Goal: Task Accomplishment & Management: Manage account settings

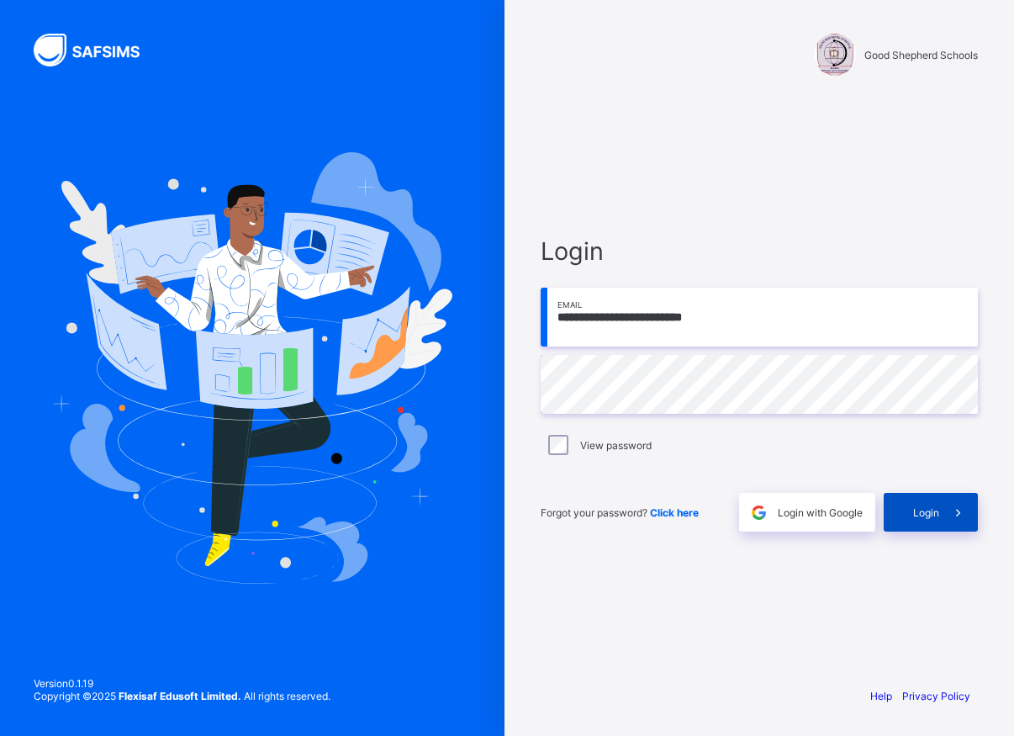
click at [914, 514] on span "Login" at bounding box center [927, 512] width 26 height 13
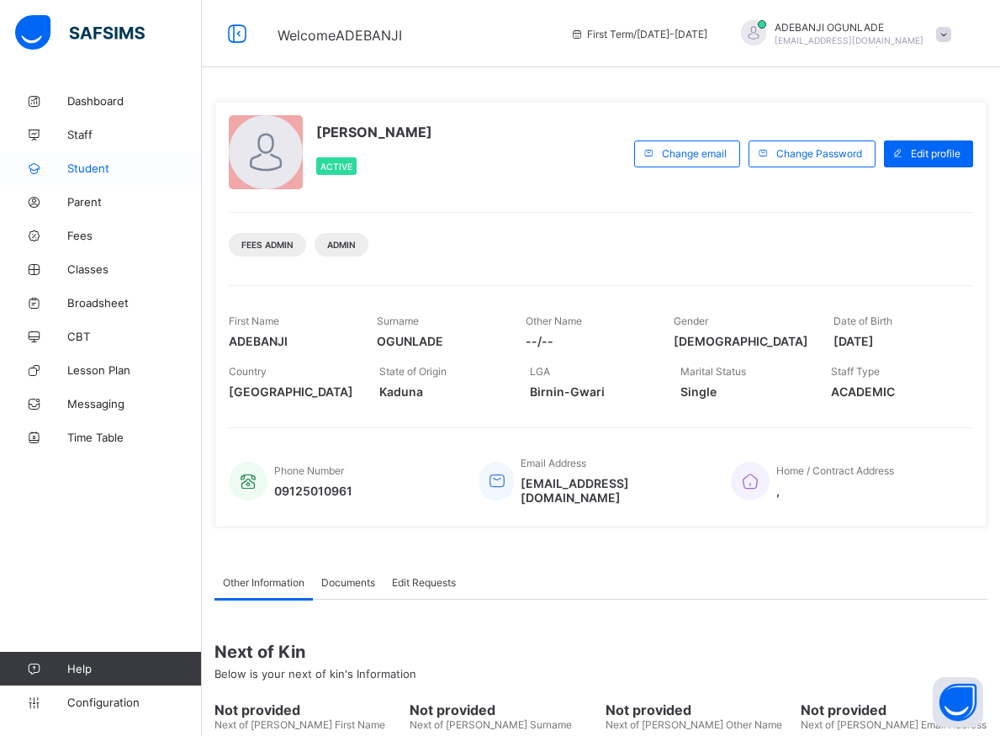
click at [79, 172] on span "Student" at bounding box center [134, 168] width 135 height 13
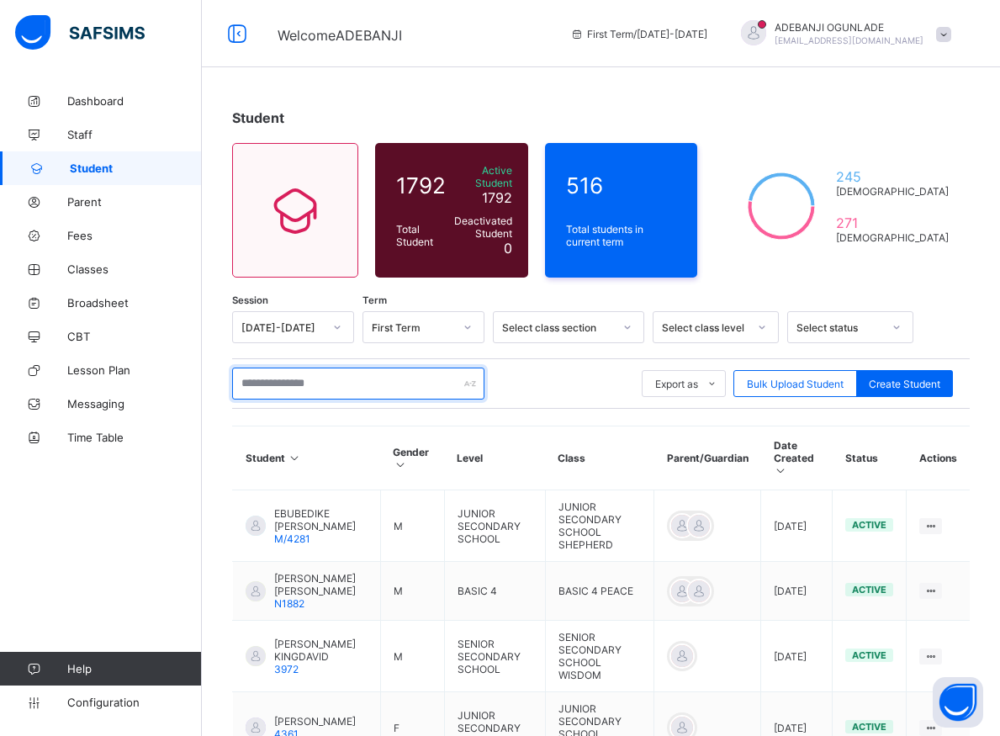
click at [379, 379] on input "text" at bounding box center [358, 384] width 252 height 32
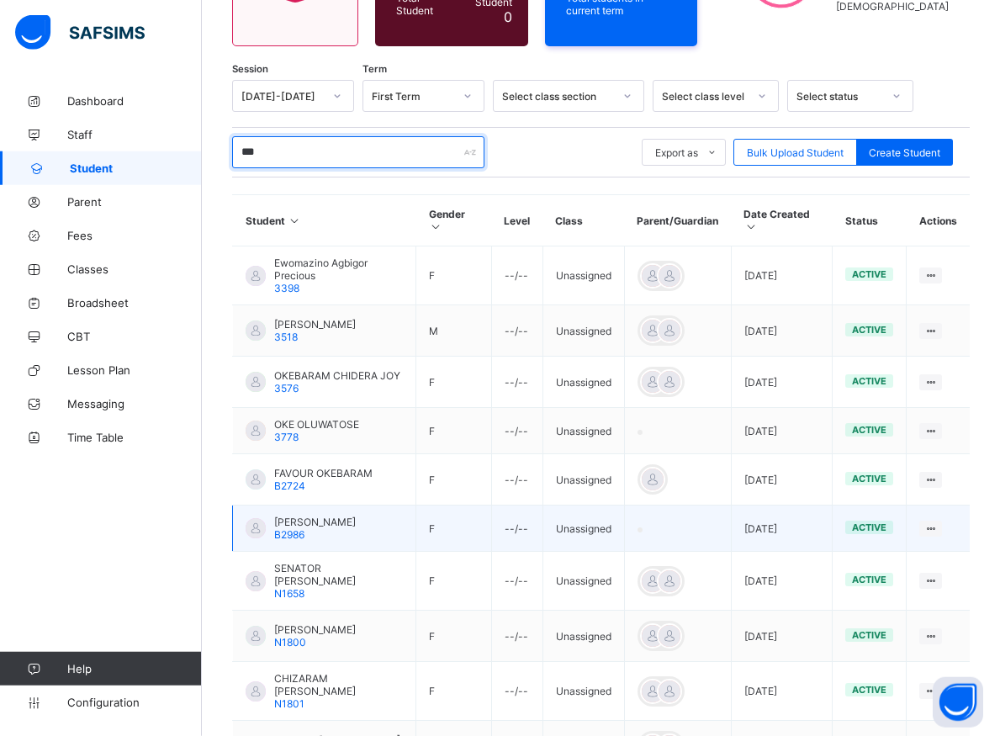
scroll to position [343, 0]
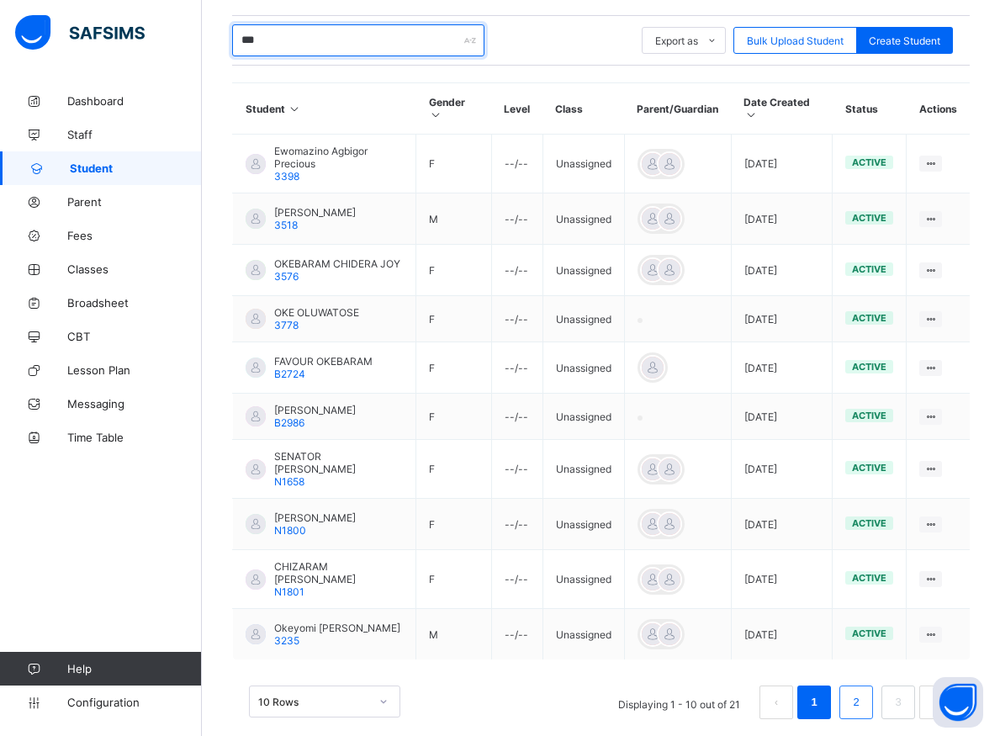
type input "***"
click at [864, 691] on link "2" at bounding box center [856, 702] width 16 height 22
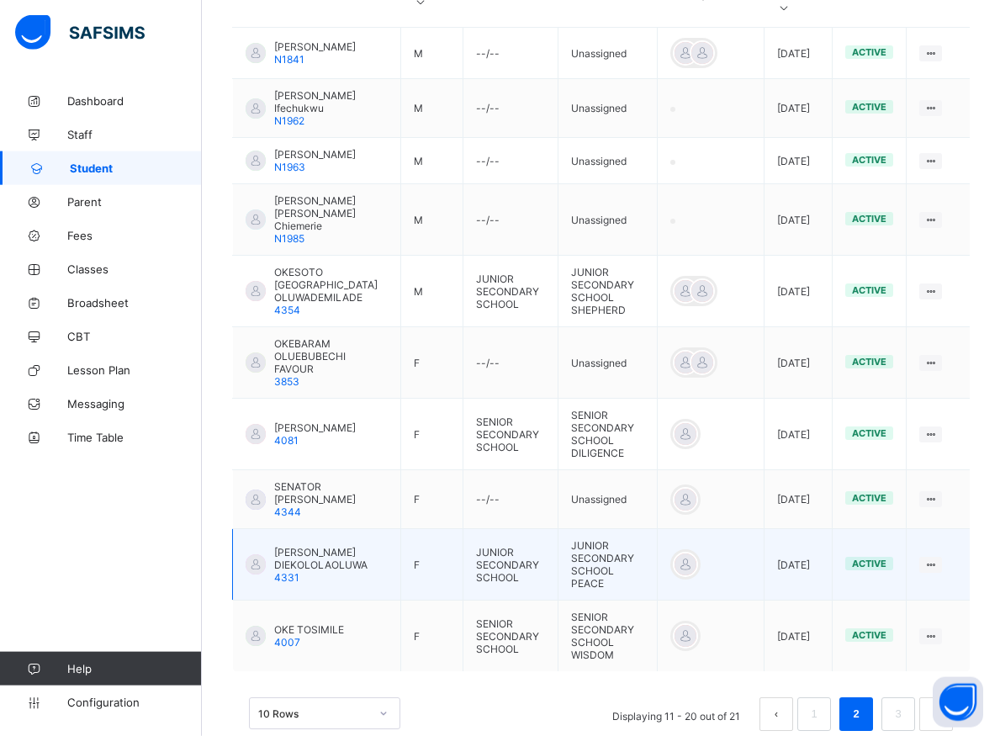
scroll to position [499, 0]
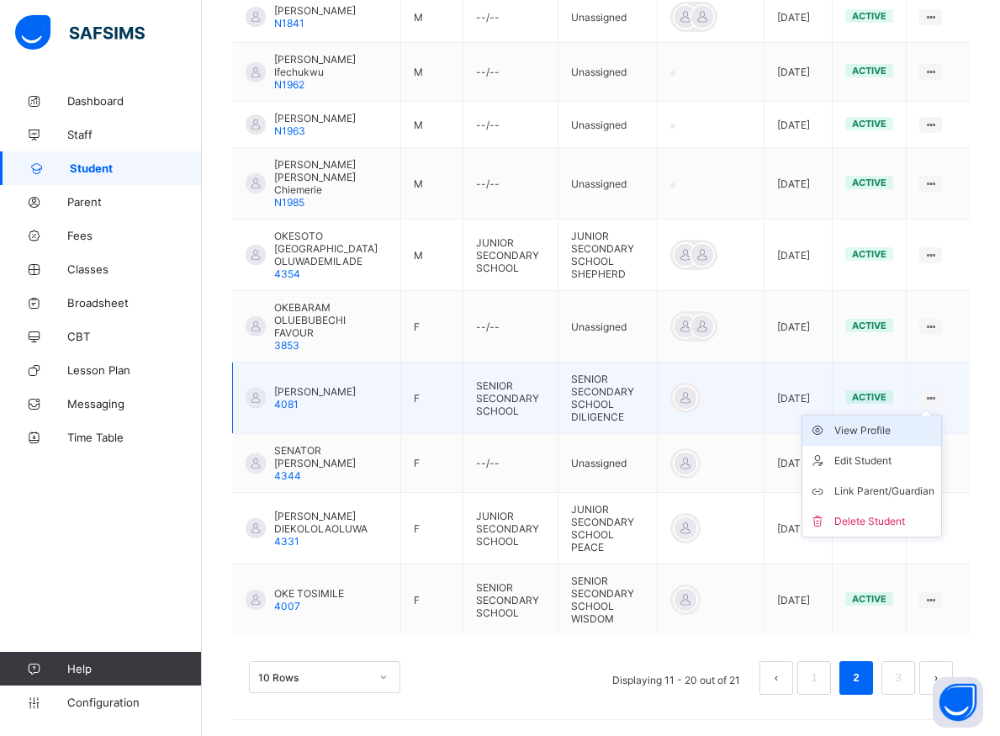
click at [881, 427] on div "View Profile" at bounding box center [884, 430] width 100 height 17
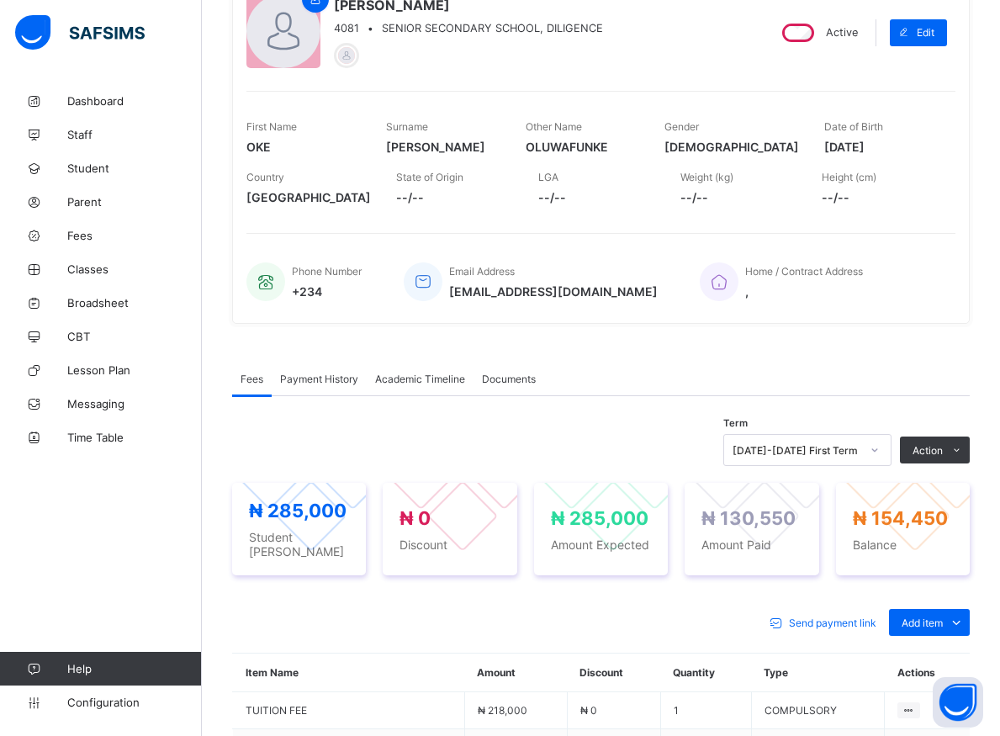
scroll to position [257, 0]
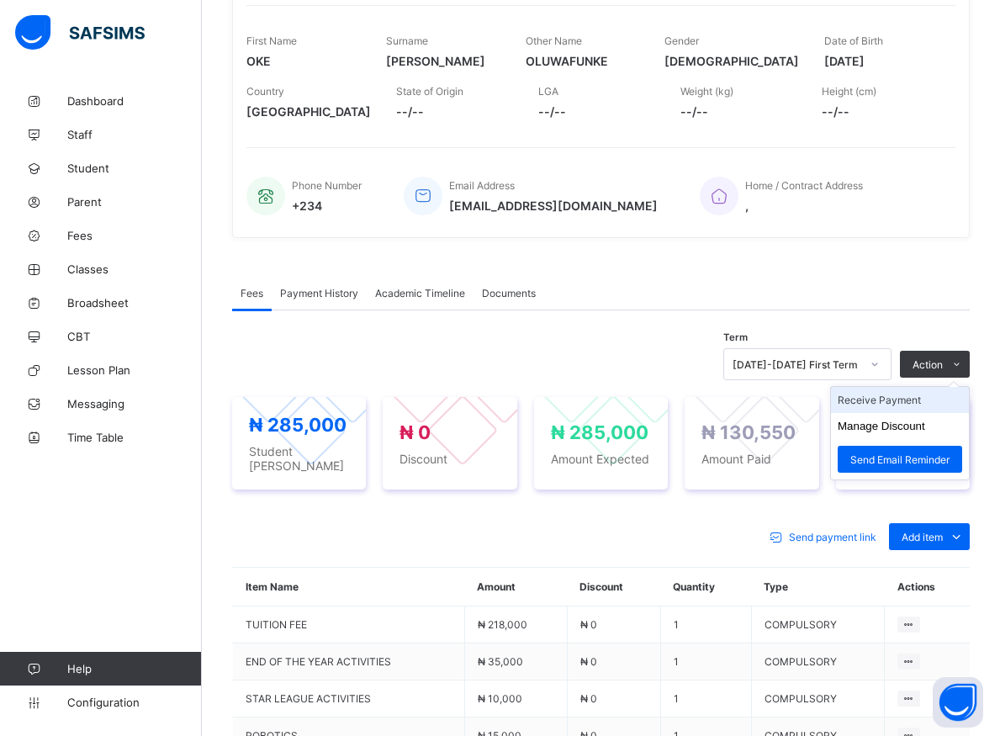
click at [902, 399] on li "Receive Payment" at bounding box center [900, 400] width 138 height 26
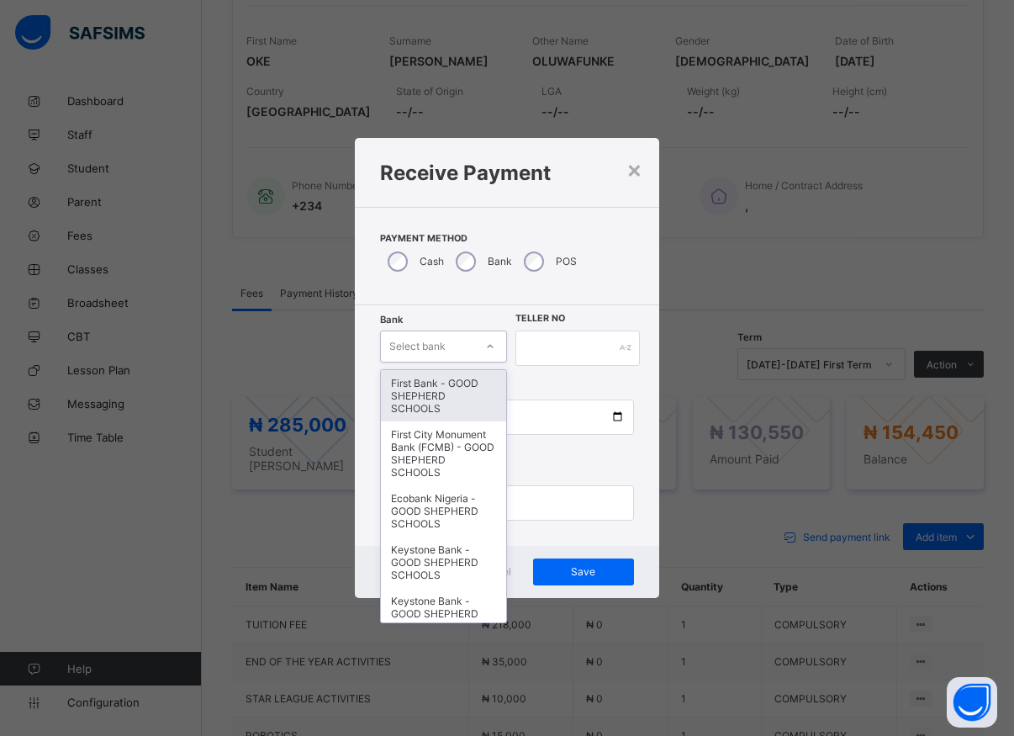
click at [487, 352] on icon at bounding box center [490, 346] width 10 height 17
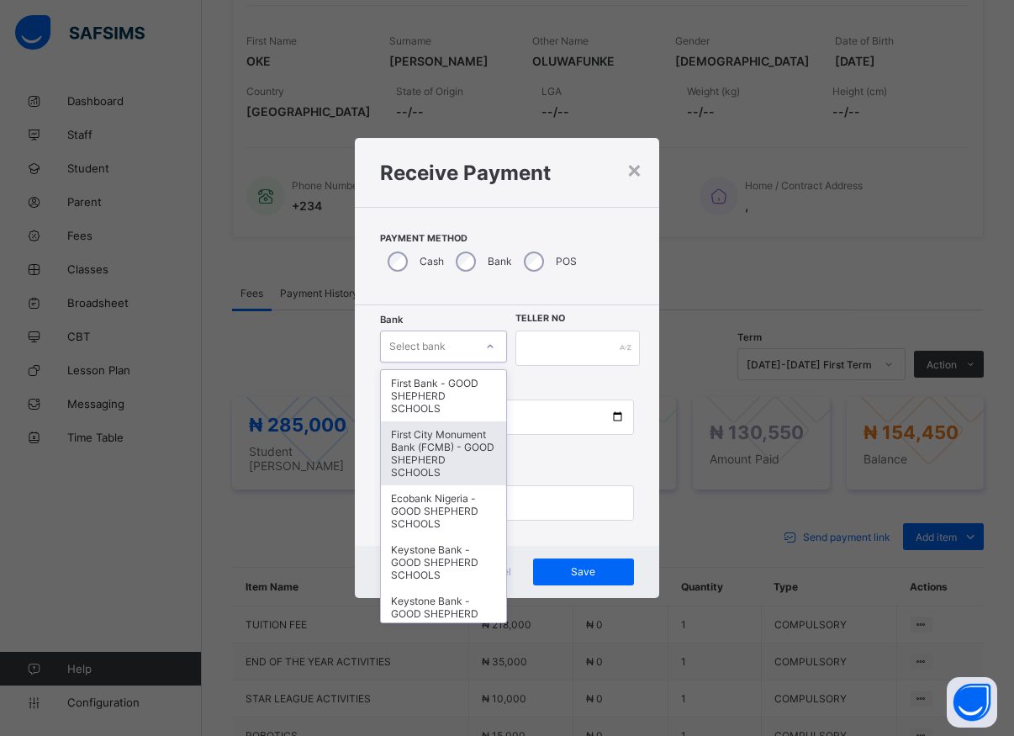
click at [443, 456] on div "First City Monument Bank (FCMB) - GOOD SHEPHERD SCHOOLS" at bounding box center [443, 453] width 125 height 64
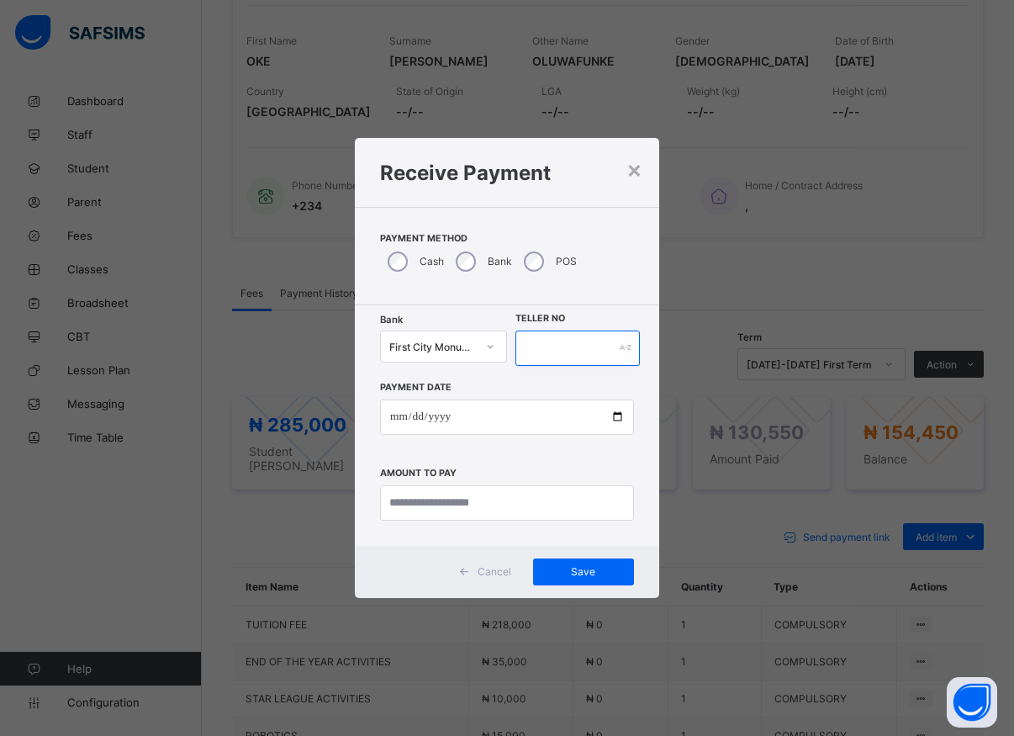
click at [527, 340] on input "text" at bounding box center [578, 348] width 124 height 35
type input "*****"
click at [535, 416] on input "date" at bounding box center [507, 417] width 254 height 35
click at [618, 420] on input "date" at bounding box center [507, 417] width 254 height 35
type input "**********"
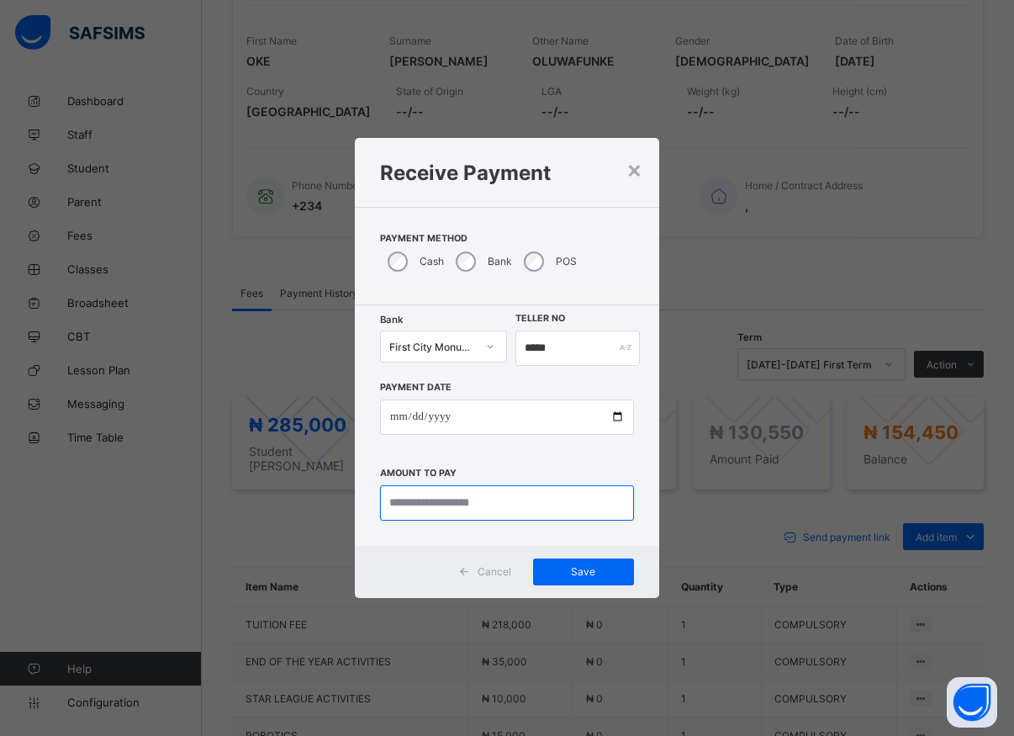
click at [442, 510] on input "currency" at bounding box center [507, 502] width 254 height 35
type input "*********"
click at [586, 575] on span "Save" at bounding box center [584, 571] width 76 height 13
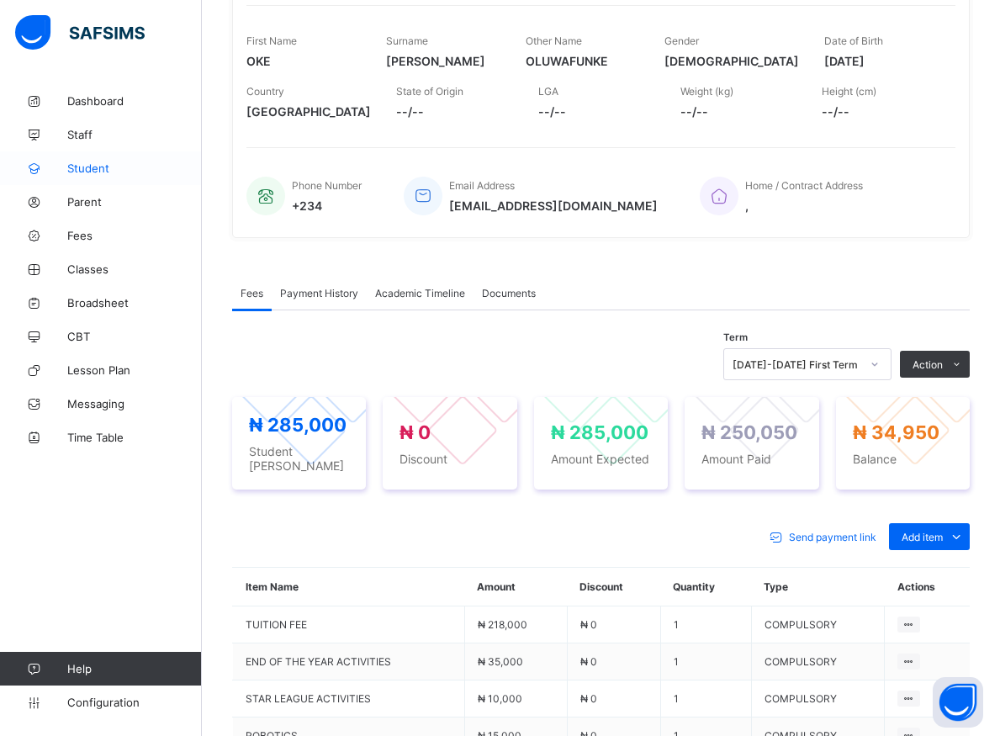
click at [84, 165] on span "Student" at bounding box center [134, 168] width 135 height 13
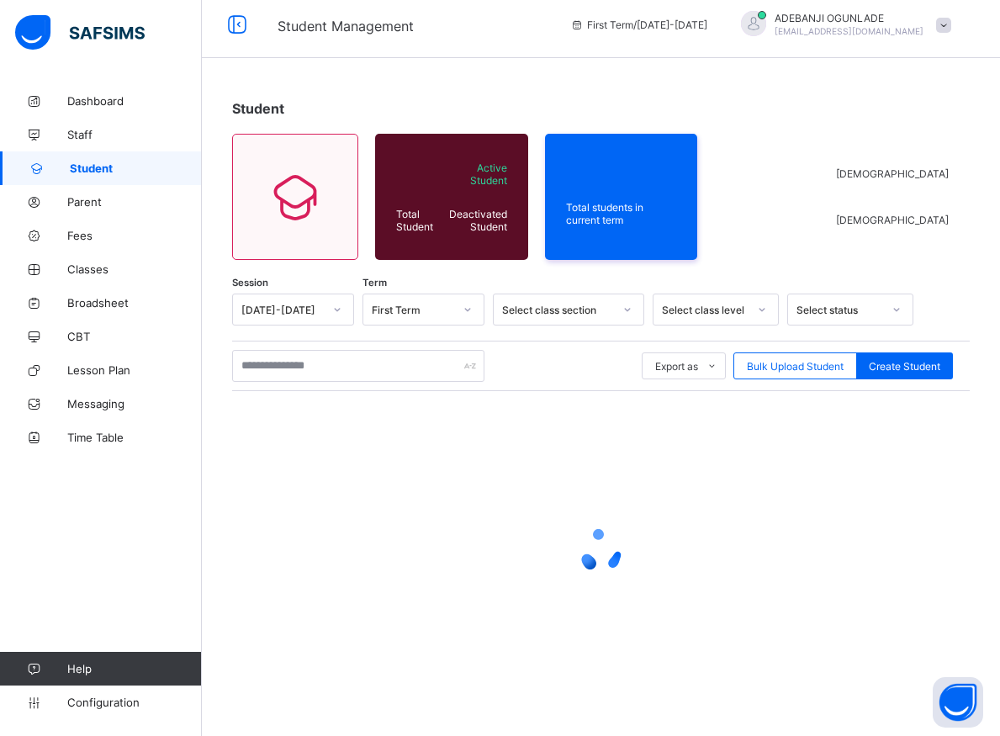
scroll to position [9, 0]
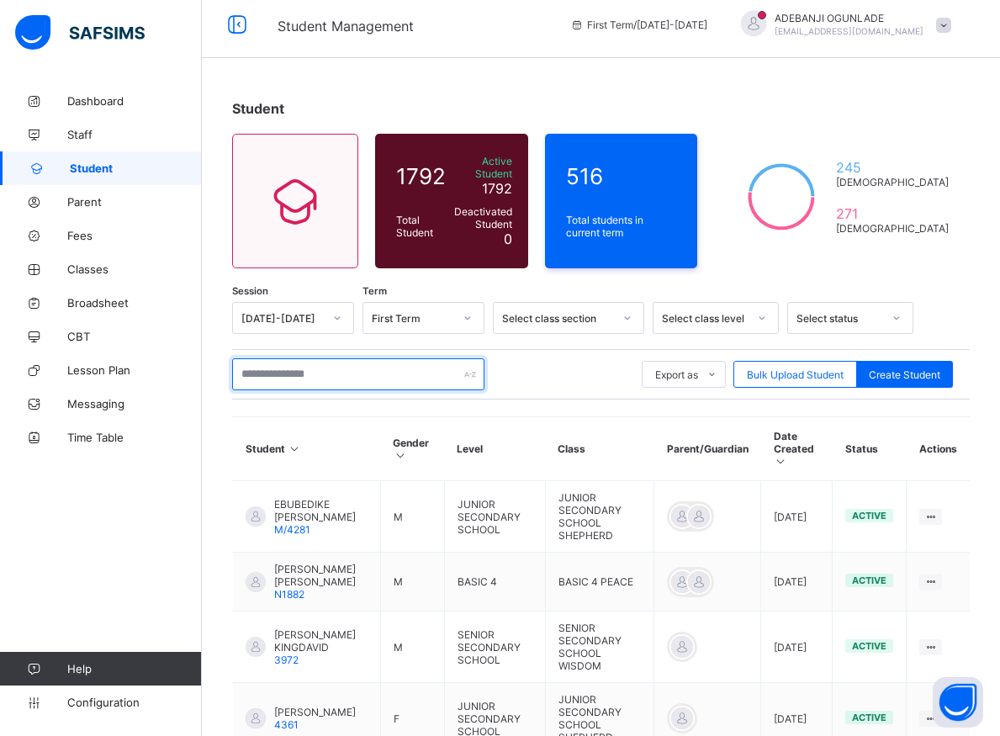
click at [310, 369] on input "text" at bounding box center [358, 374] width 252 height 32
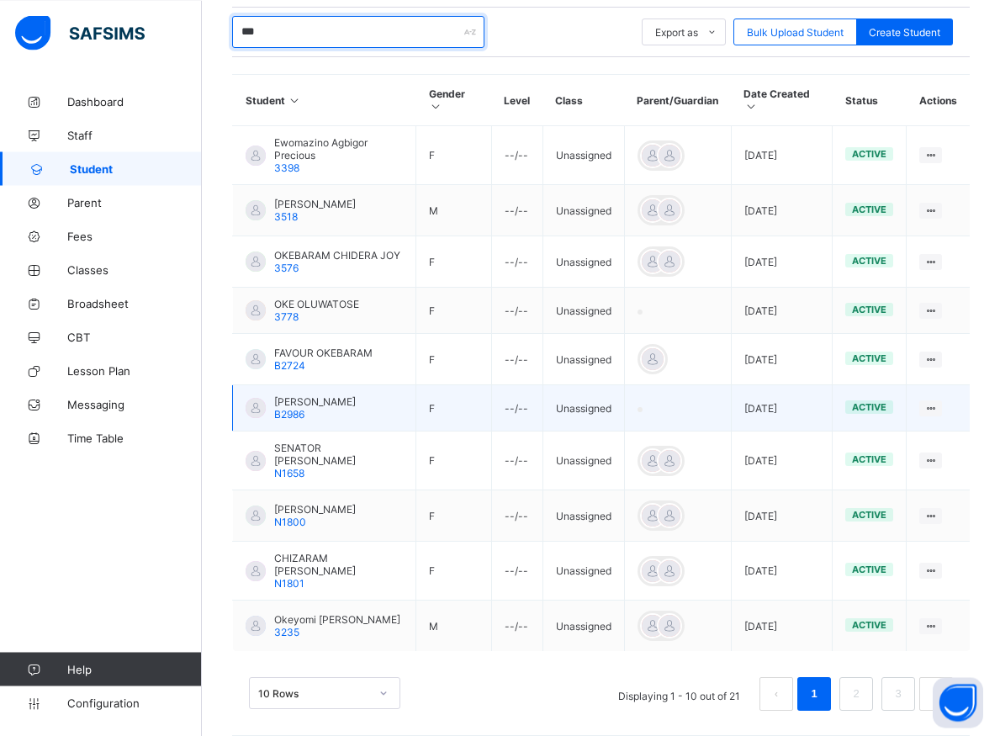
scroll to position [352, 0]
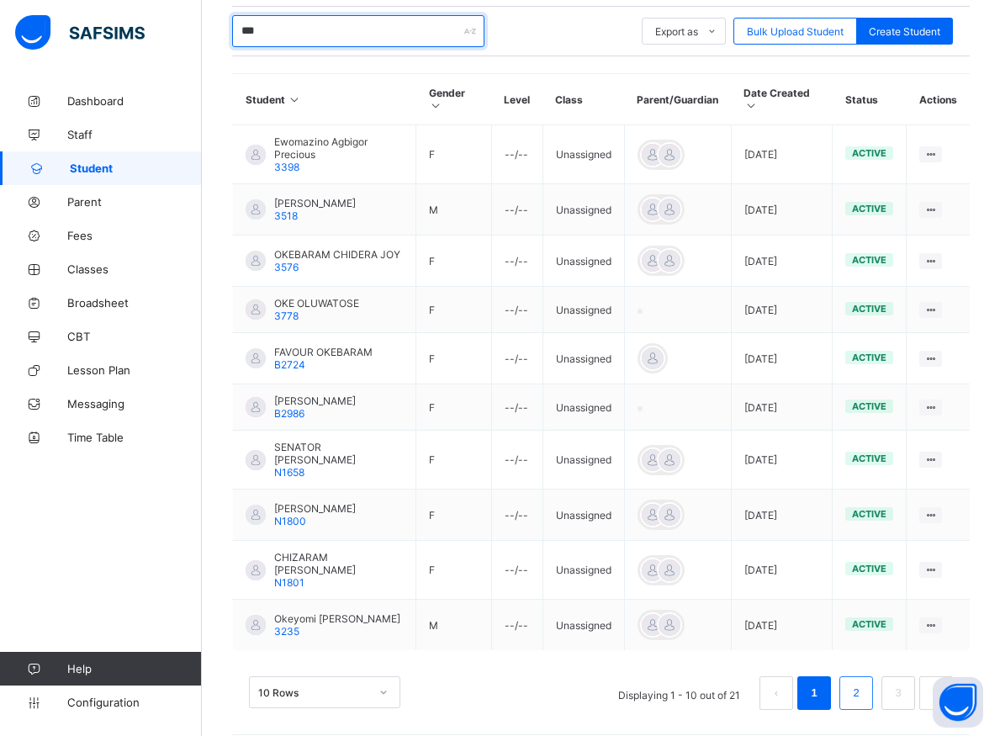
type input "***"
click at [864, 682] on link "2" at bounding box center [856, 693] width 16 height 22
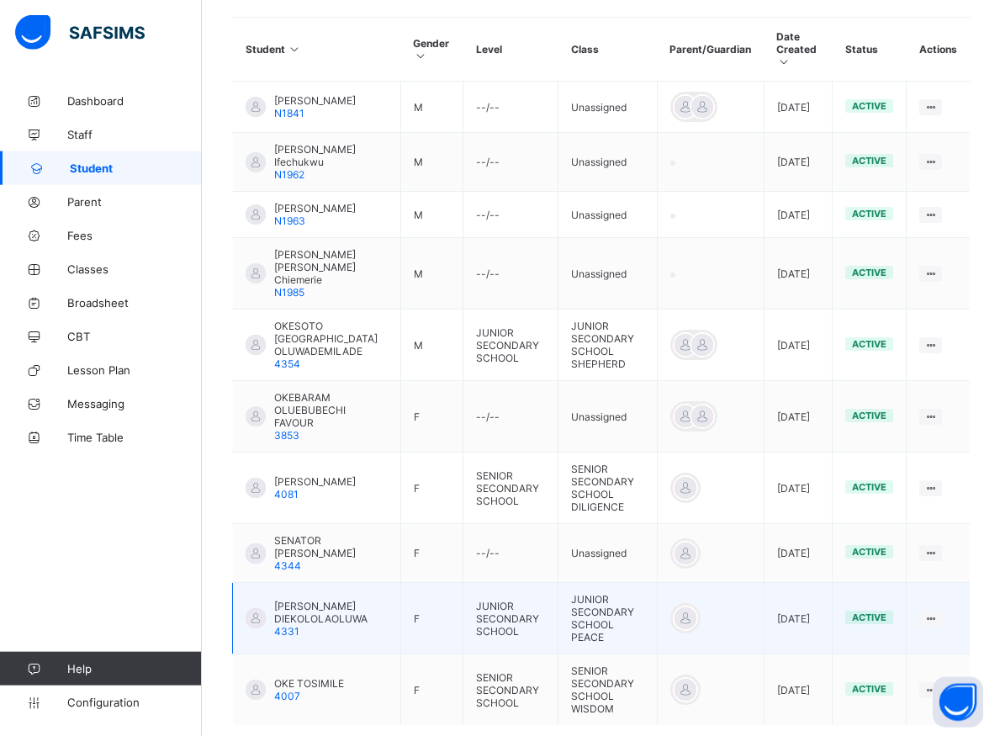
scroll to position [438, 0]
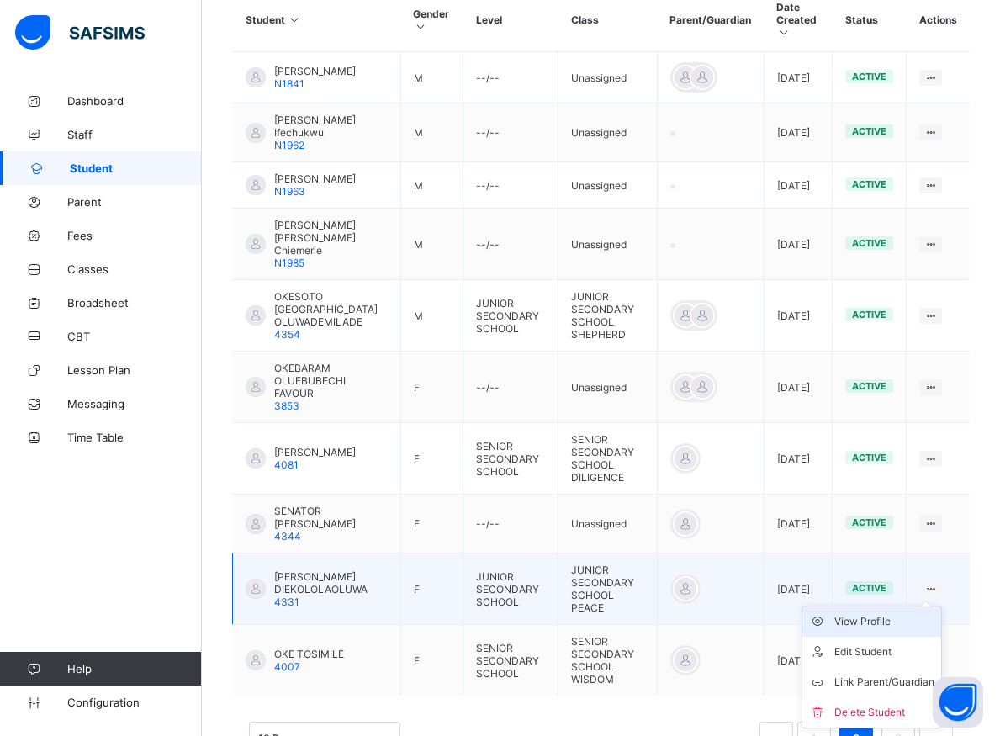
click at [897, 625] on div "View Profile" at bounding box center [884, 621] width 100 height 17
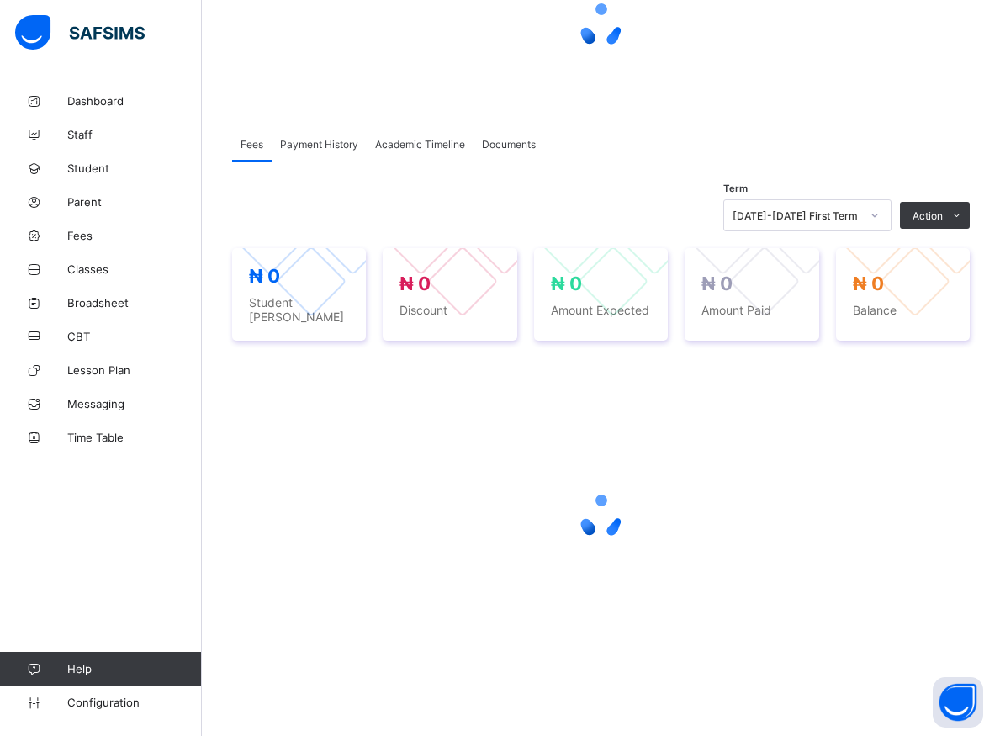
scroll to position [180, 0]
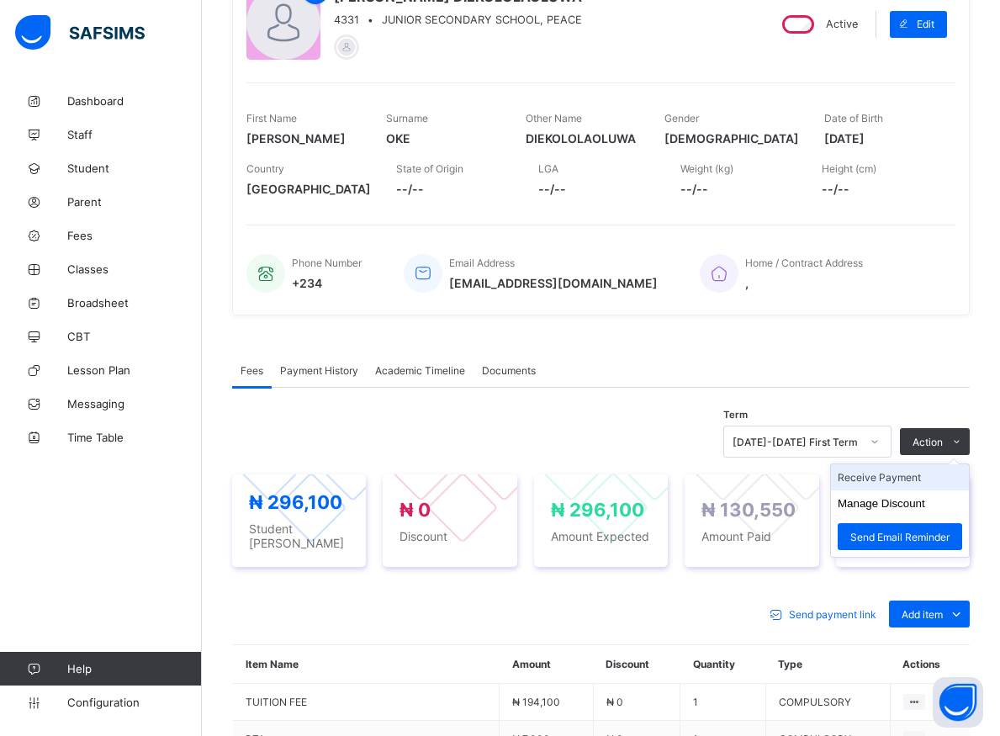
click at [893, 479] on li "Receive Payment" at bounding box center [900, 477] width 138 height 26
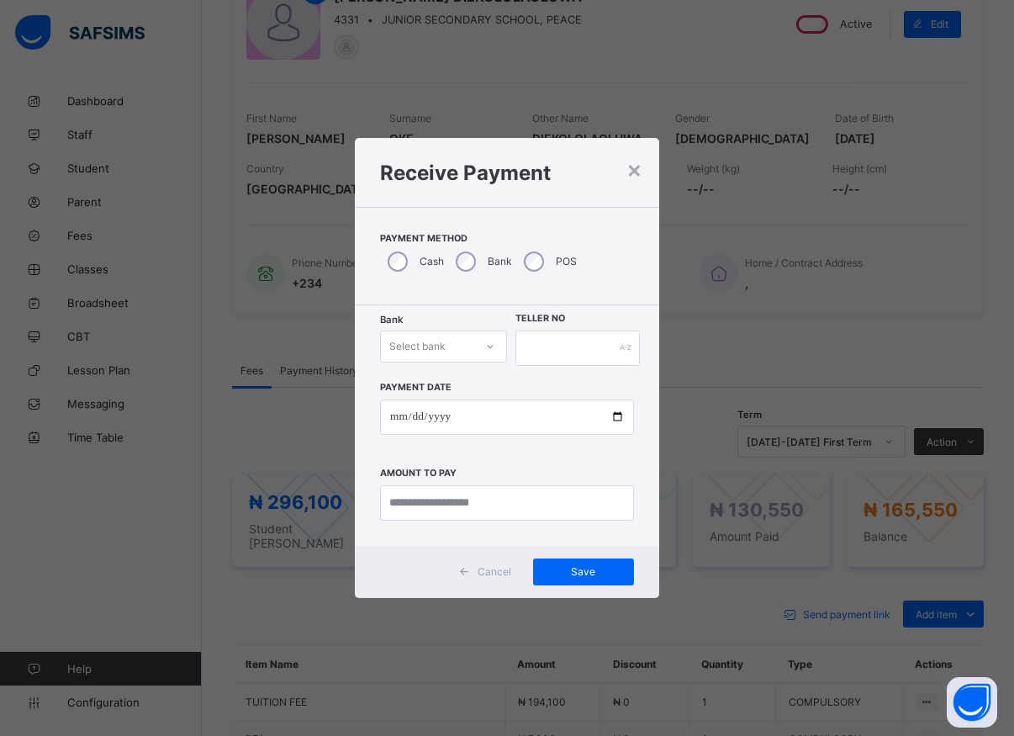
click at [477, 352] on div at bounding box center [490, 346] width 29 height 27
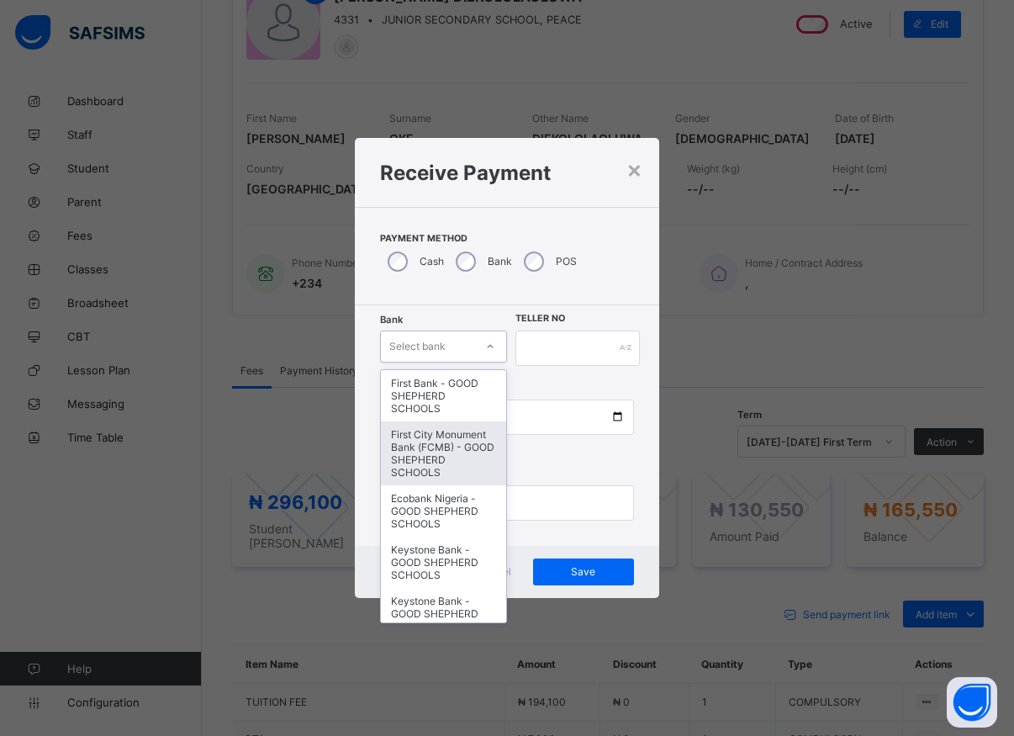
click at [424, 463] on div "First City Monument Bank (FCMB) - GOOD SHEPHERD SCHOOLS" at bounding box center [443, 453] width 125 height 64
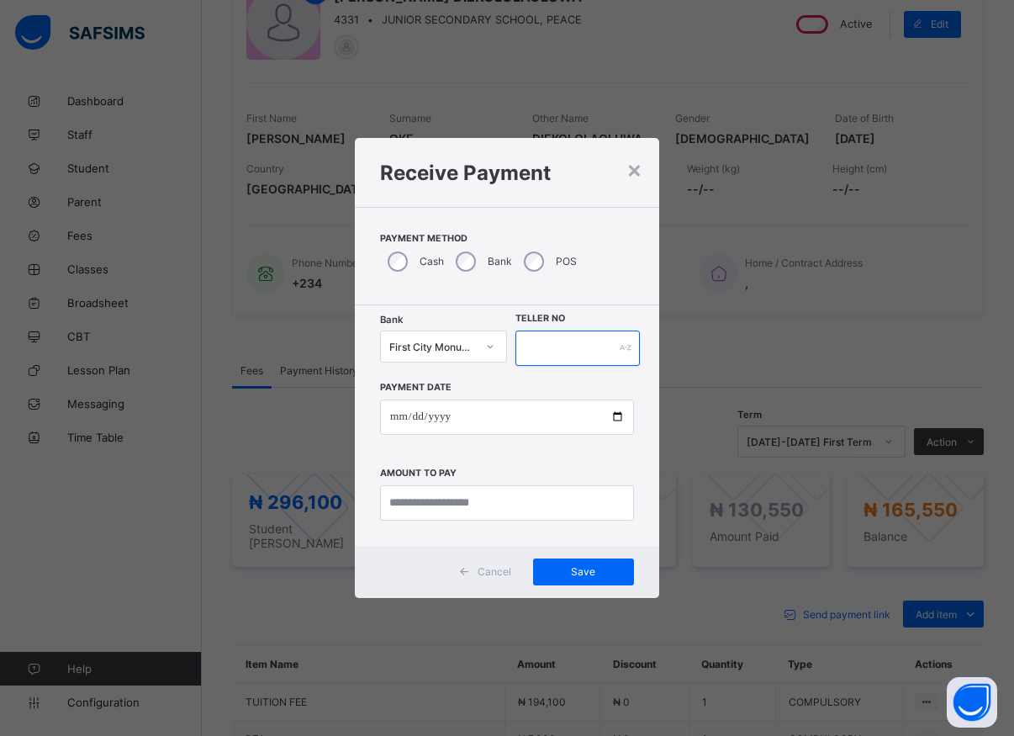
click at [527, 343] on input "text" at bounding box center [578, 348] width 124 height 35
type input "*****"
click at [611, 417] on input "date" at bounding box center [507, 417] width 254 height 35
type input "**********"
click at [469, 509] on input "currency" at bounding box center [507, 502] width 254 height 35
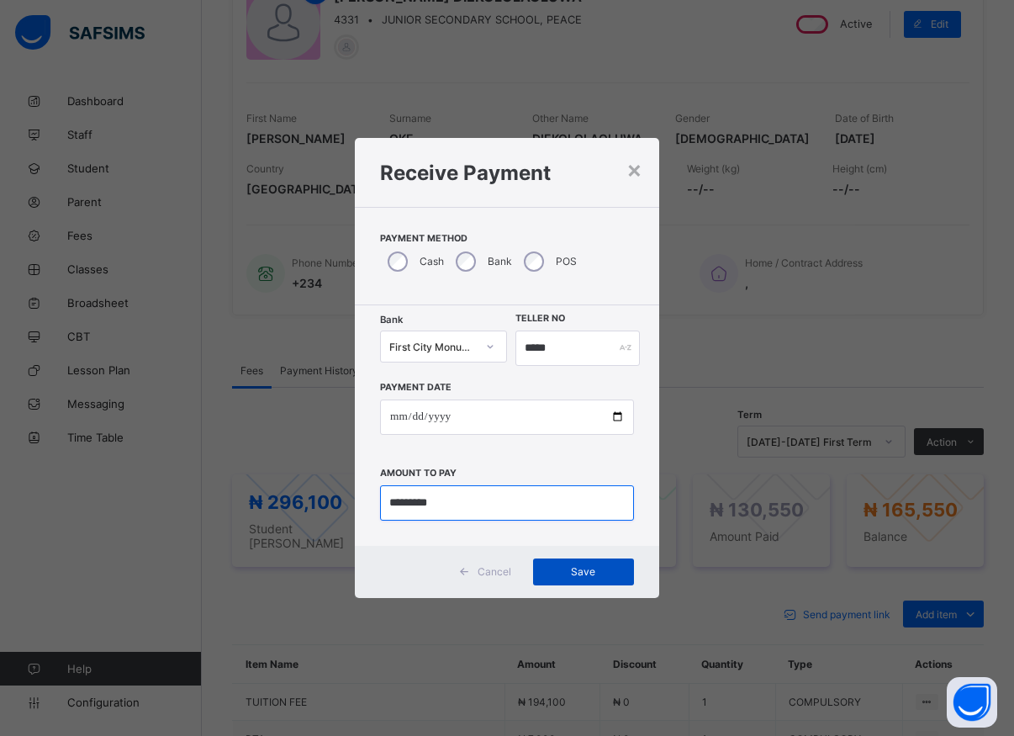
type input "*********"
click at [580, 576] on span "Save" at bounding box center [584, 571] width 76 height 13
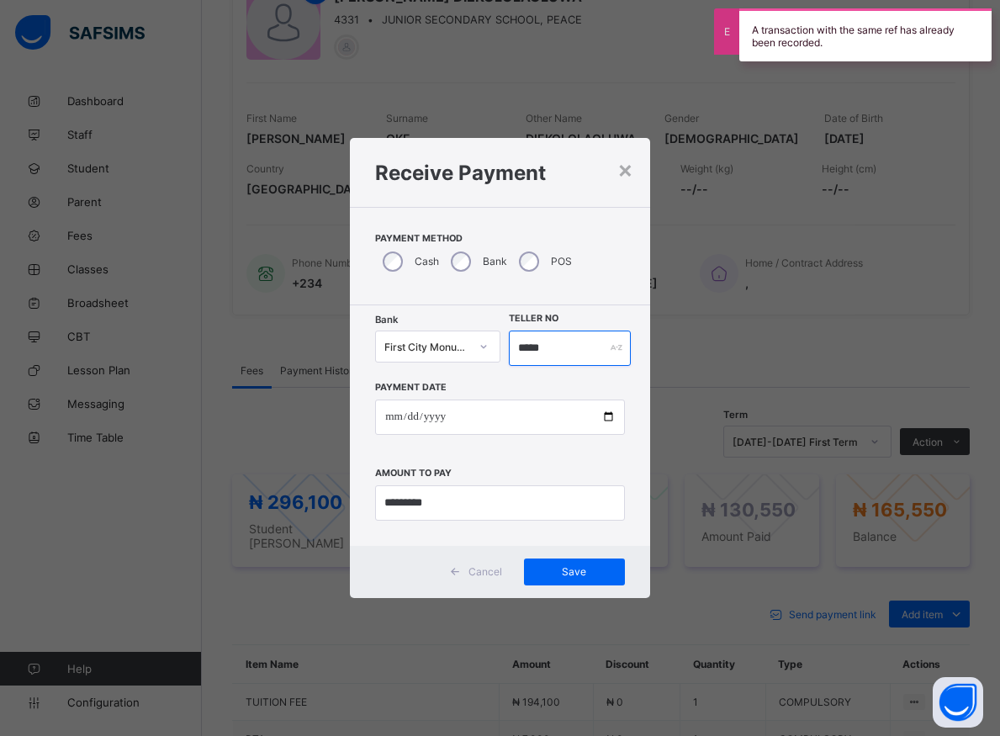
click at [551, 350] on input "*****" at bounding box center [570, 348] width 122 height 35
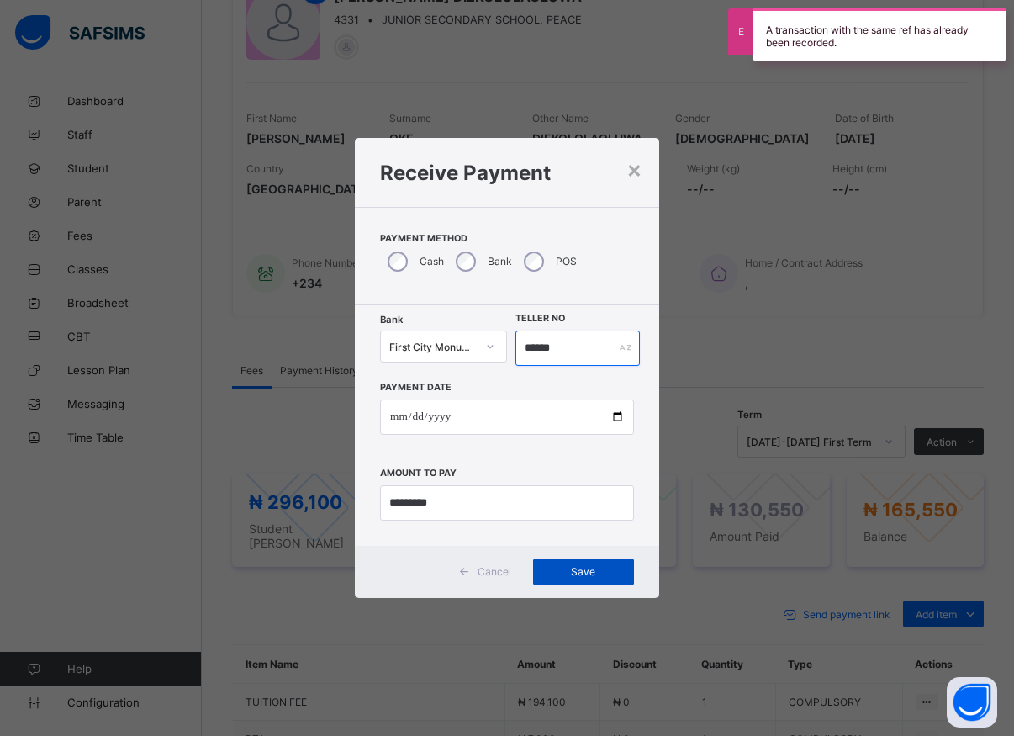
type input "******"
click at [577, 569] on span "Save" at bounding box center [584, 571] width 76 height 13
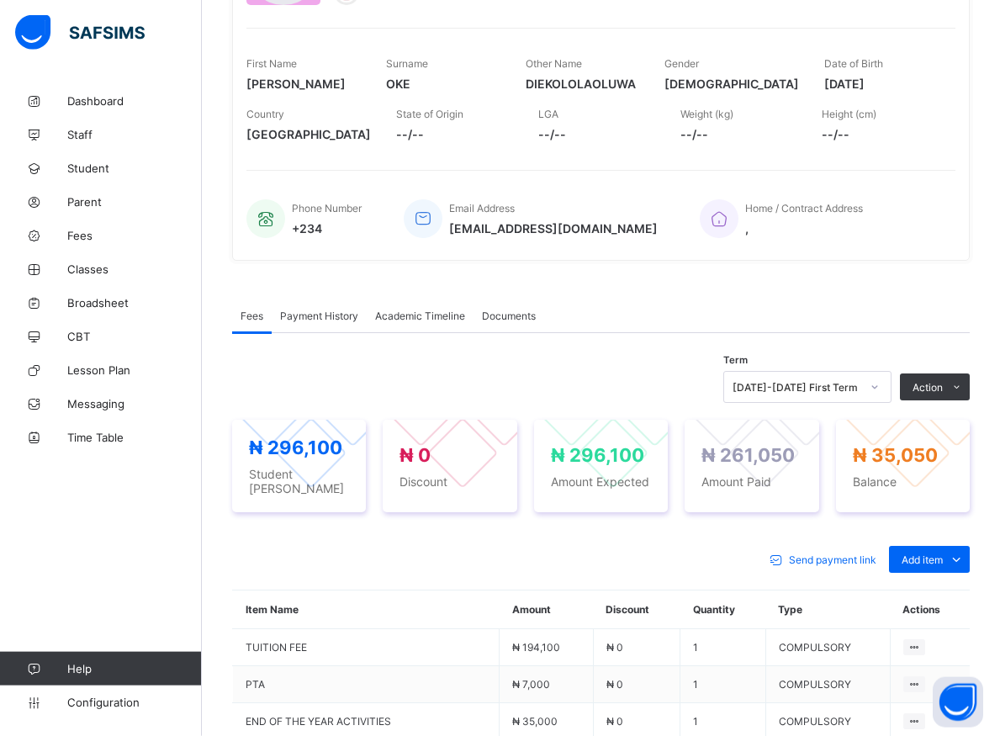
scroll to position [266, 0]
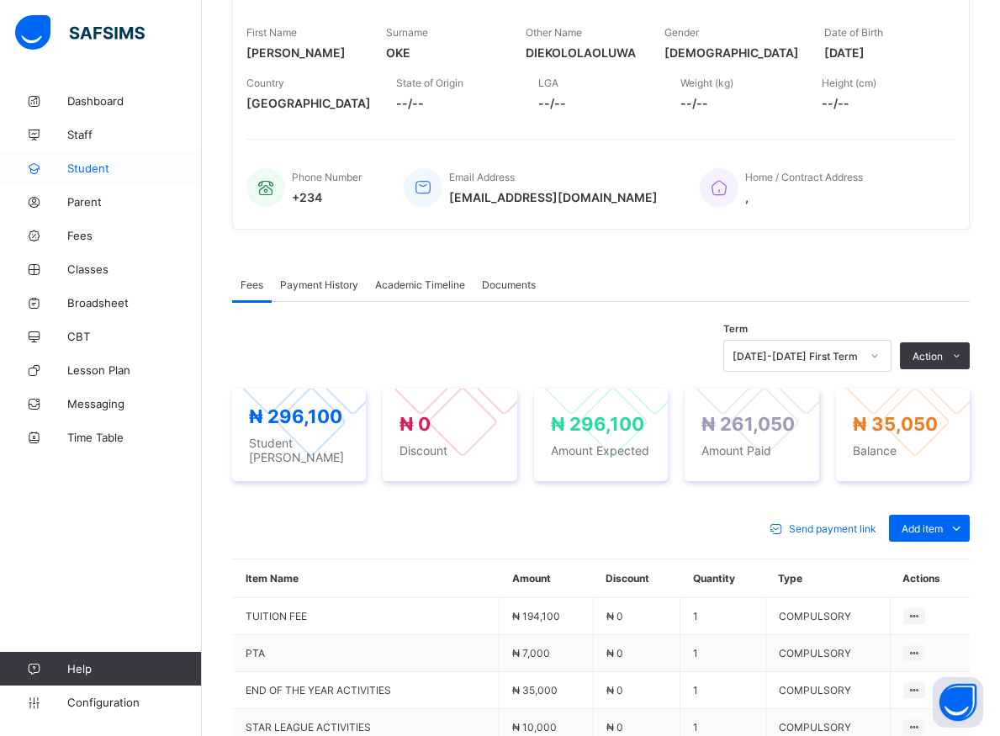
click at [96, 170] on span "Student" at bounding box center [134, 168] width 135 height 13
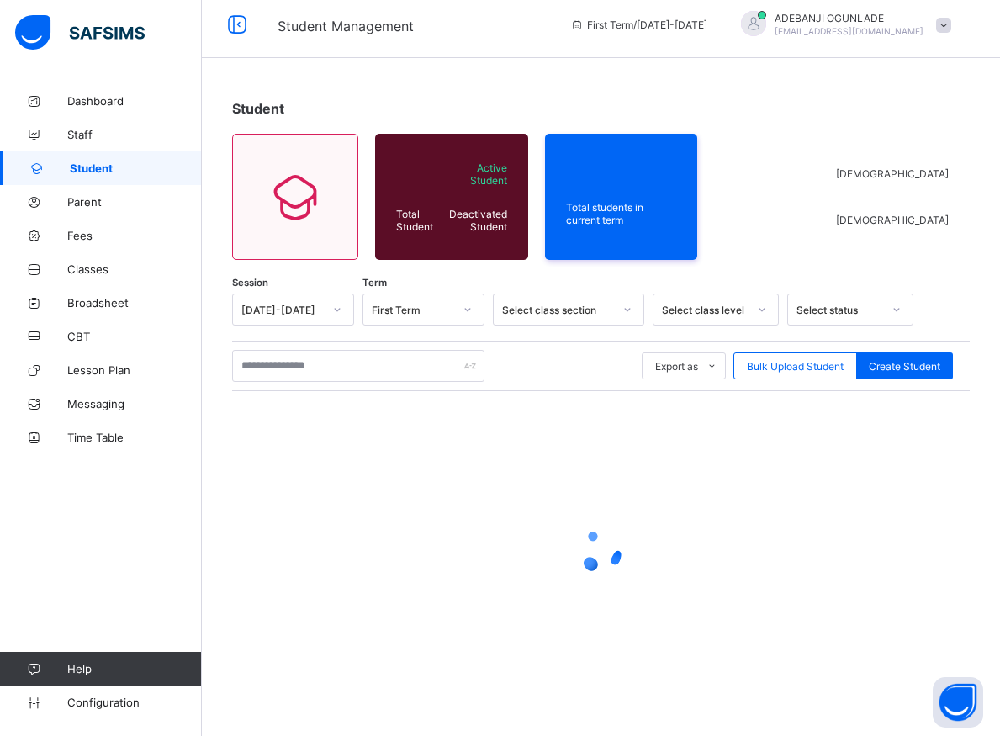
scroll to position [9, 0]
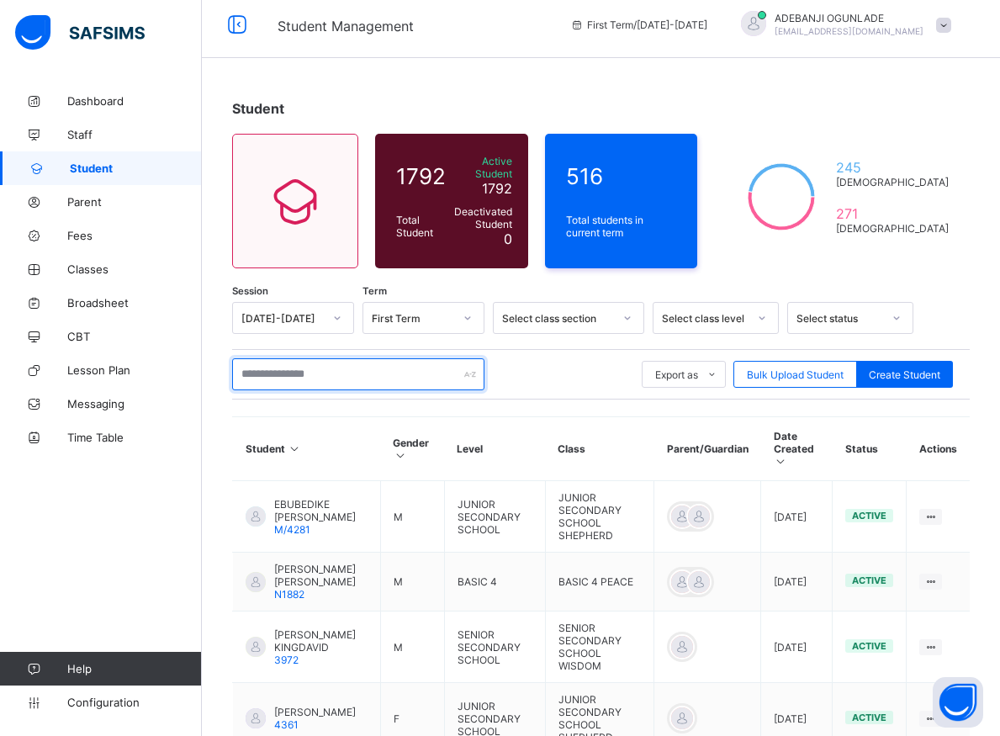
click at [328, 368] on input "text" at bounding box center [358, 374] width 252 height 32
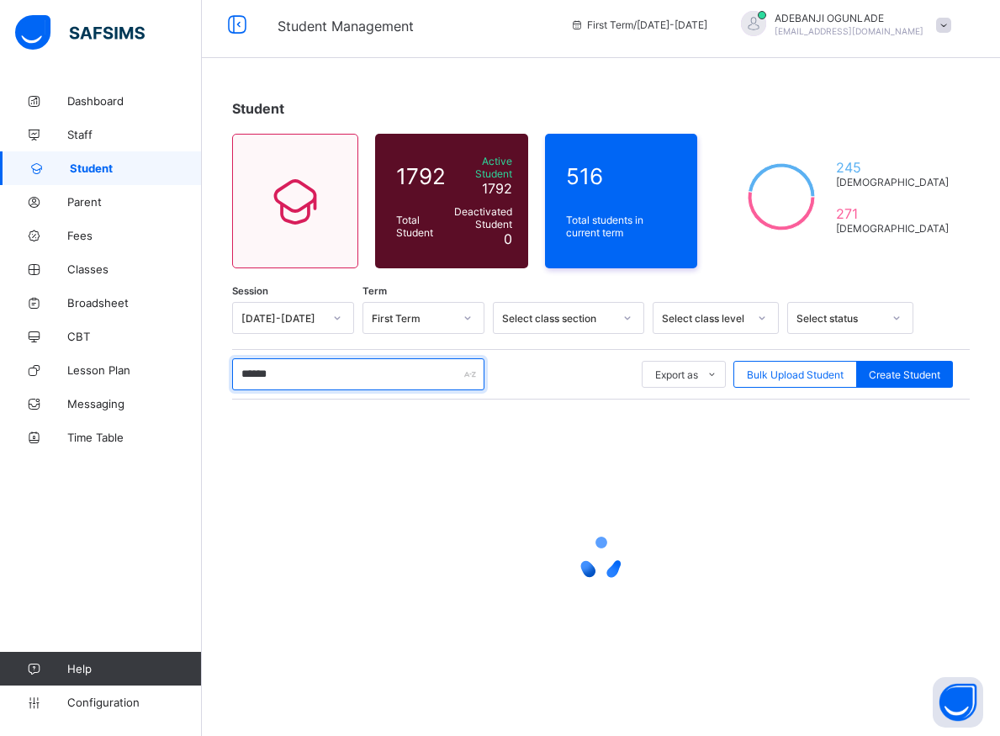
type input "*******"
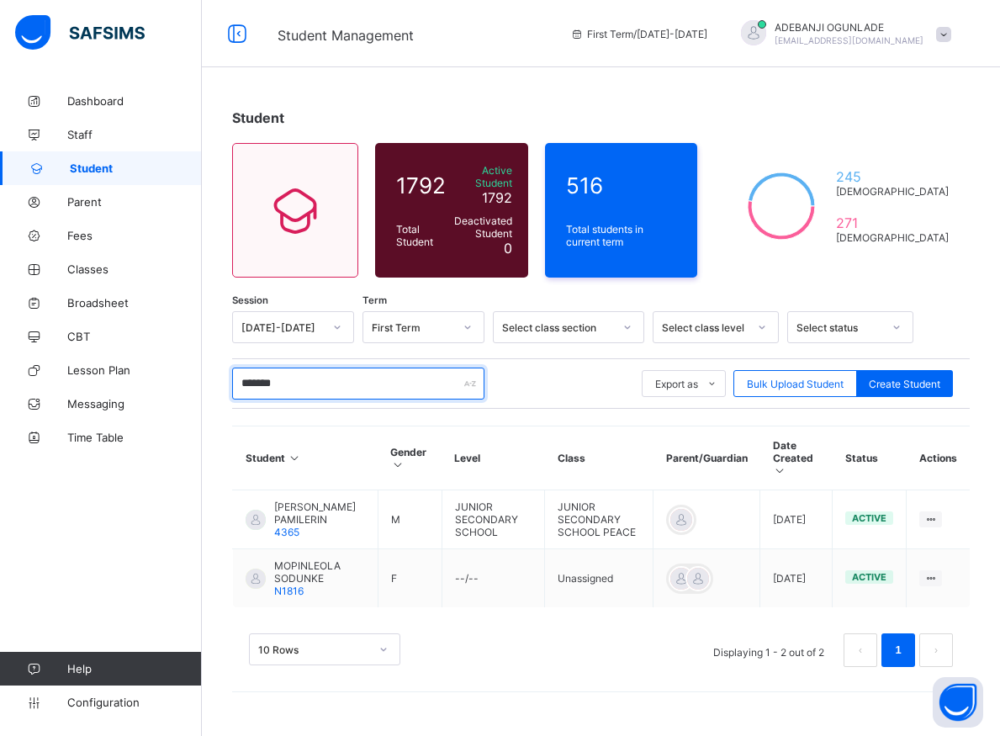
scroll to position [0, 0]
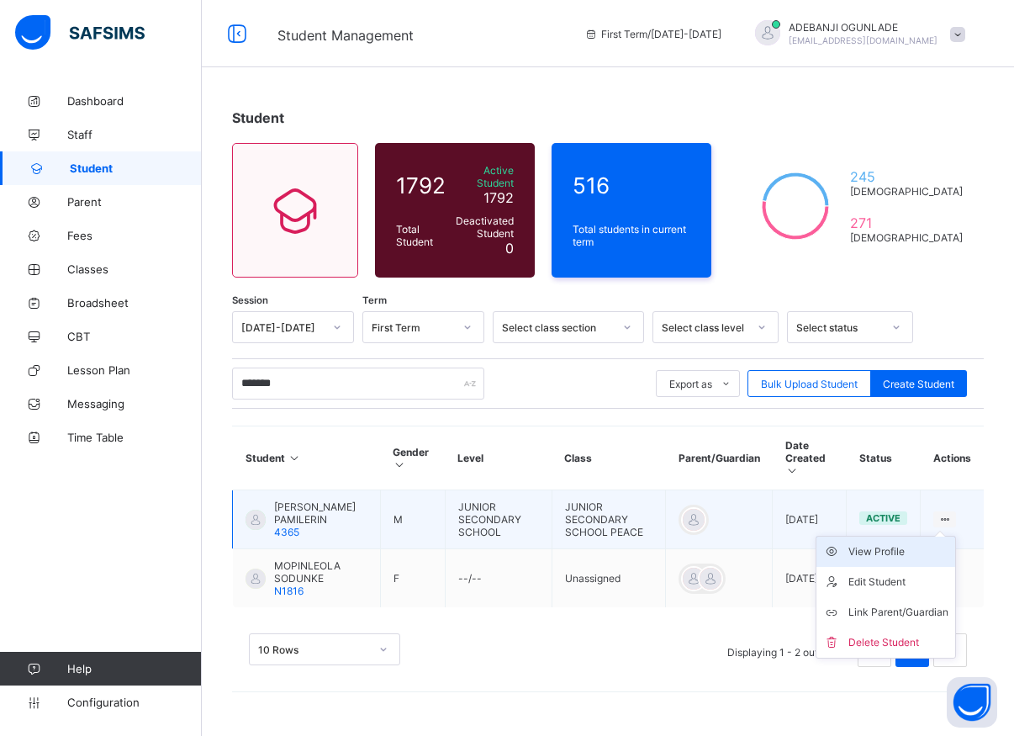
click at [901, 543] on div "View Profile" at bounding box center [899, 551] width 100 height 17
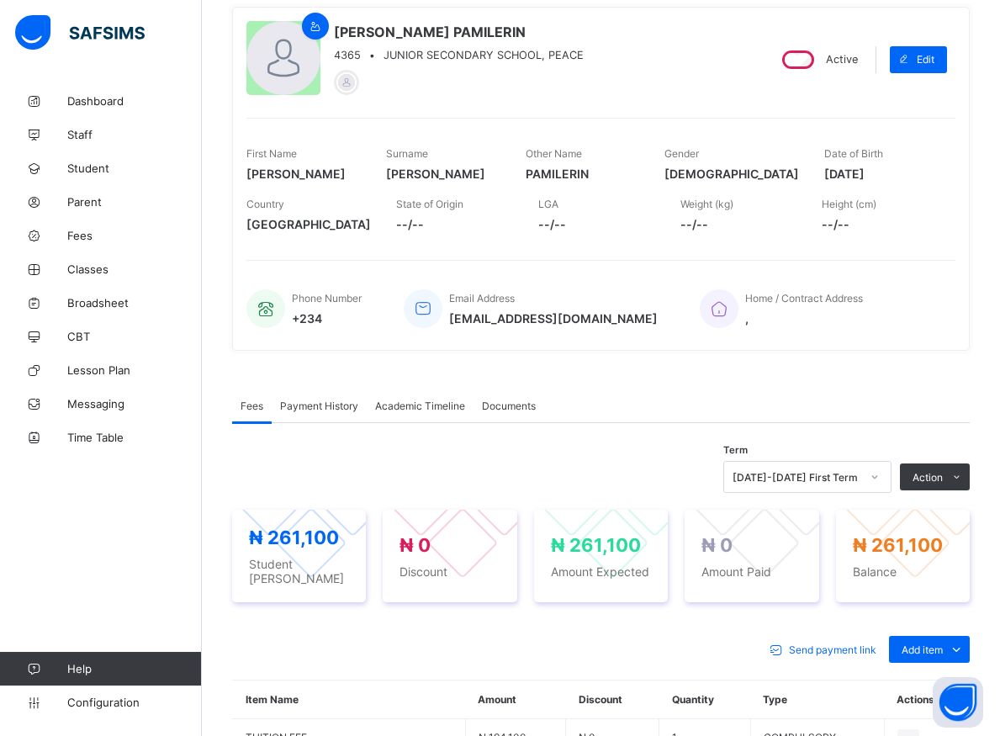
scroll to position [172, 0]
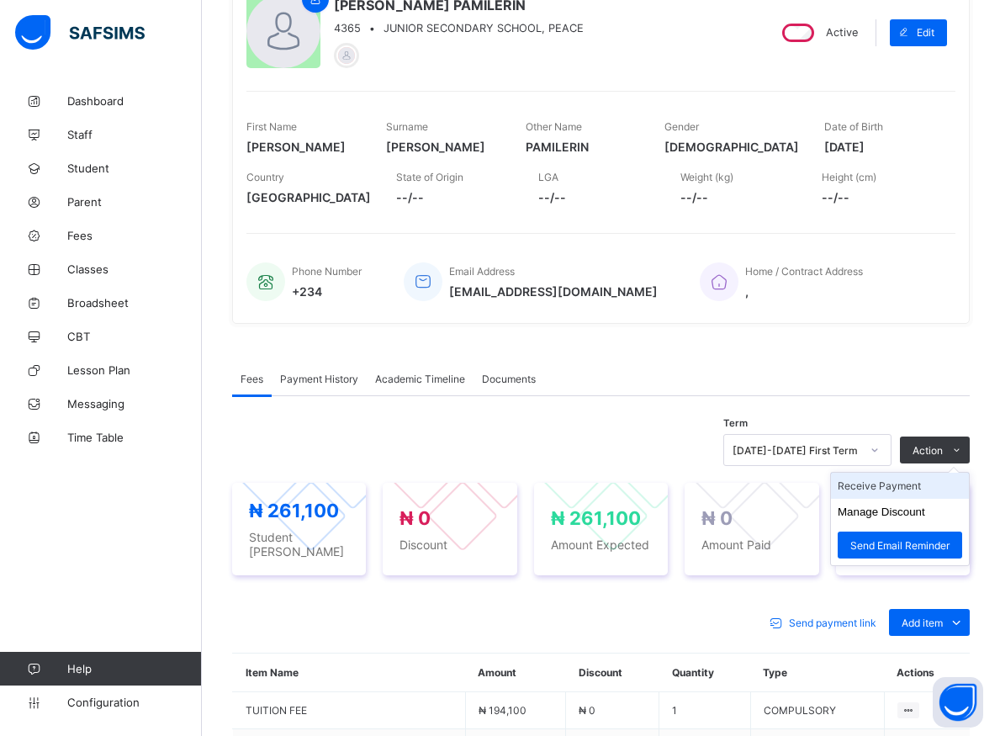
click at [924, 483] on li "Receive Payment" at bounding box center [900, 486] width 138 height 26
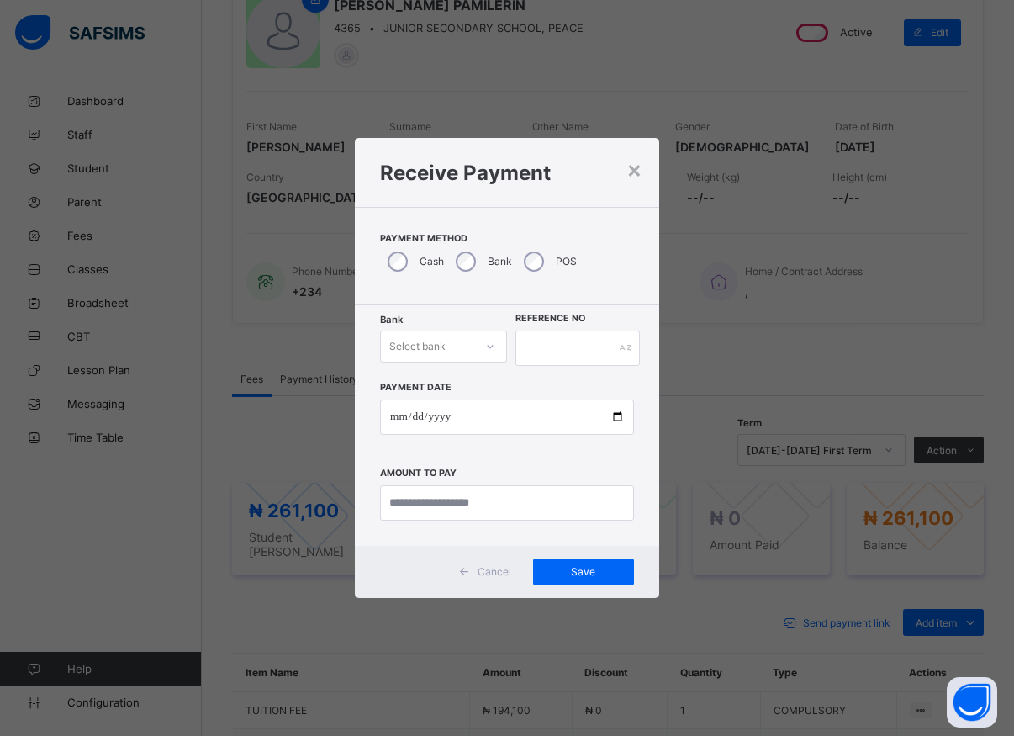
click at [492, 352] on icon at bounding box center [490, 346] width 10 height 17
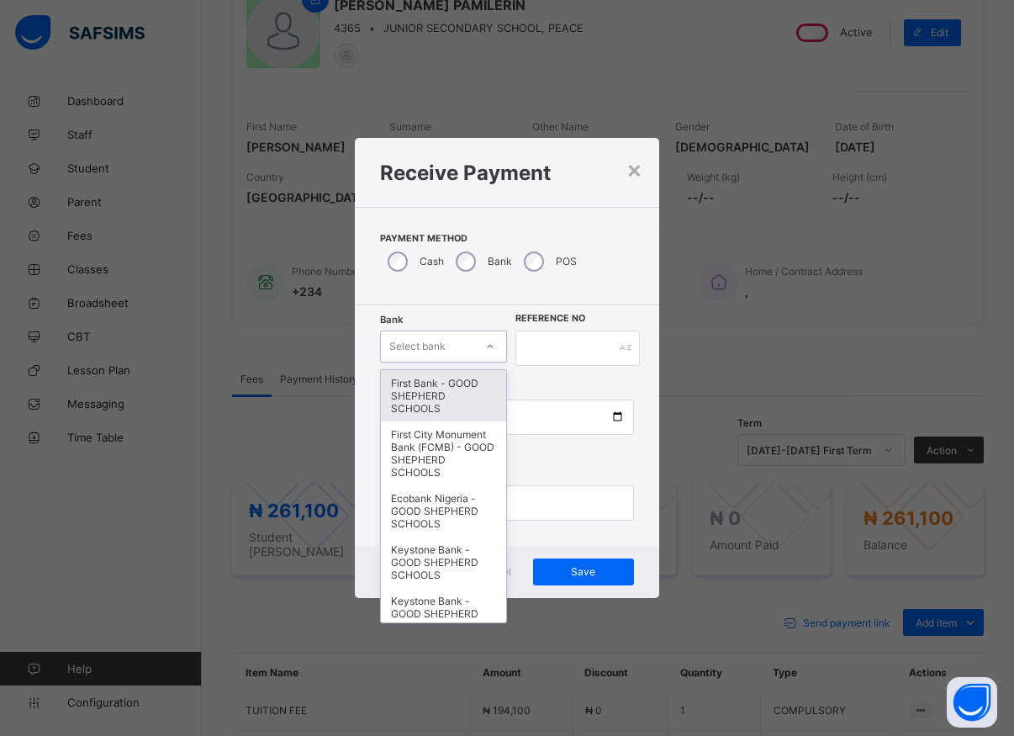
click at [432, 390] on div "First Bank - GOOD SHEPHERD SCHOOLS" at bounding box center [443, 395] width 125 height 51
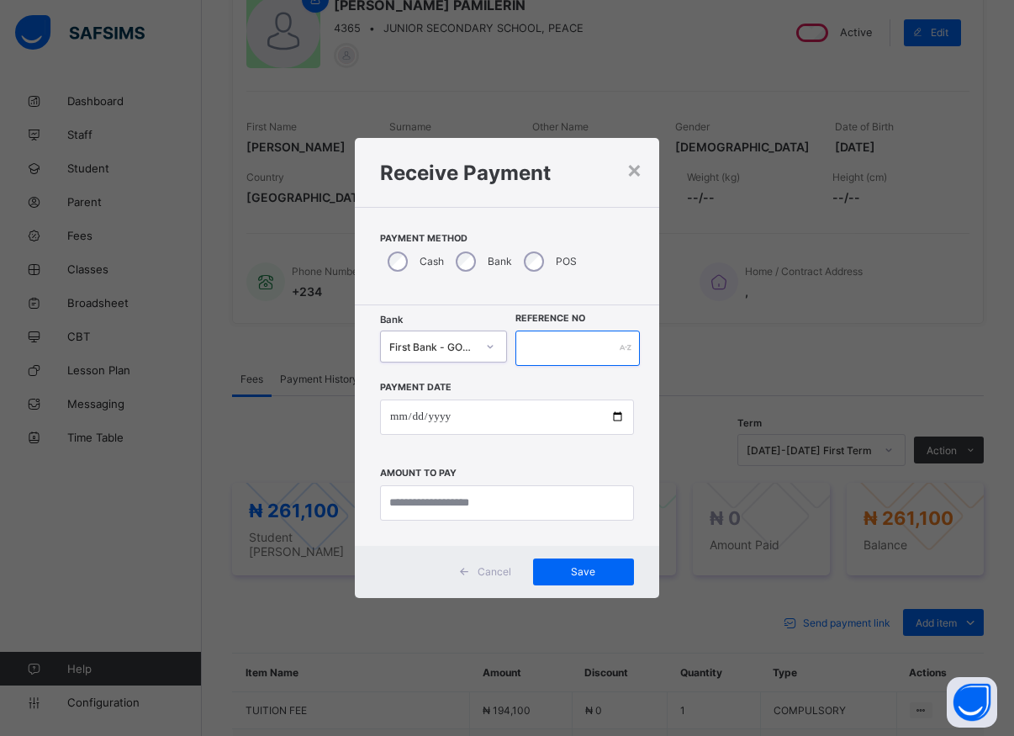
click at [559, 348] on input "text" at bounding box center [578, 348] width 124 height 35
type input "*****"
click at [614, 417] on input "date" at bounding box center [507, 417] width 254 height 35
type input "**********"
click at [458, 506] on input "currency" at bounding box center [507, 502] width 254 height 35
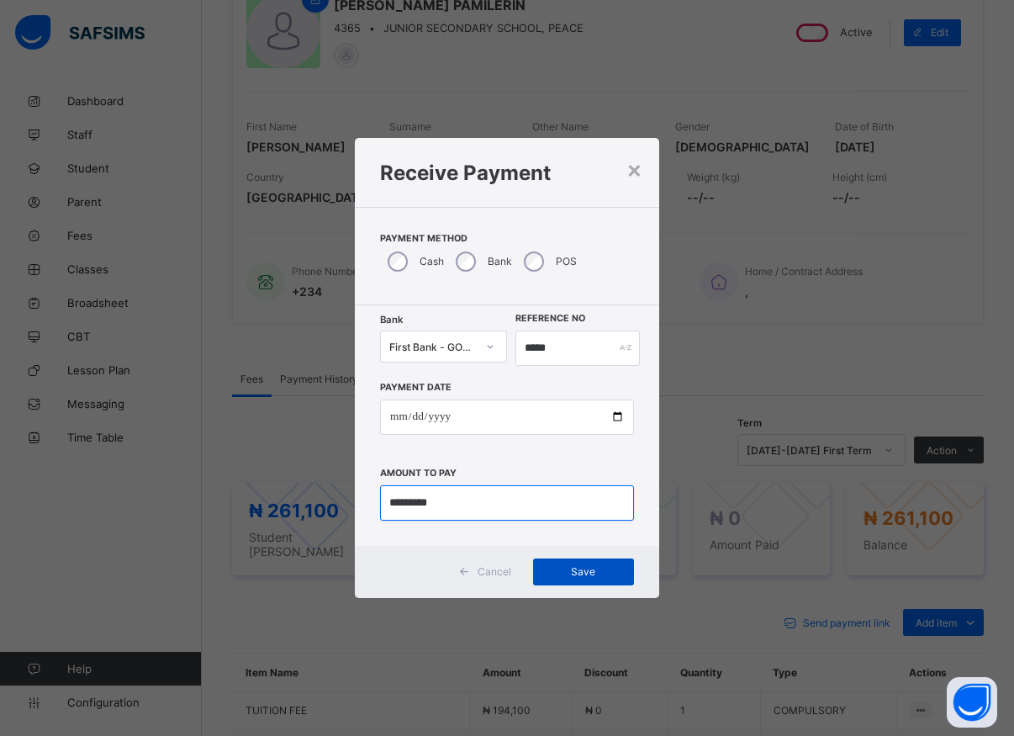
type input "*********"
click at [569, 565] on div "Save" at bounding box center [583, 572] width 101 height 27
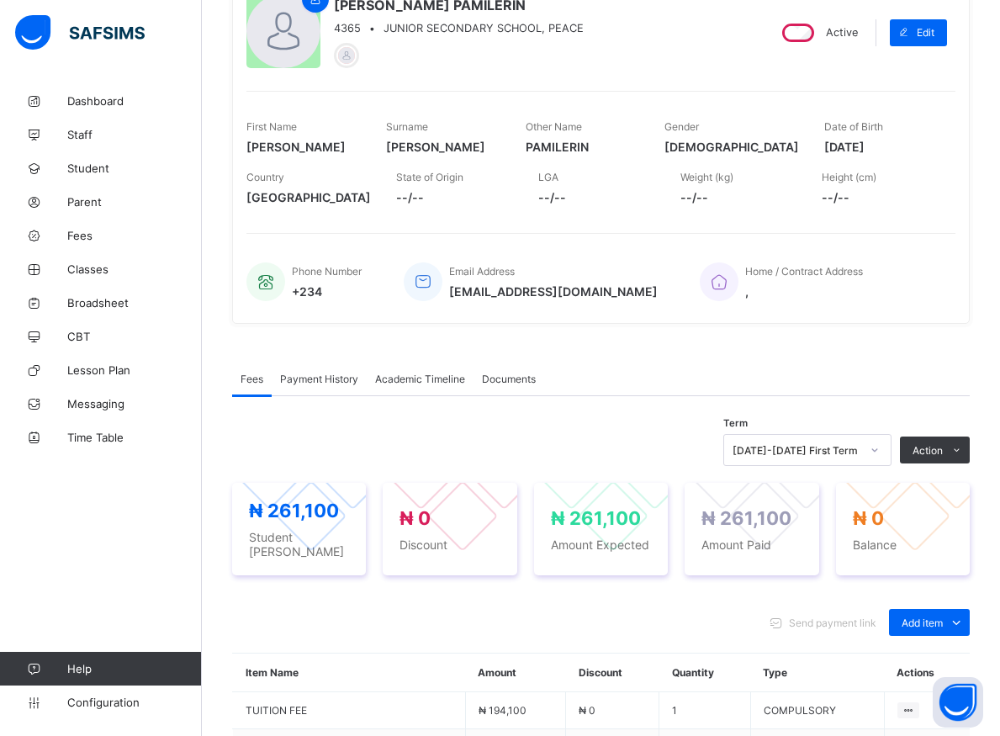
scroll to position [86, 0]
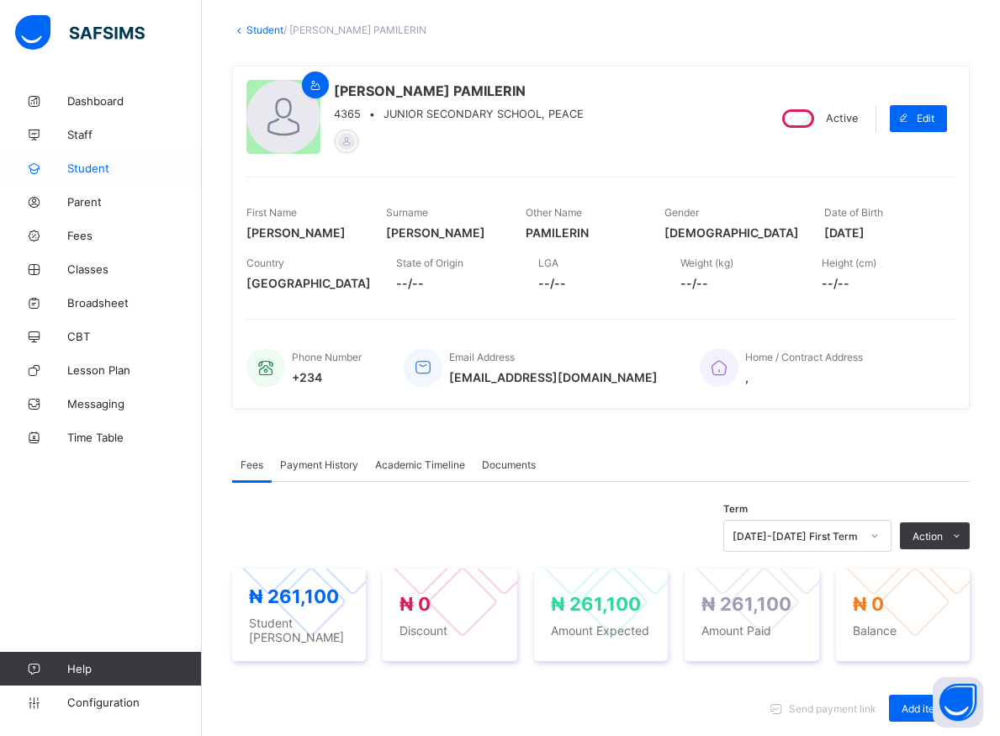
click at [91, 168] on span "Student" at bounding box center [134, 168] width 135 height 13
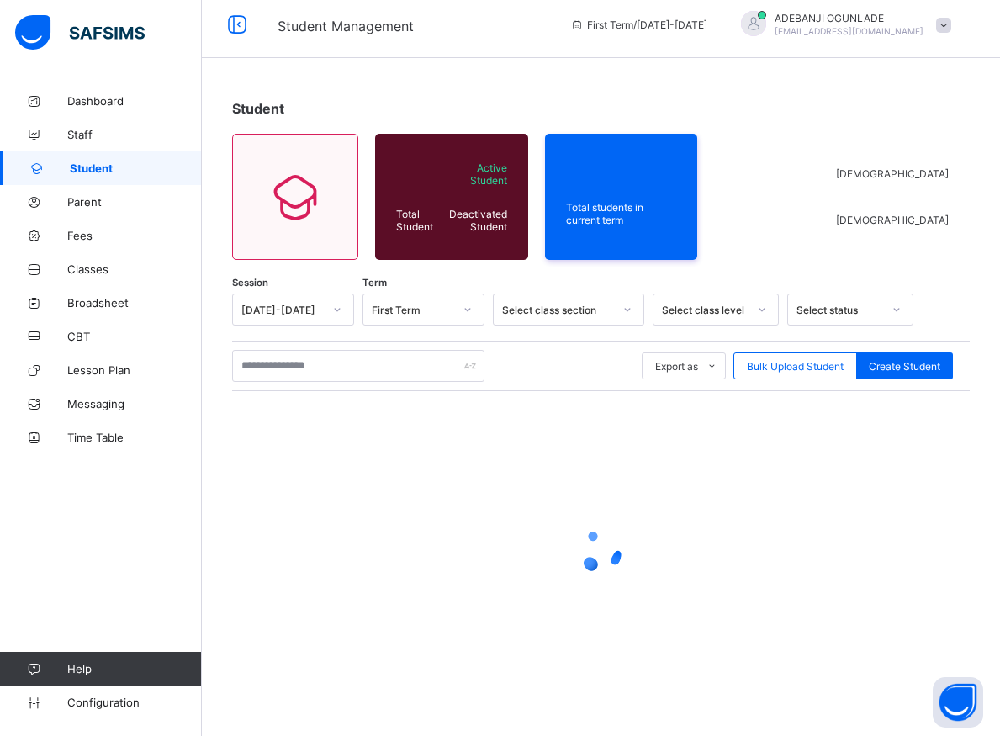
scroll to position [9, 0]
click at [326, 366] on input "text" at bounding box center [358, 366] width 252 height 32
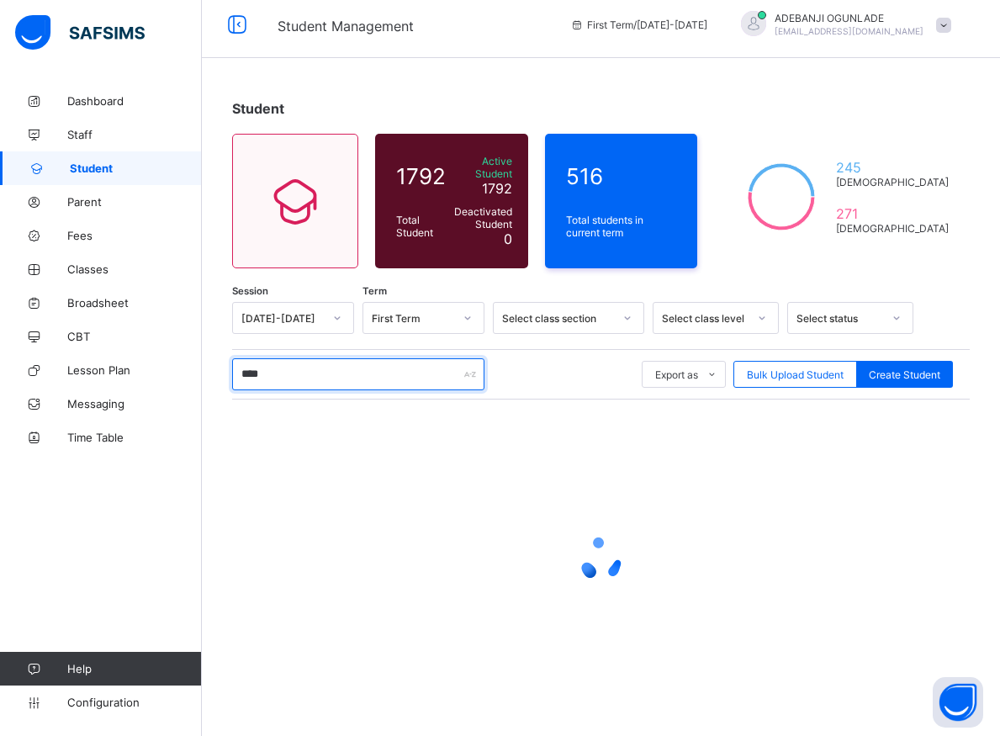
type input "*****"
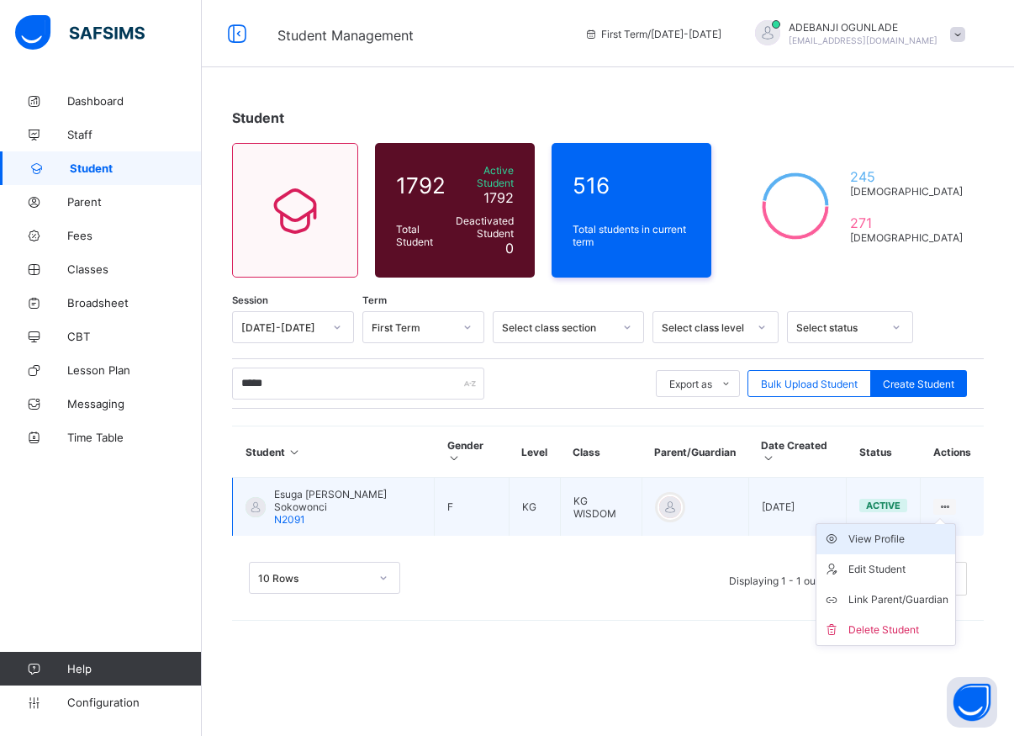
click at [895, 531] on div "View Profile" at bounding box center [899, 539] width 100 height 17
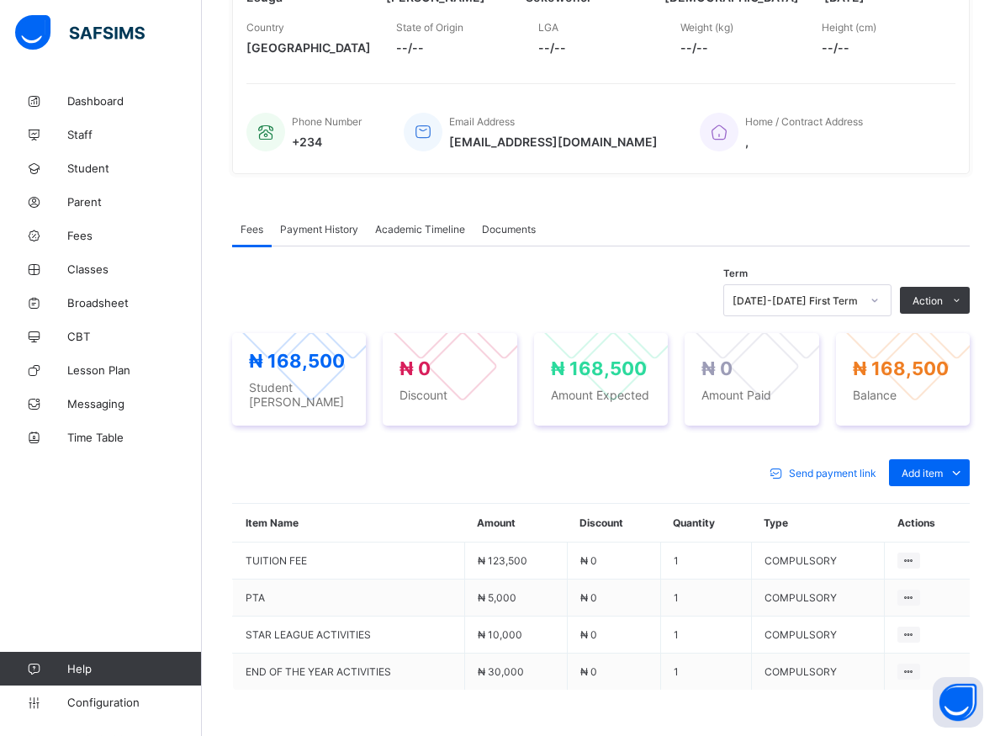
scroll to position [343, 0]
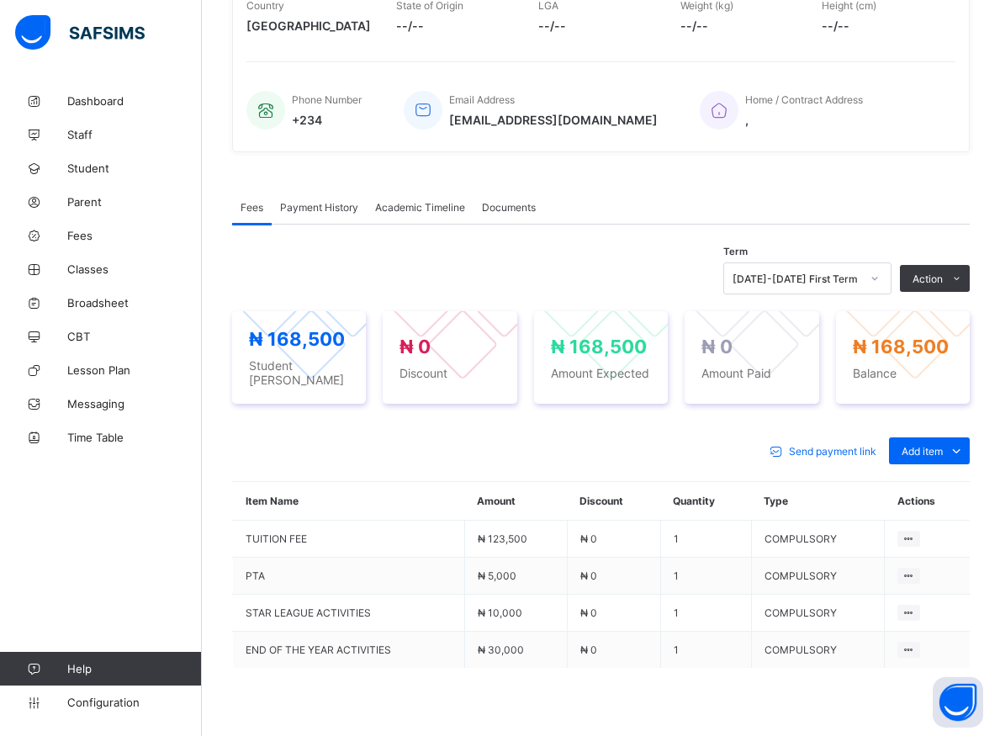
click at [0, 0] on li "Receive Payment" at bounding box center [0, 0] width 0 height 0
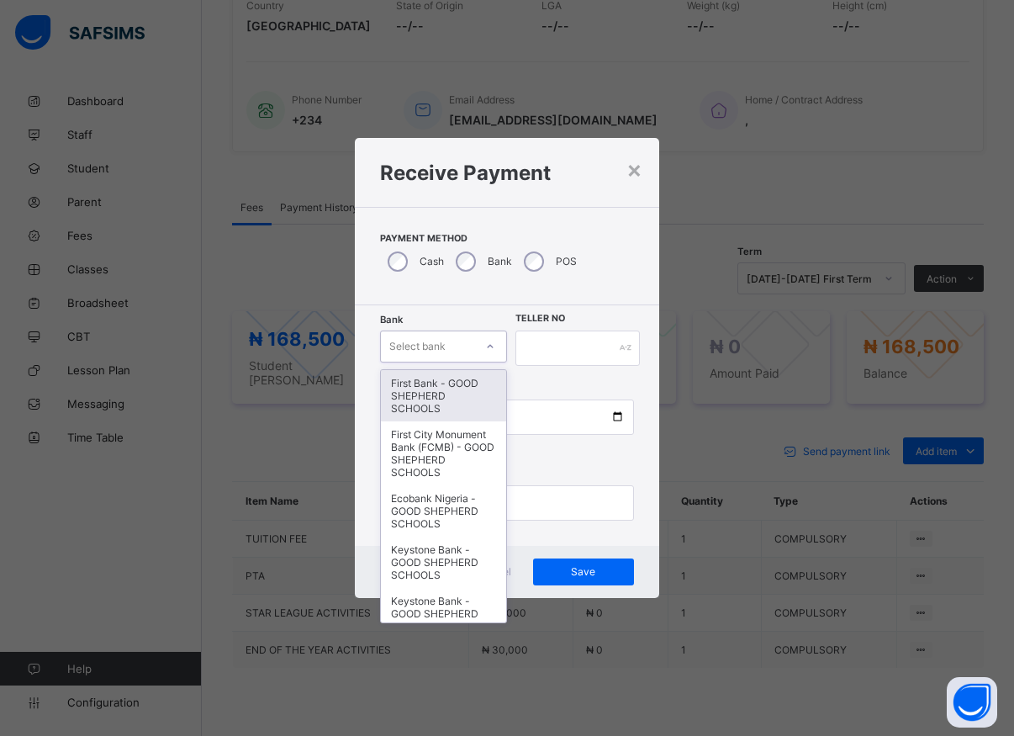
click at [490, 350] on icon at bounding box center [490, 346] width 10 height 17
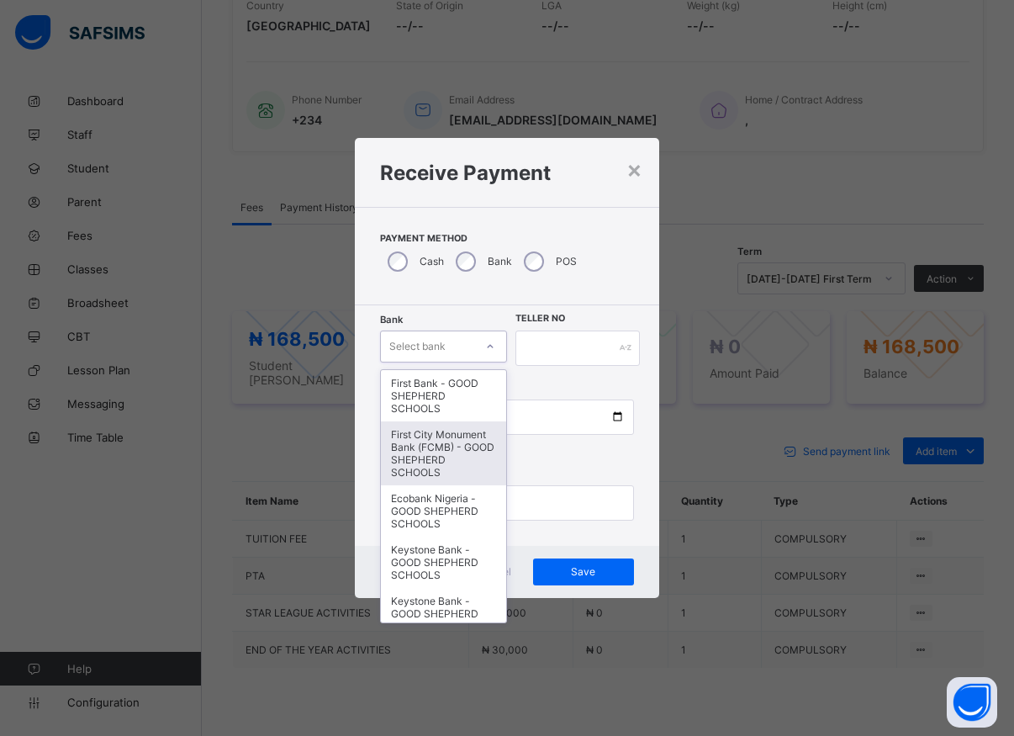
click at [435, 466] on div "First City Monument Bank (FCMB) - GOOD SHEPHERD SCHOOLS" at bounding box center [443, 453] width 125 height 64
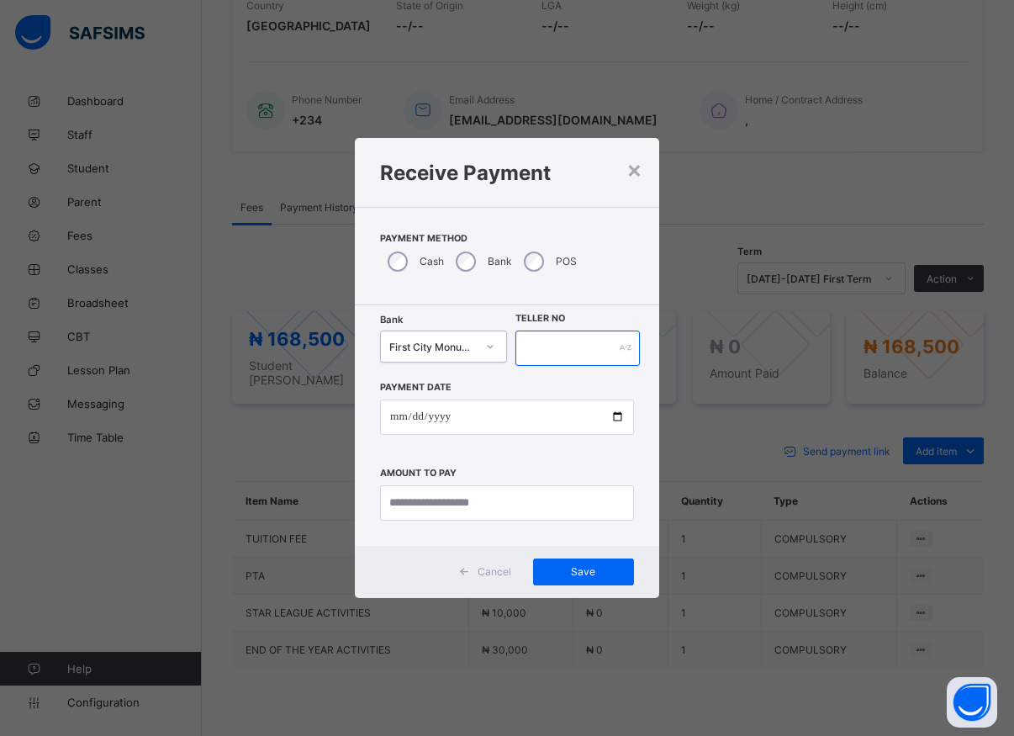
click at [556, 342] on input "text" at bounding box center [578, 348] width 124 height 35
type input "*****"
click at [612, 416] on input "date" at bounding box center [507, 417] width 254 height 35
type input "**********"
click at [451, 500] on input "currency" at bounding box center [507, 502] width 254 height 35
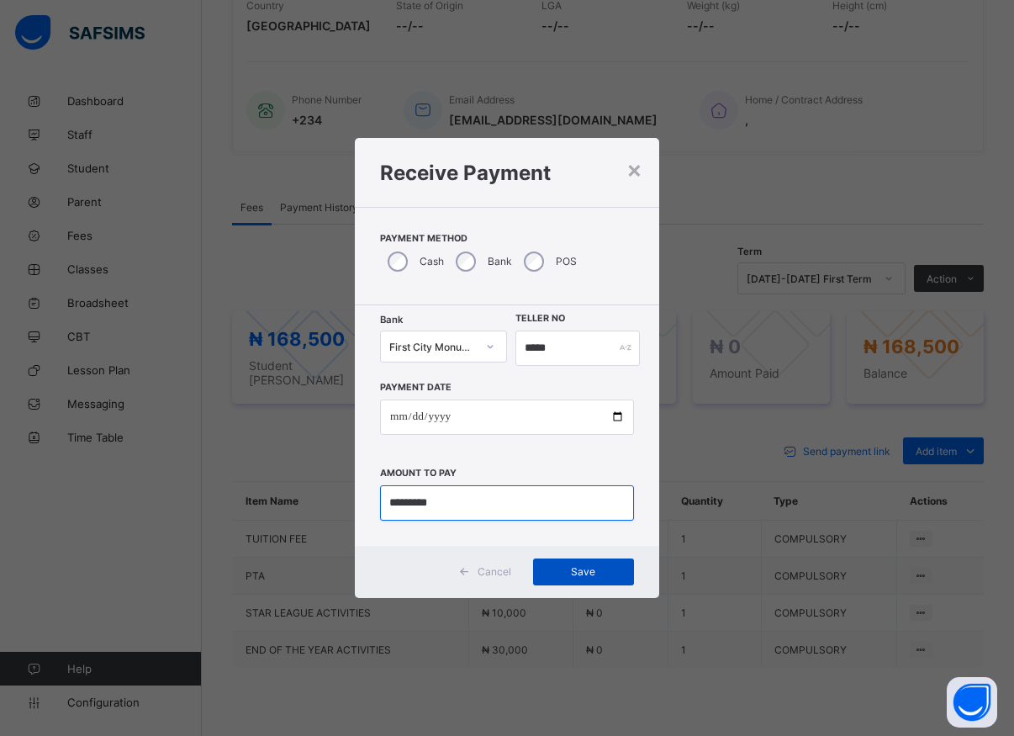
type input "*********"
click at [591, 575] on span "Save" at bounding box center [584, 571] width 76 height 13
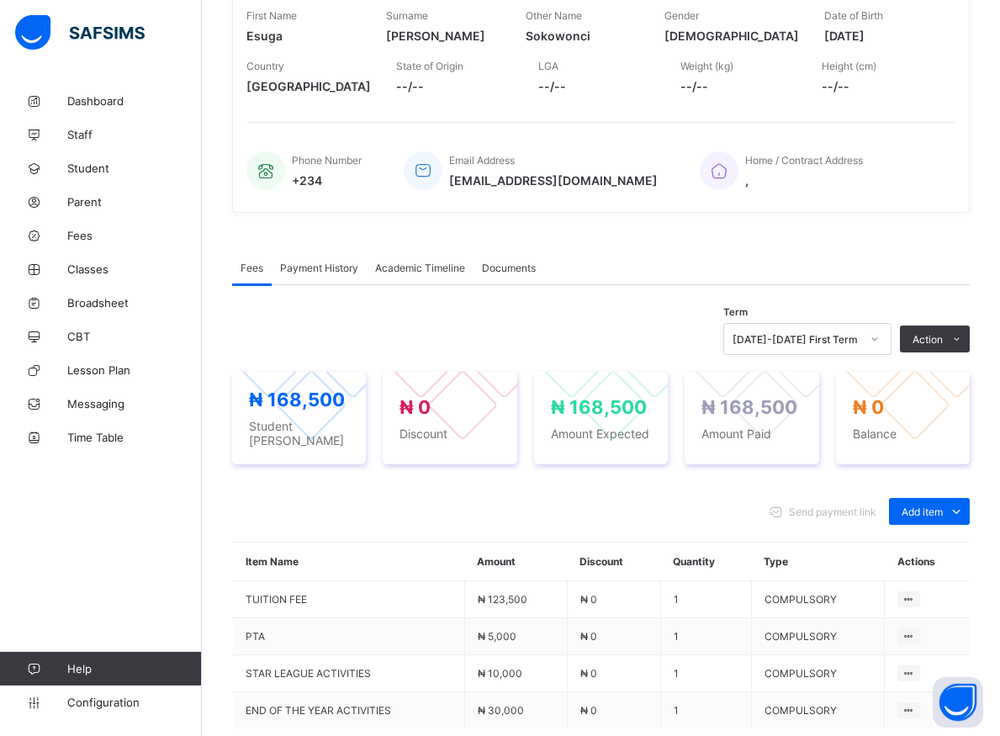
scroll to position [257, 0]
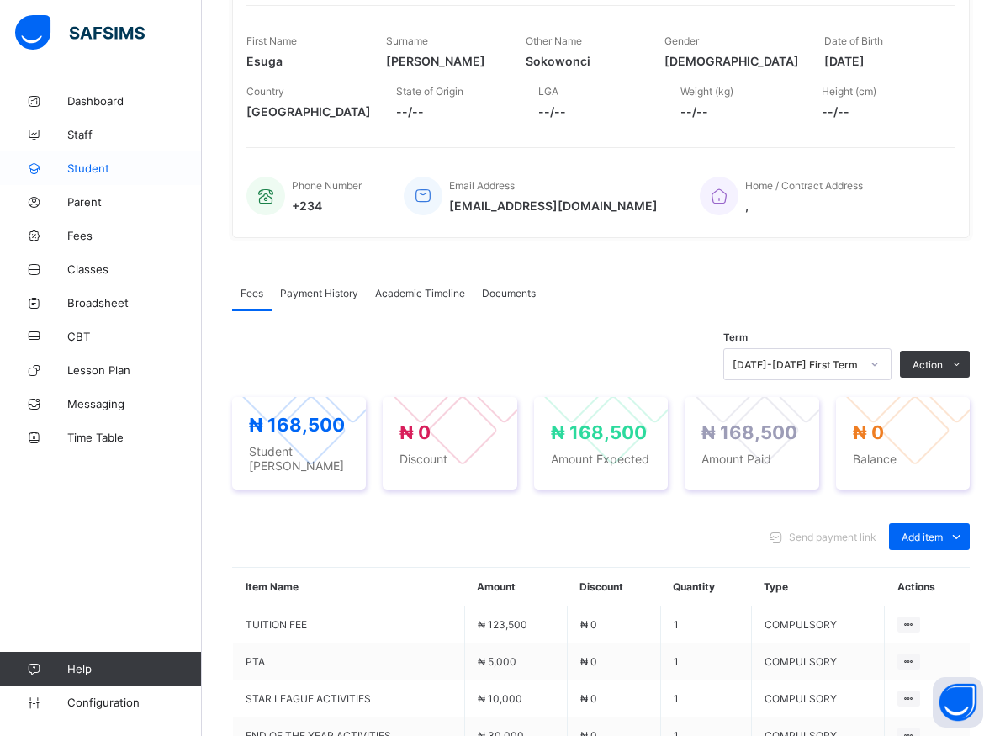
click at [101, 169] on span "Student" at bounding box center [134, 168] width 135 height 13
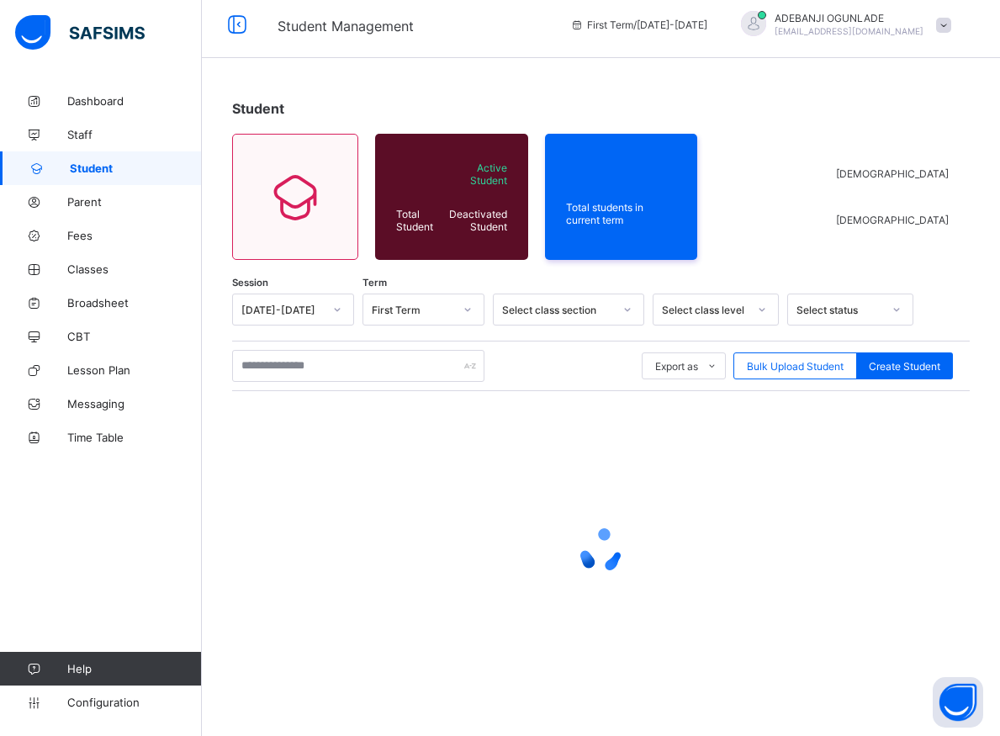
scroll to position [9, 0]
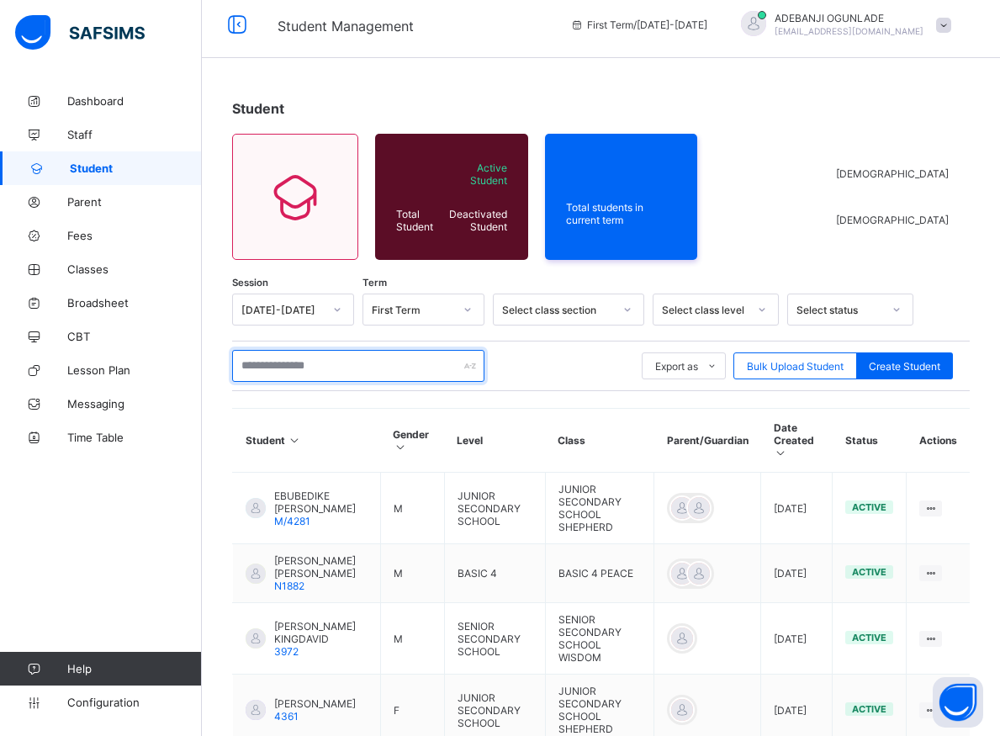
click at [294, 365] on input "text" at bounding box center [358, 366] width 252 height 32
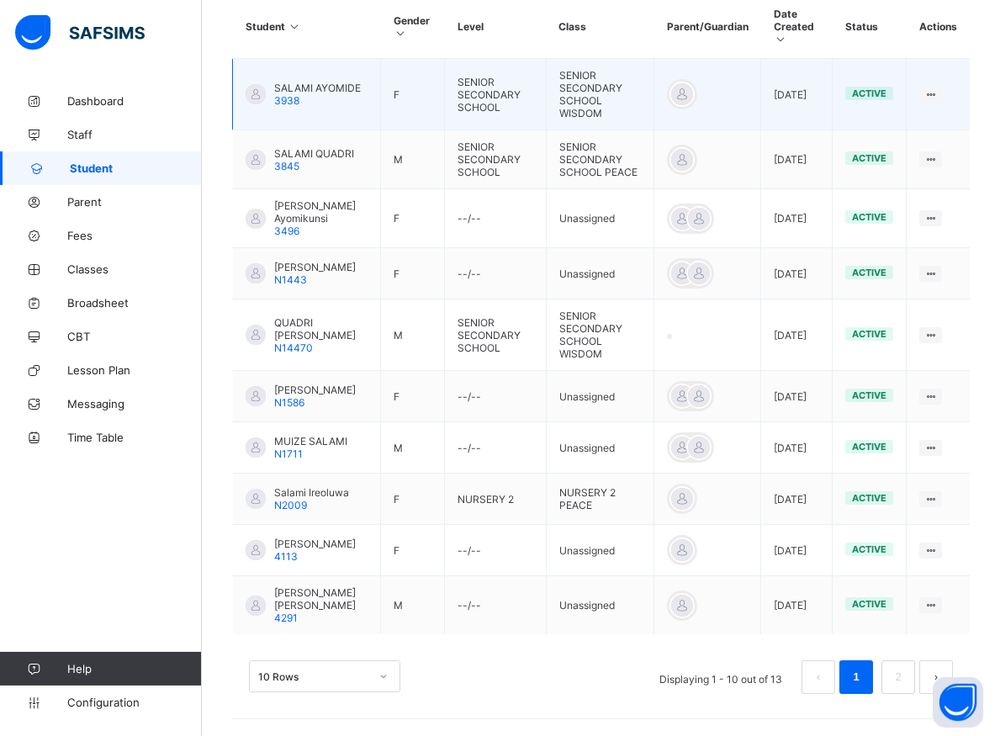
scroll to position [438, 0]
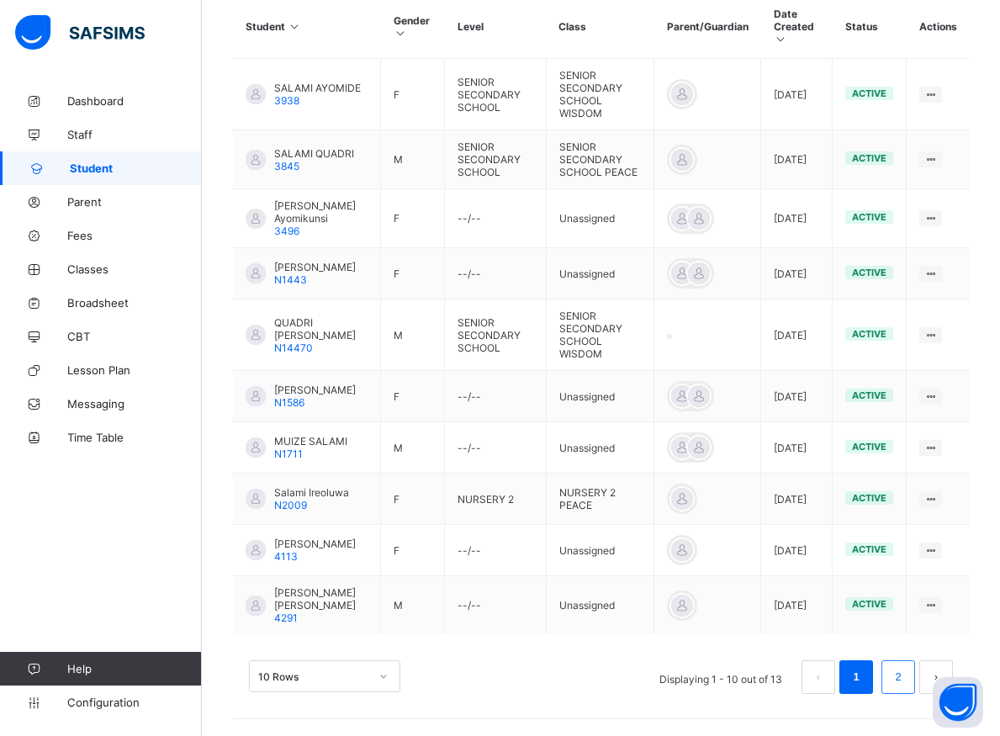
type input "*********"
click at [903, 694] on li "2" at bounding box center [899, 677] width 34 height 34
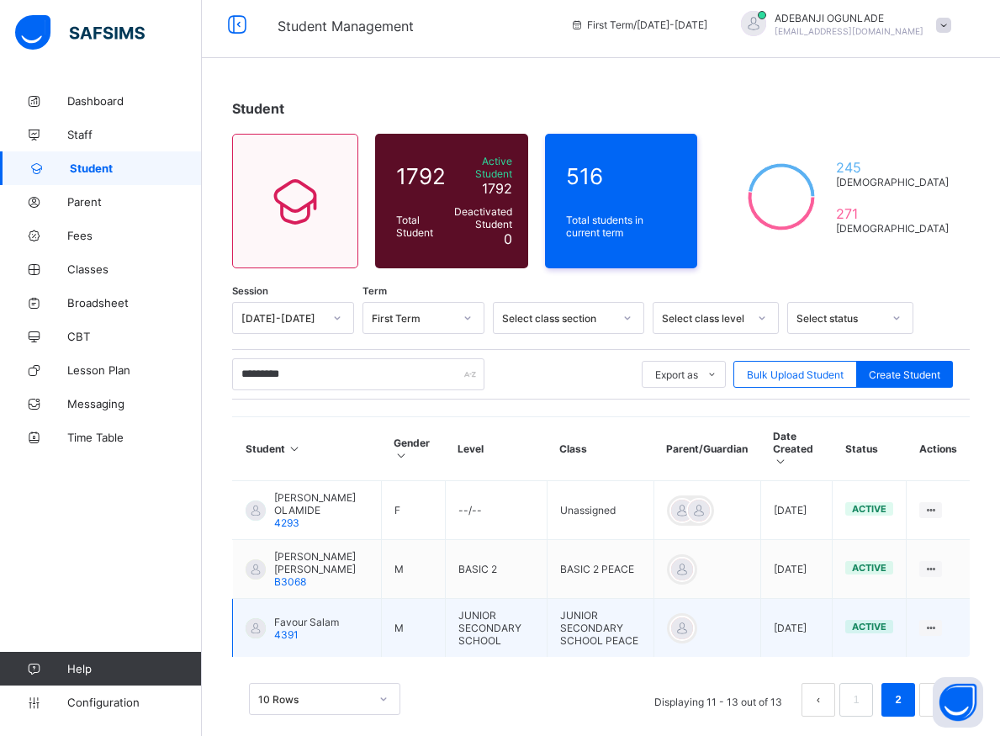
scroll to position [24, 0]
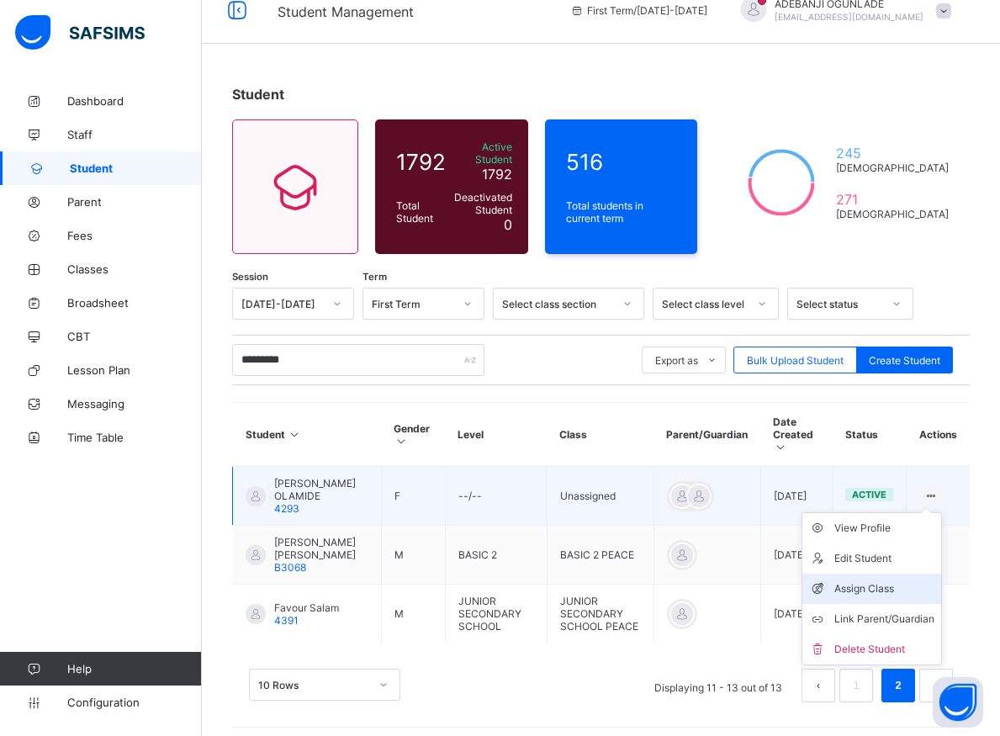
click at [878, 580] on div "Assign Class" at bounding box center [884, 588] width 100 height 17
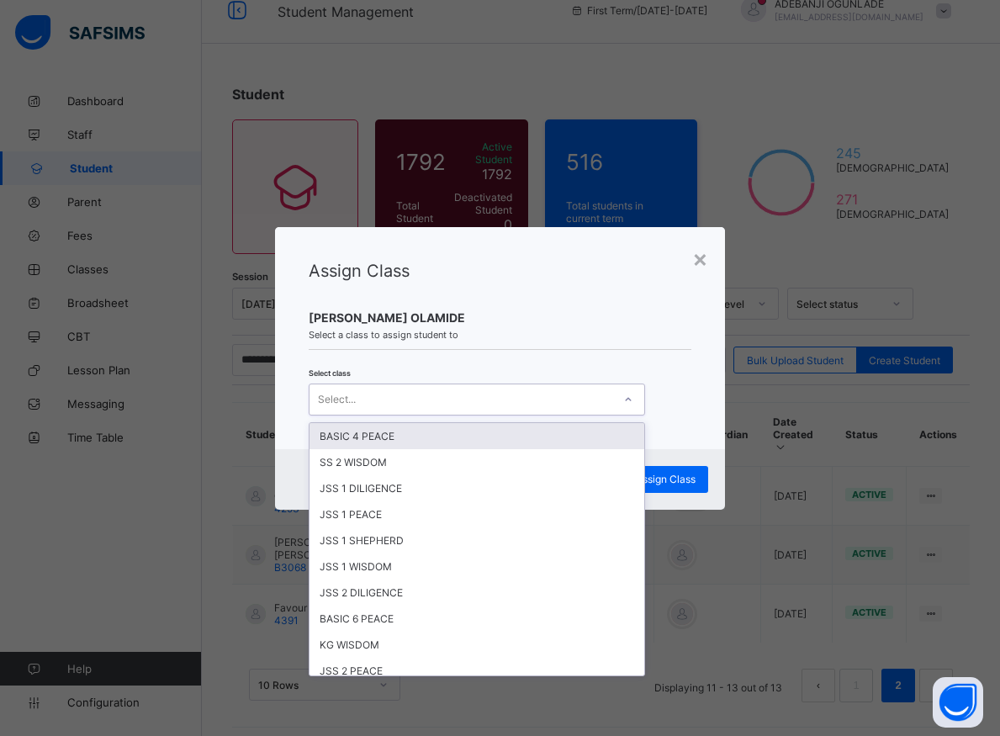
click at [623, 400] on icon at bounding box center [628, 399] width 10 height 17
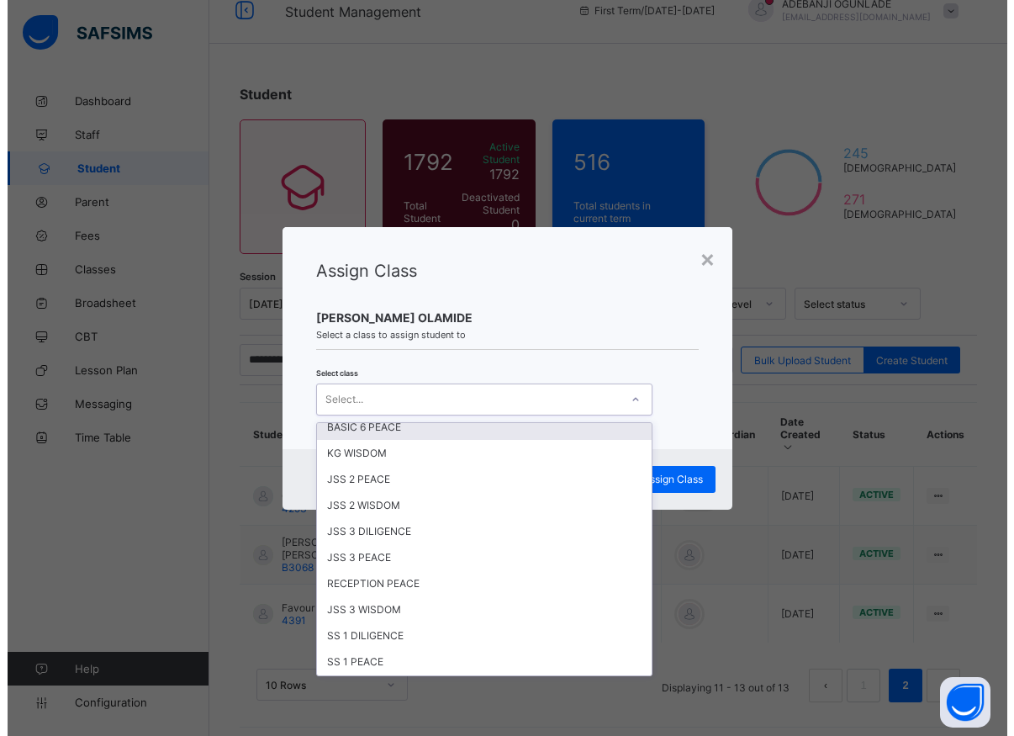
scroll to position [227, 0]
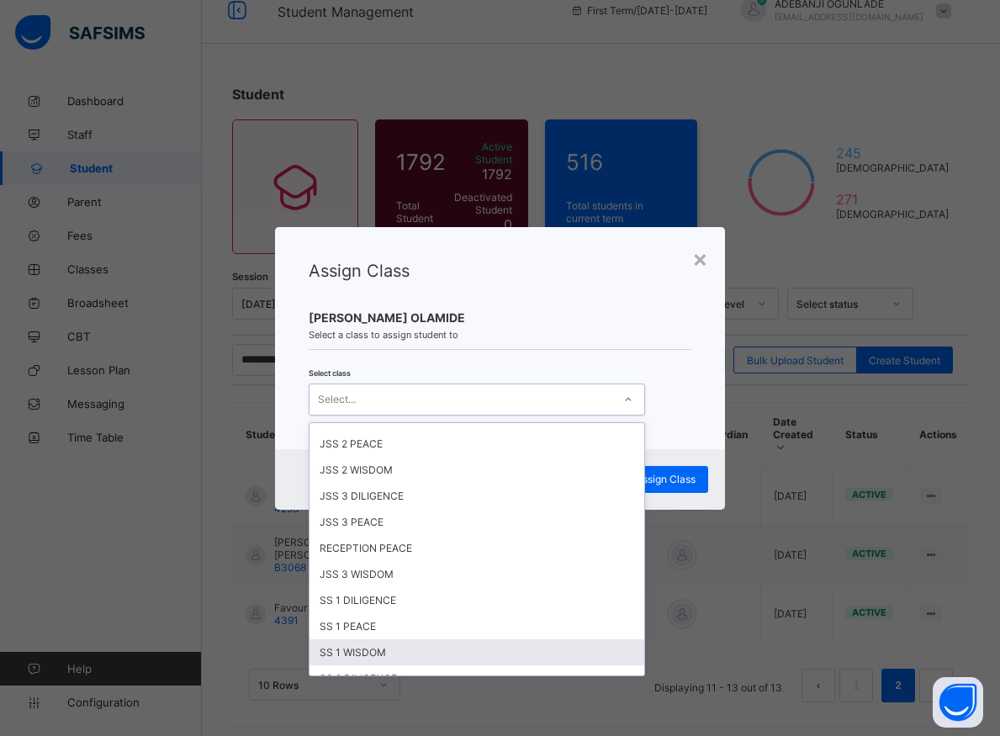
click at [368, 652] on div "SS 1 WISDOM" at bounding box center [477, 652] width 335 height 26
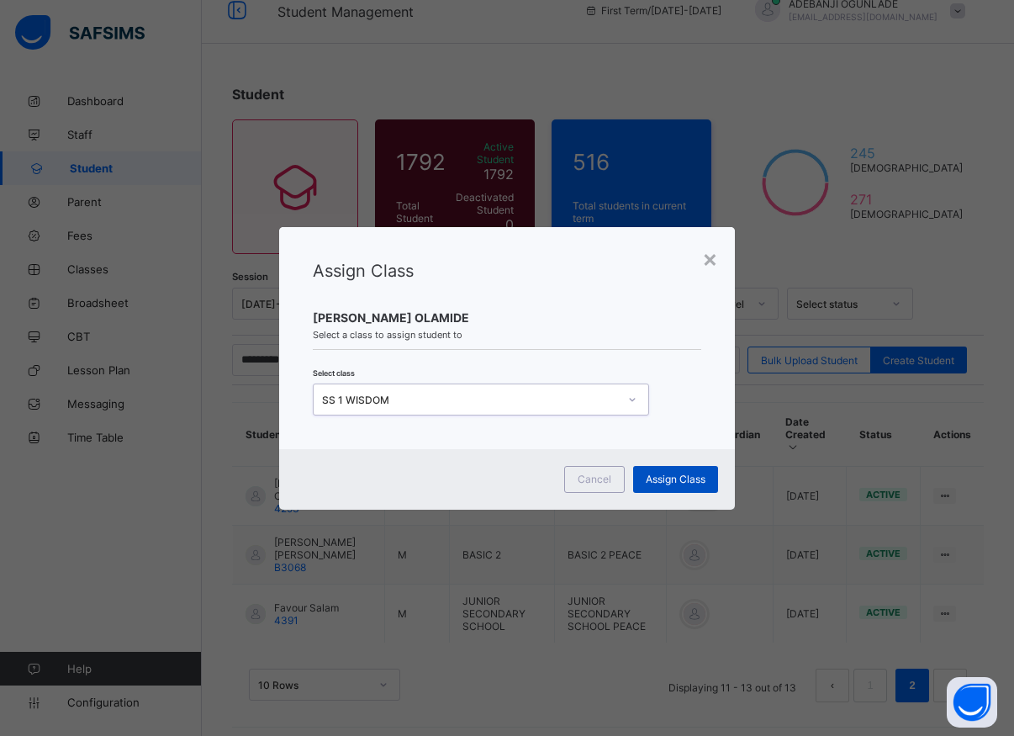
click at [699, 478] on span "Assign Class" at bounding box center [676, 479] width 60 height 13
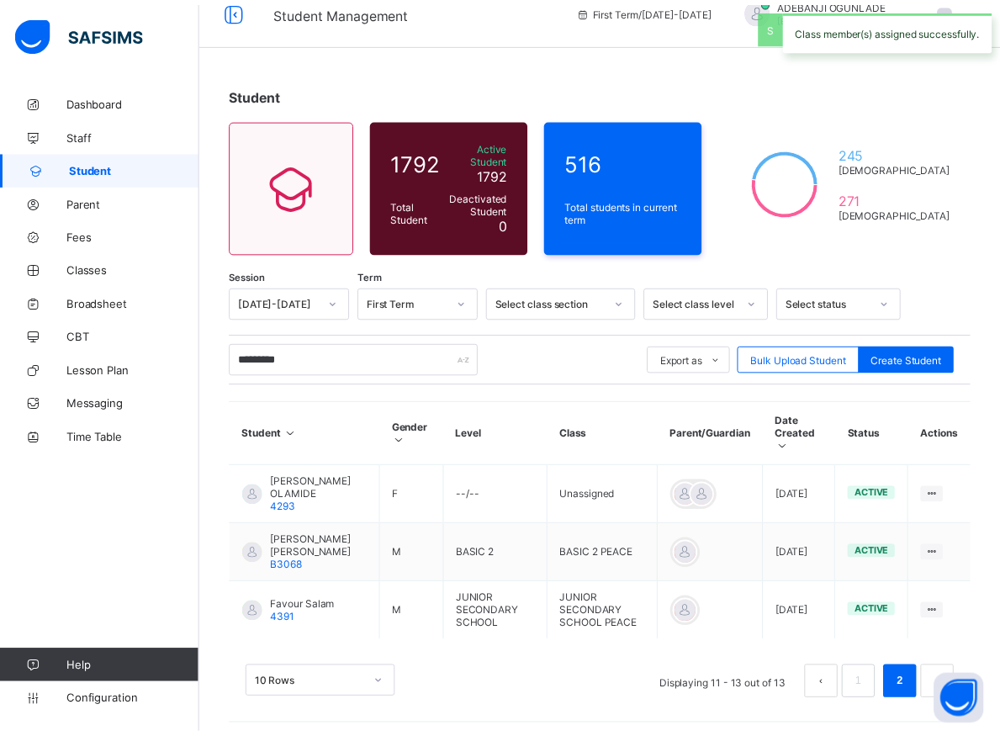
scroll to position [9, 0]
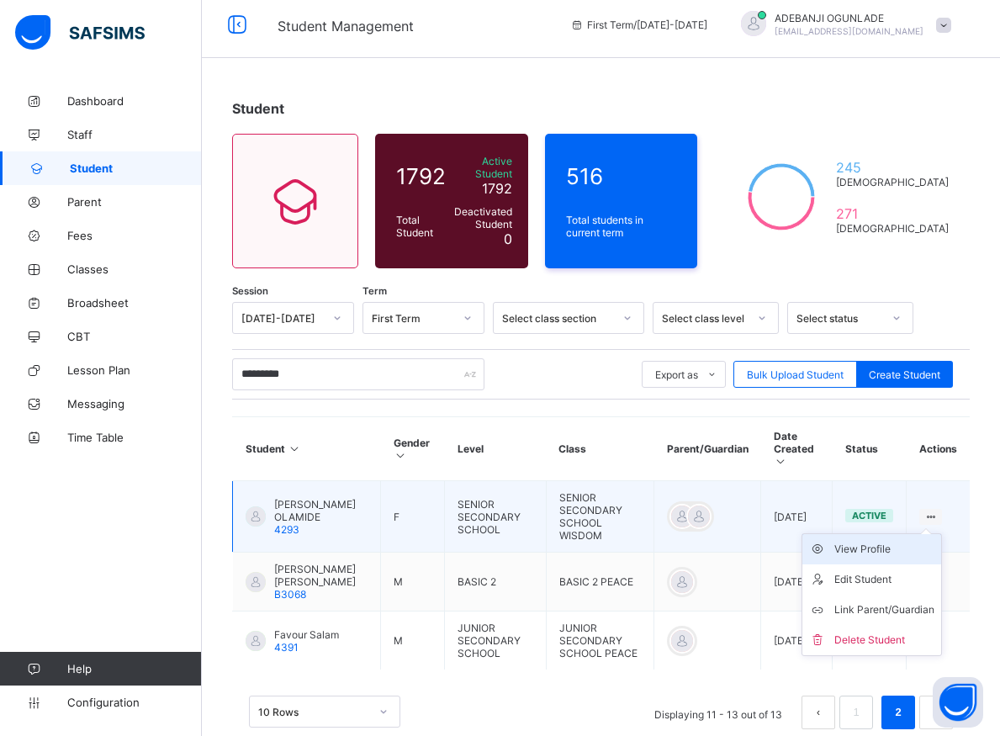
click at [887, 541] on div "View Profile" at bounding box center [884, 549] width 100 height 17
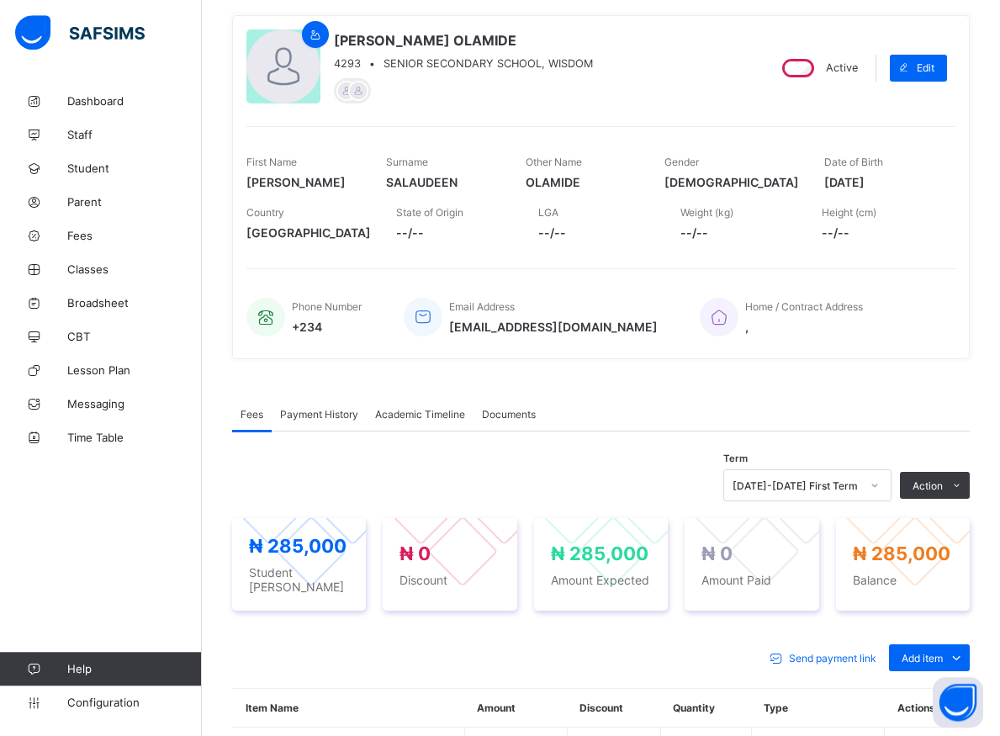
scroll to position [181, 0]
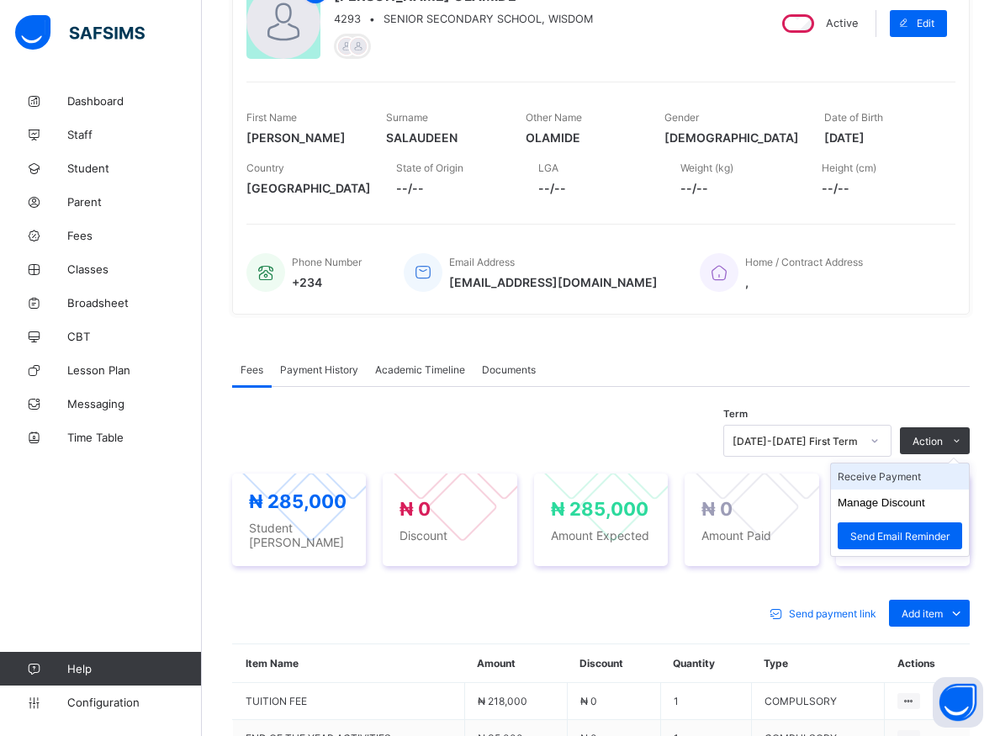
click at [904, 479] on li "Receive Payment" at bounding box center [900, 476] width 138 height 26
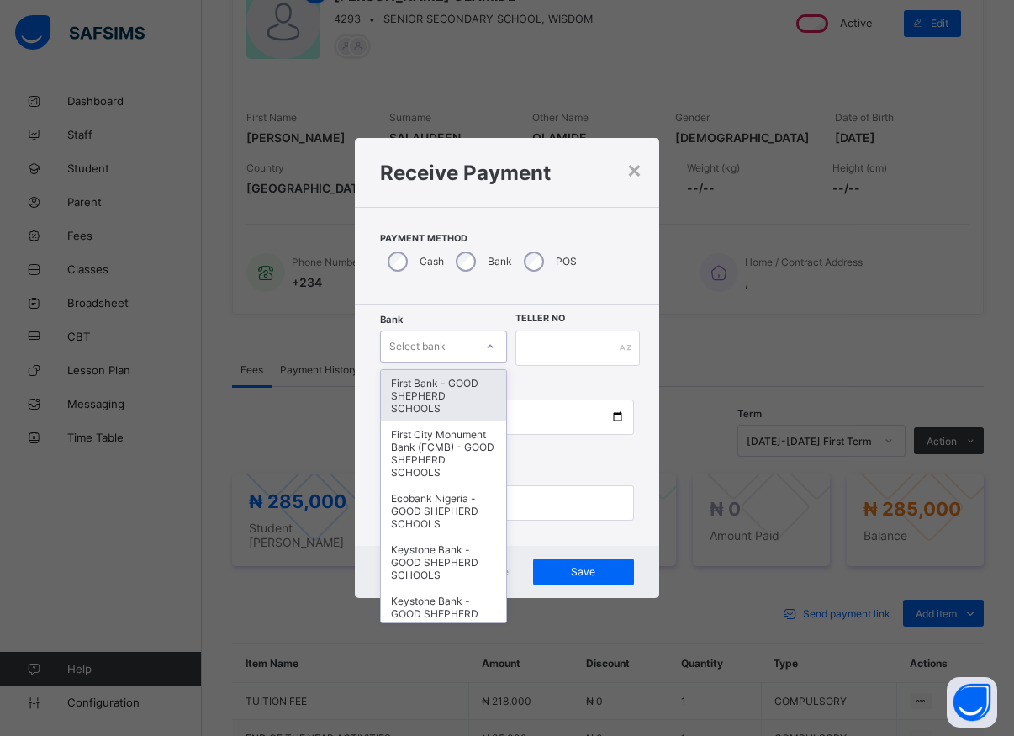
click at [476, 348] on div at bounding box center [490, 346] width 29 height 27
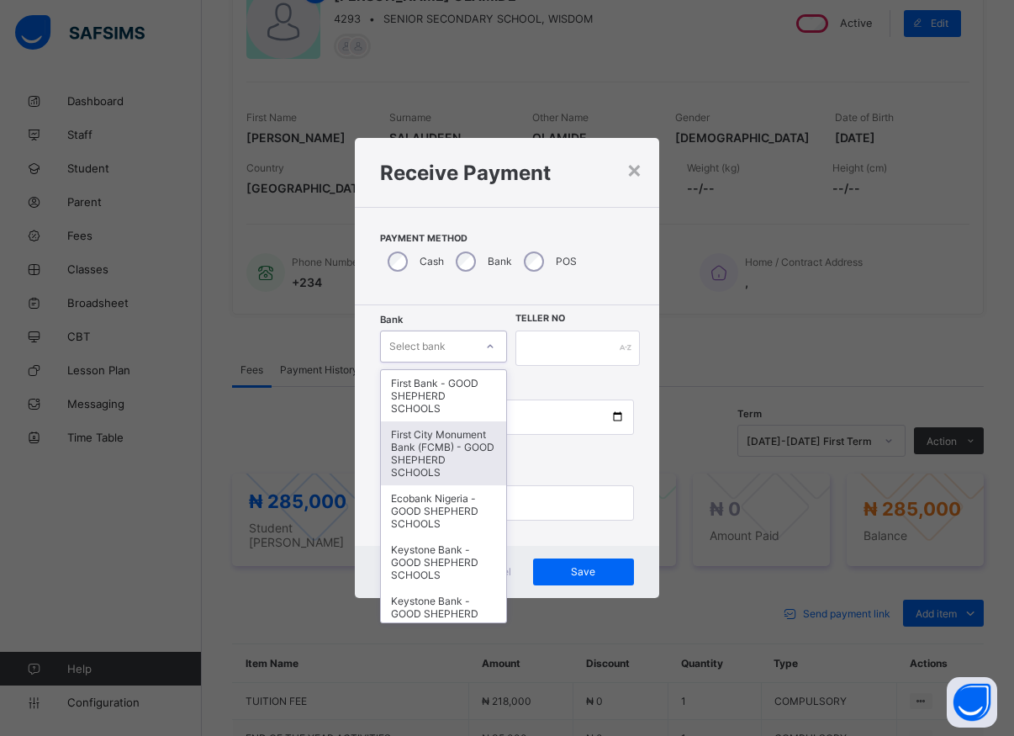
click at [432, 461] on div "First City Monument Bank (FCMB) - GOOD SHEPHERD SCHOOLS" at bounding box center [443, 453] width 125 height 64
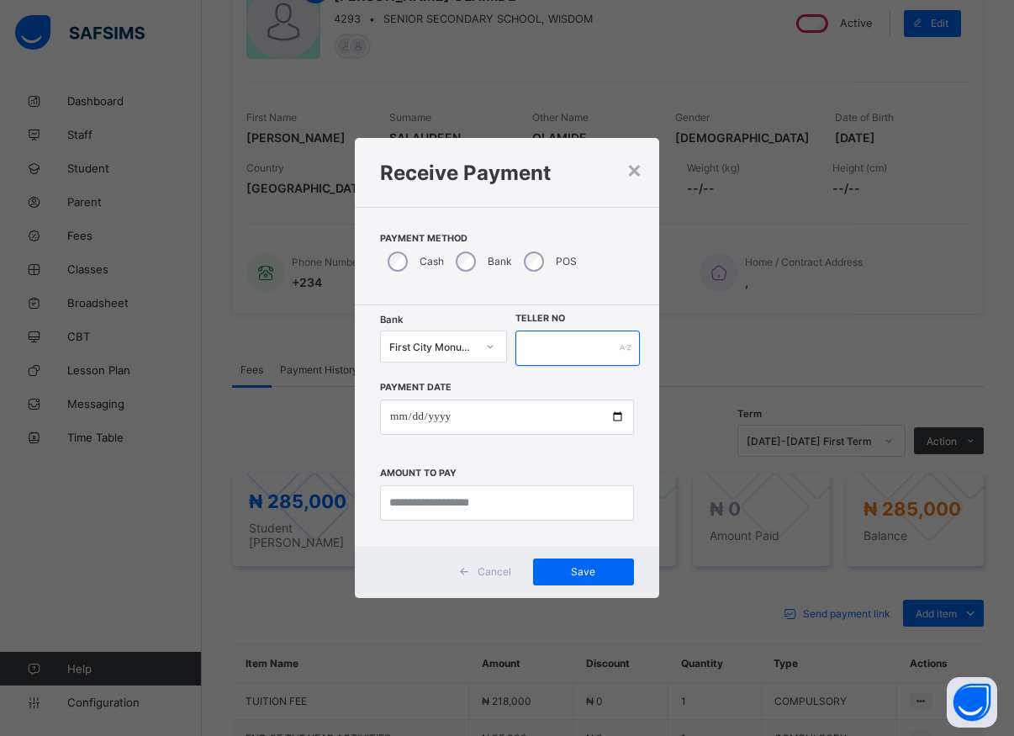
click at [529, 349] on input "text" at bounding box center [578, 348] width 124 height 35
type input "*****"
click at [583, 420] on input "date" at bounding box center [507, 417] width 254 height 35
click at [621, 416] on input "date" at bounding box center [507, 417] width 254 height 35
type input "**********"
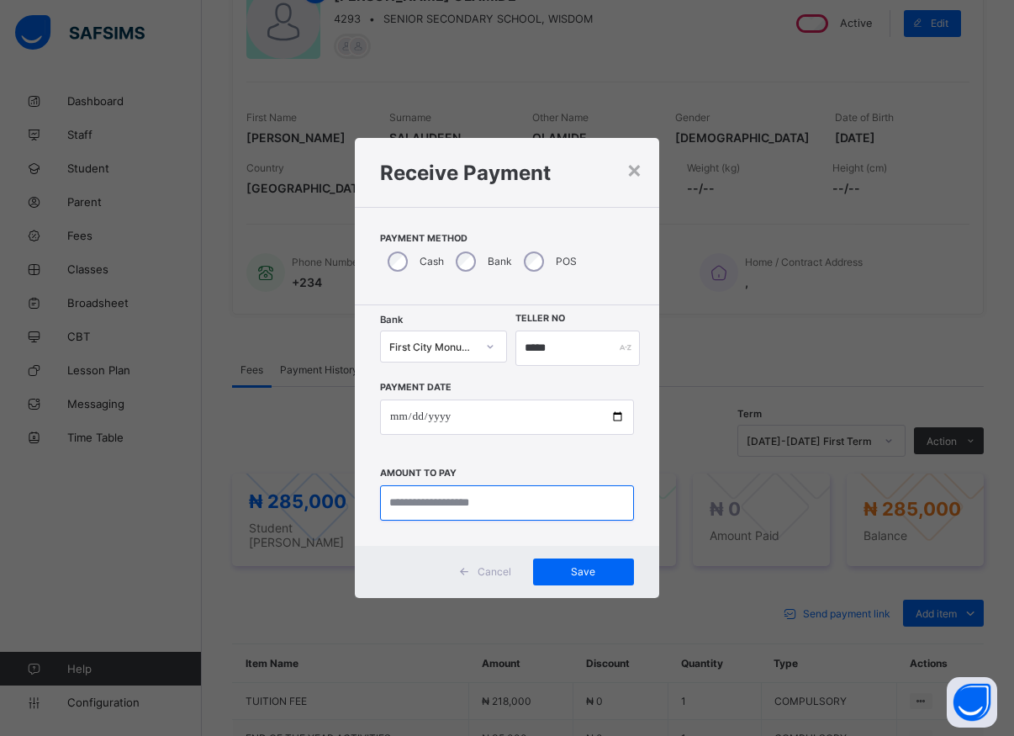
click at [444, 506] on input "currency" at bounding box center [507, 502] width 254 height 35
type input "*********"
click at [581, 569] on span "Save" at bounding box center [584, 571] width 76 height 13
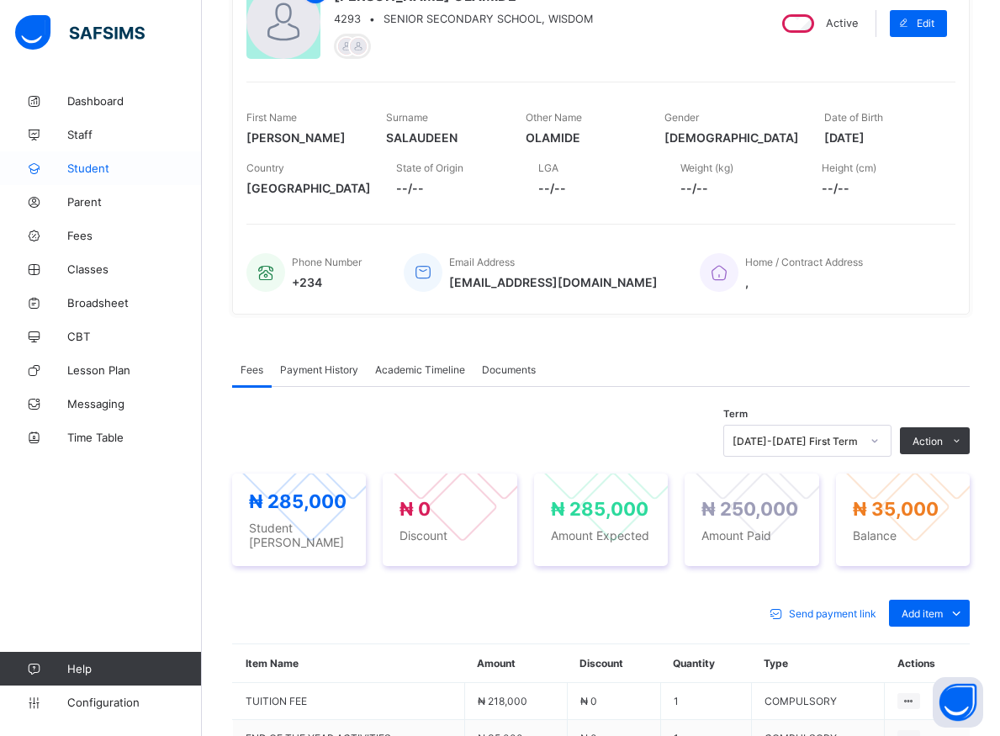
click at [86, 167] on span "Student" at bounding box center [134, 168] width 135 height 13
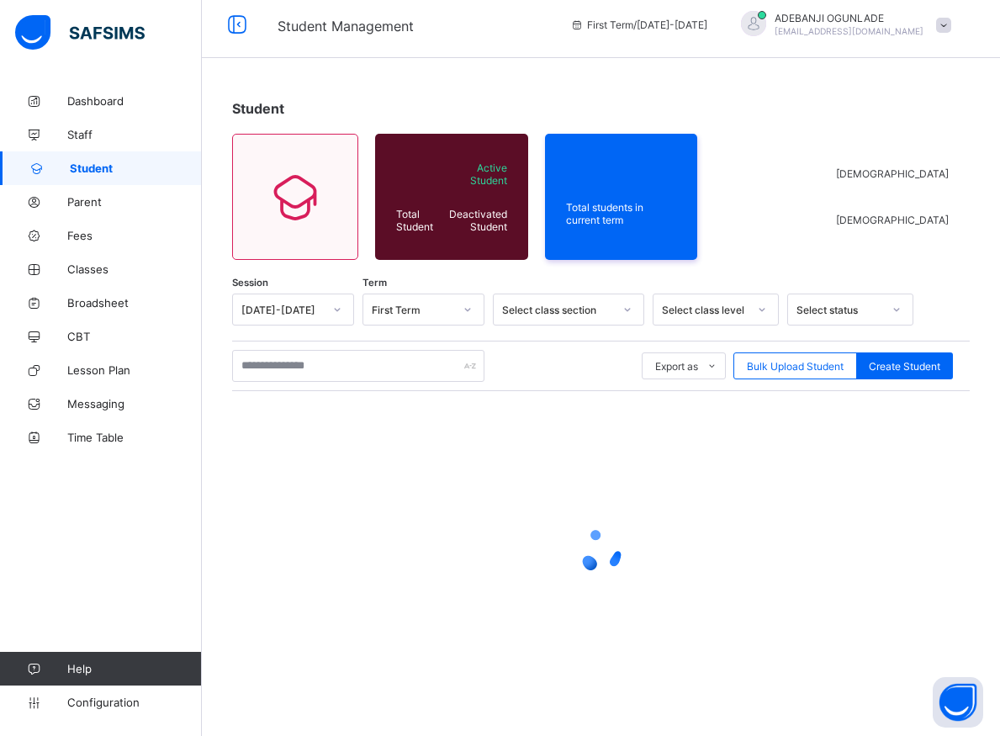
scroll to position [9, 0]
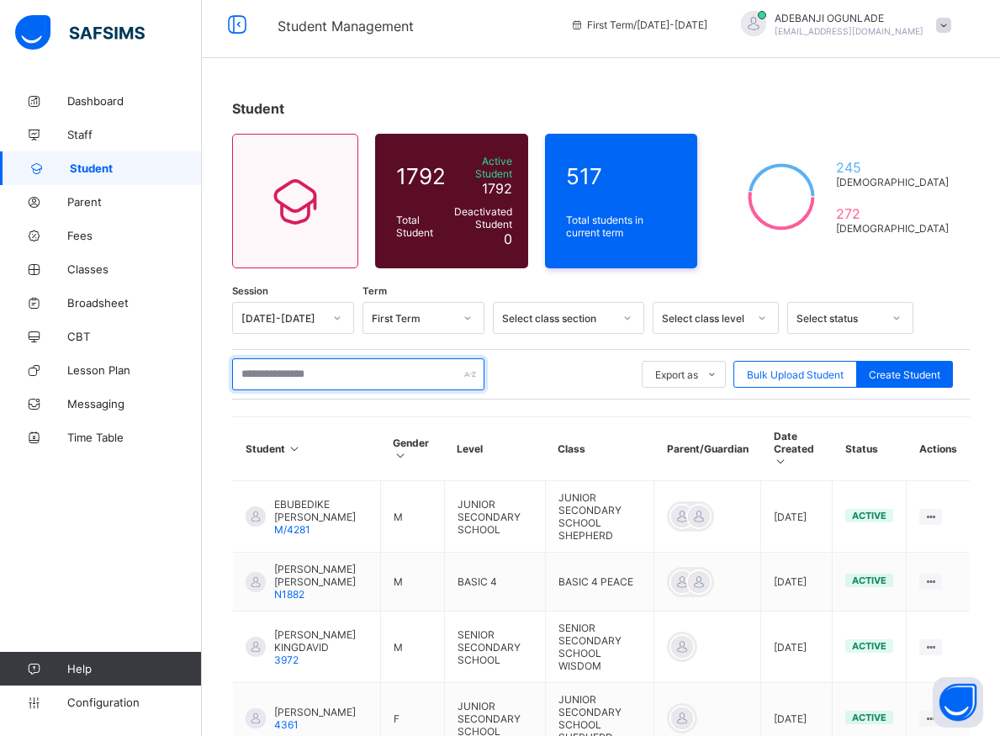
click at [287, 364] on input "text" at bounding box center [358, 374] width 252 height 32
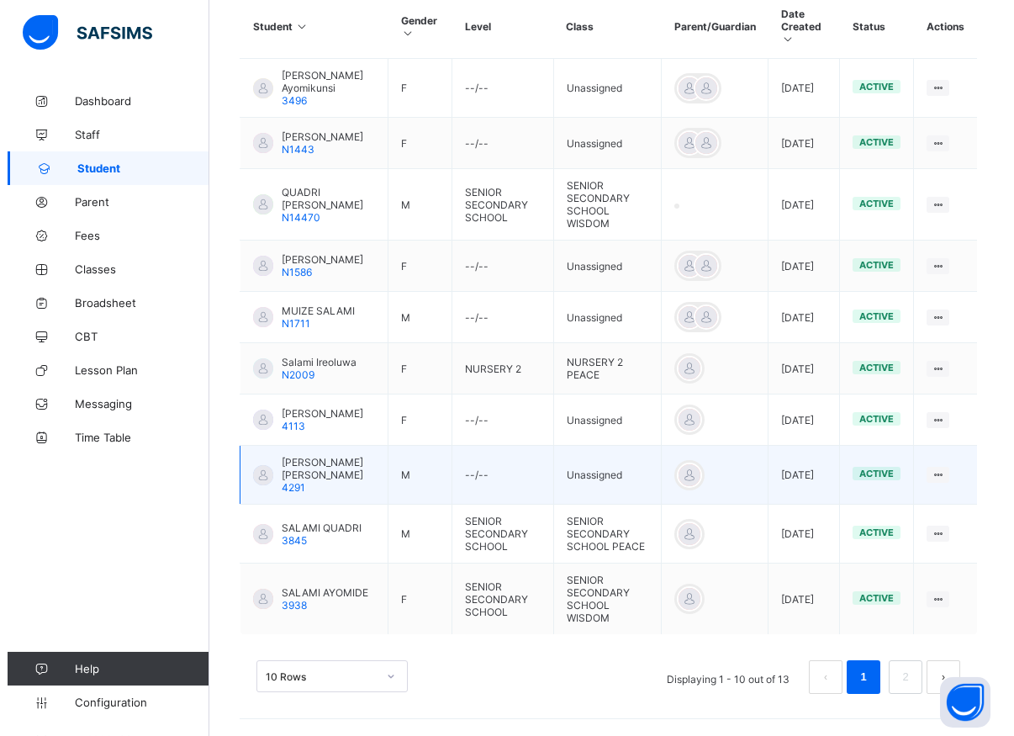
scroll to position [458, 0]
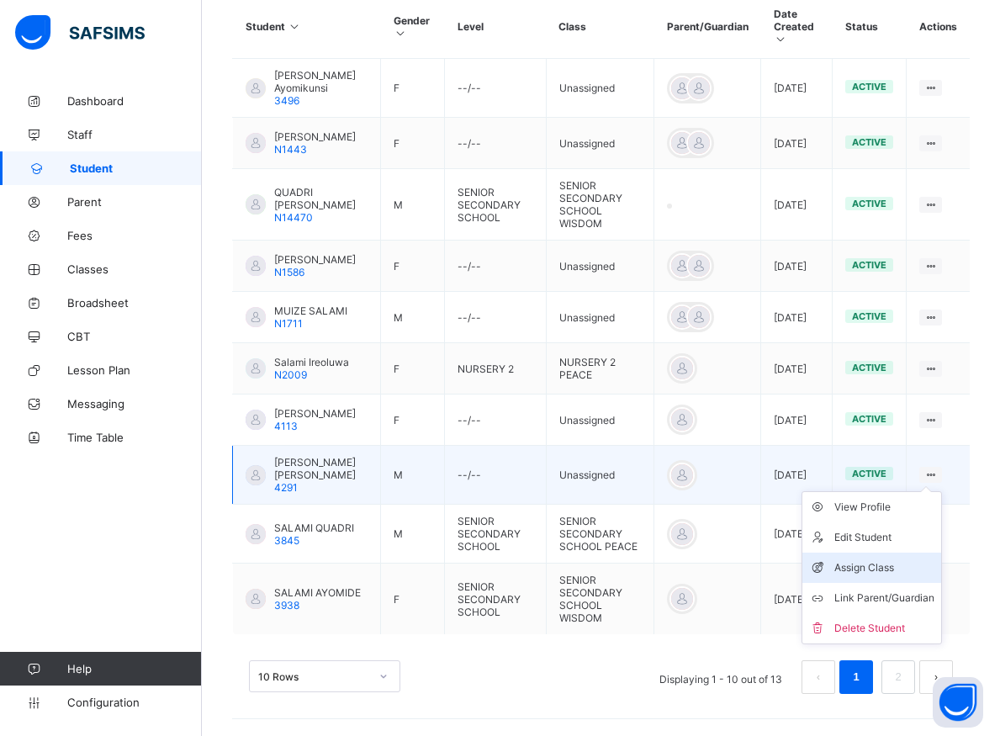
type input "*****"
click at [861, 559] on div "Assign Class" at bounding box center [884, 567] width 100 height 17
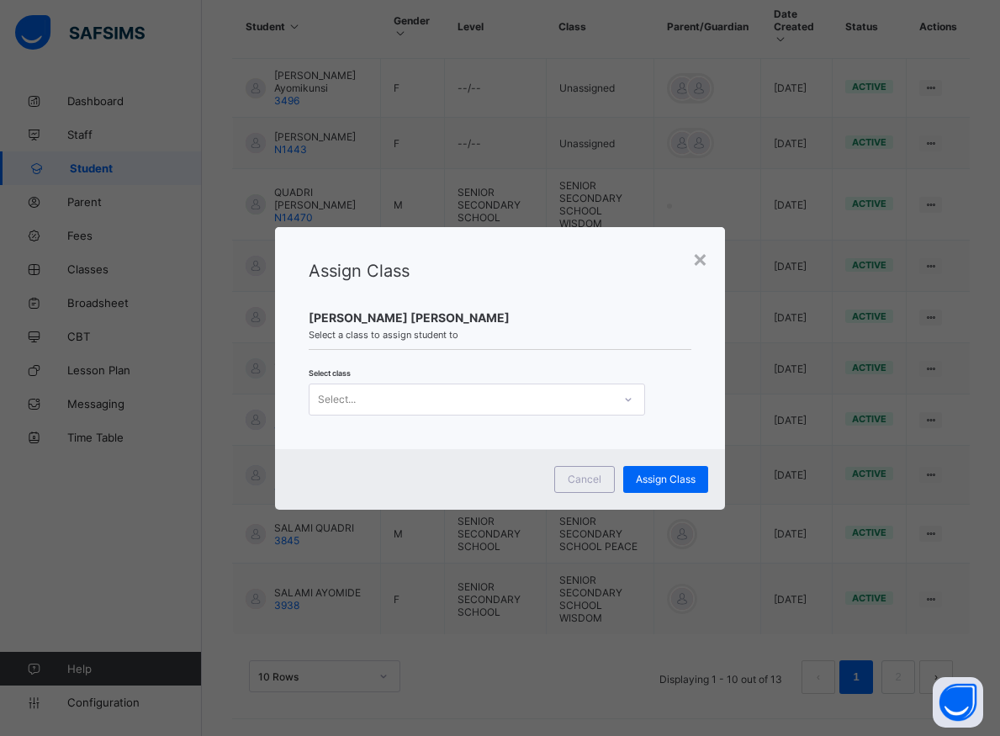
click at [623, 400] on icon at bounding box center [628, 399] width 10 height 17
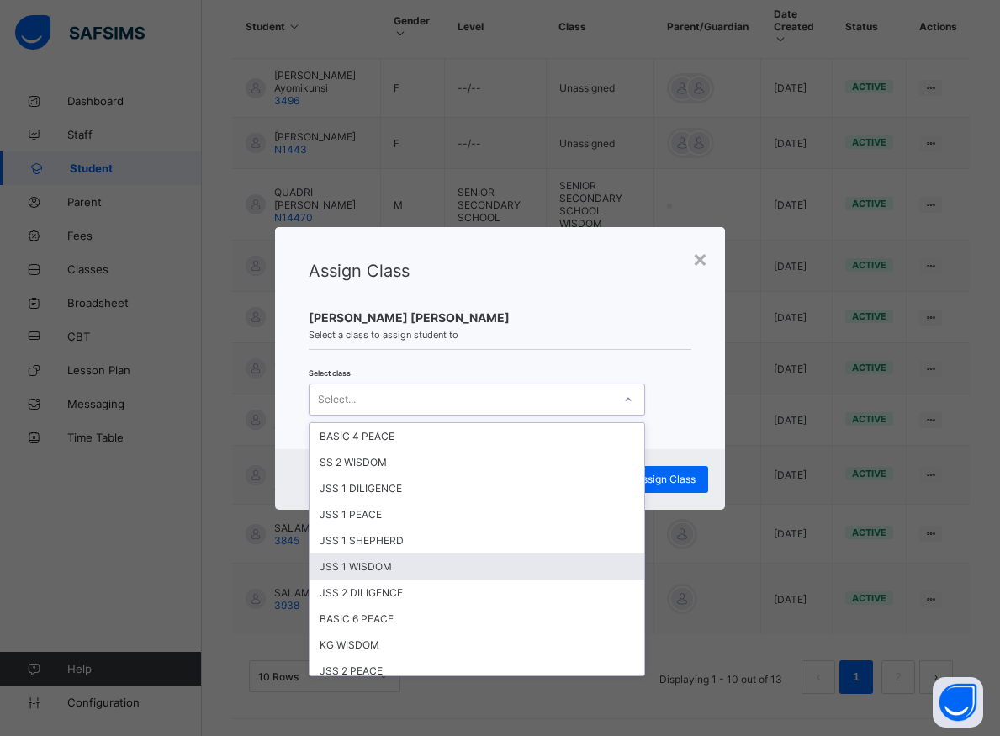
click at [352, 568] on div "JSS 1 WISDOM" at bounding box center [477, 567] width 335 height 26
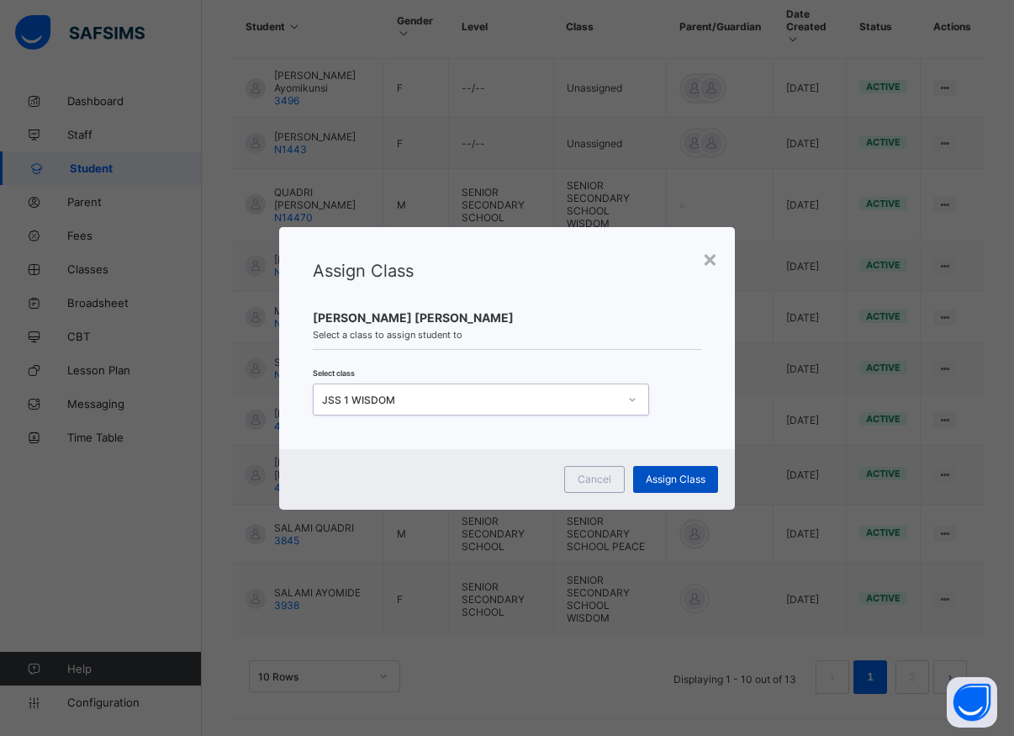
click at [665, 474] on span "Assign Class" at bounding box center [676, 479] width 60 height 13
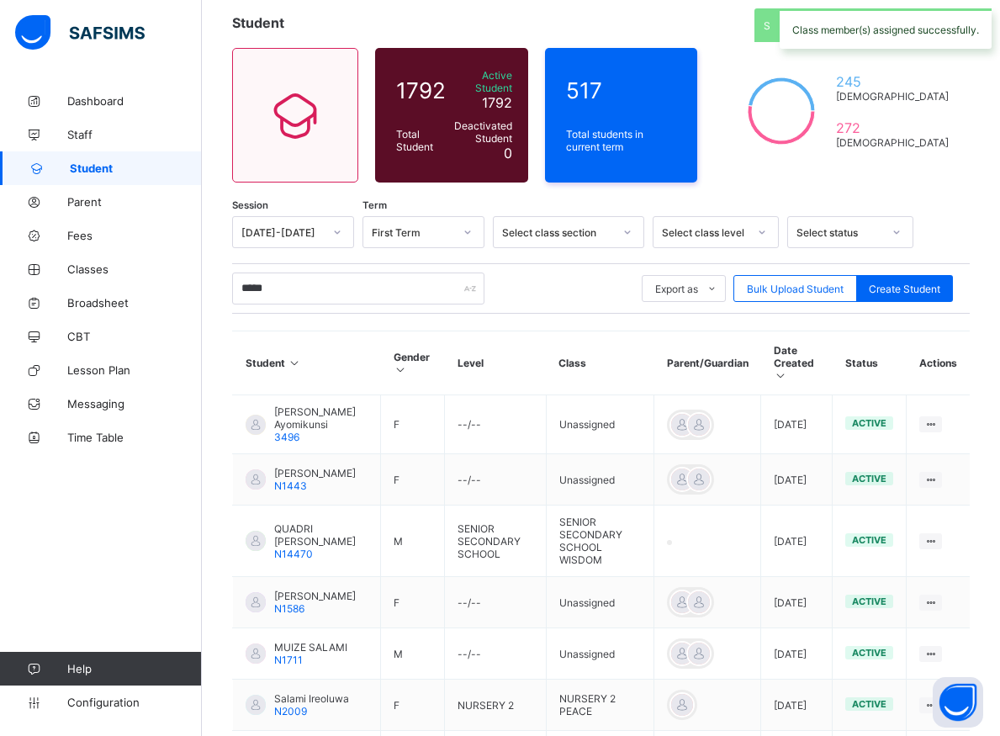
scroll to position [267, 0]
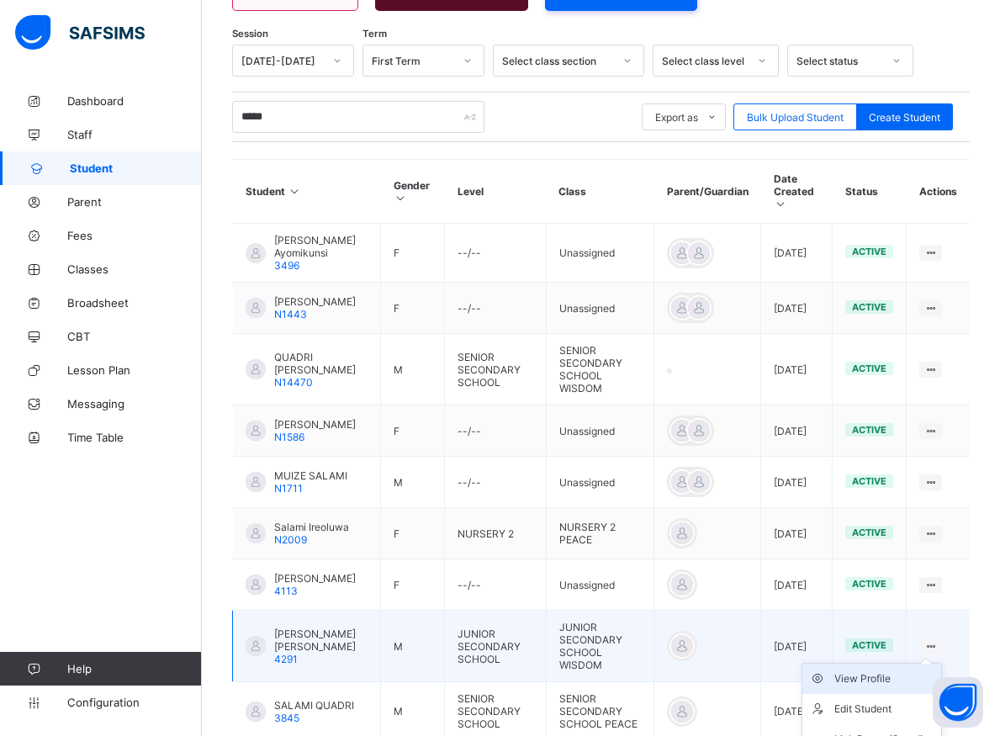
click at [888, 687] on div "View Profile" at bounding box center [884, 678] width 100 height 17
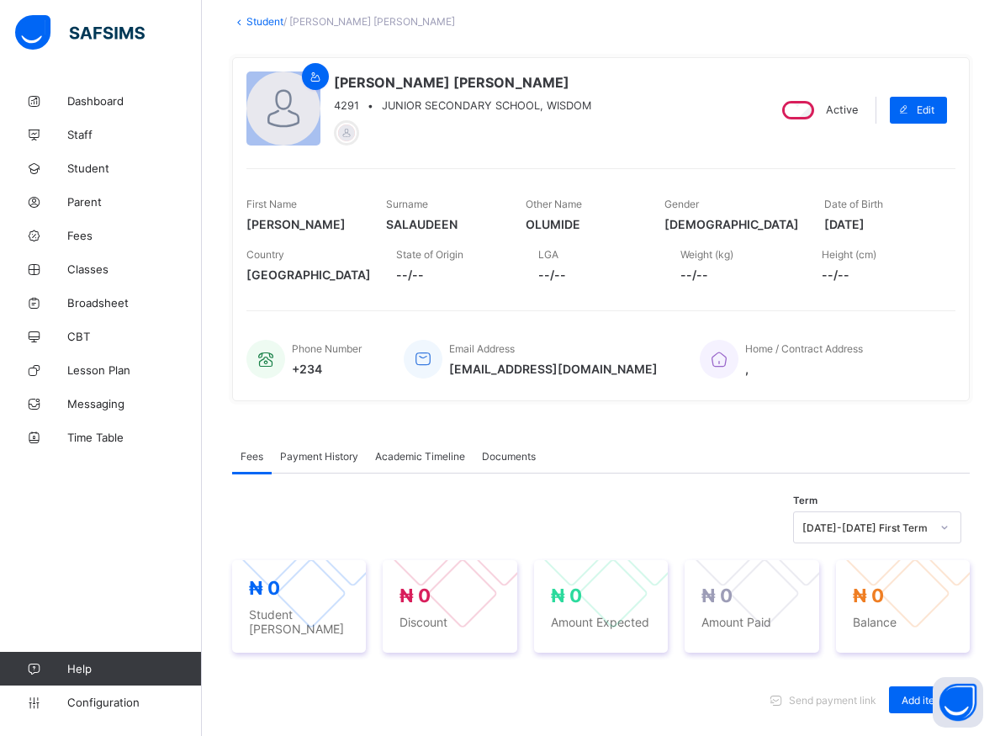
scroll to position [266, 0]
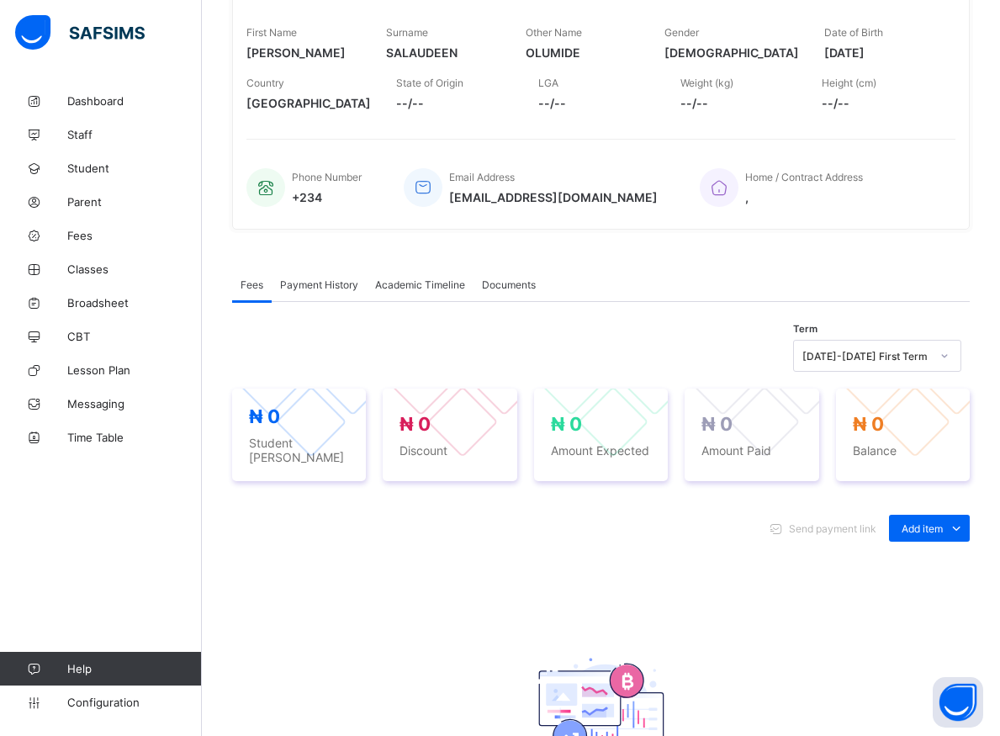
click at [950, 360] on icon at bounding box center [945, 355] width 10 height 17
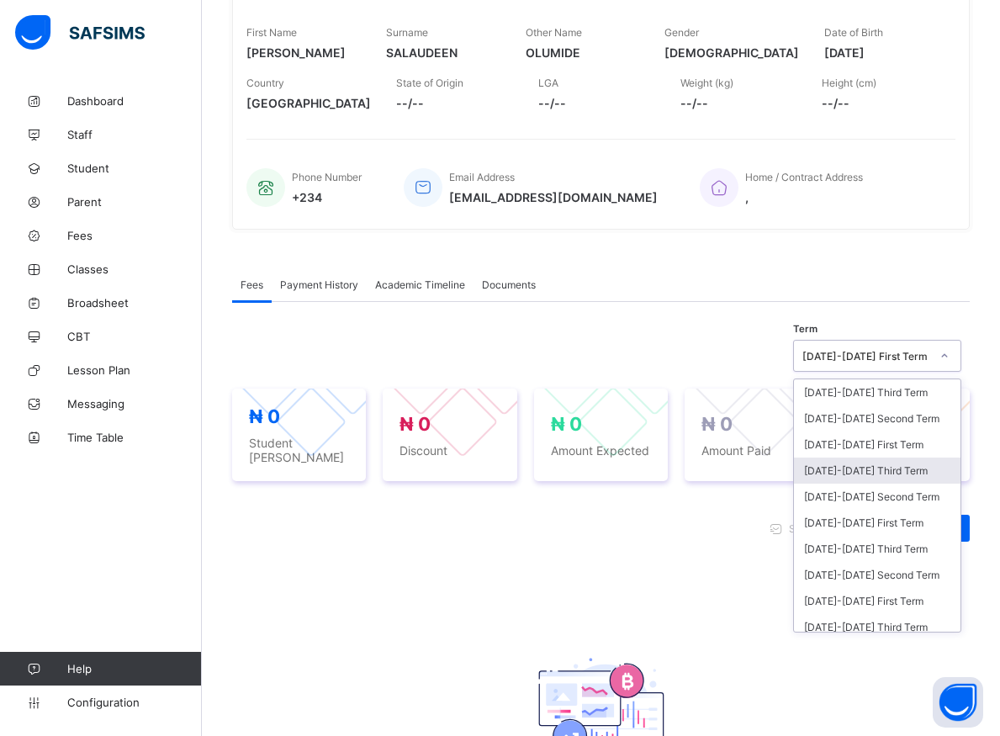
click at [841, 476] on div "[DATE]-[DATE] Third Term" at bounding box center [877, 471] width 167 height 26
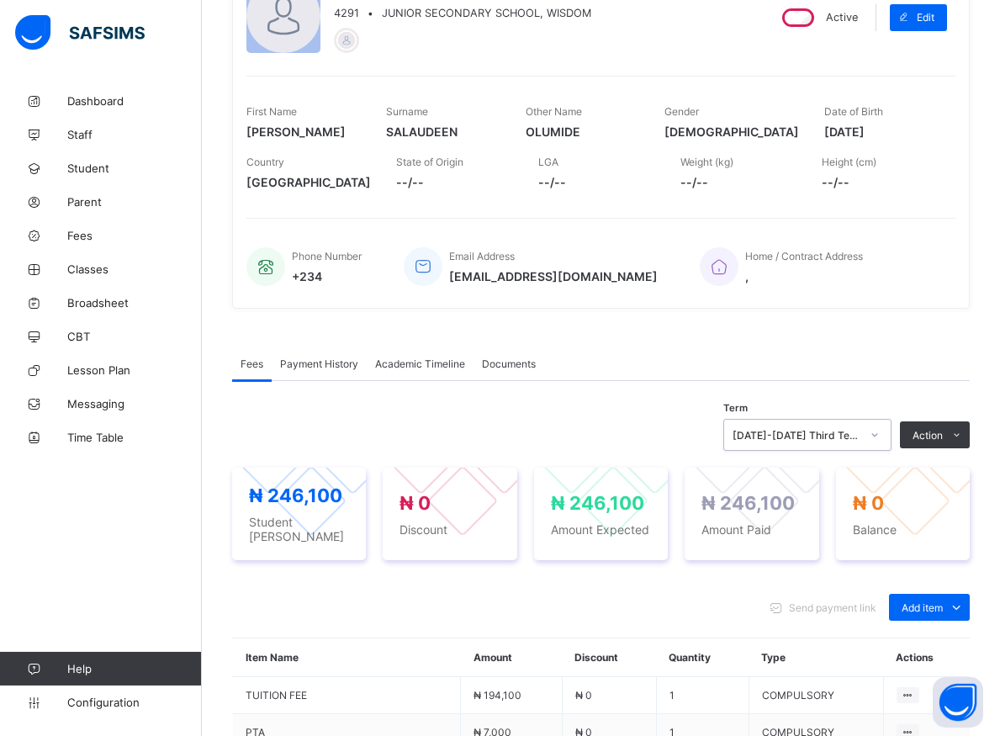
scroll to position [180, 0]
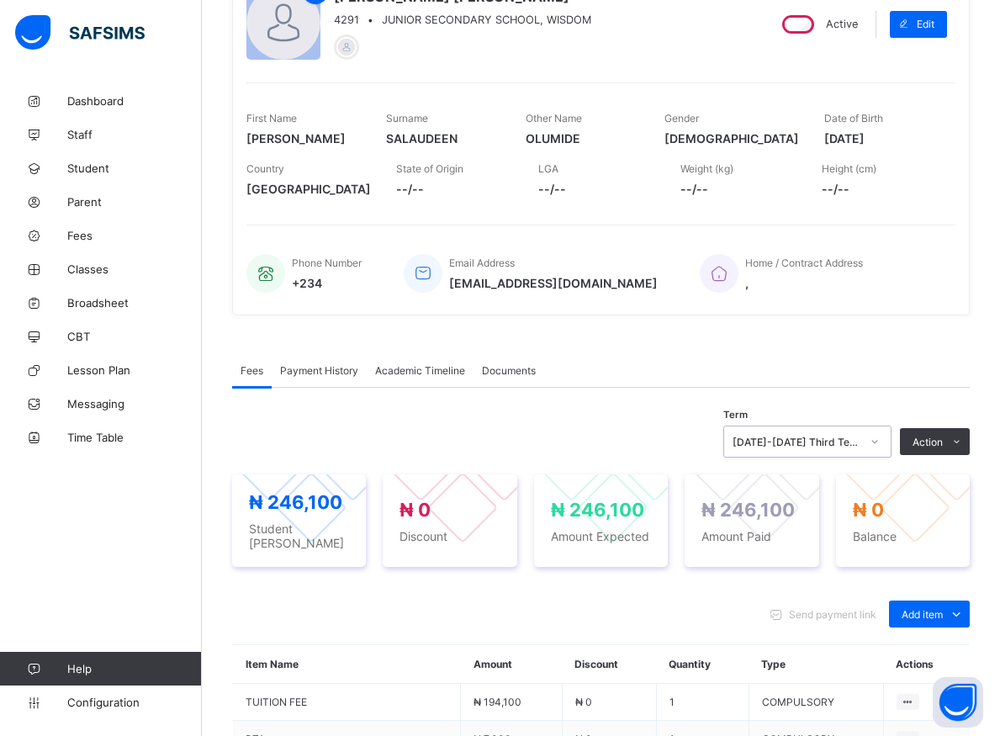
click at [880, 442] on icon at bounding box center [875, 441] width 10 height 17
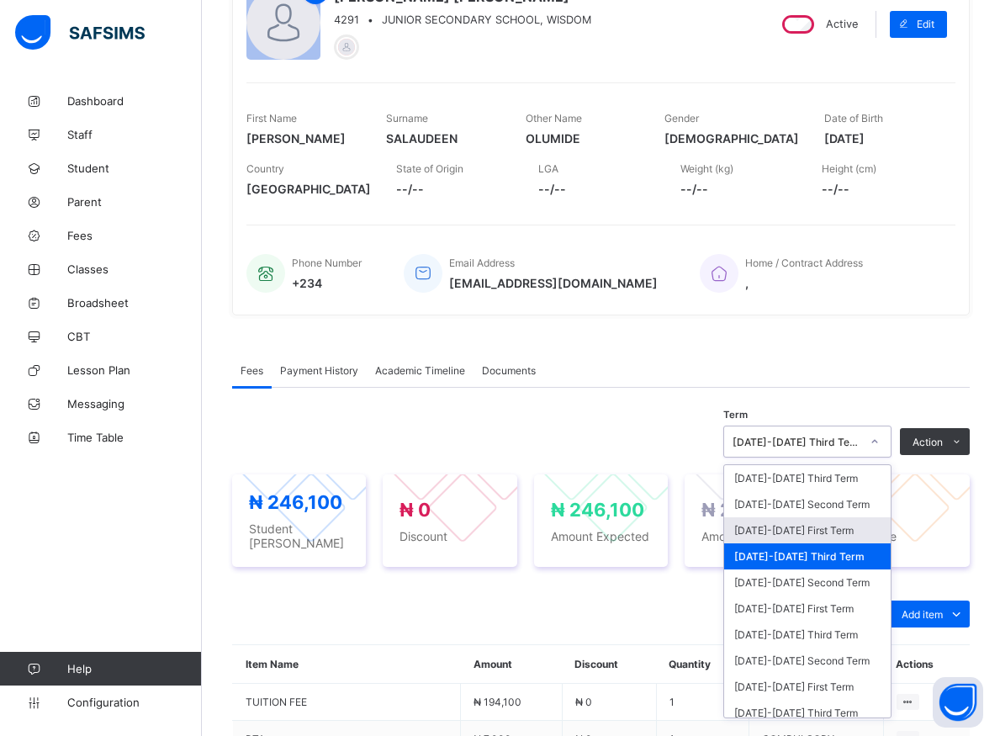
click at [798, 536] on div "[DATE]-[DATE] First Term" at bounding box center [807, 530] width 167 height 26
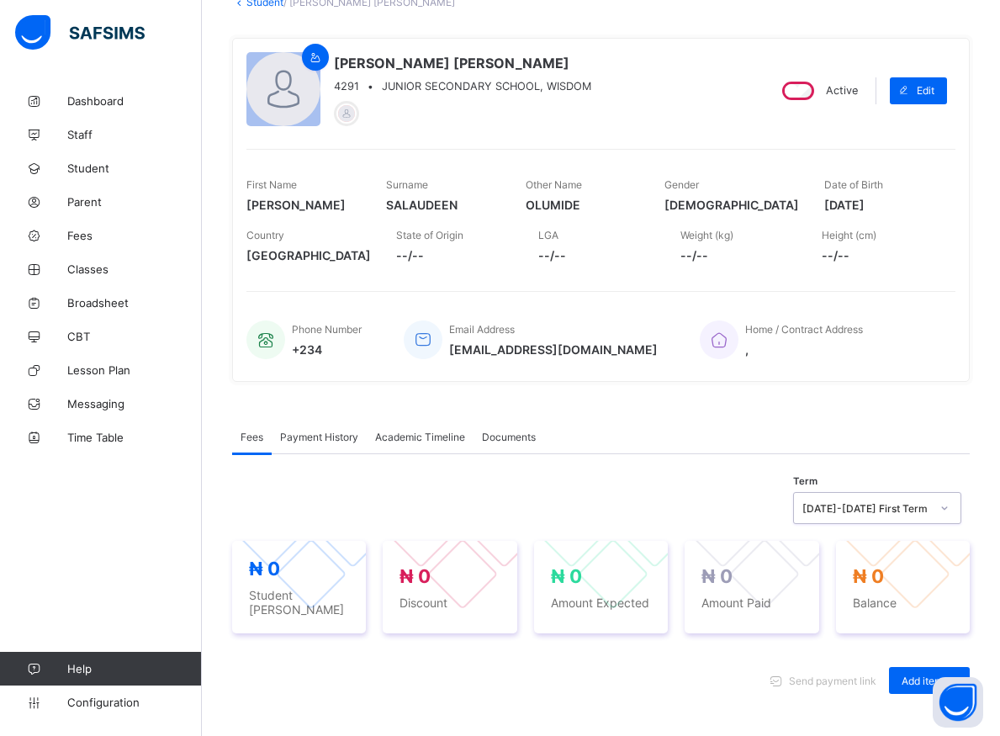
scroll to position [199, 0]
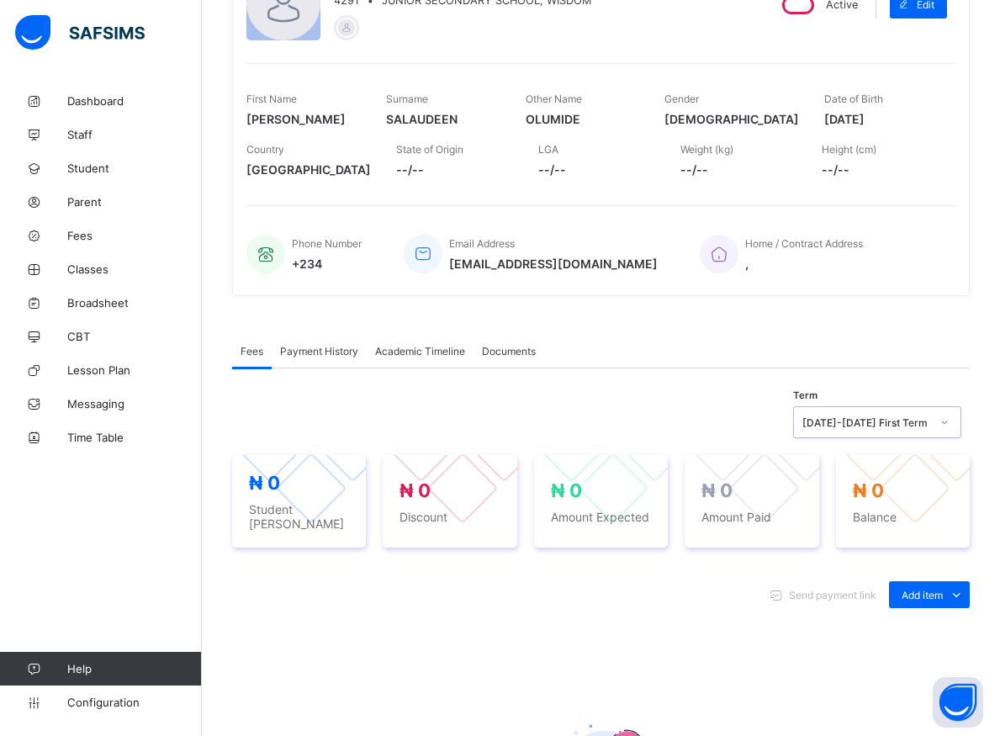
click at [306, 352] on span "Payment History" at bounding box center [319, 351] width 78 height 13
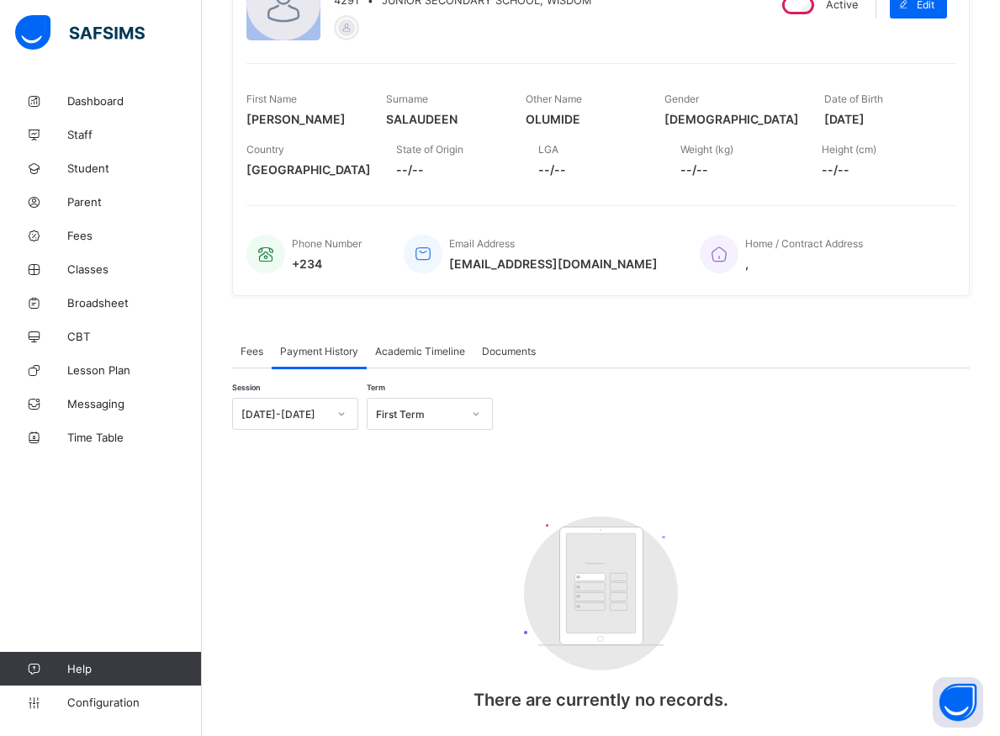
scroll to position [258, 0]
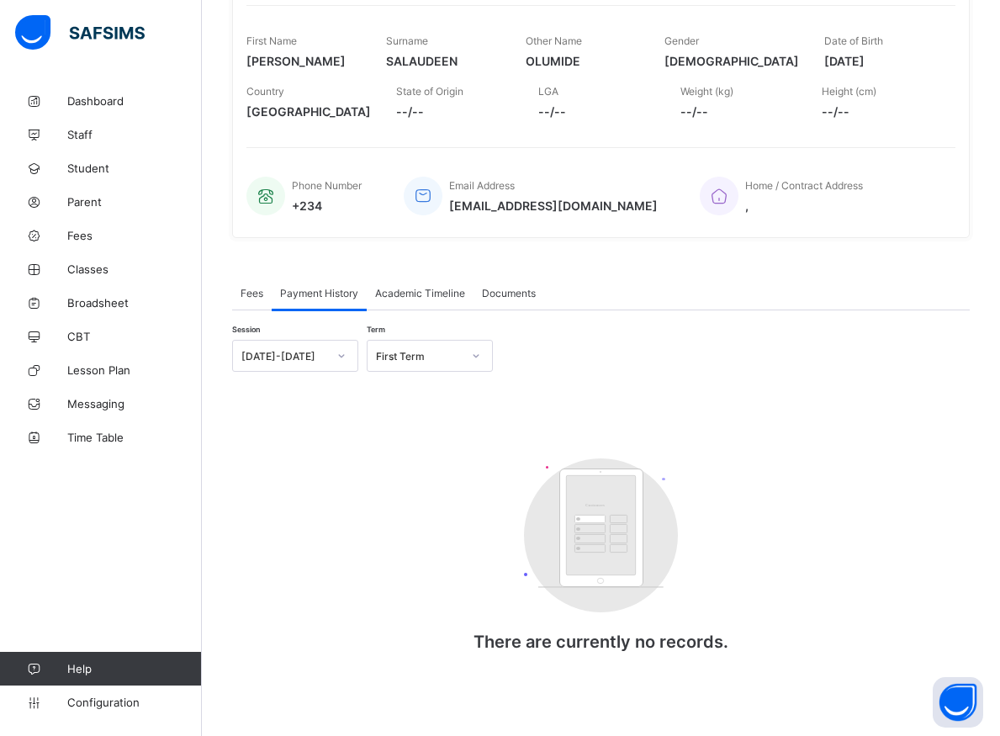
click at [257, 297] on span "Fees" at bounding box center [252, 293] width 23 height 13
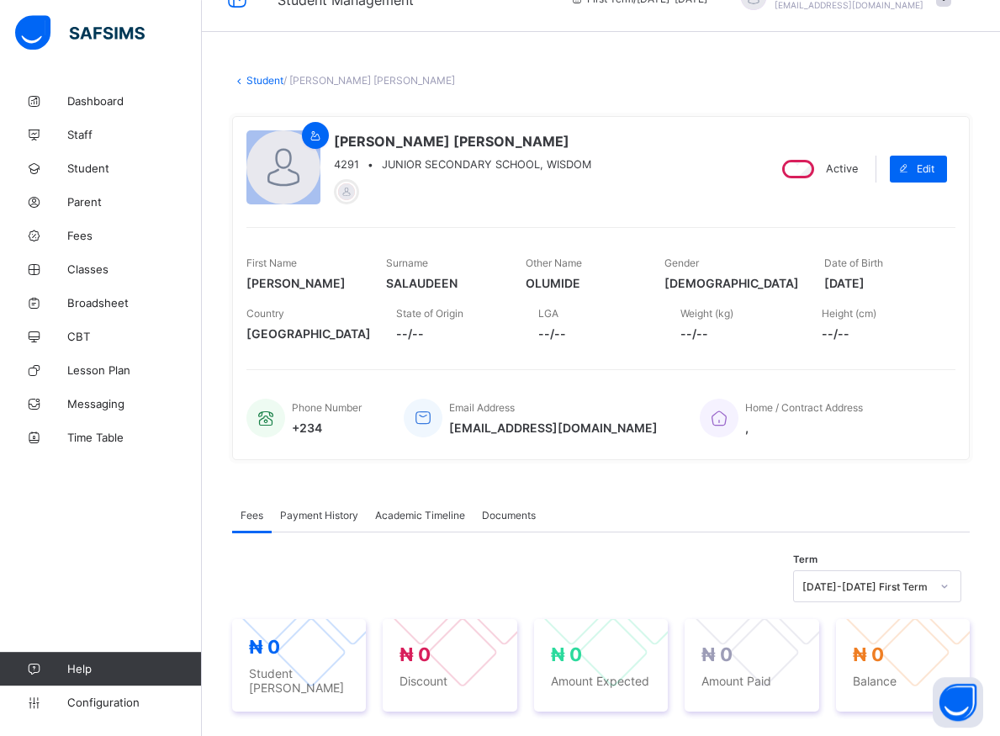
scroll to position [0, 0]
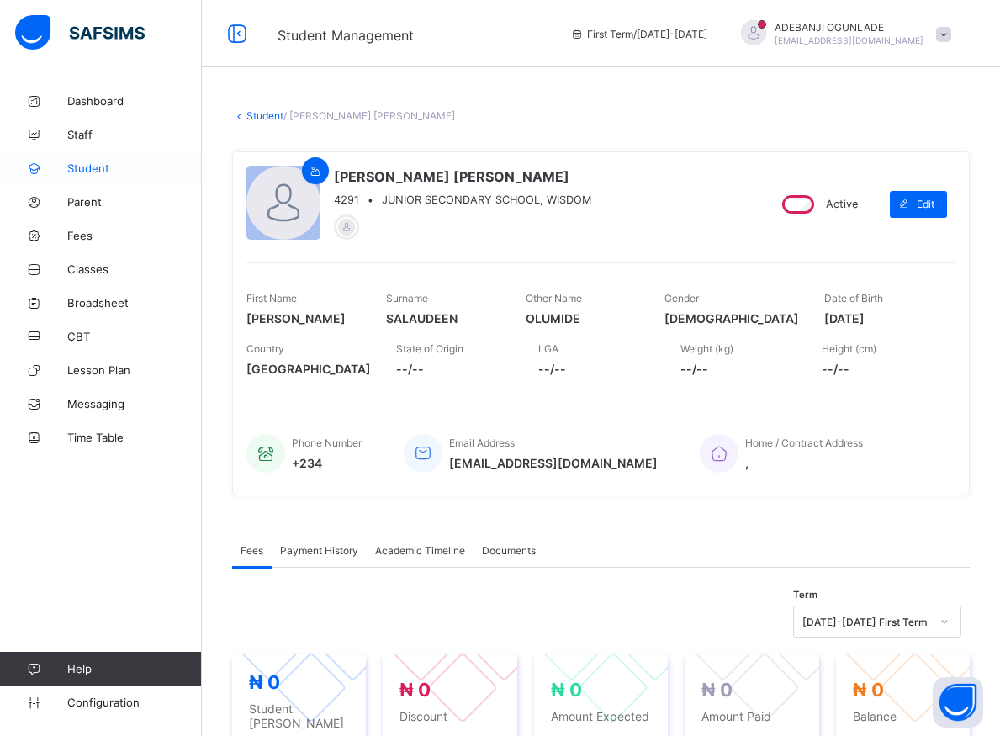
click at [85, 171] on span "Student" at bounding box center [134, 168] width 135 height 13
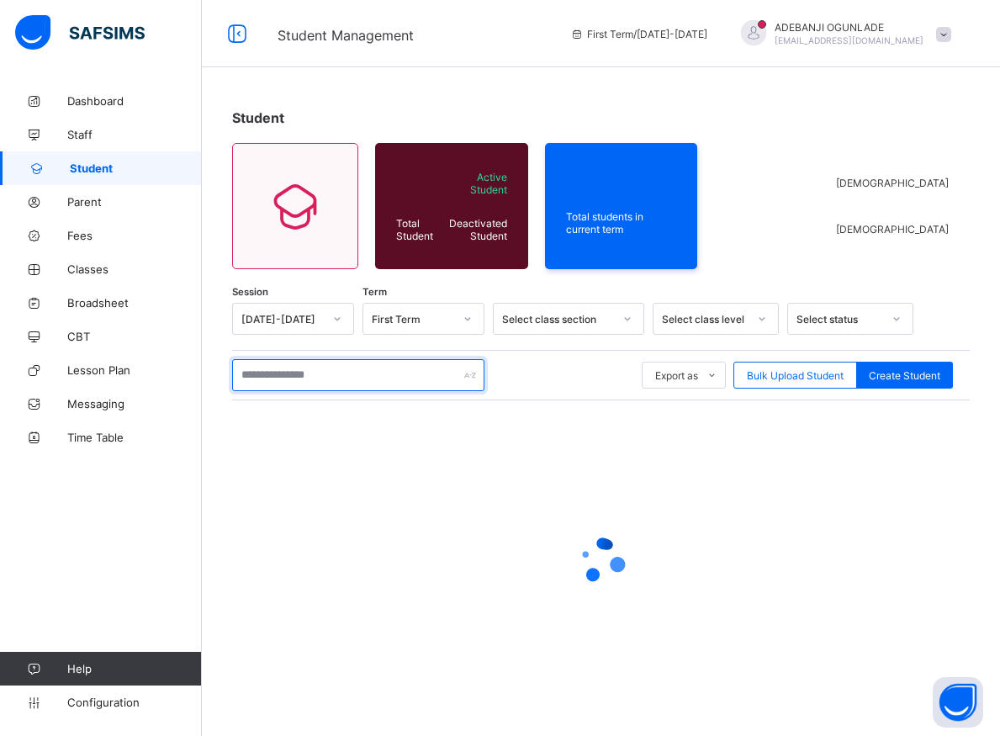
click at [264, 373] on input "text" at bounding box center [358, 375] width 252 height 32
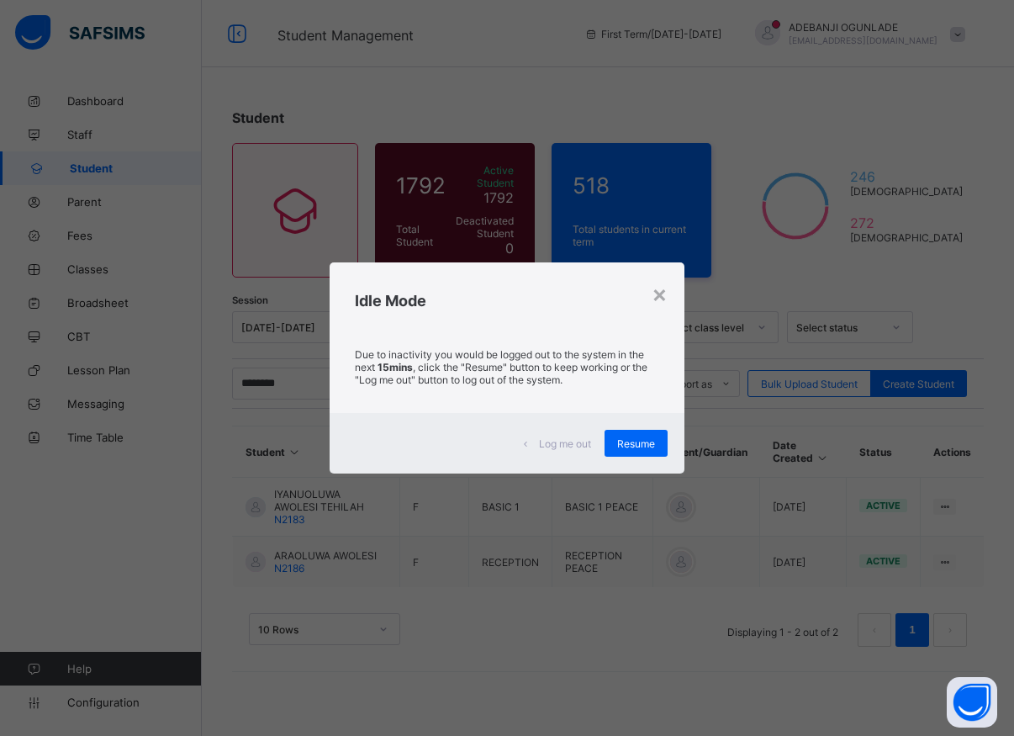
click at [640, 441] on span "Resume" at bounding box center [636, 443] width 38 height 13
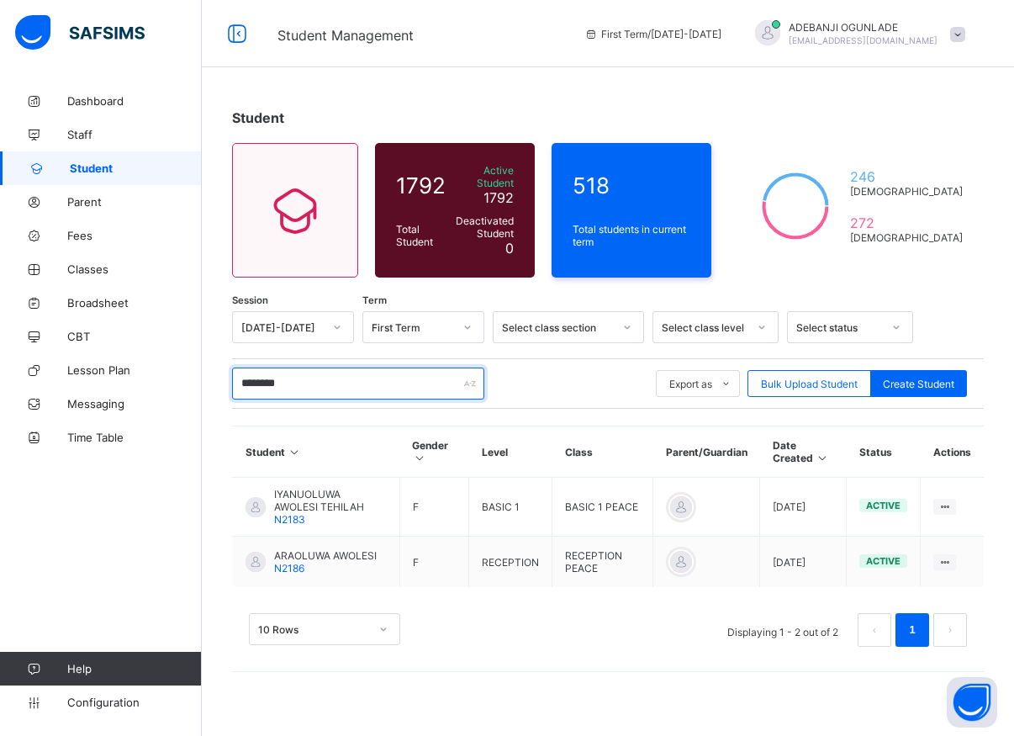
click at [283, 380] on input "*******" at bounding box center [358, 384] width 252 height 32
type input "*"
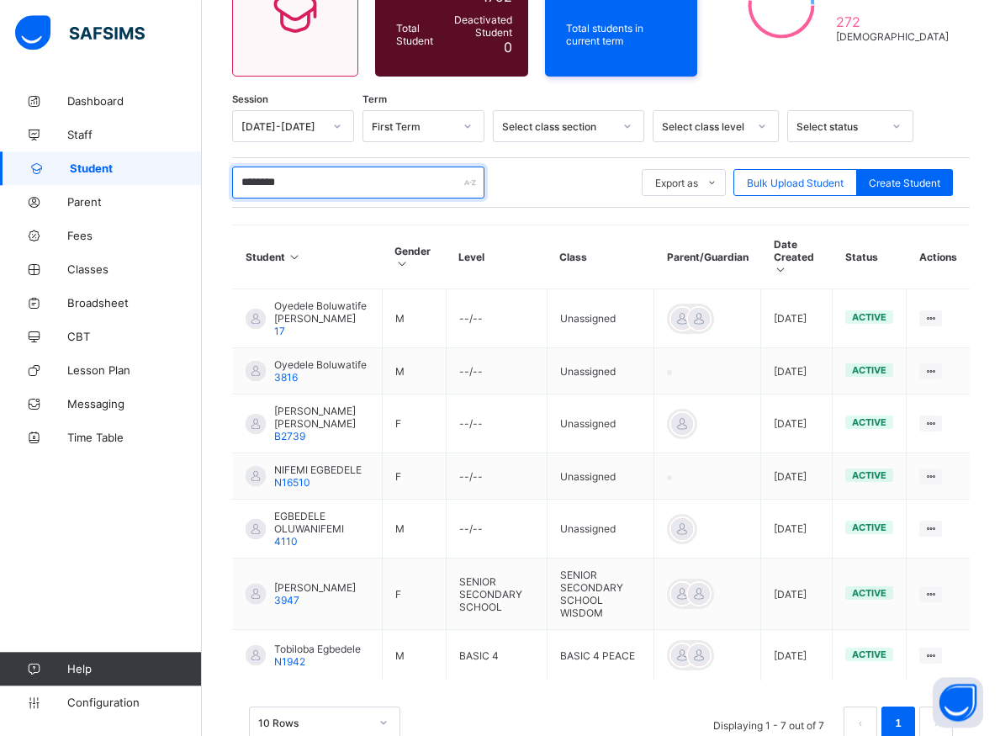
scroll to position [257, 0]
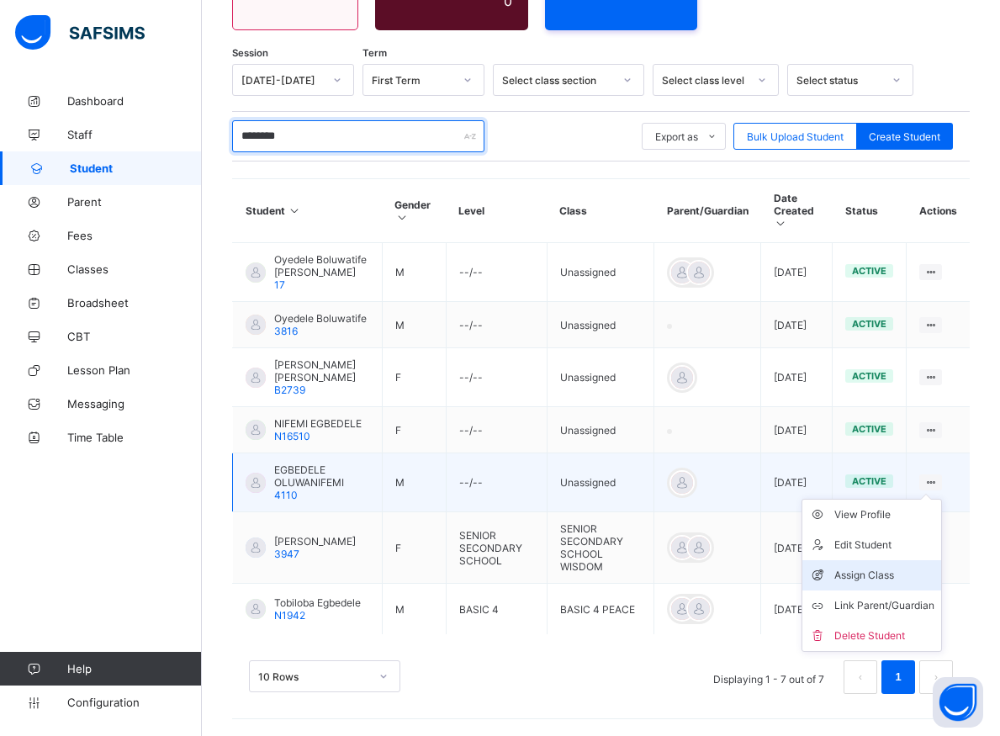
type input "********"
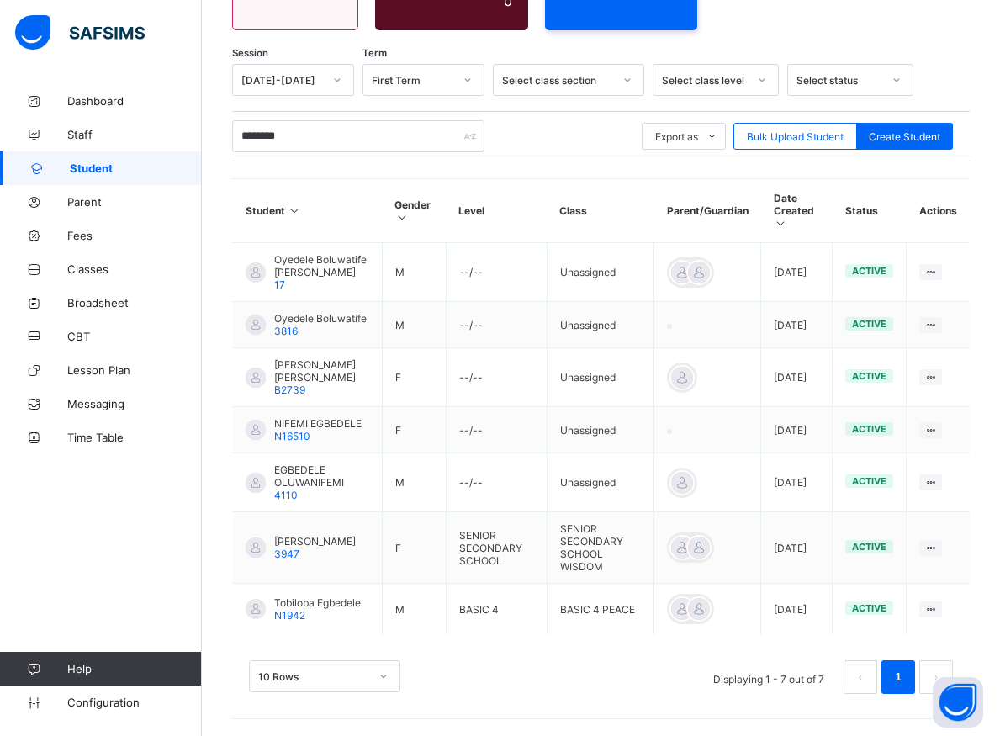
click at [0, 0] on div "Assign Class" at bounding box center [0, 0] width 0 height 0
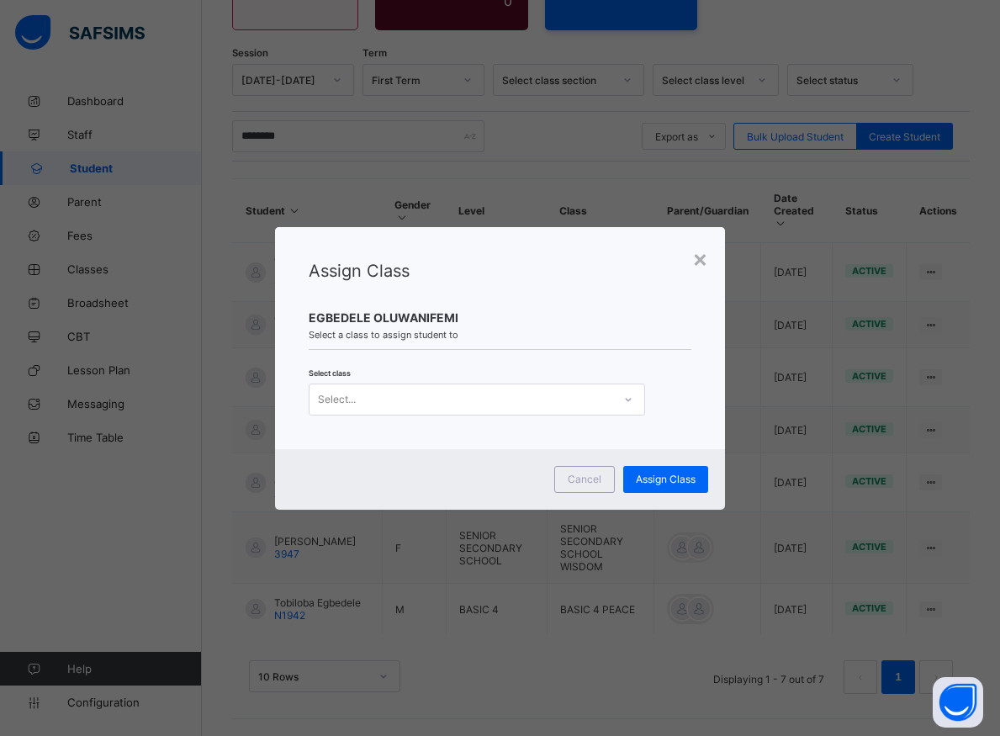
click at [625, 399] on icon at bounding box center [628, 399] width 10 height 17
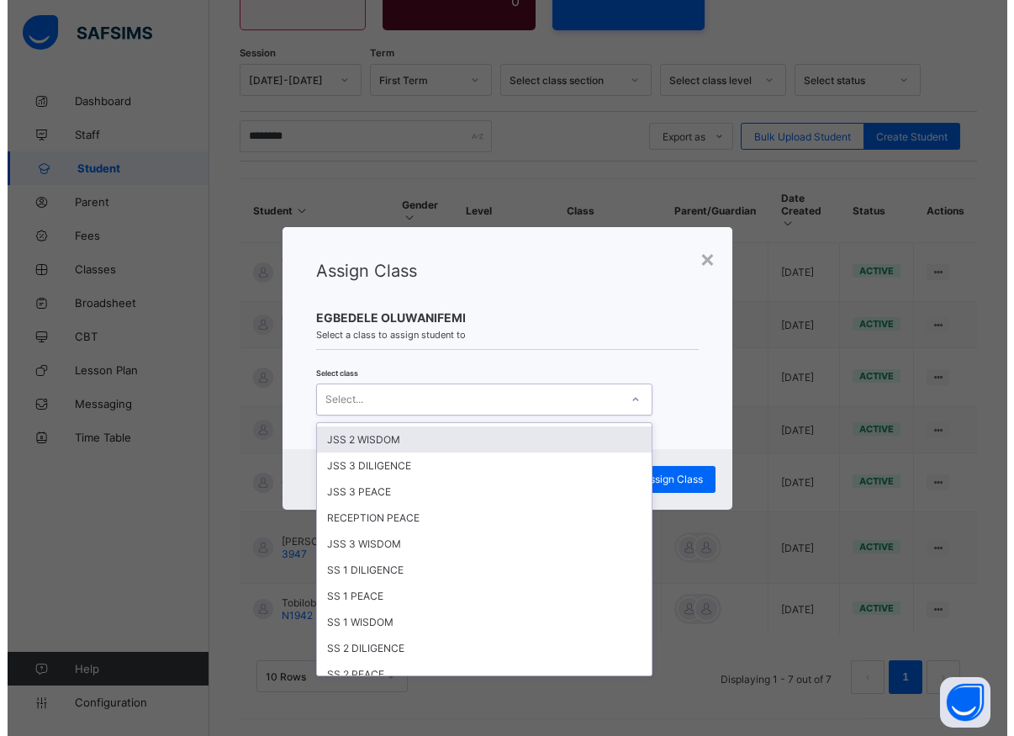
scroll to position [303, 0]
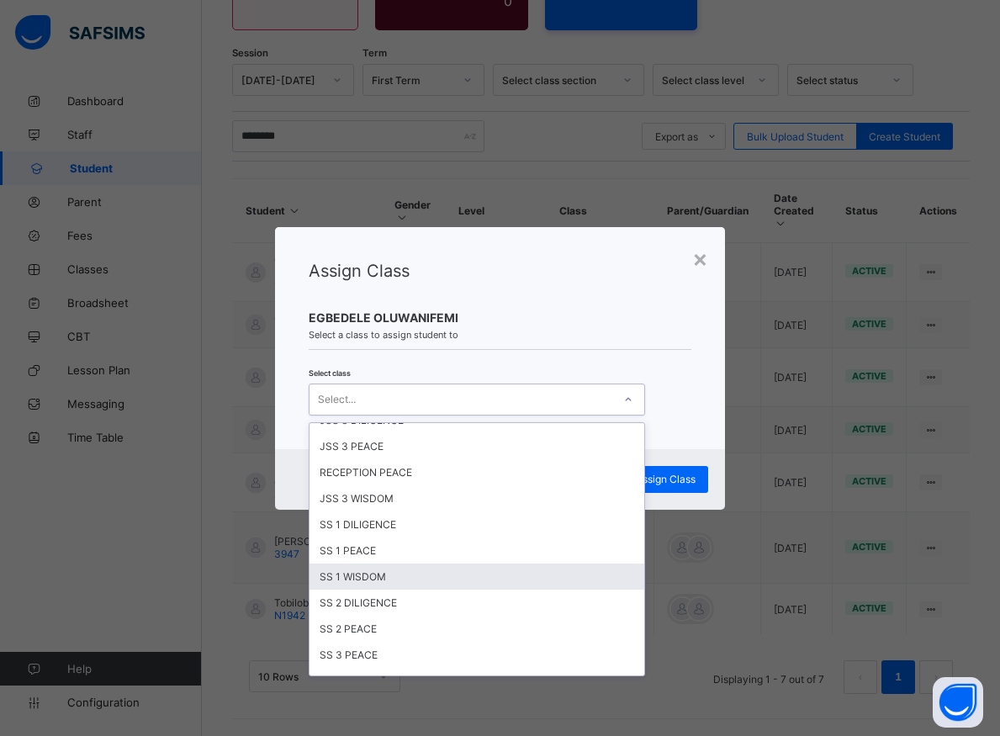
click at [367, 578] on div "SS 1 WISDOM" at bounding box center [477, 577] width 335 height 26
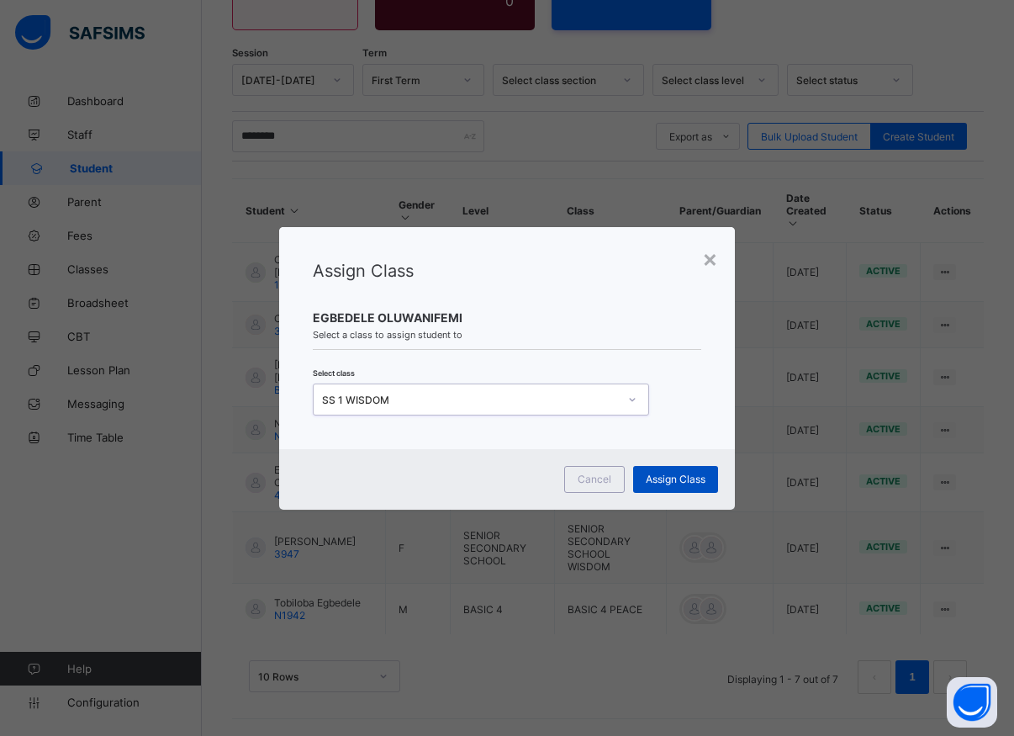
click at [681, 476] on span "Assign Class" at bounding box center [676, 479] width 60 height 13
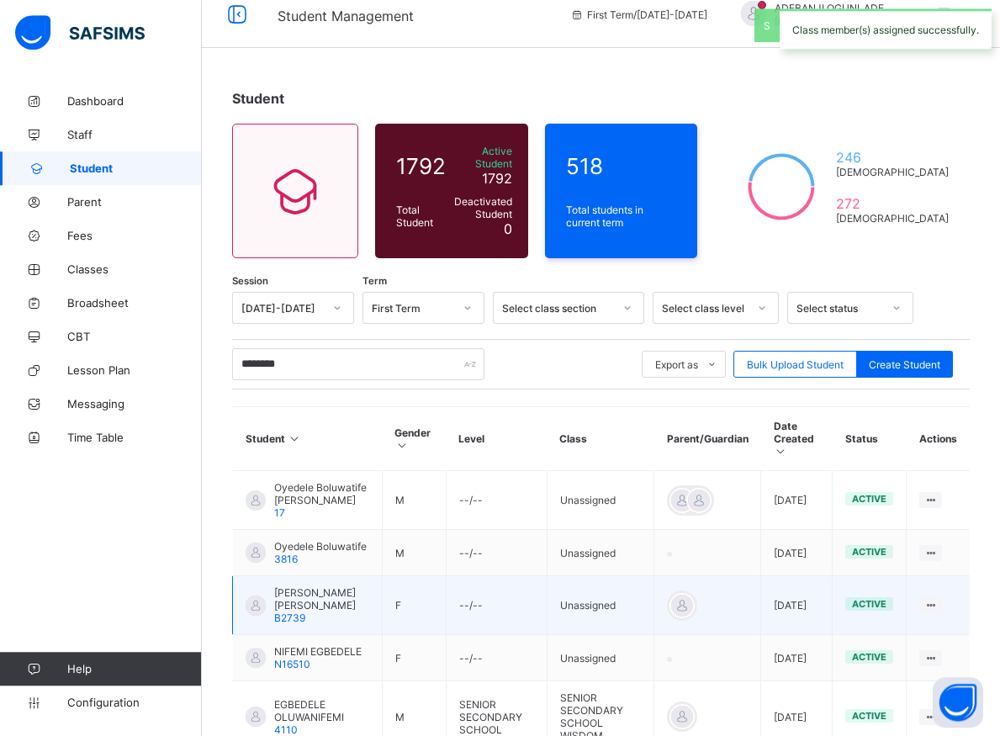
scroll to position [95, 0]
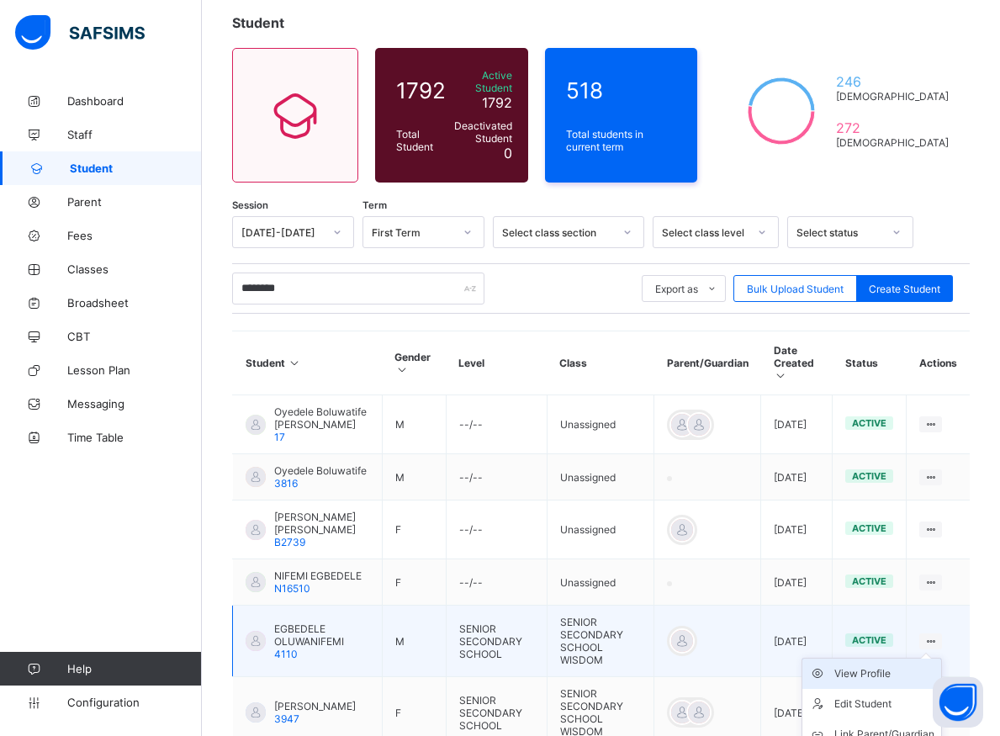
click at [890, 682] on div "View Profile" at bounding box center [884, 673] width 100 height 17
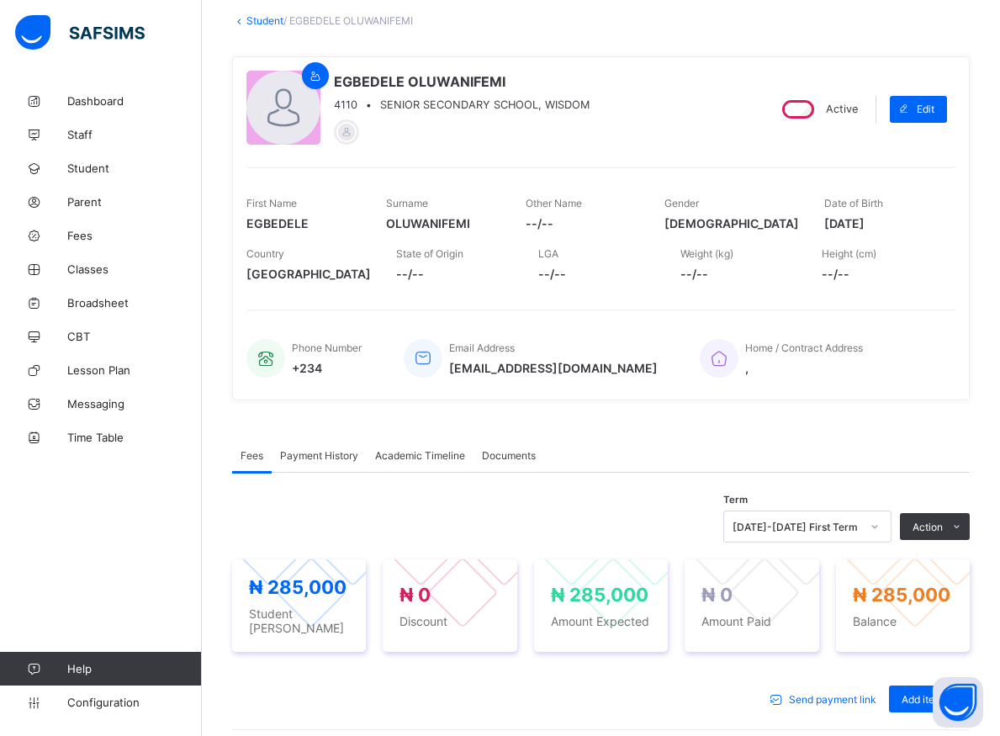
scroll to position [267, 0]
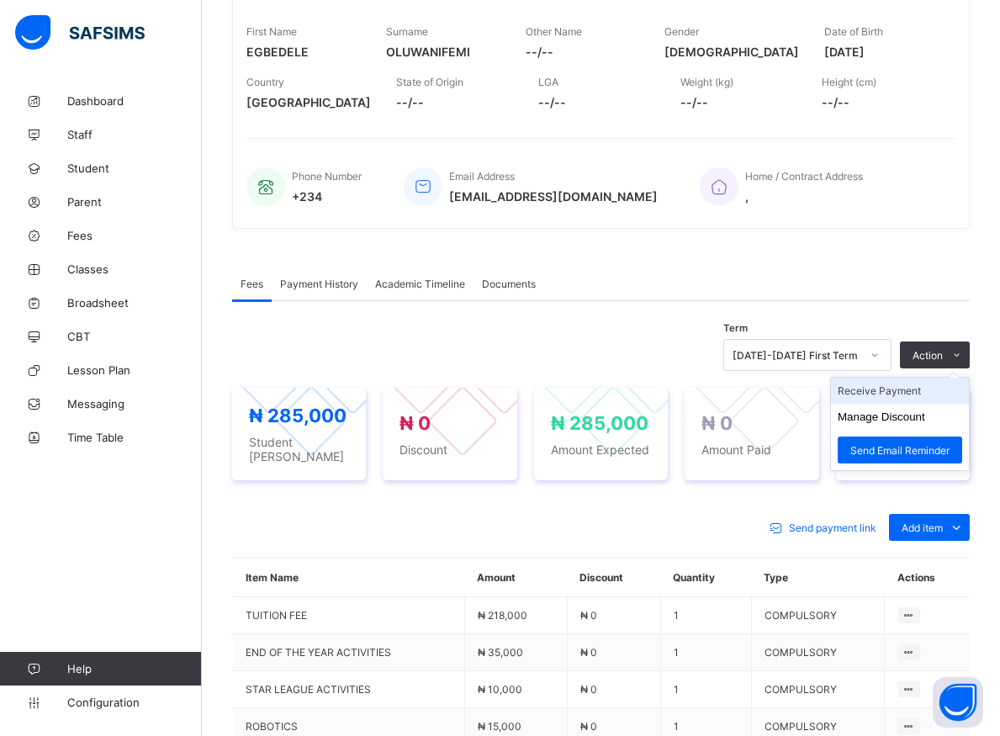
click at [893, 395] on li "Receive Payment" at bounding box center [900, 391] width 138 height 26
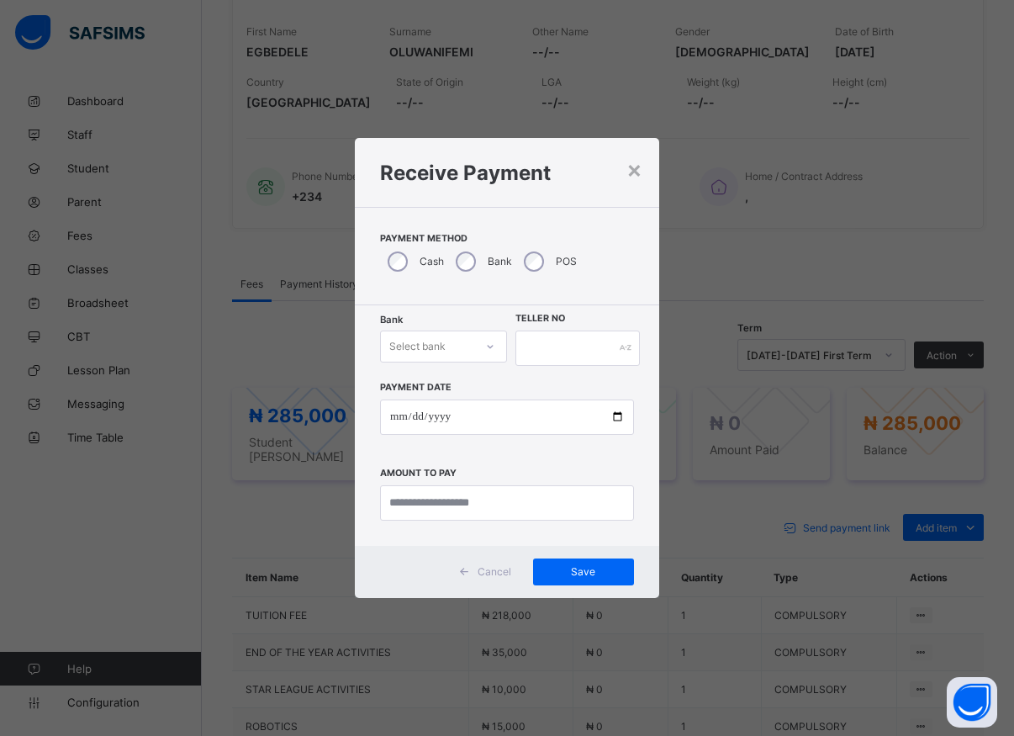
click at [484, 344] on div at bounding box center [490, 346] width 29 height 27
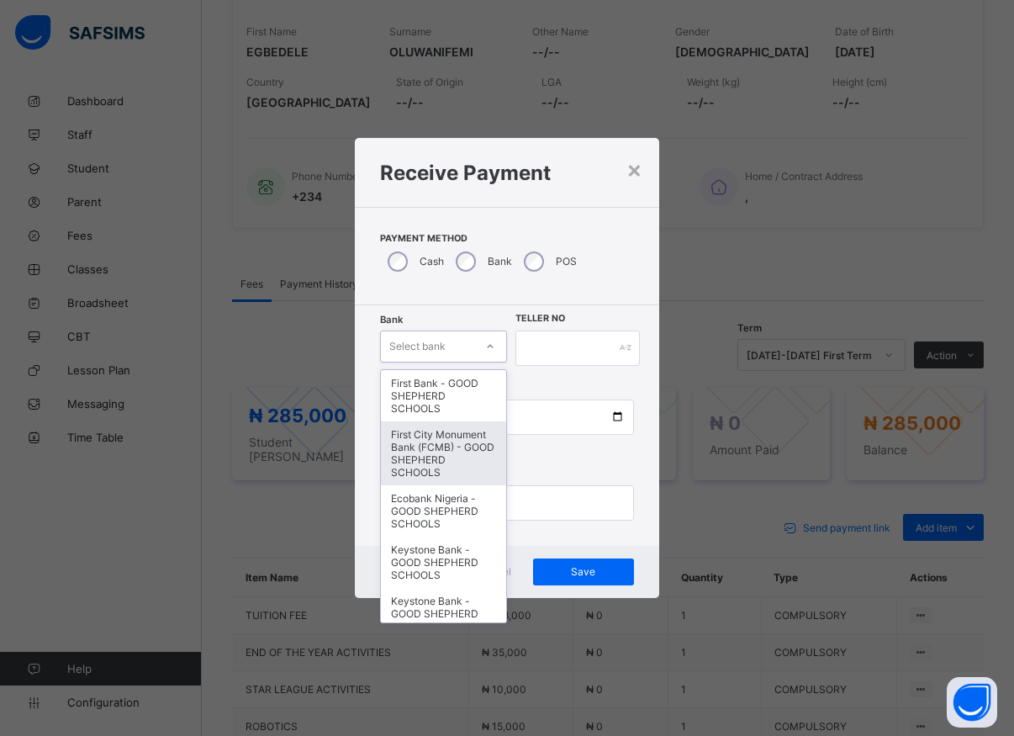
click at [432, 475] on div "First City Monument Bank (FCMB) - GOOD SHEPHERD SCHOOLS" at bounding box center [443, 453] width 125 height 64
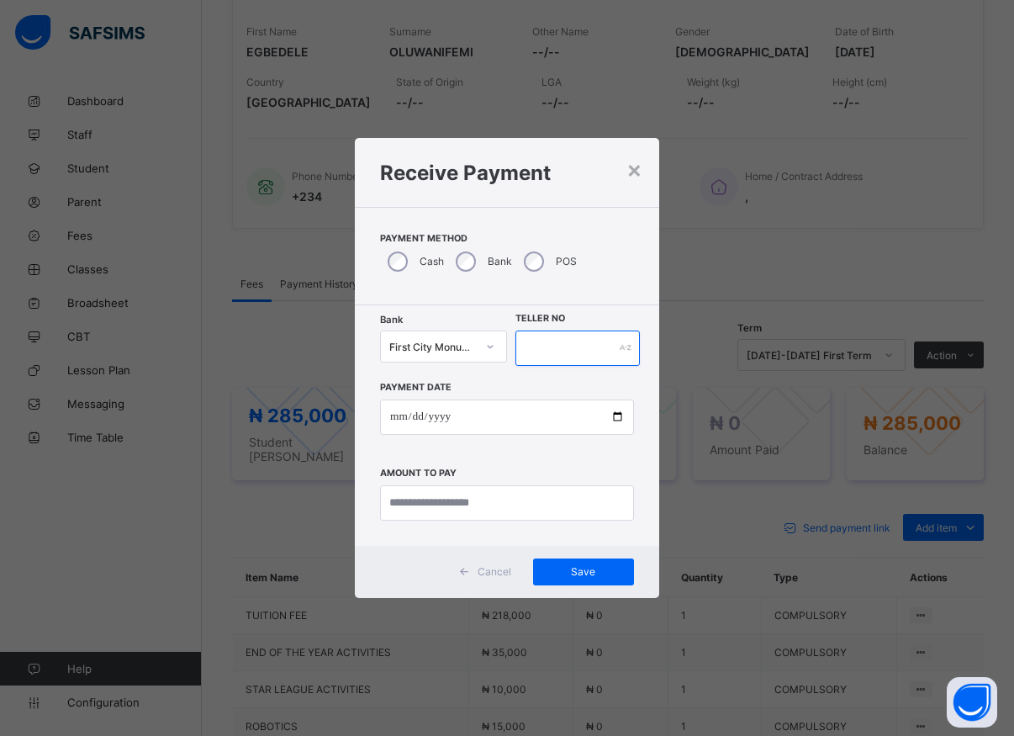
click at [522, 346] on input "text" at bounding box center [578, 348] width 124 height 35
type input "*****"
click at [617, 422] on input "date" at bounding box center [507, 417] width 254 height 35
type input "**********"
click at [427, 502] on input "currency" at bounding box center [507, 502] width 254 height 35
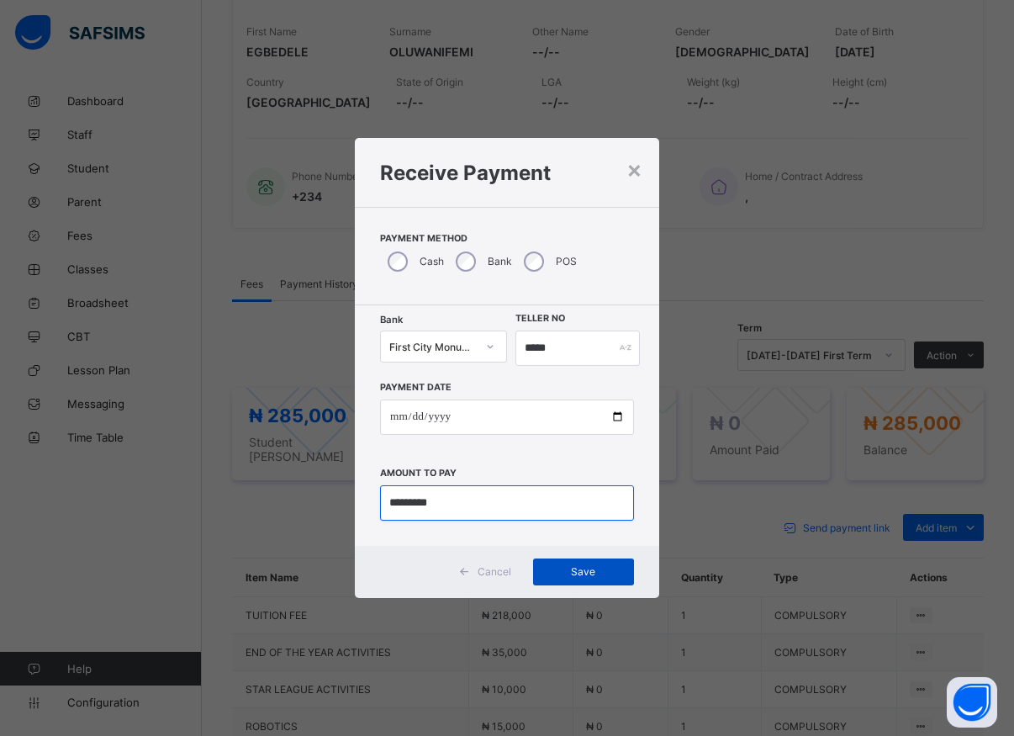
type input "*********"
click at [598, 574] on span "Save" at bounding box center [584, 571] width 76 height 13
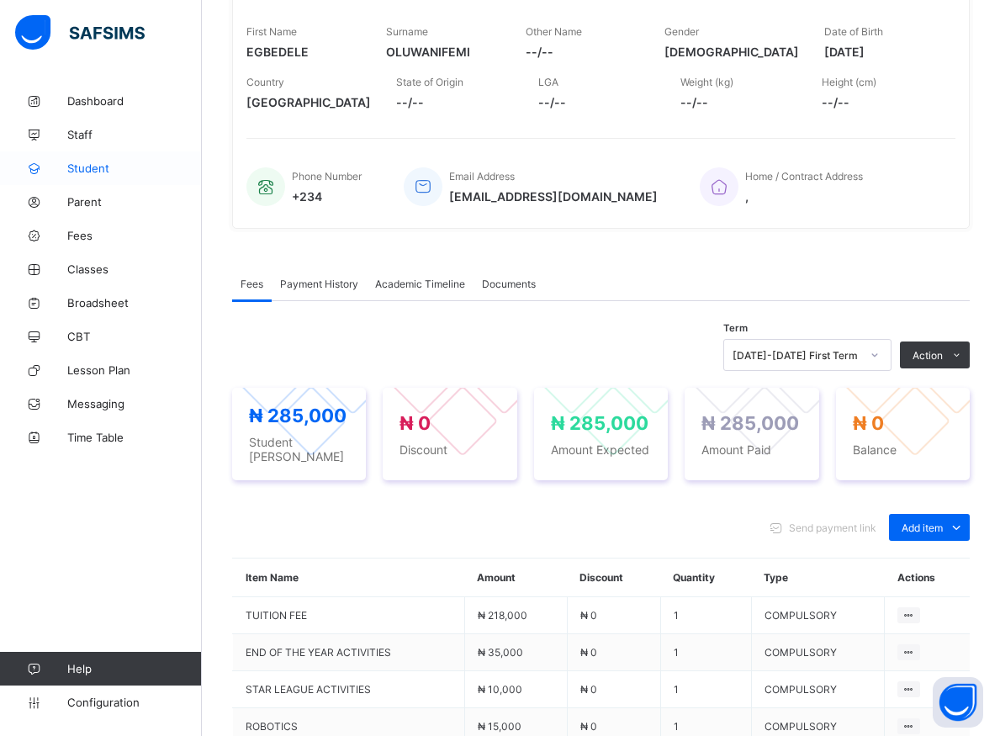
click at [87, 172] on span "Student" at bounding box center [134, 168] width 135 height 13
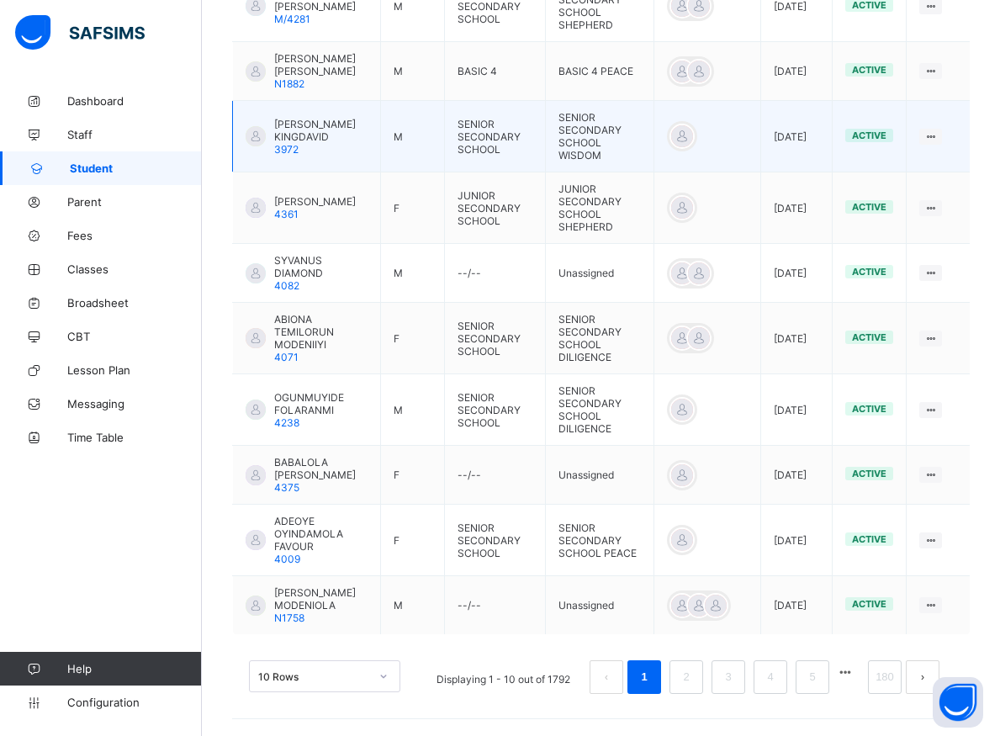
scroll to position [181, 0]
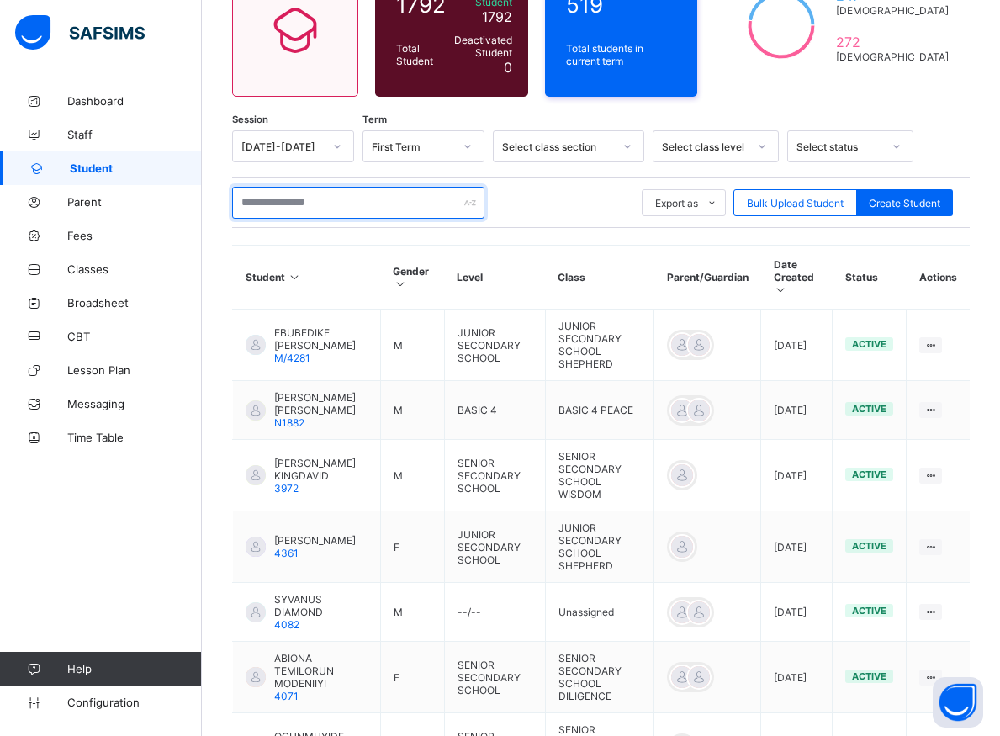
click at [280, 194] on input "text" at bounding box center [358, 203] width 252 height 32
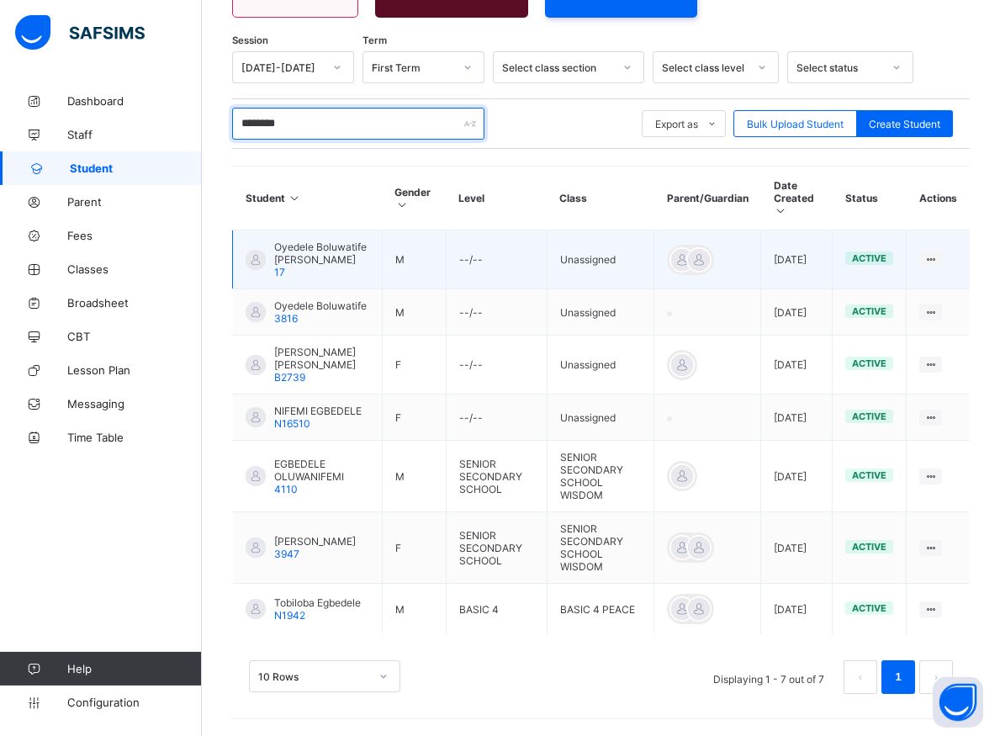
scroll to position [284, 0]
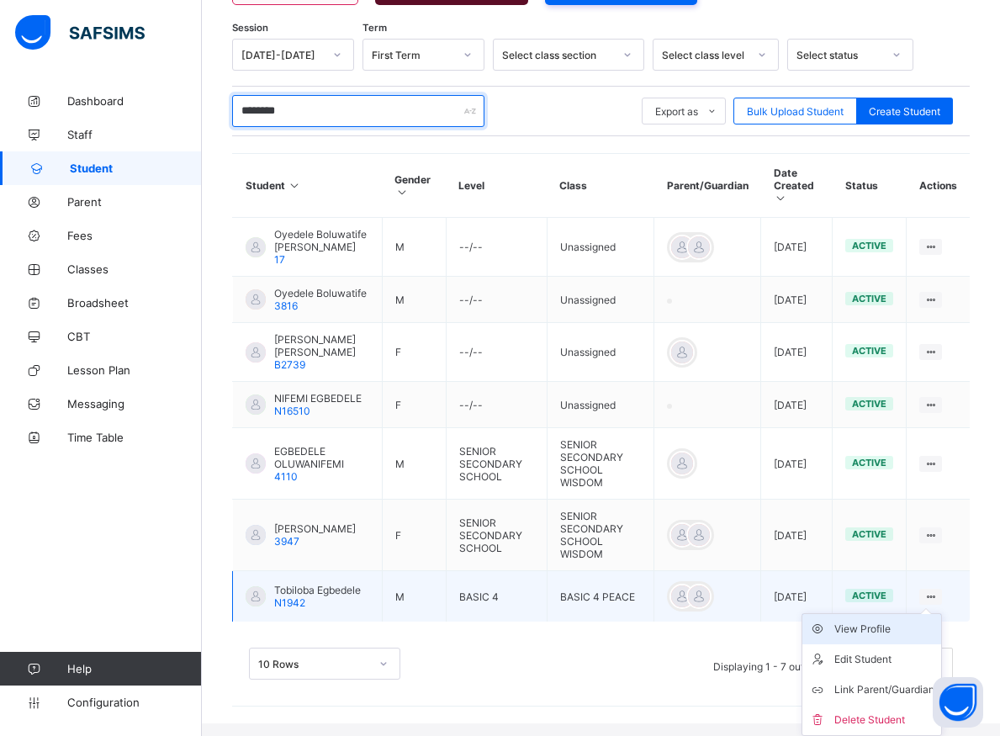
type input "********"
click at [888, 638] on div "View Profile" at bounding box center [884, 629] width 100 height 17
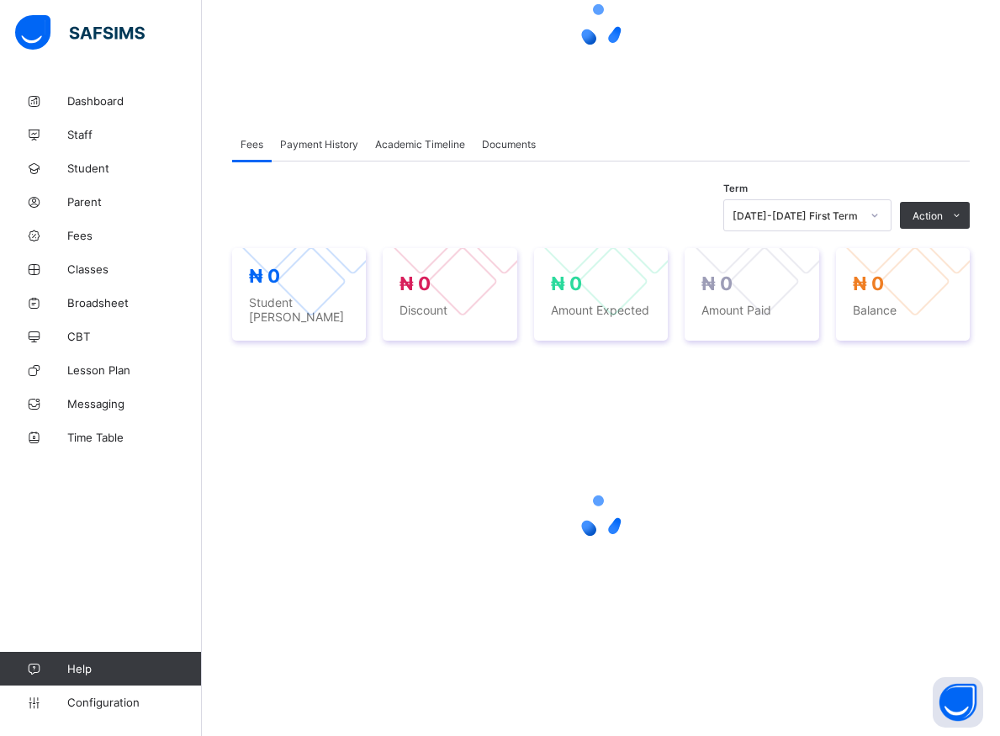
scroll to position [180, 0]
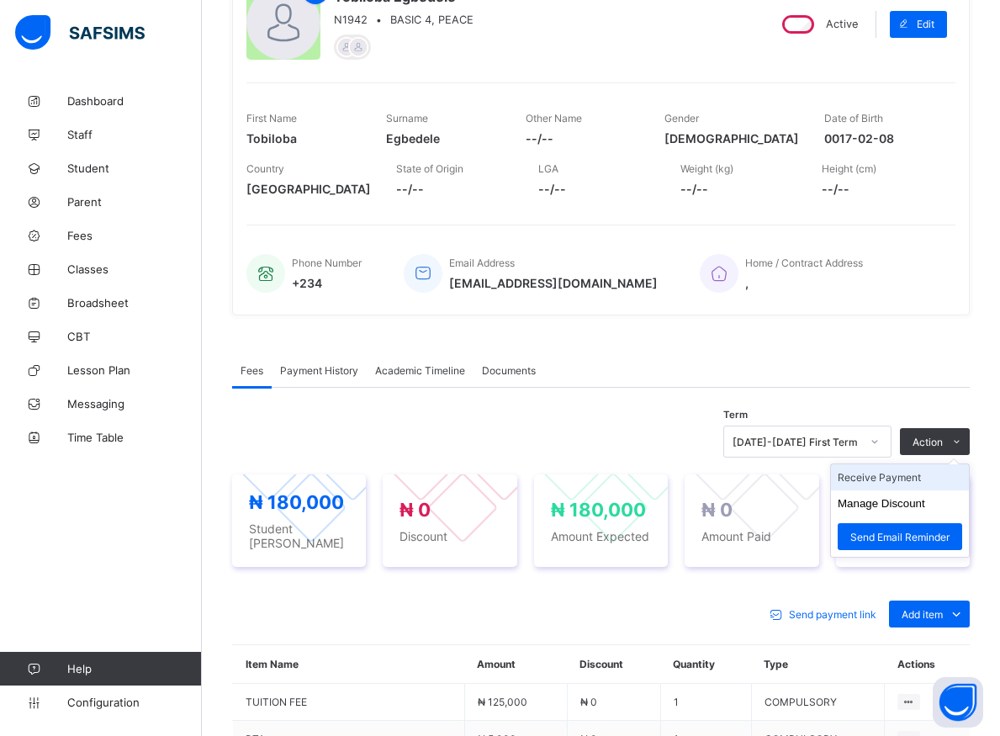
click at [900, 480] on li "Receive Payment" at bounding box center [900, 477] width 138 height 26
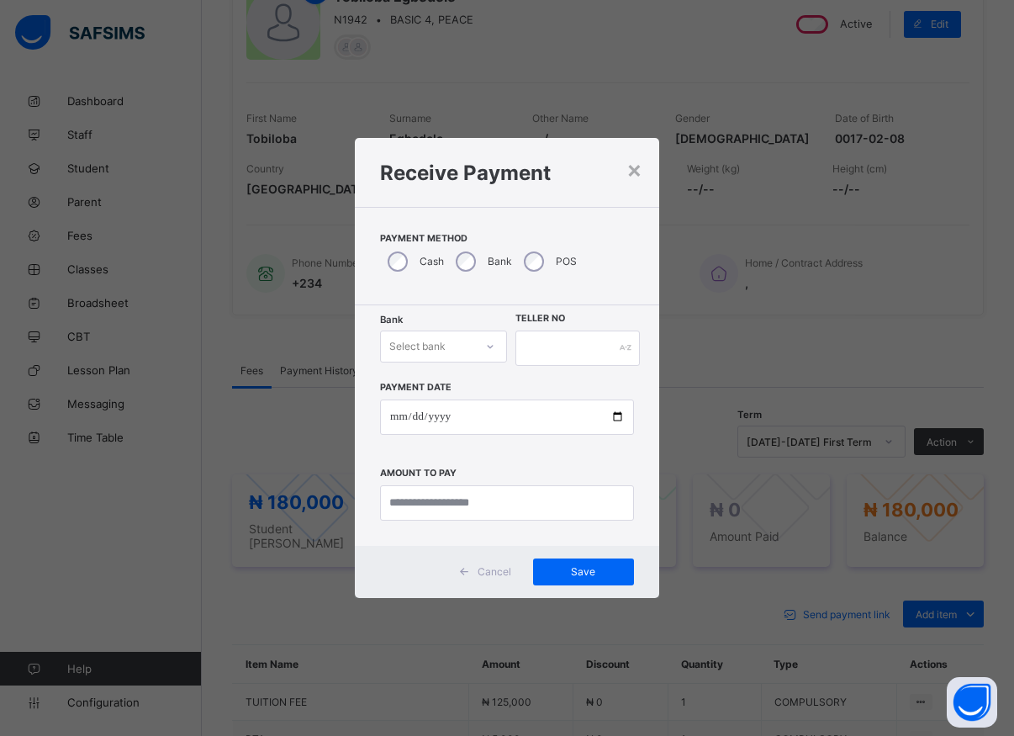
click at [489, 348] on icon at bounding box center [490, 346] width 10 height 17
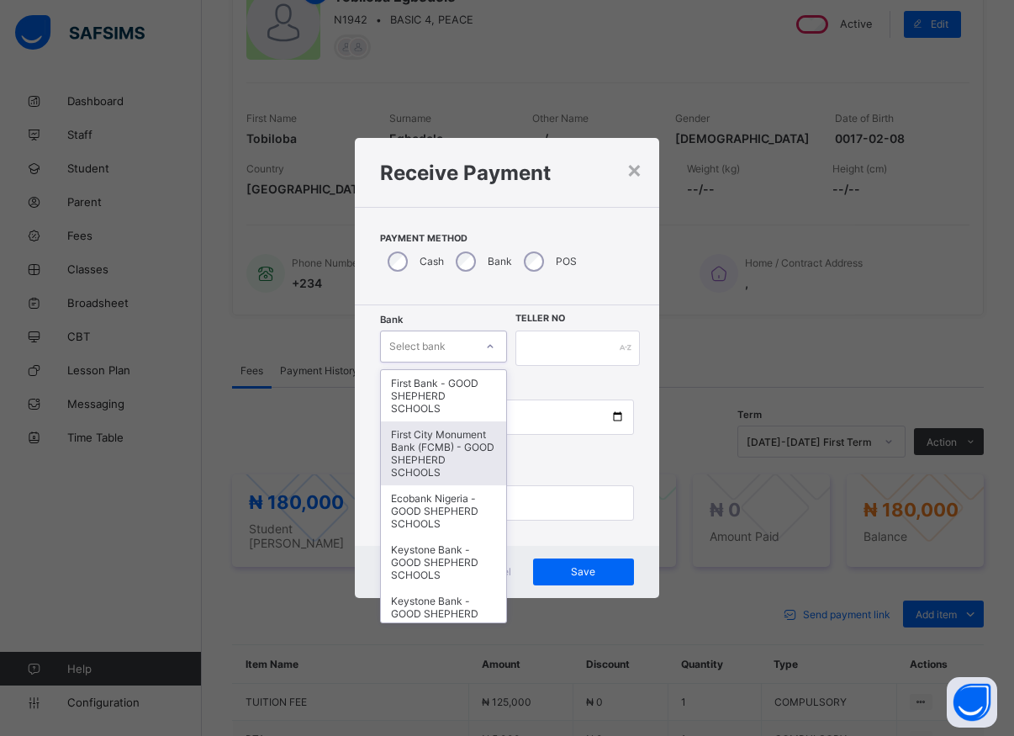
click at [414, 457] on div "First City Monument Bank (FCMB) - GOOD SHEPHERD SCHOOLS" at bounding box center [443, 453] width 125 height 64
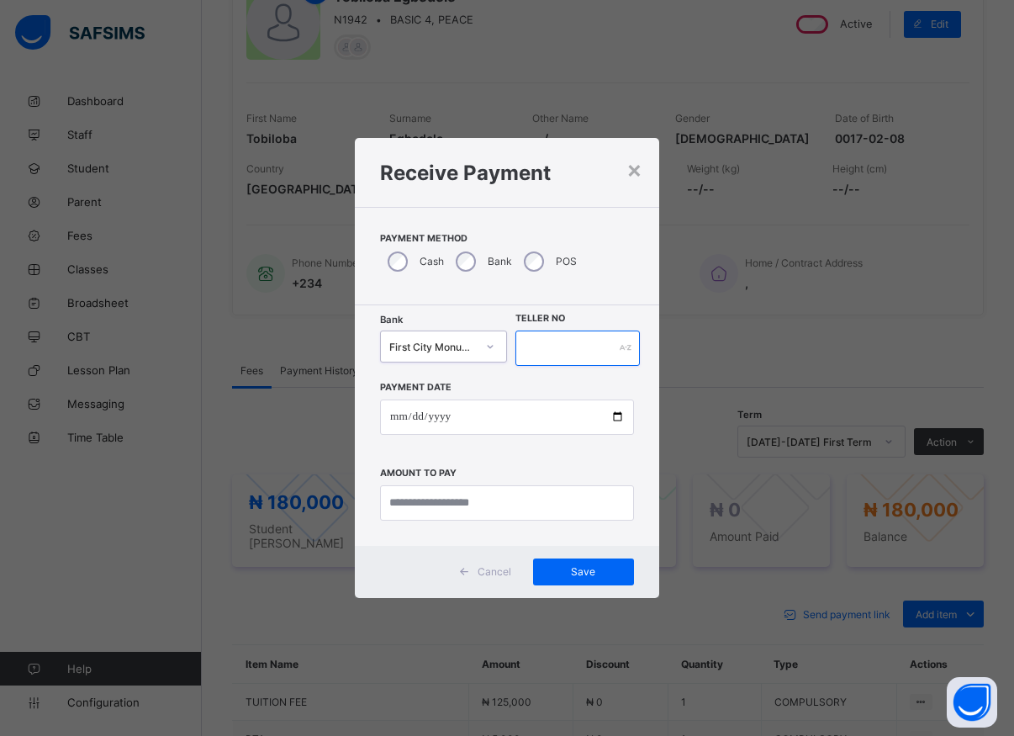
click at [532, 342] on input "text" at bounding box center [578, 348] width 124 height 35
type input "******"
click at [615, 419] on input "date" at bounding box center [507, 417] width 254 height 35
type input "**********"
click at [456, 501] on input "currency" at bounding box center [507, 502] width 254 height 35
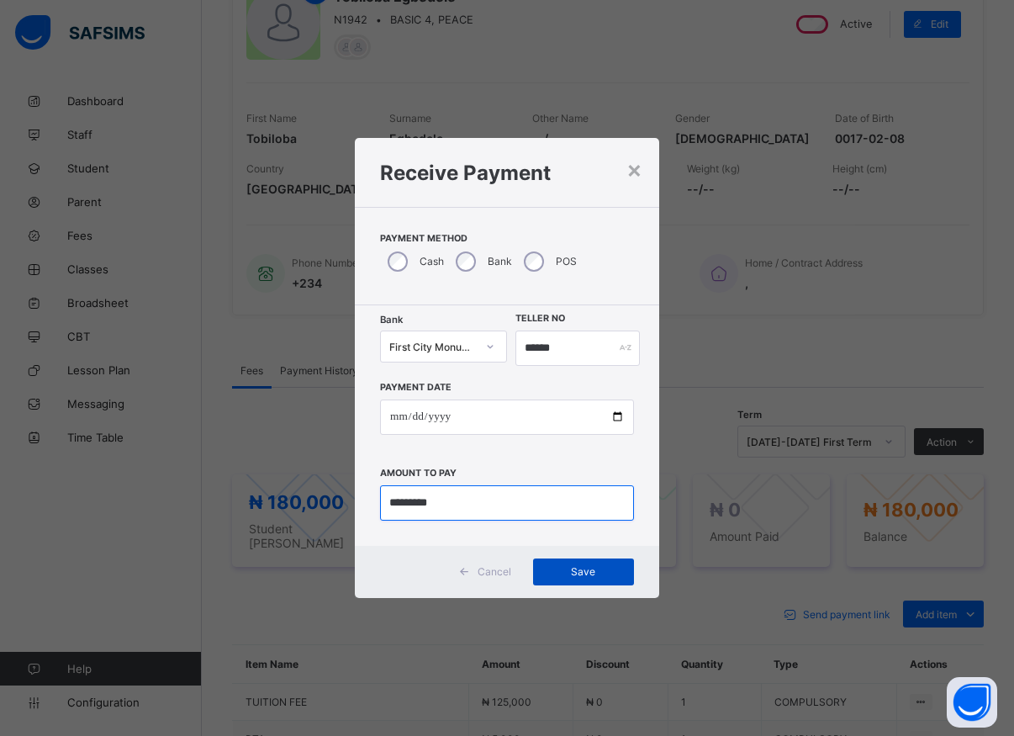
type input "*********"
click at [550, 565] on div "Save" at bounding box center [583, 572] width 101 height 27
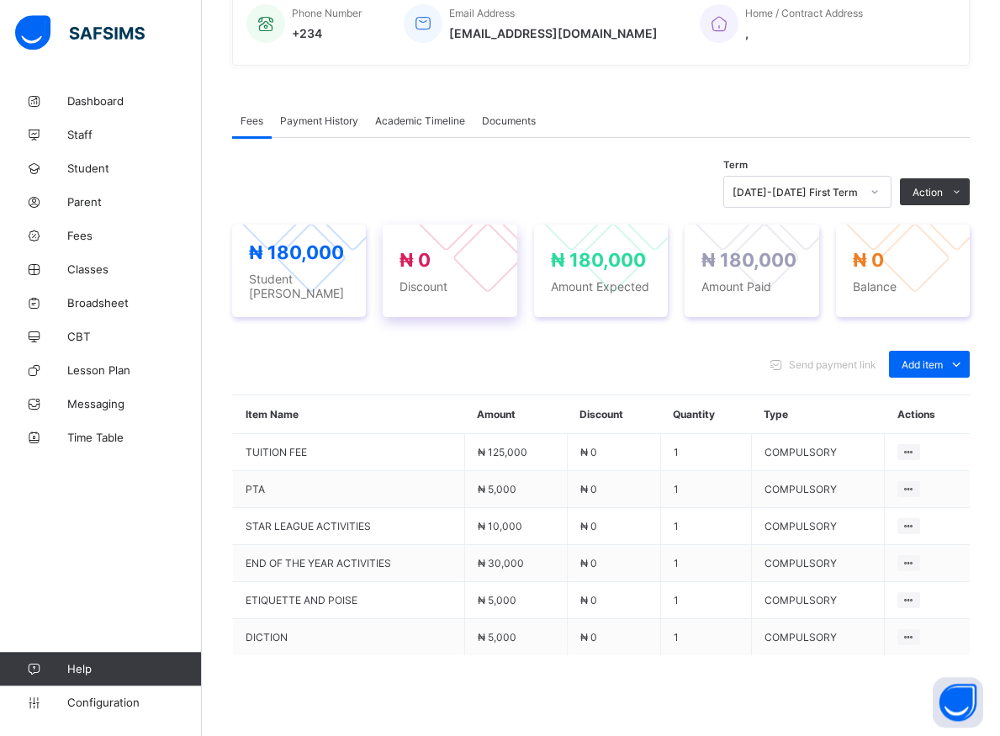
scroll to position [518, 0]
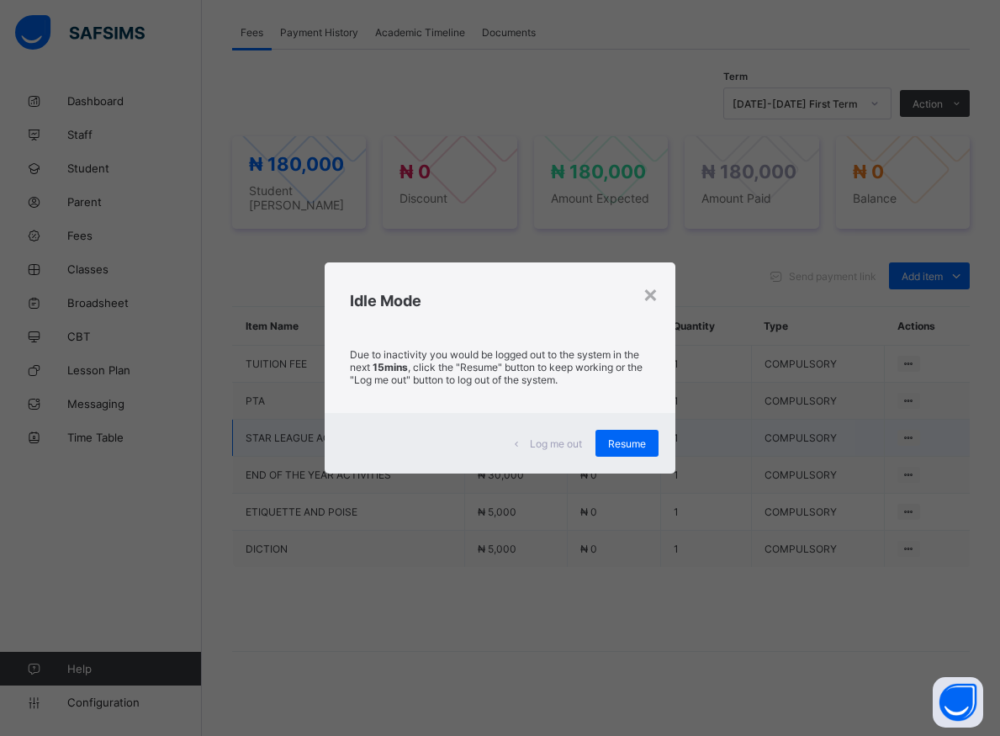
click at [622, 445] on span "Resume" at bounding box center [627, 443] width 38 height 13
click at [629, 451] on div "Resume" at bounding box center [627, 443] width 63 height 27
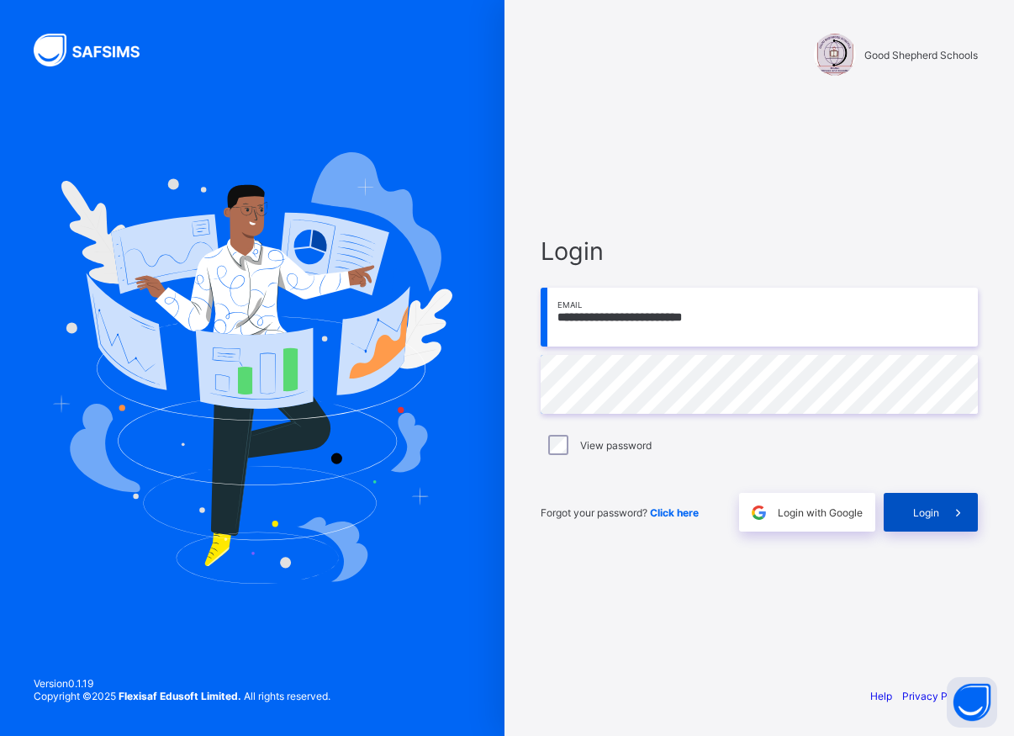
click at [939, 515] on span "Login" at bounding box center [927, 512] width 26 height 13
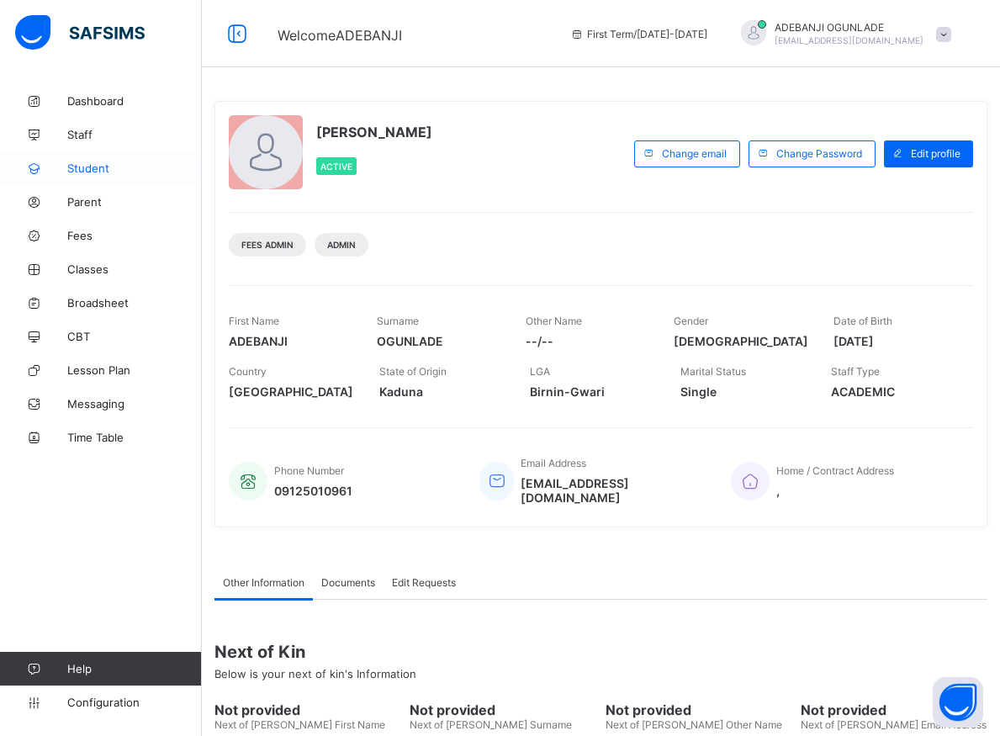
click at [80, 167] on span "Student" at bounding box center [134, 168] width 135 height 13
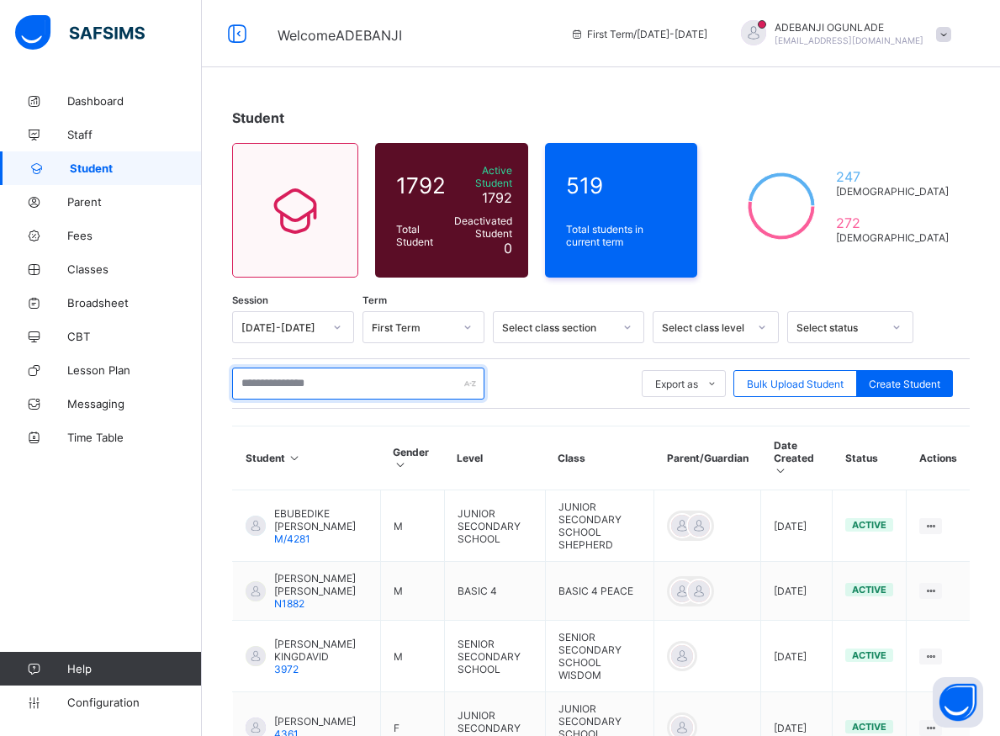
click at [296, 373] on input "text" at bounding box center [358, 384] width 252 height 32
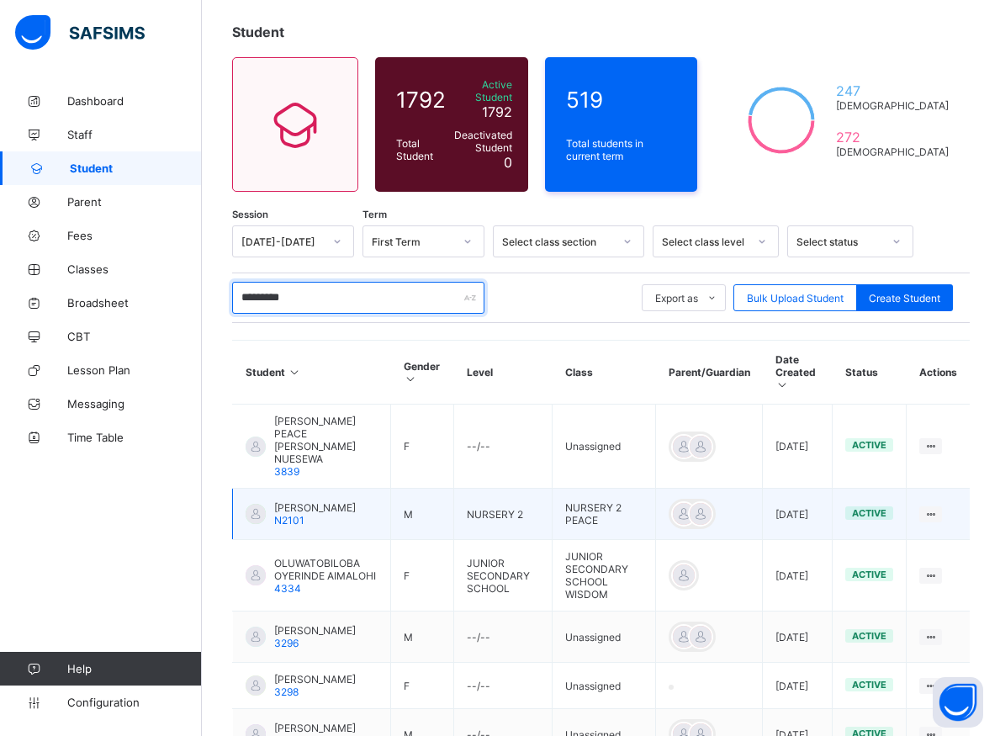
scroll to position [429, 0]
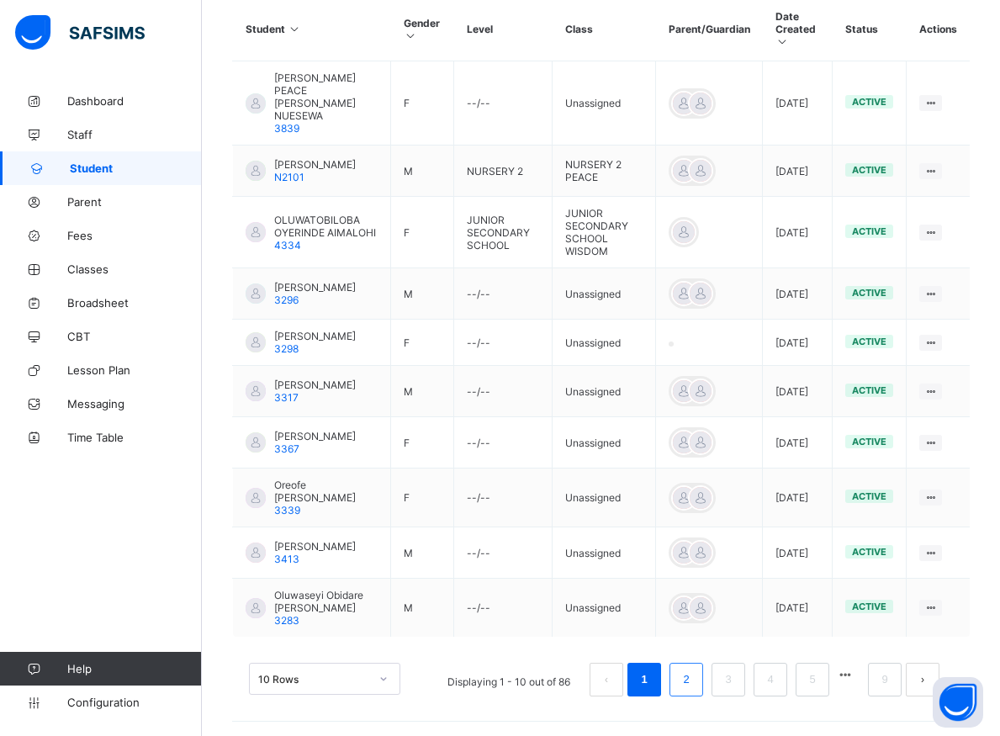
type input "*********"
click at [694, 691] on link "2" at bounding box center [686, 680] width 16 height 22
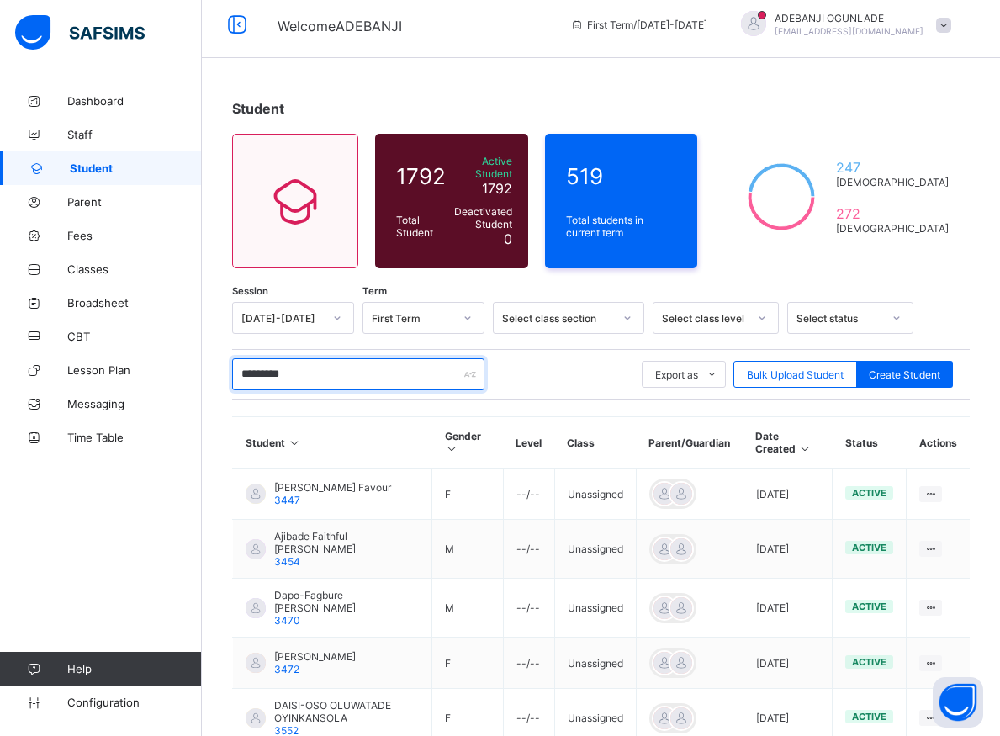
click at [336, 371] on input "*********" at bounding box center [358, 374] width 252 height 32
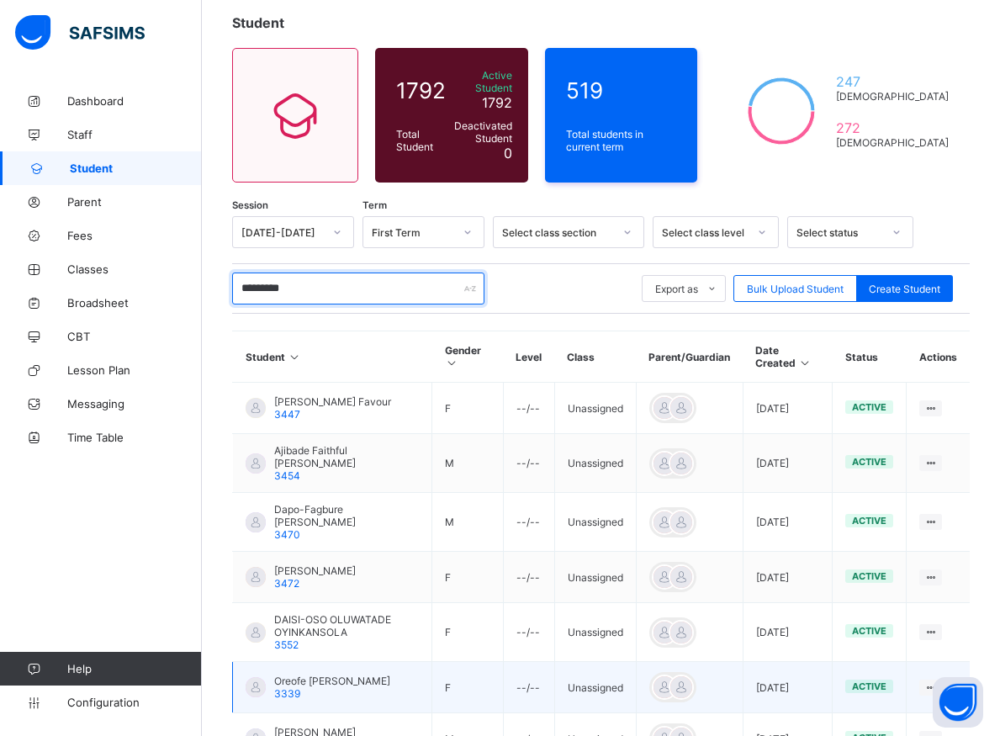
scroll to position [352, 0]
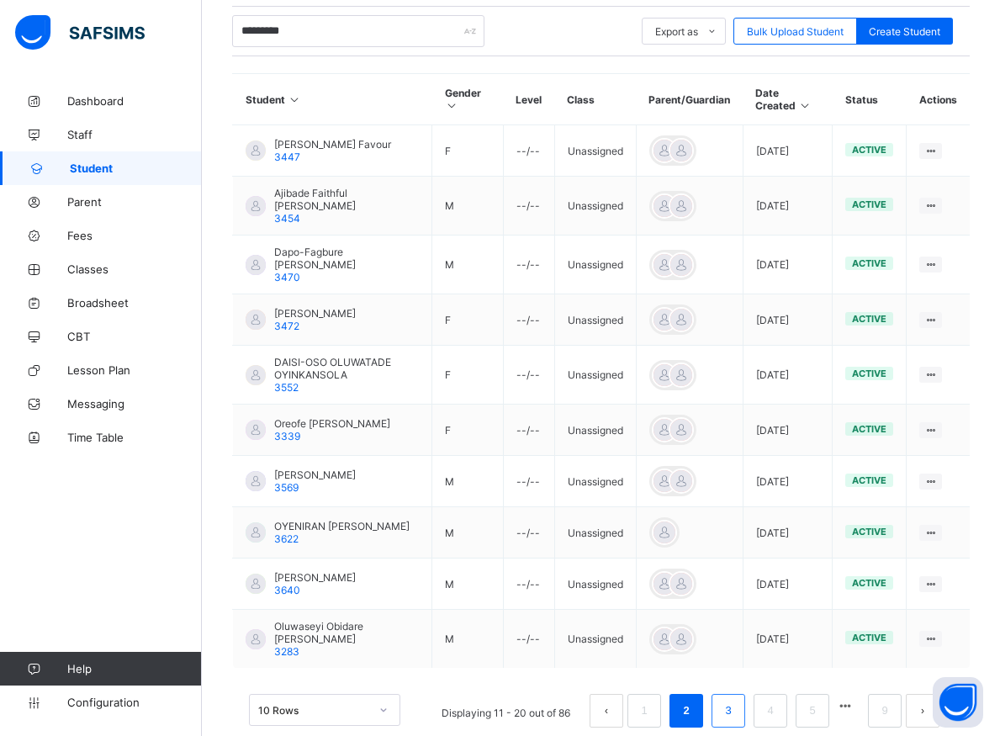
click at [736, 703] on link "3" at bounding box center [728, 711] width 16 height 22
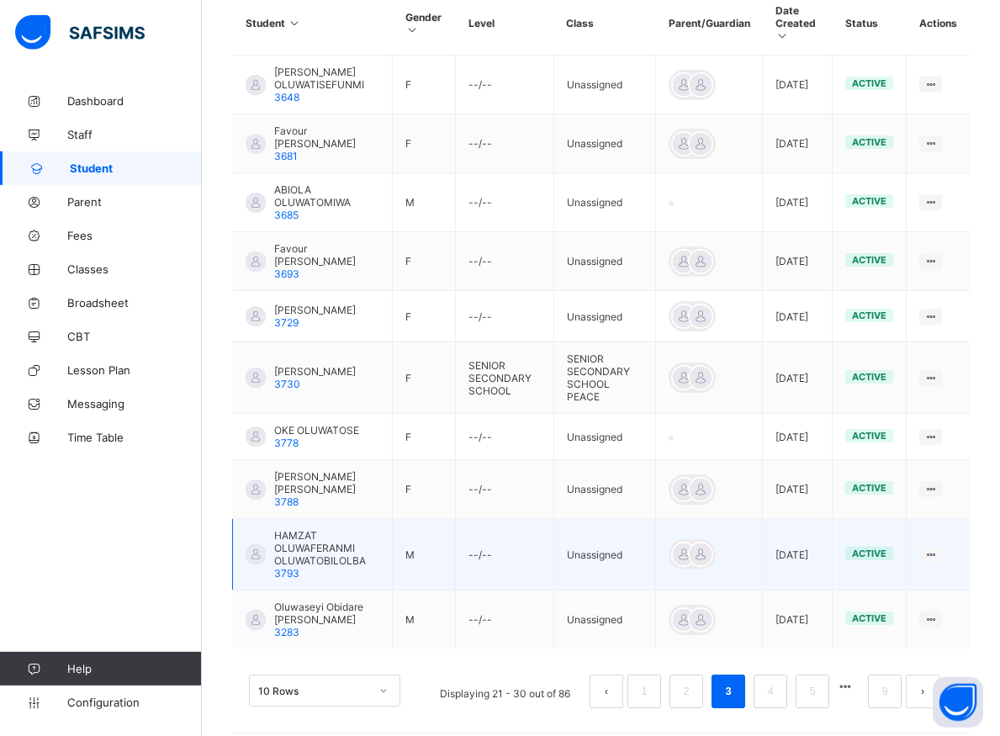
scroll to position [436, 0]
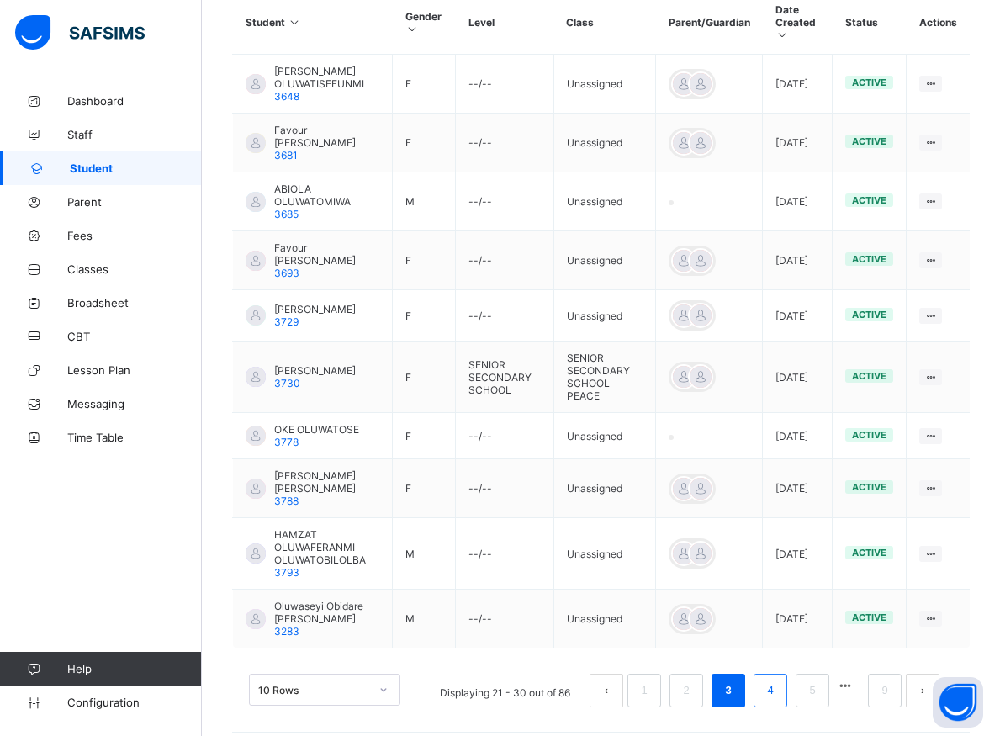
click at [778, 684] on link "4" at bounding box center [770, 691] width 16 height 22
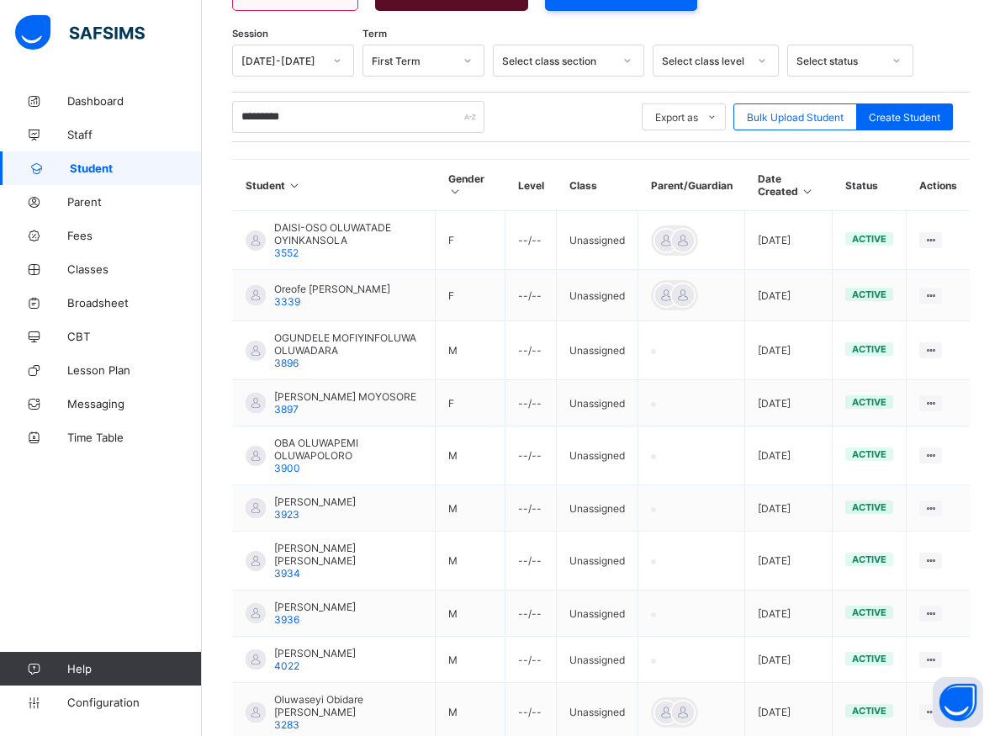
scroll to position [358, 0]
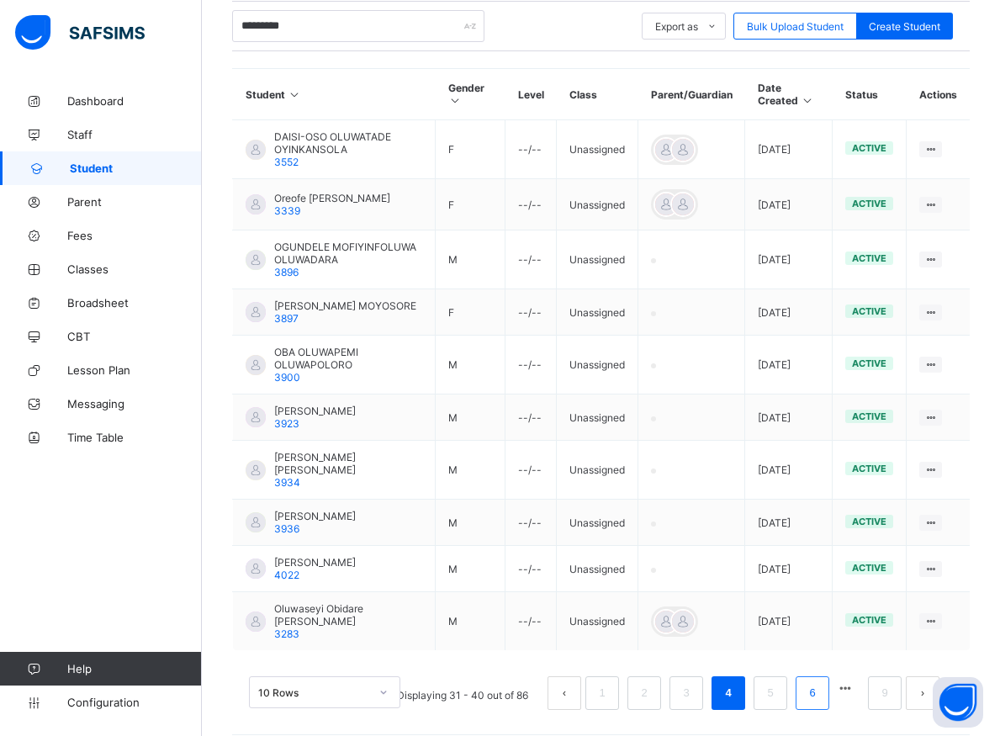
click at [820, 682] on link "6" at bounding box center [812, 693] width 16 height 22
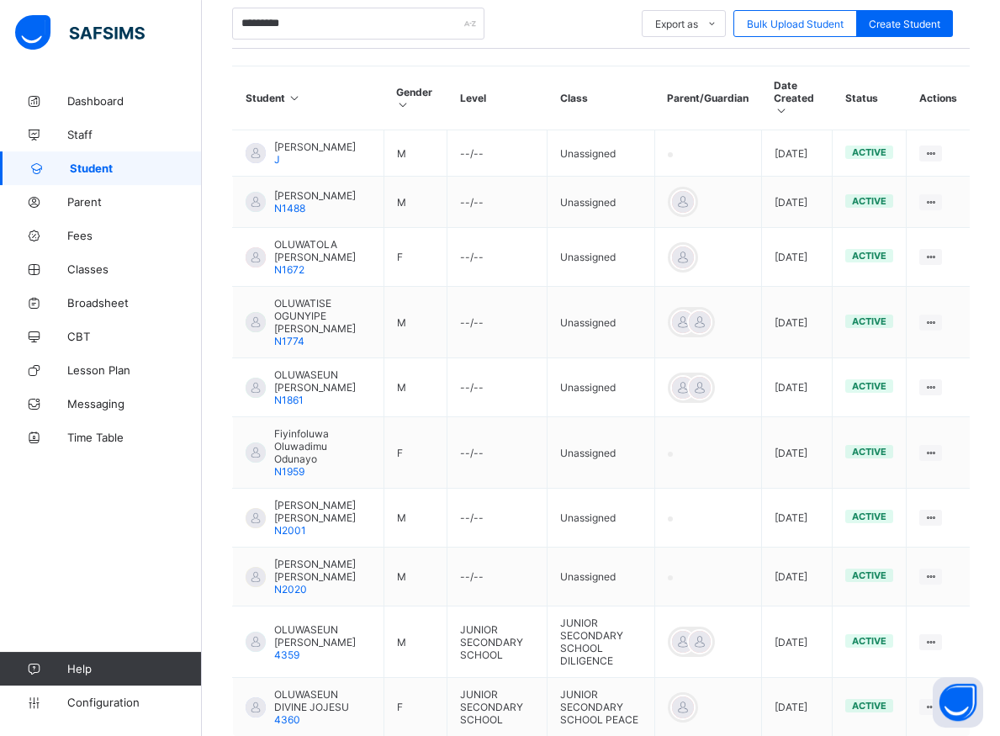
scroll to position [438, 0]
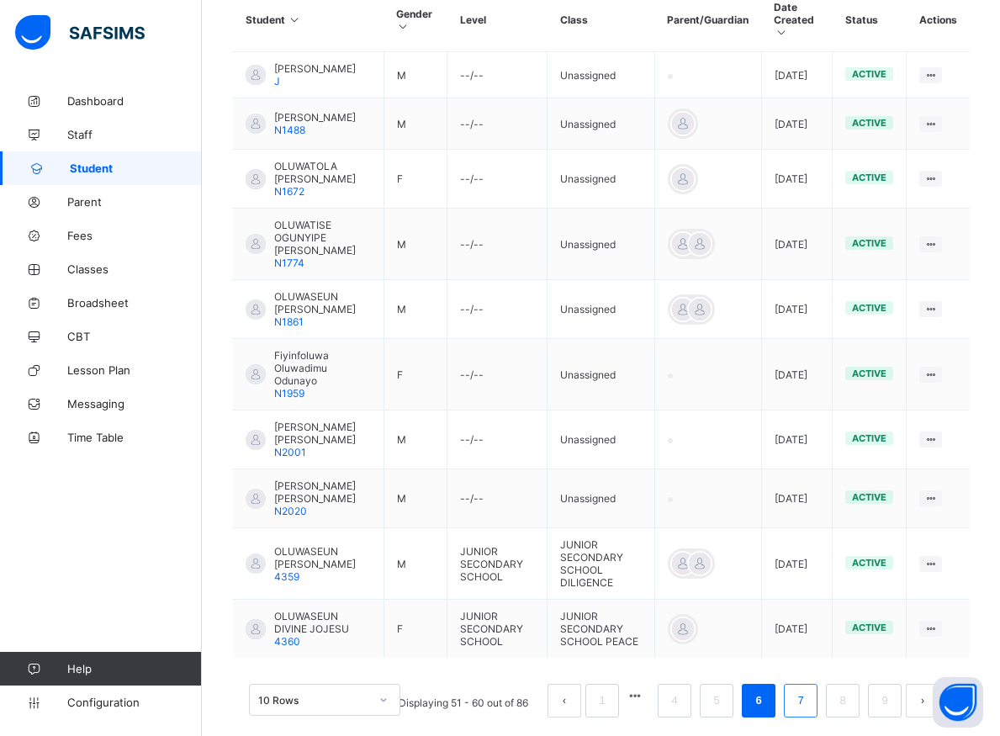
click at [808, 703] on link "7" at bounding box center [800, 701] width 16 height 22
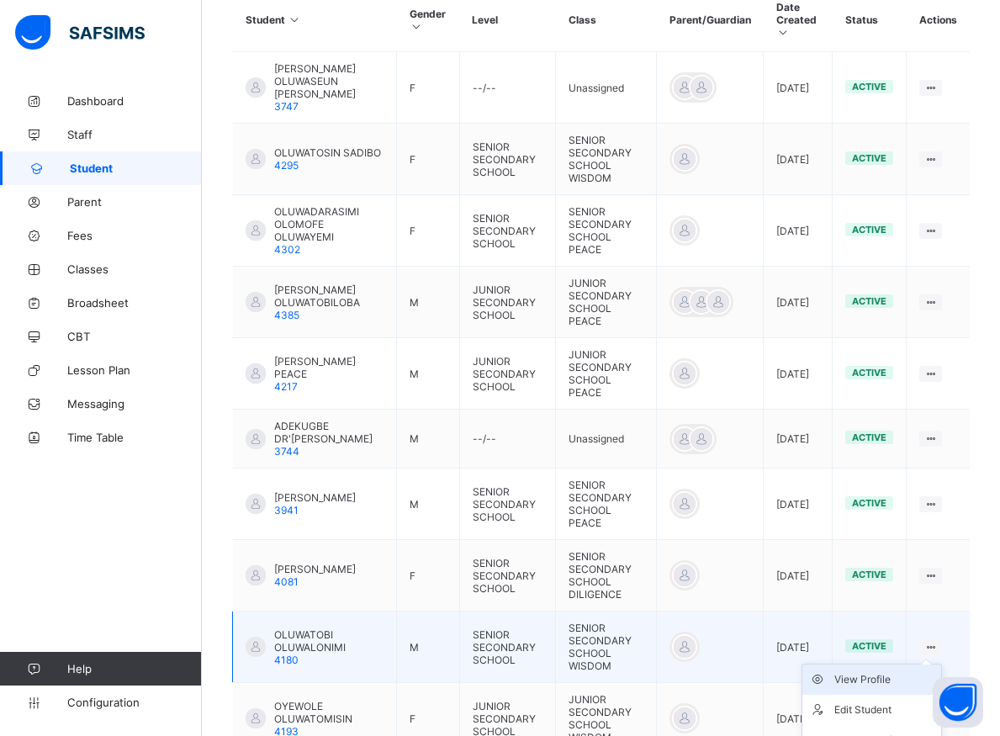
click at [879, 671] on div "View Profile" at bounding box center [884, 679] width 100 height 17
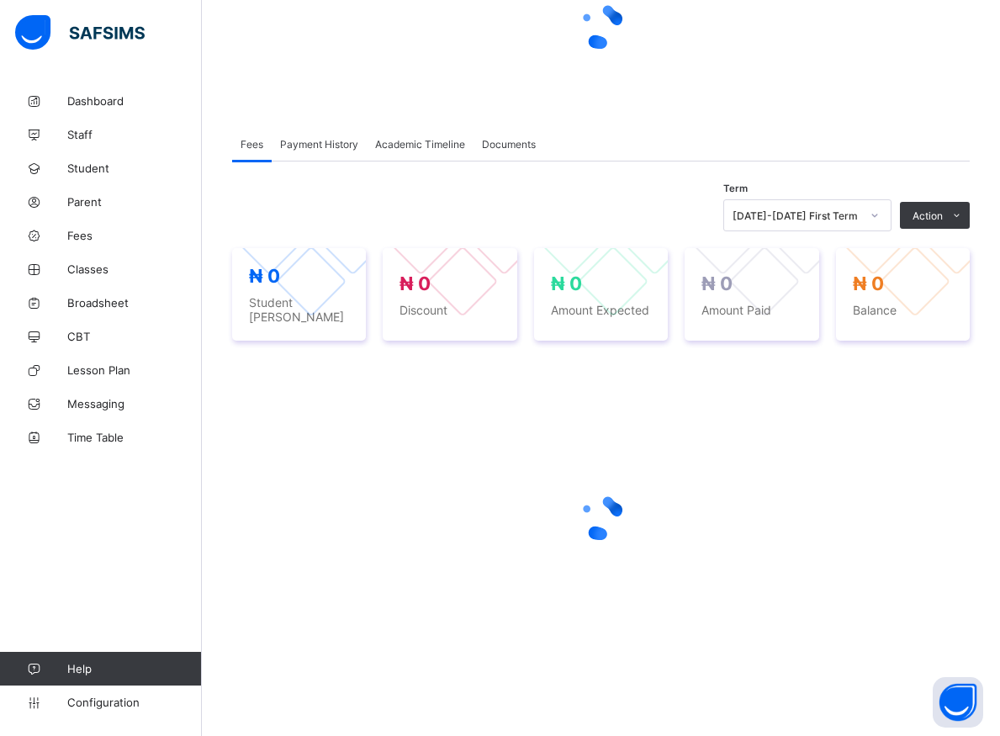
click at [879, 623] on div at bounding box center [601, 518] width 738 height 320
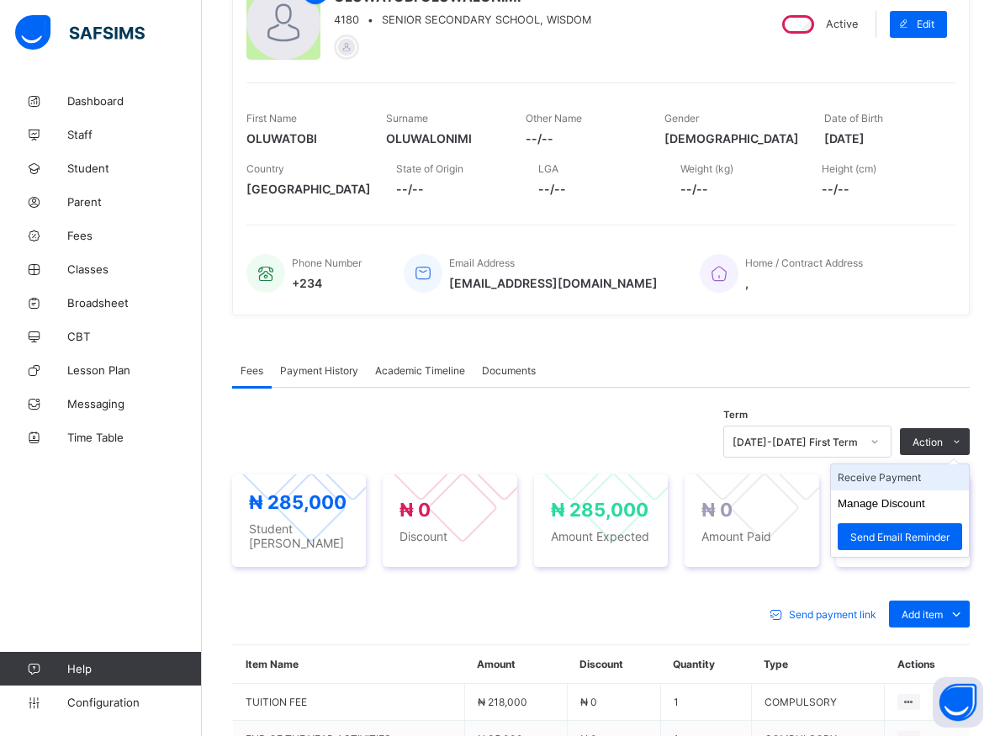
click at [902, 476] on li "Receive Payment" at bounding box center [900, 477] width 138 height 26
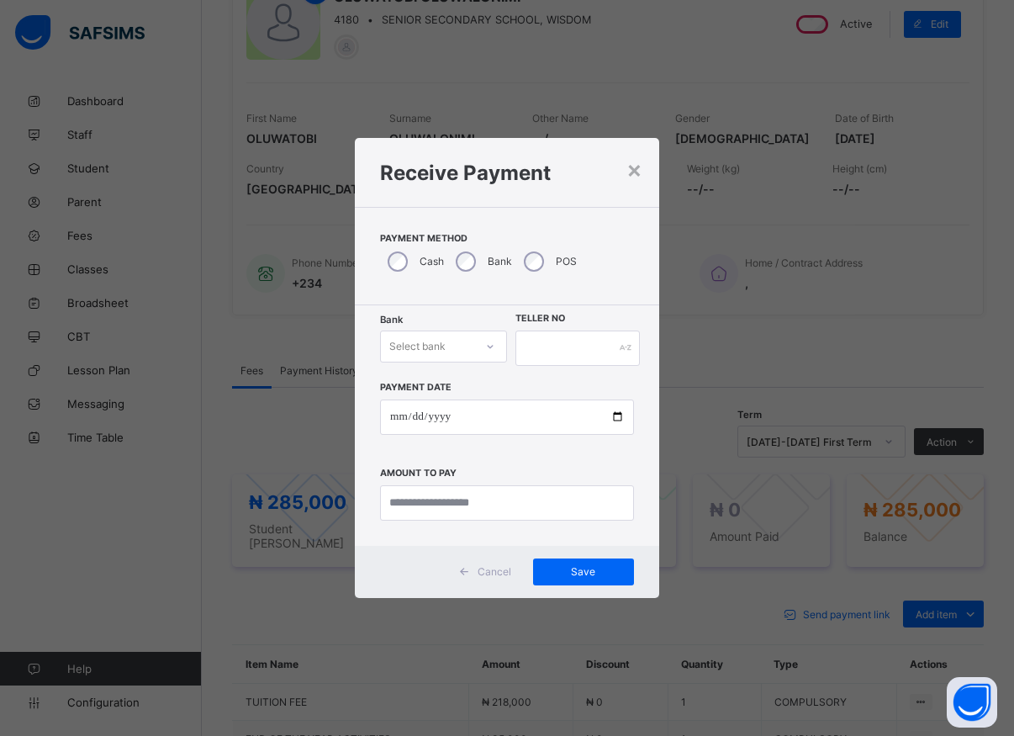
click at [482, 351] on div at bounding box center [490, 346] width 29 height 27
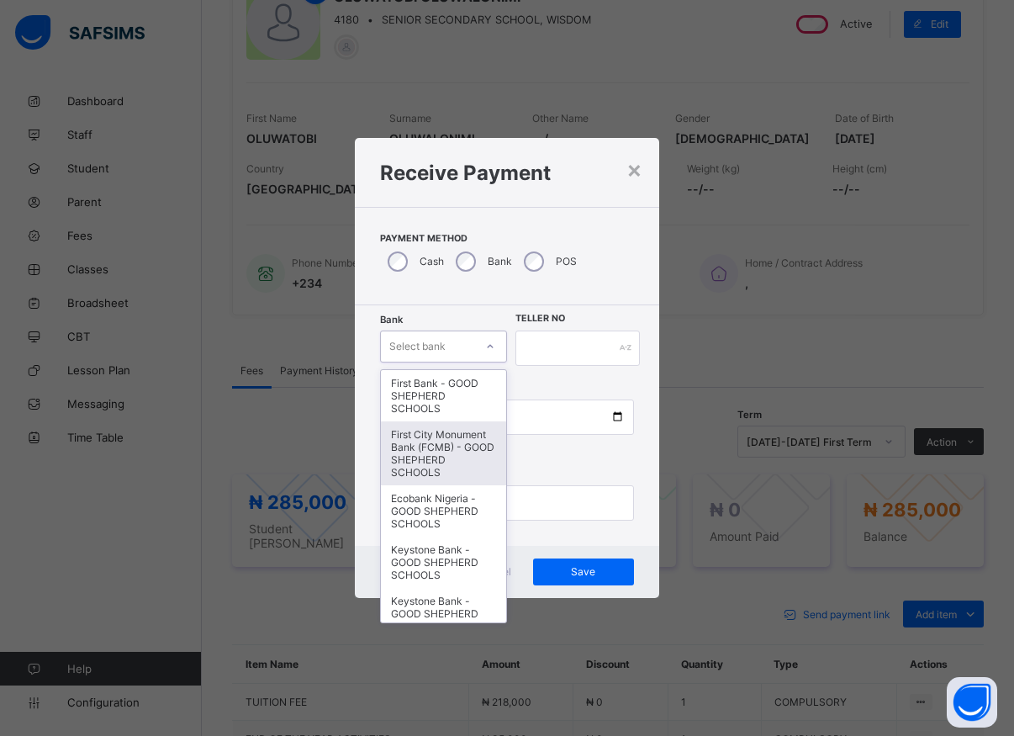
click at [397, 485] on div "First City Monument Bank (FCMB) - GOOD SHEPHERD SCHOOLS" at bounding box center [443, 453] width 125 height 64
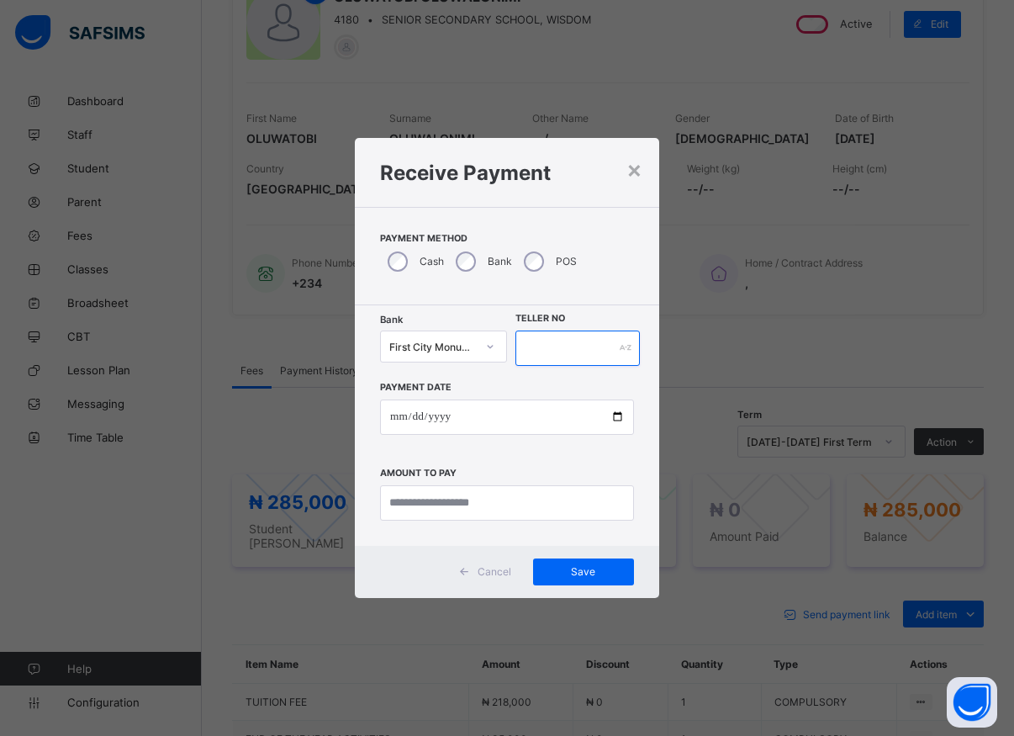
click at [537, 338] on input "text" at bounding box center [578, 348] width 124 height 35
type input "*****"
click at [617, 416] on input "date" at bounding box center [507, 417] width 254 height 35
type input "**********"
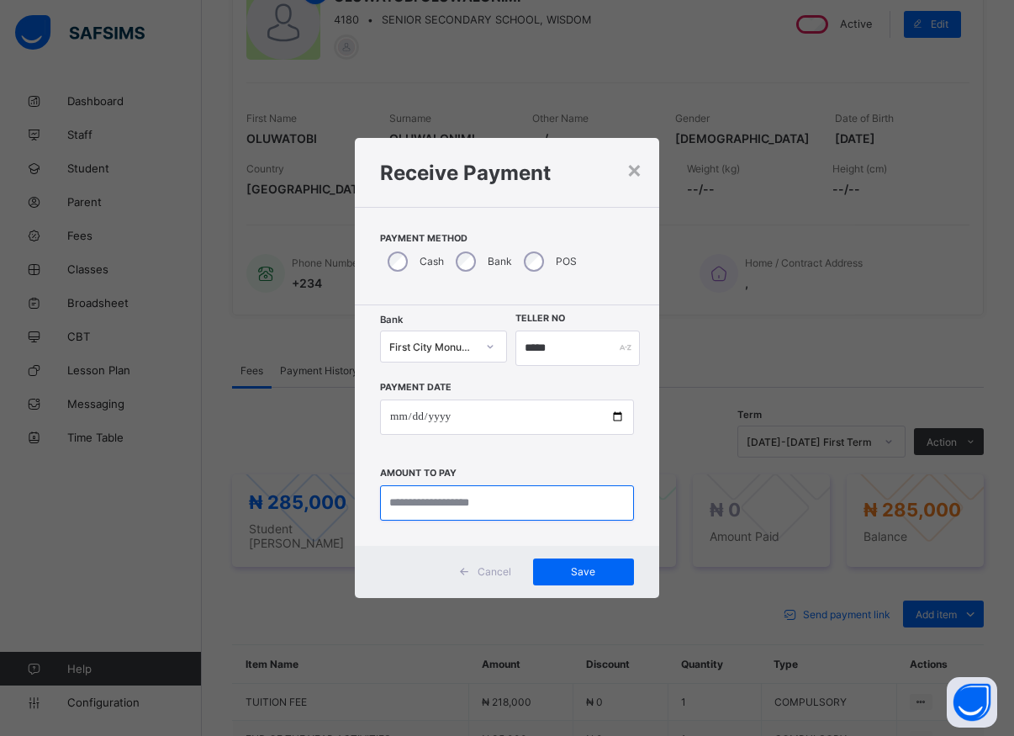
click at [467, 506] on input "currency" at bounding box center [507, 502] width 254 height 35
type input "*********"
click at [585, 572] on span "Save" at bounding box center [584, 571] width 76 height 13
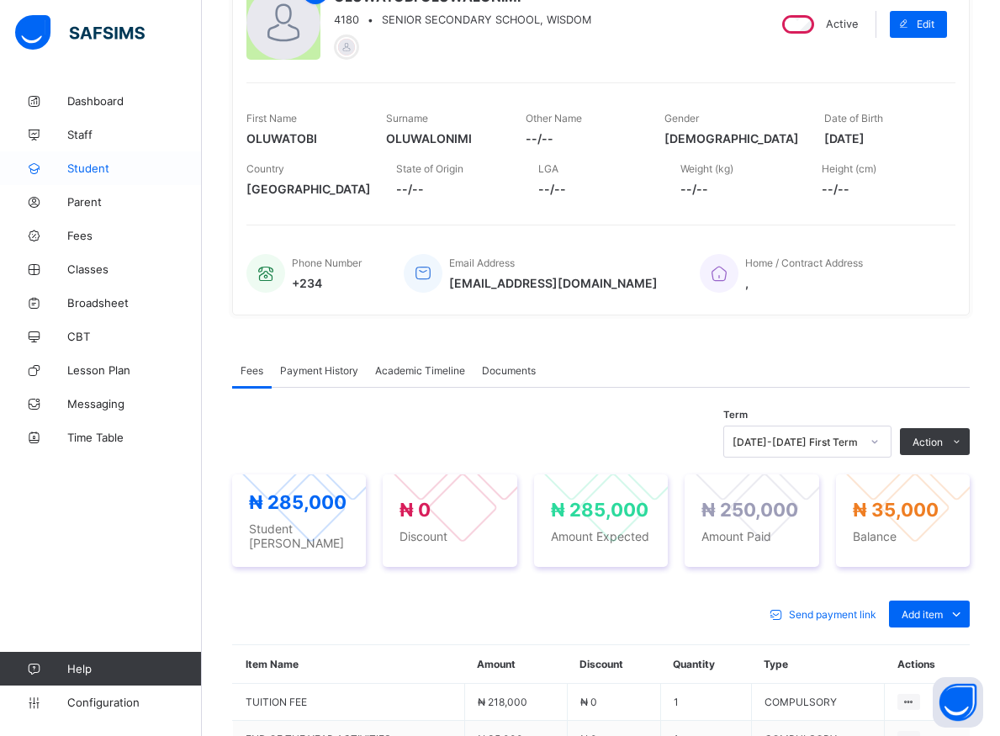
click at [97, 169] on span "Student" at bounding box center [134, 168] width 135 height 13
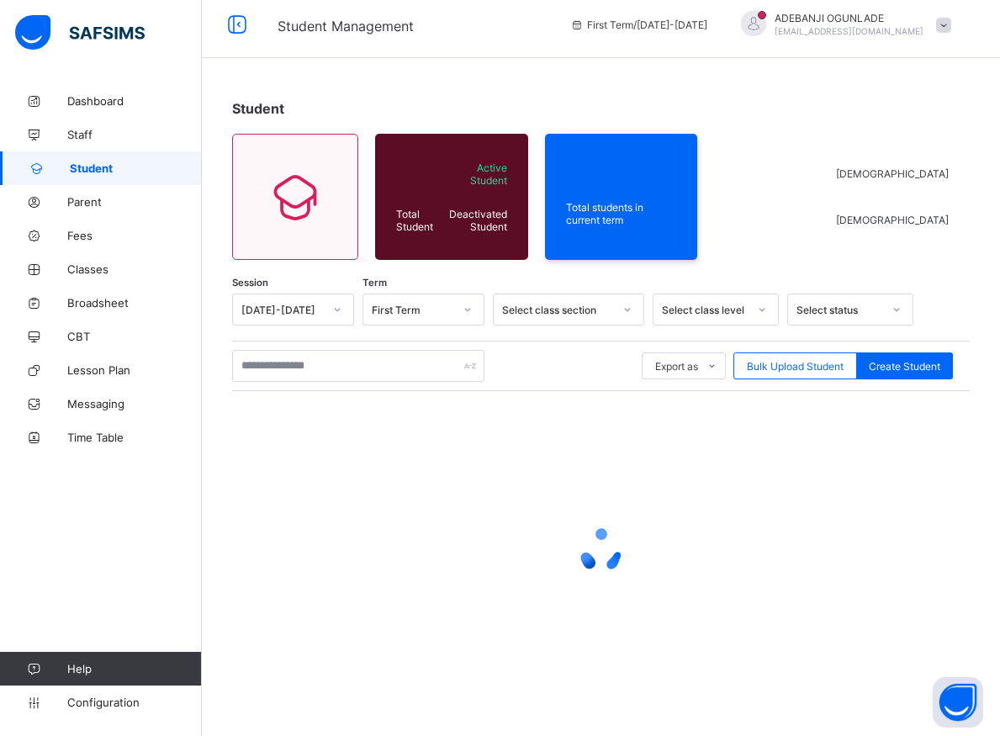
scroll to position [9, 0]
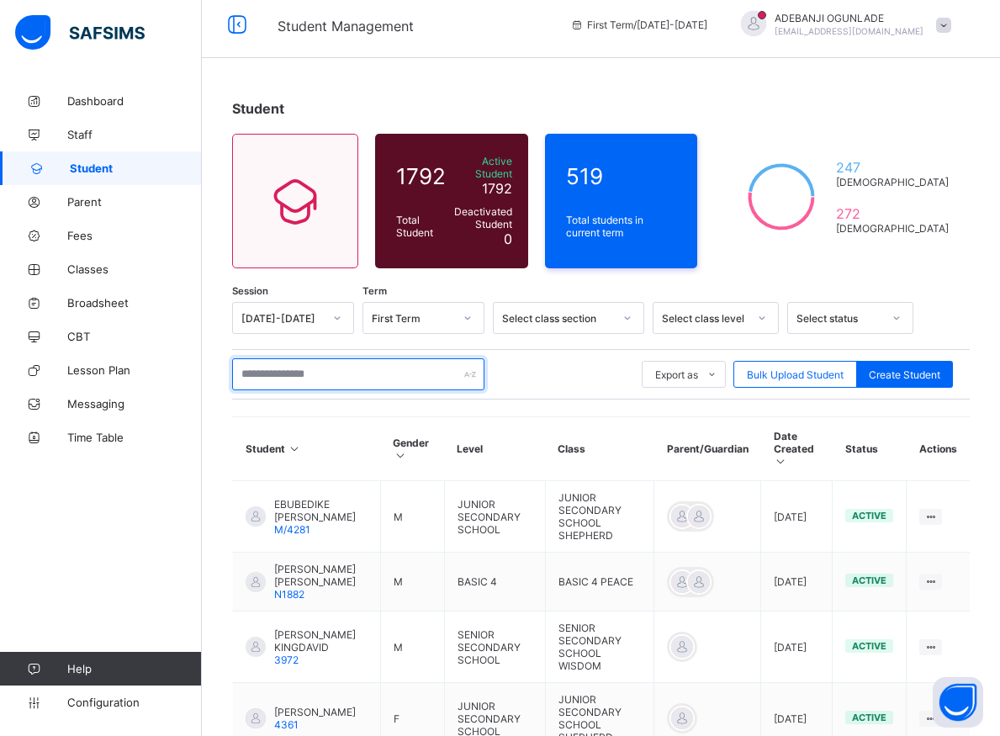
click at [262, 370] on input "text" at bounding box center [358, 374] width 252 height 32
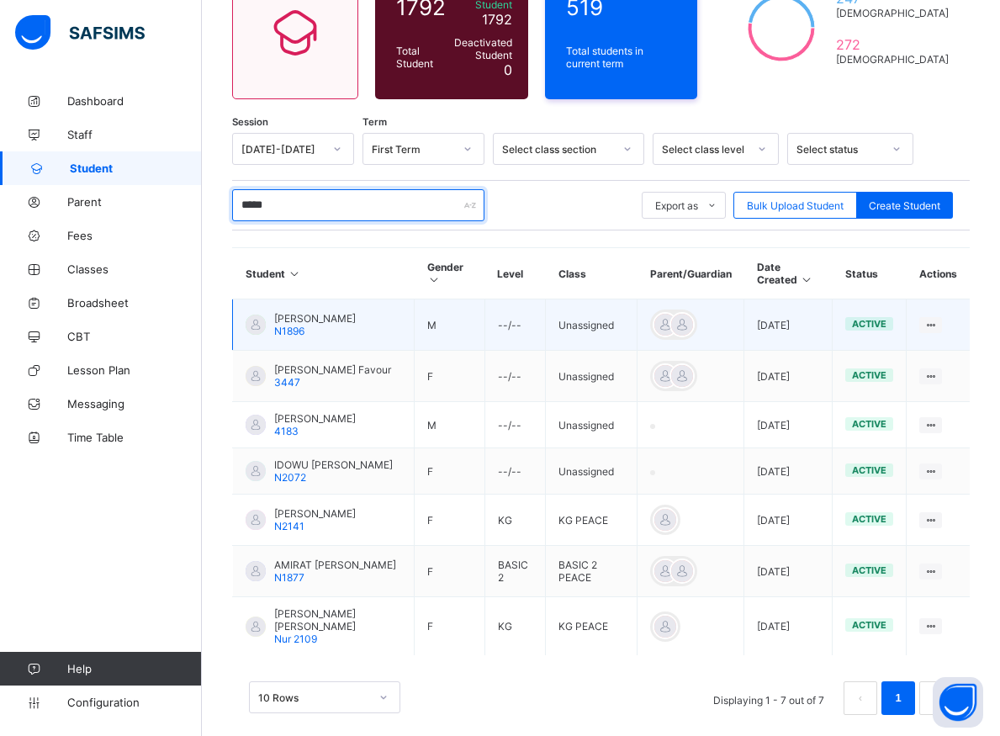
scroll to position [199, 0]
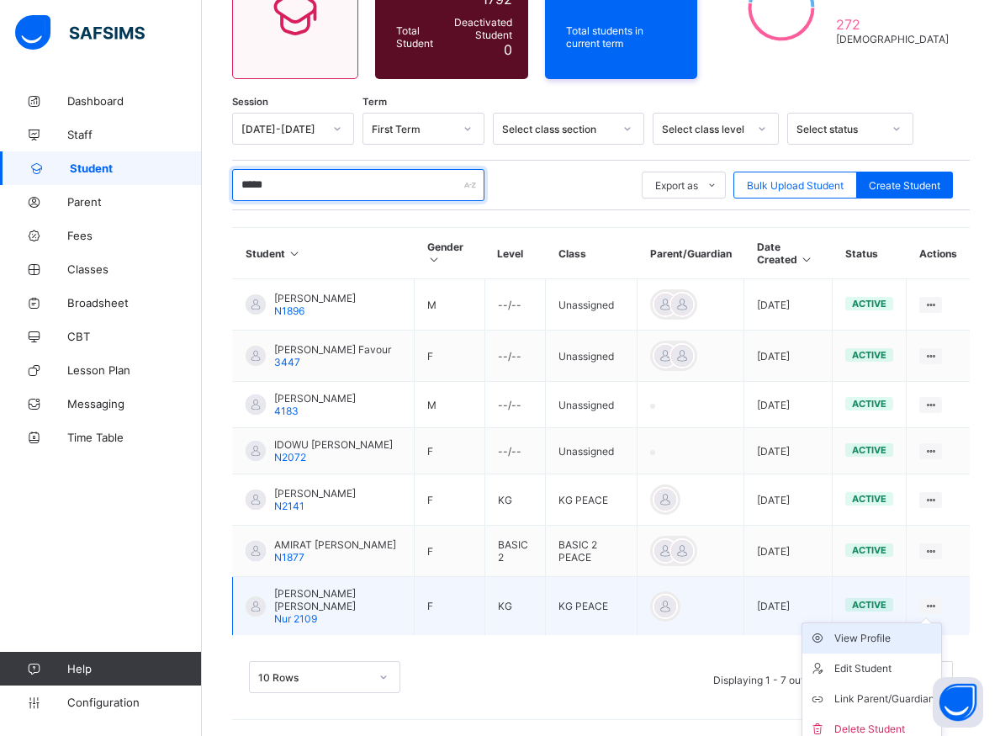
type input "*****"
click at [886, 640] on div "View Profile" at bounding box center [884, 638] width 100 height 17
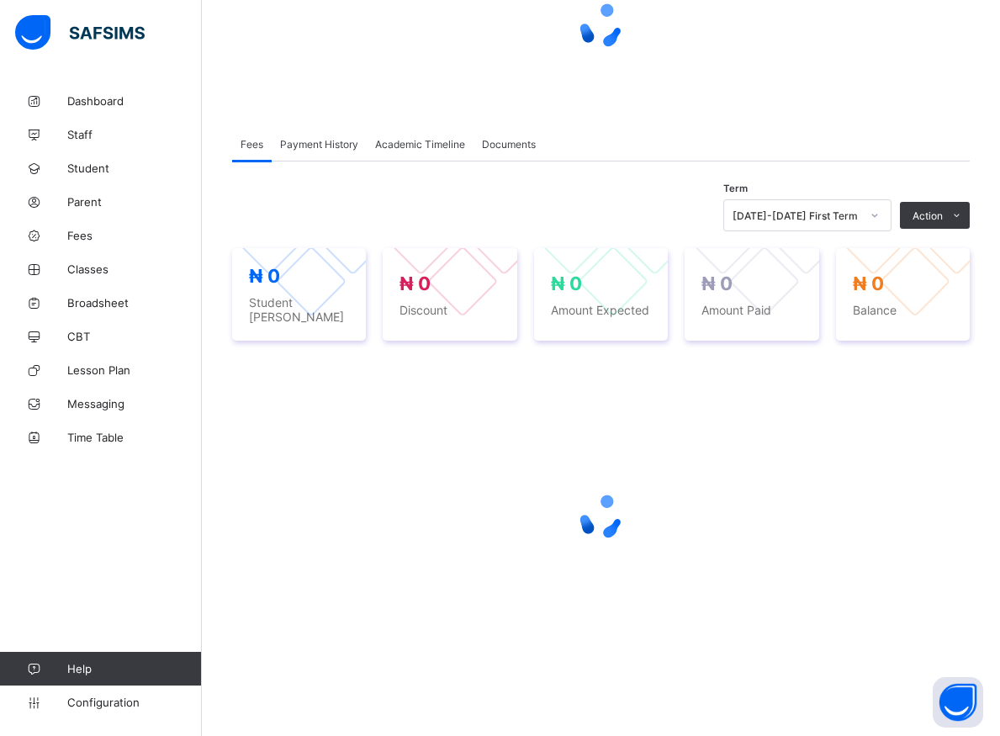
scroll to position [180, 0]
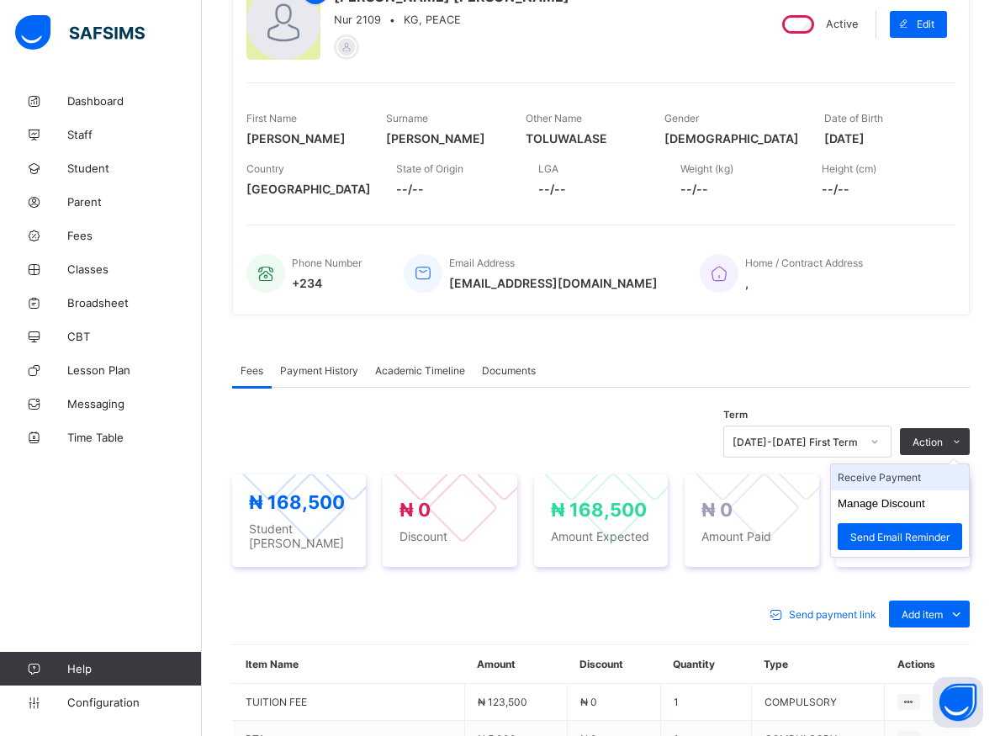
click at [889, 480] on li "Receive Payment" at bounding box center [900, 477] width 138 height 26
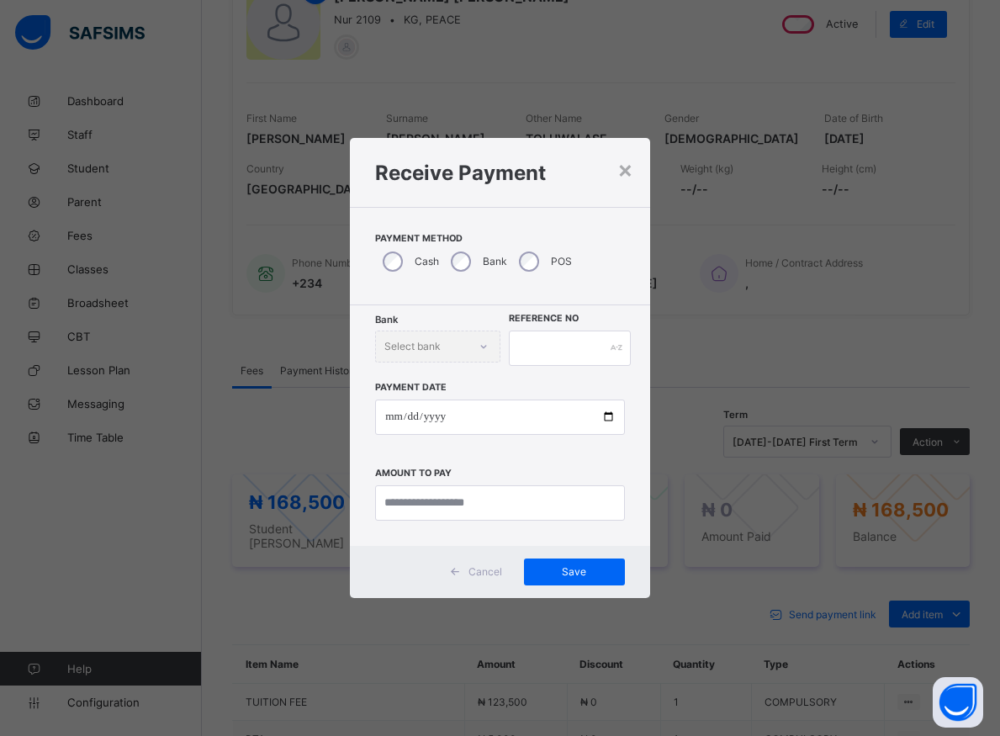
click at [478, 347] on div "Bank Select bank" at bounding box center [437, 347] width 124 height 32
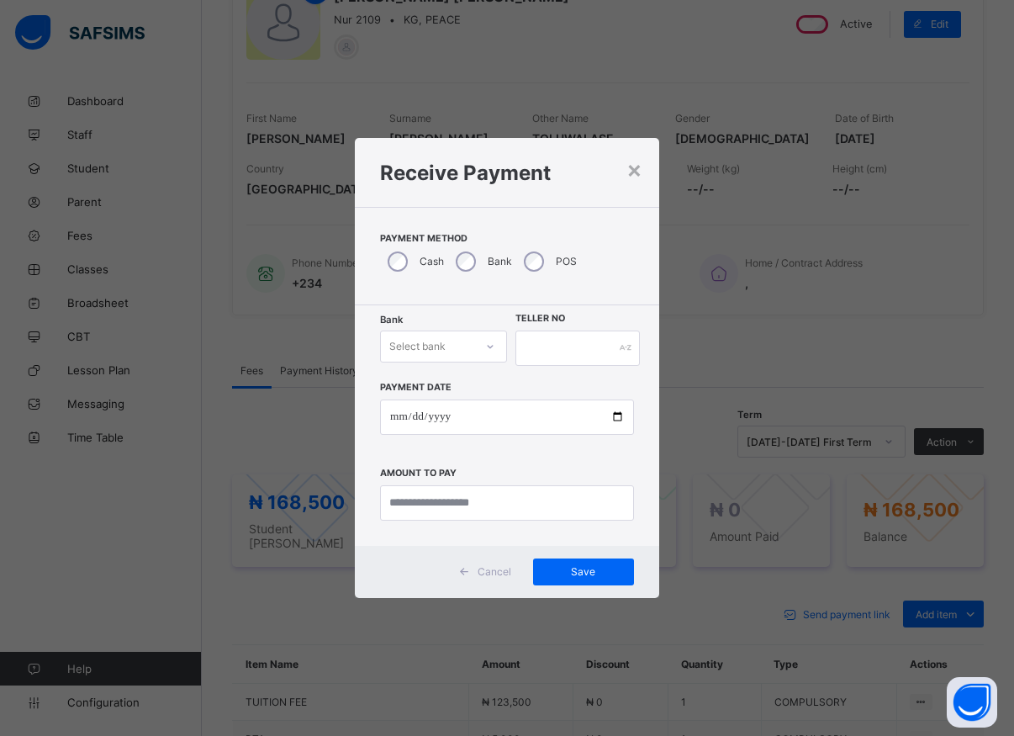
click at [490, 348] on icon at bounding box center [490, 346] width 10 height 17
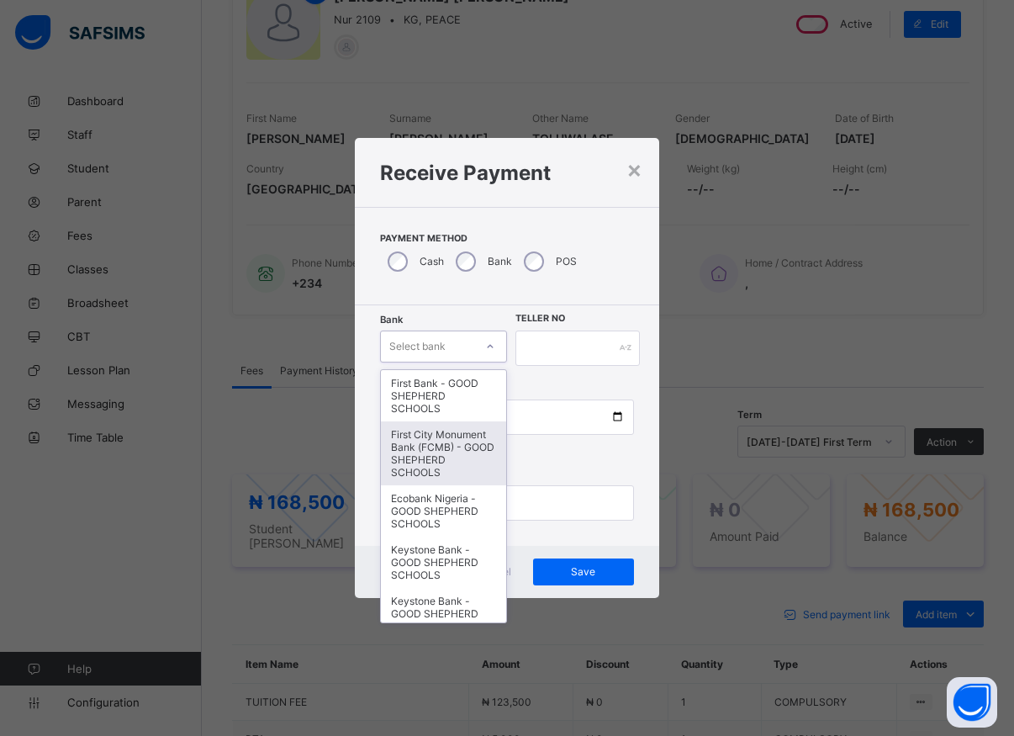
click at [451, 461] on div "First City Monument Bank (FCMB) - GOOD SHEPHERD SCHOOLS" at bounding box center [443, 453] width 125 height 64
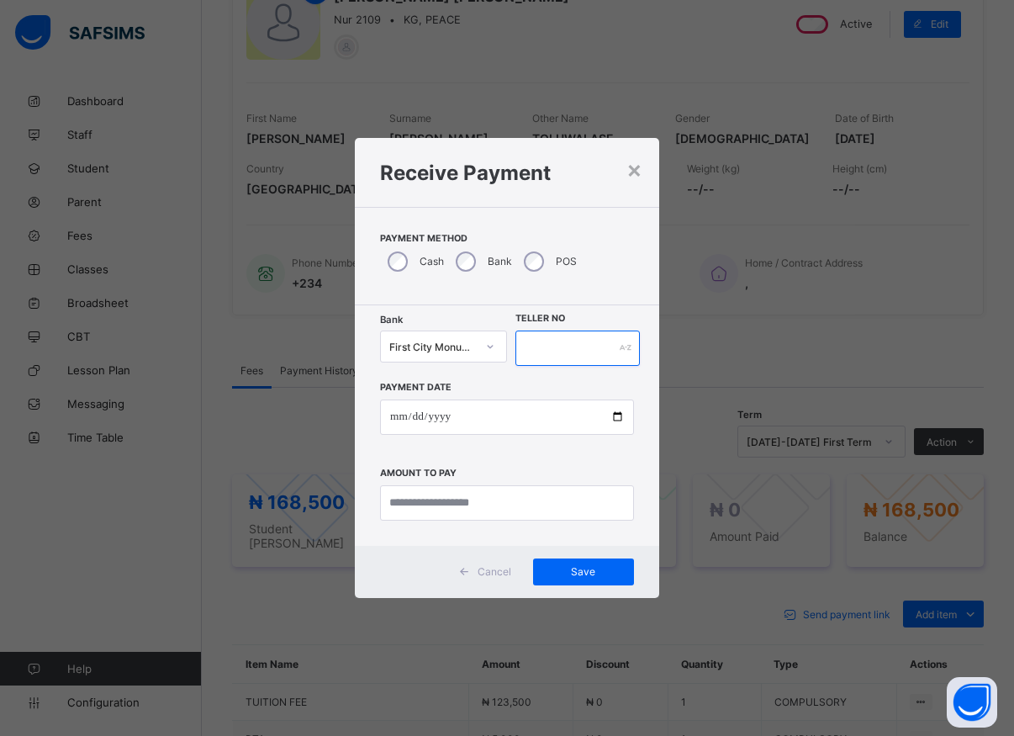
click at [538, 346] on input "text" at bounding box center [578, 348] width 124 height 35
type input "*****"
click at [619, 416] on input "date" at bounding box center [507, 417] width 254 height 35
type input "**********"
click at [458, 510] on input "currency" at bounding box center [507, 502] width 254 height 35
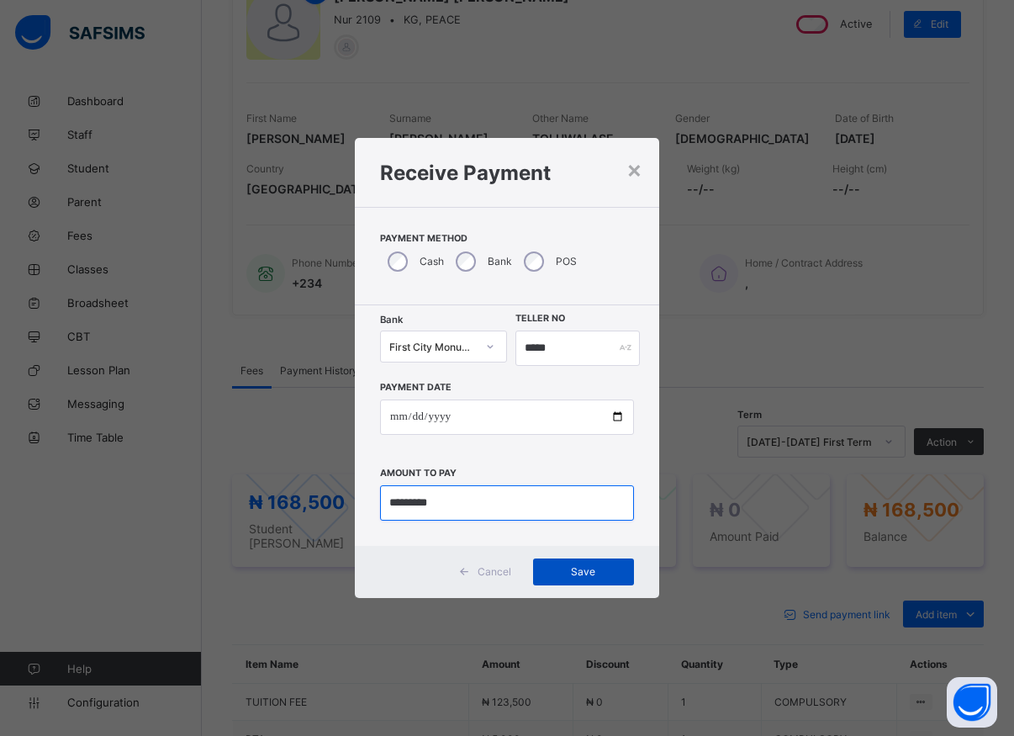
type input "*********"
click at [578, 575] on span "Save" at bounding box center [584, 571] width 76 height 13
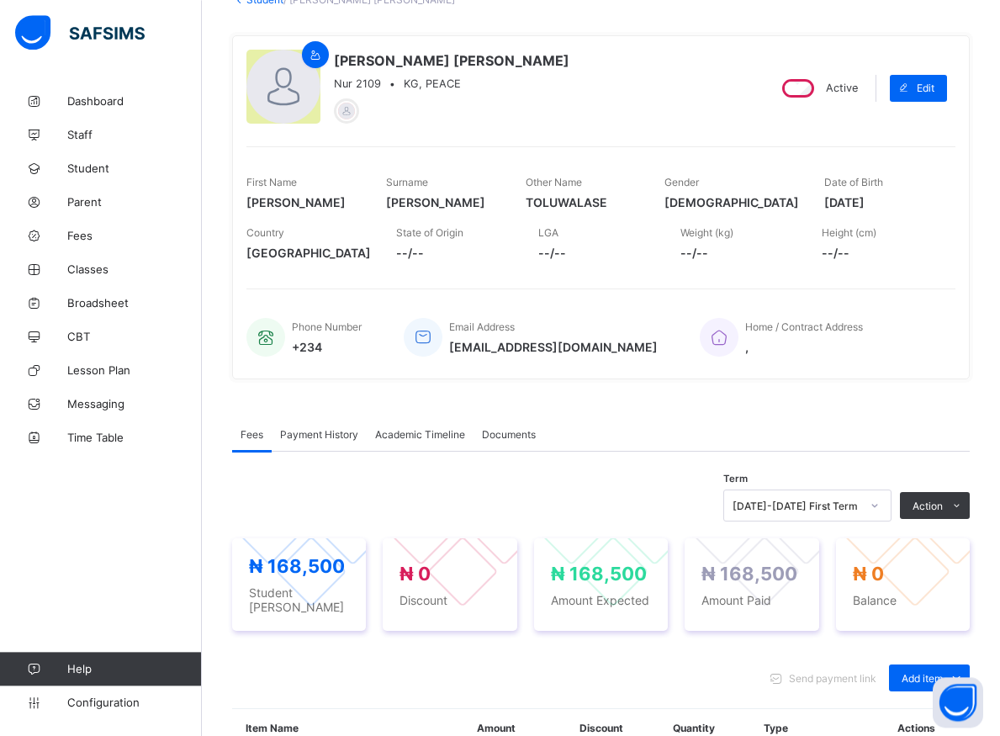
scroll to position [94, 0]
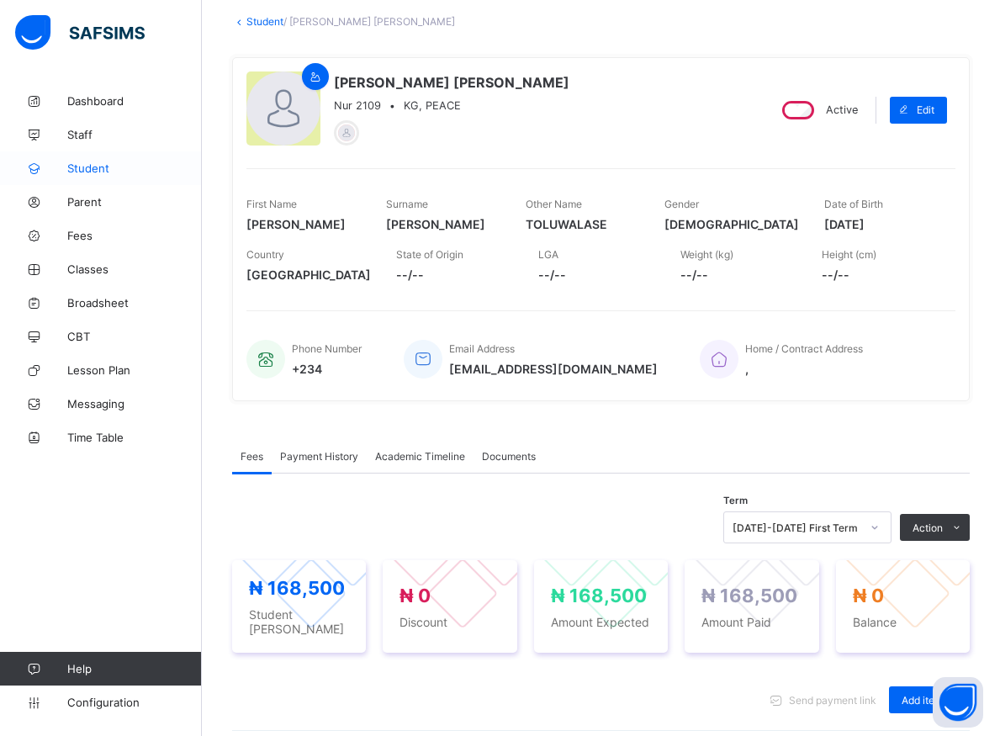
click at [87, 168] on span "Student" at bounding box center [134, 168] width 135 height 13
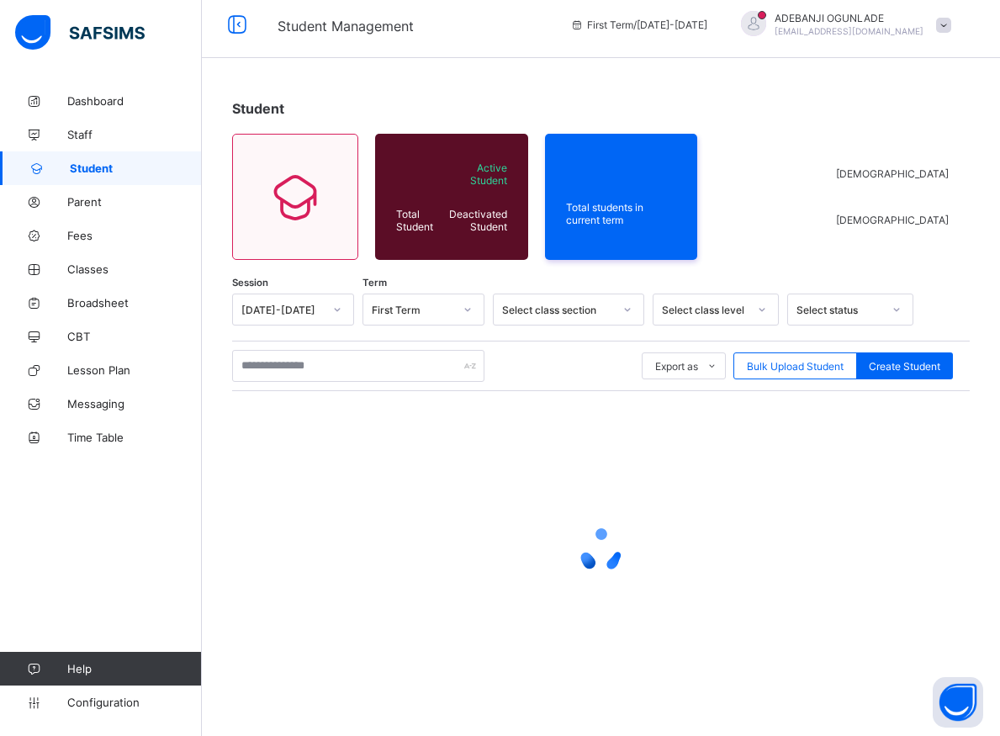
scroll to position [9, 0]
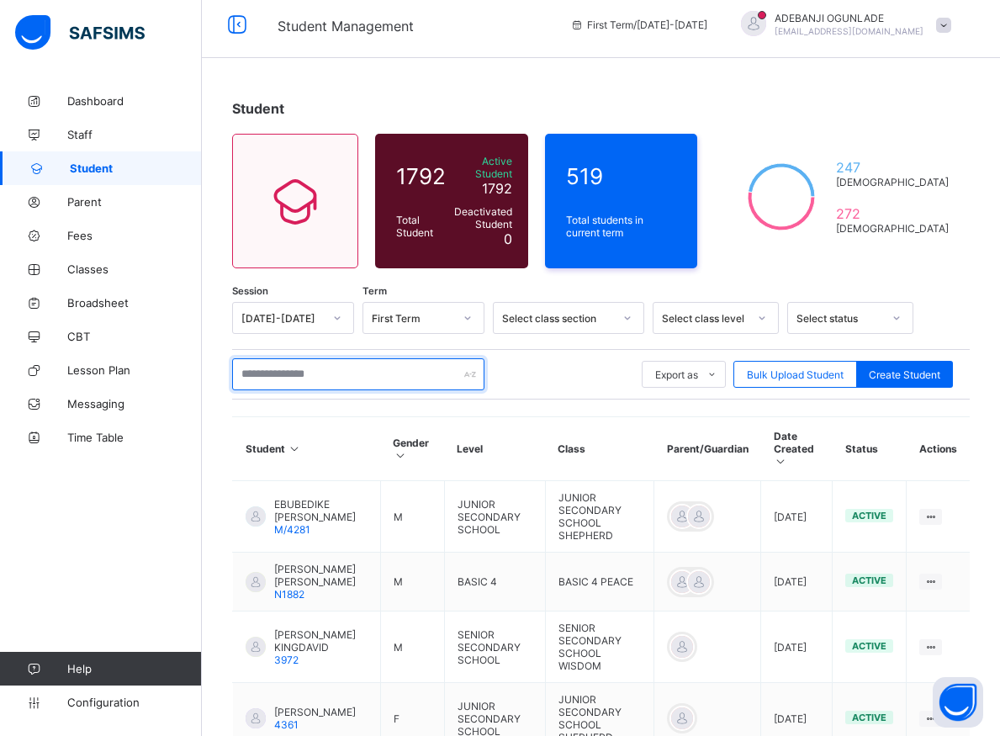
click at [350, 370] on input "text" at bounding box center [358, 374] width 252 height 32
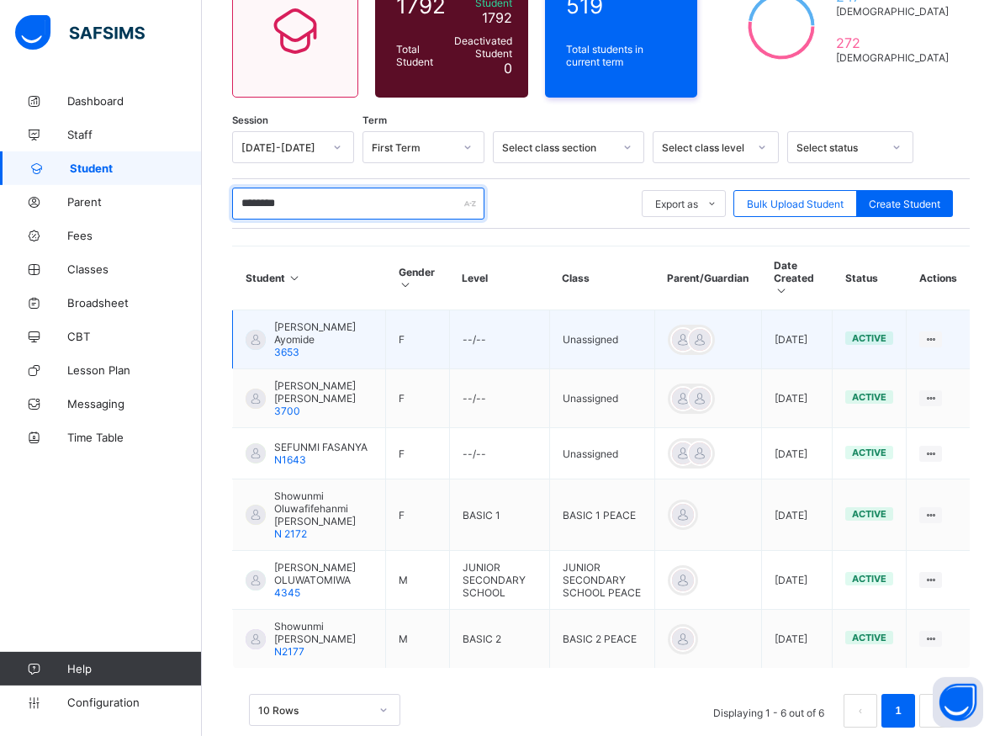
scroll to position [181, 0]
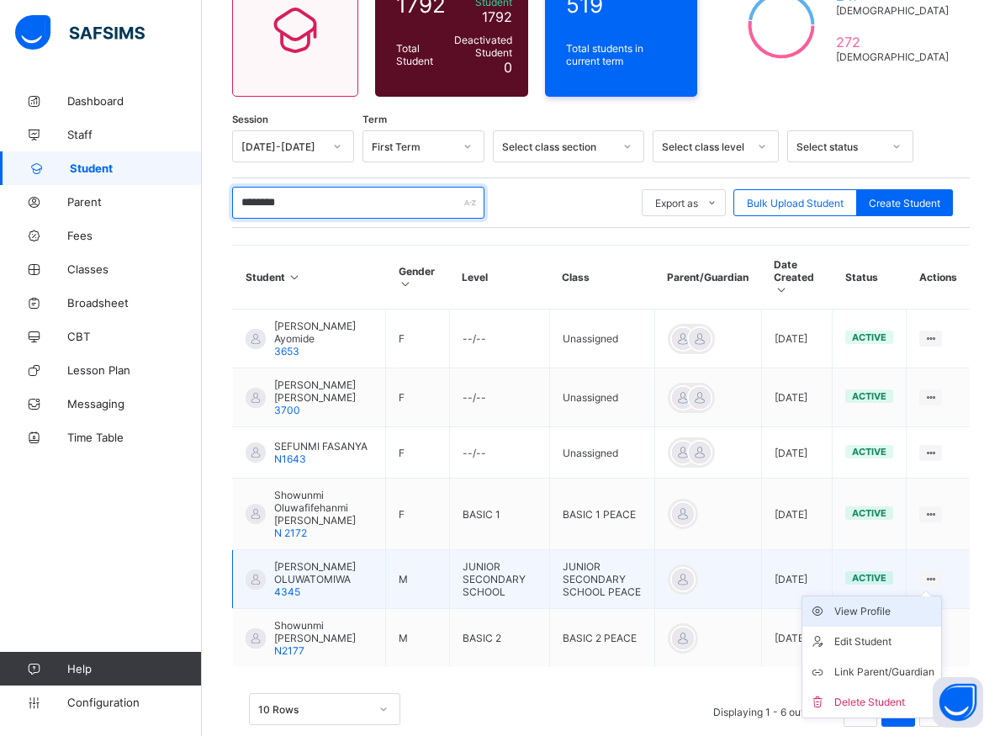
type input "********"
click at [887, 620] on div "View Profile" at bounding box center [884, 611] width 100 height 17
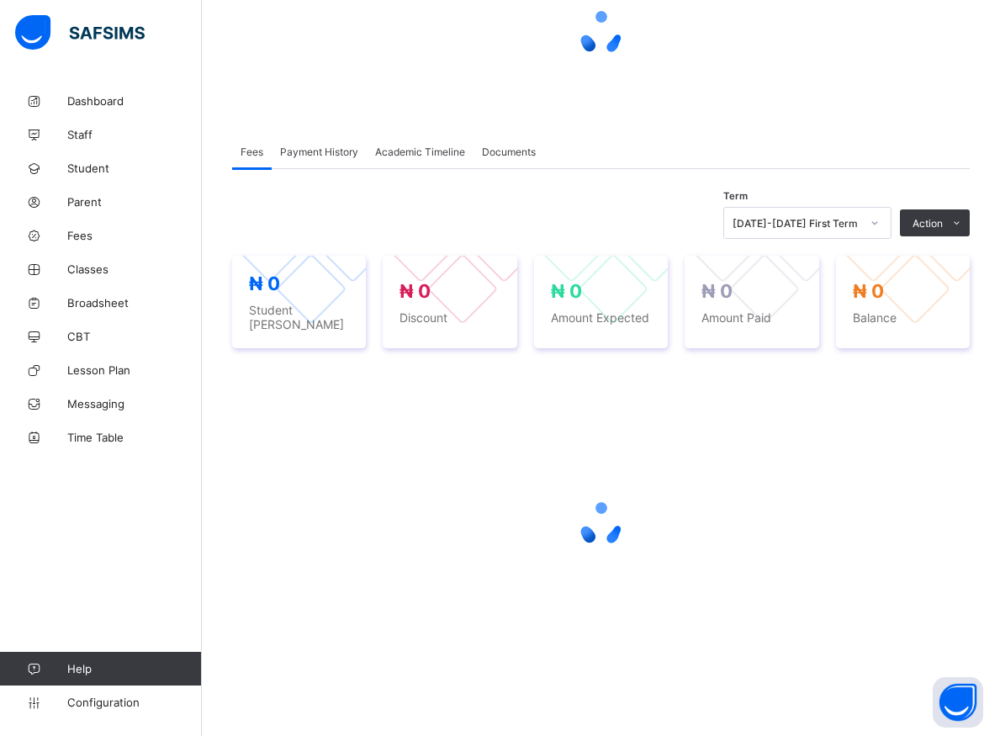
scroll to position [180, 0]
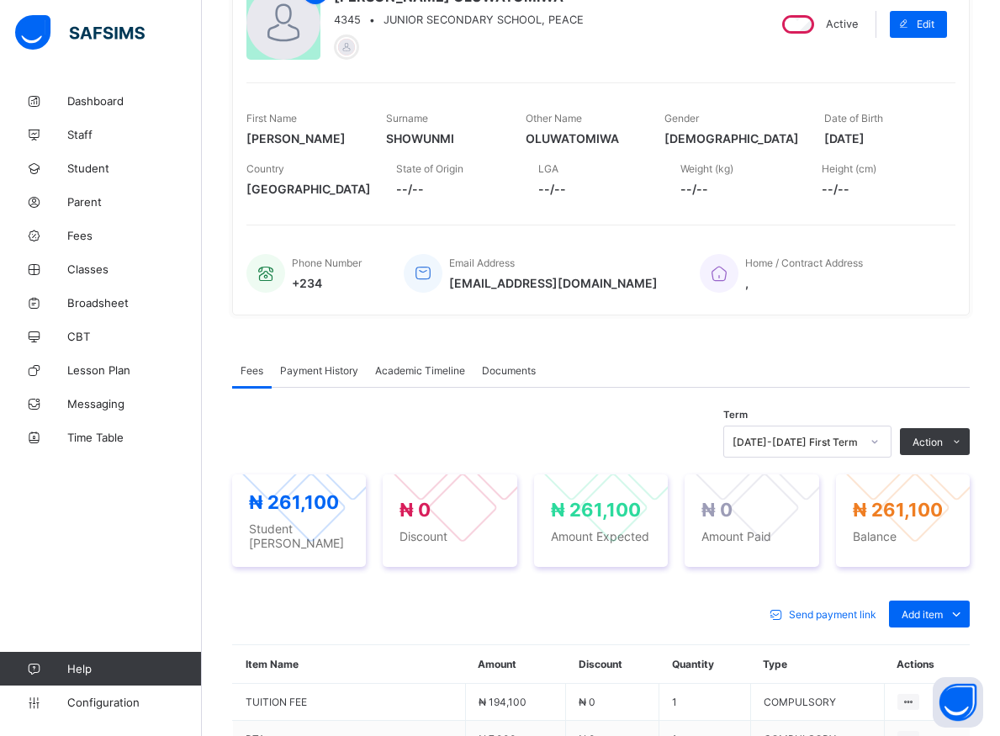
click at [933, 645] on th "Actions" at bounding box center [927, 664] width 86 height 39
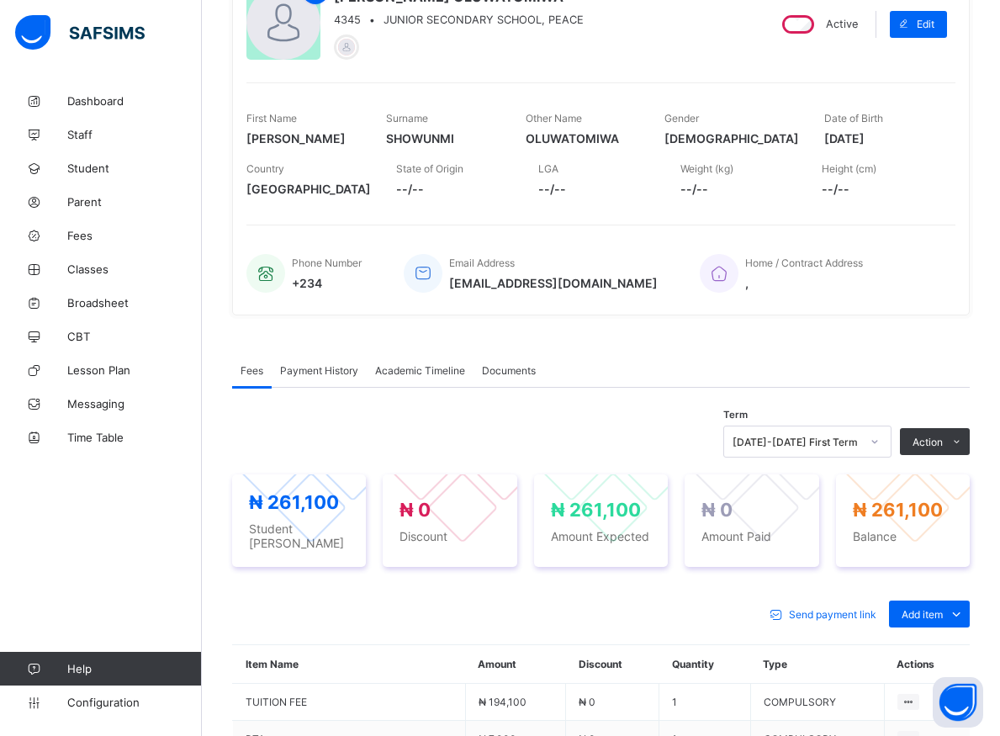
click at [970, 645] on th "Actions" at bounding box center [927, 664] width 86 height 39
click at [952, 645] on th "Actions" at bounding box center [927, 664] width 86 height 39
click at [951, 645] on th "Actions" at bounding box center [927, 664] width 86 height 39
click at [968, 645] on th "Actions" at bounding box center [927, 664] width 86 height 39
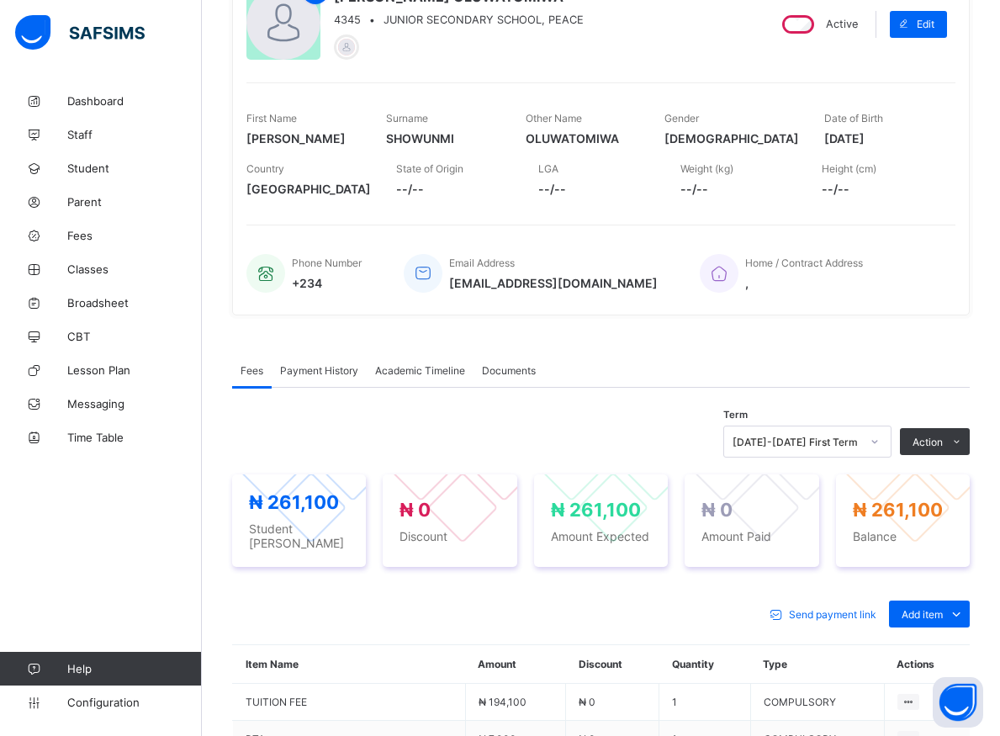
click at [259, 601] on div "Send payment link Add item Optional items Special bill" at bounding box center [601, 614] width 738 height 27
click at [280, 601] on div "Send payment link Add item Optional items Special bill" at bounding box center [601, 614] width 738 height 27
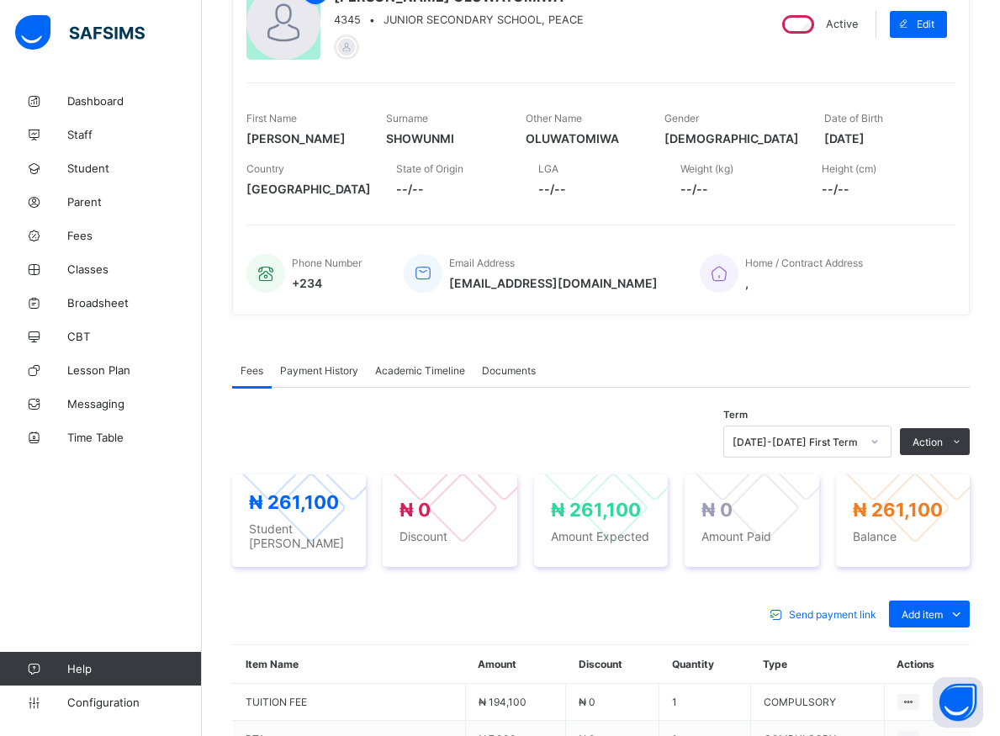
click at [565, 684] on td "₦ 194,100" at bounding box center [515, 702] width 100 height 37
click at [580, 684] on td "₦ 0" at bounding box center [612, 702] width 93 height 37
click at [587, 684] on td "₦ 0" at bounding box center [612, 702] width 93 height 37
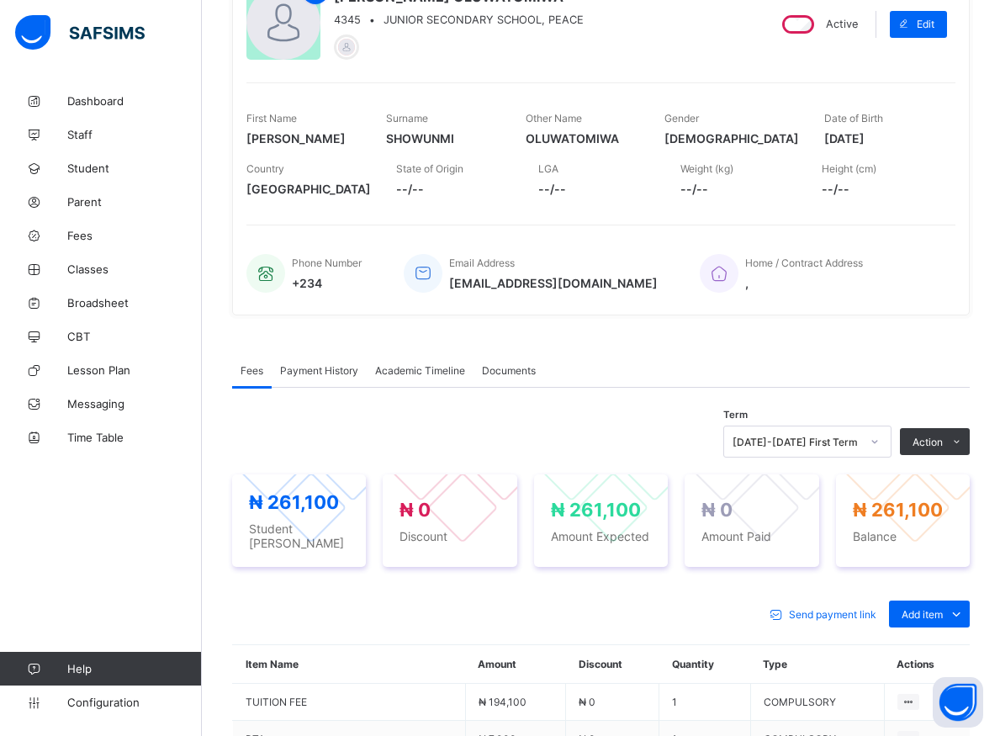
click at [591, 684] on td "₦ 0" at bounding box center [612, 702] width 93 height 37
click at [595, 684] on td "₦ 0" at bounding box center [612, 702] width 93 height 37
click at [647, 684] on td "₦ 0" at bounding box center [612, 702] width 93 height 37
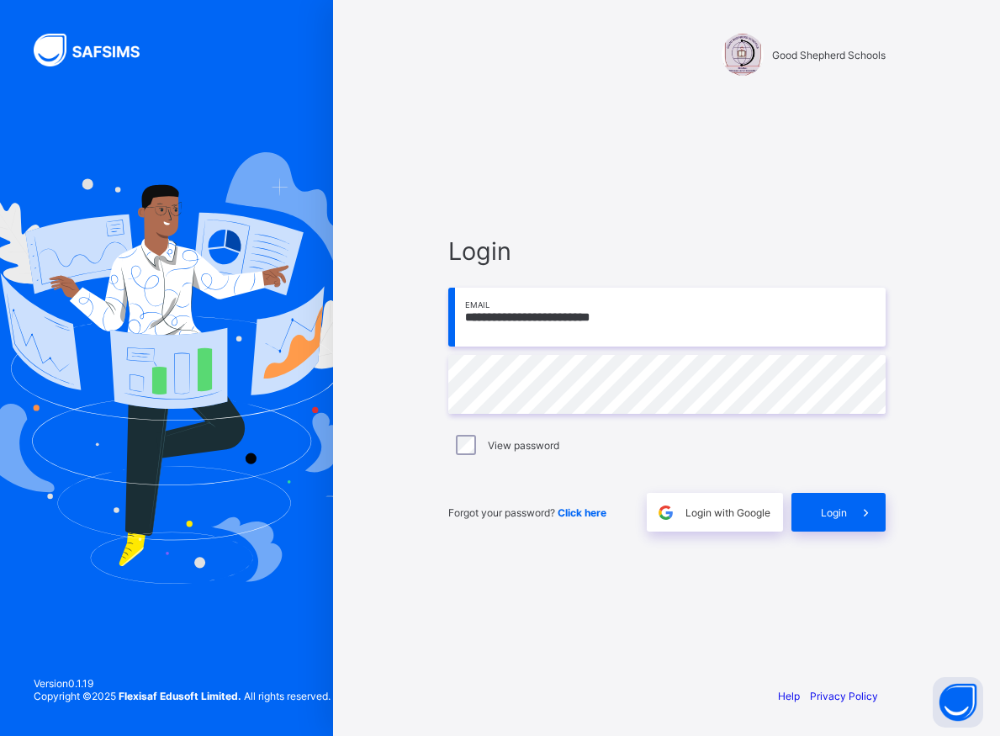
type input "**********"
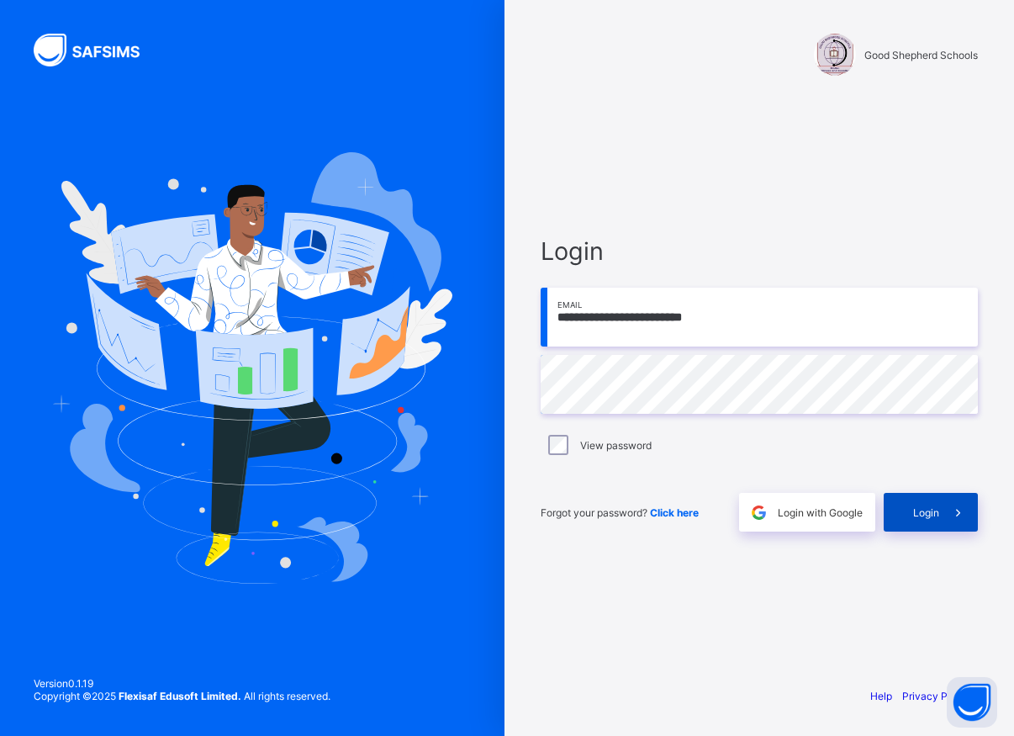
click at [927, 514] on span "Login" at bounding box center [927, 512] width 26 height 13
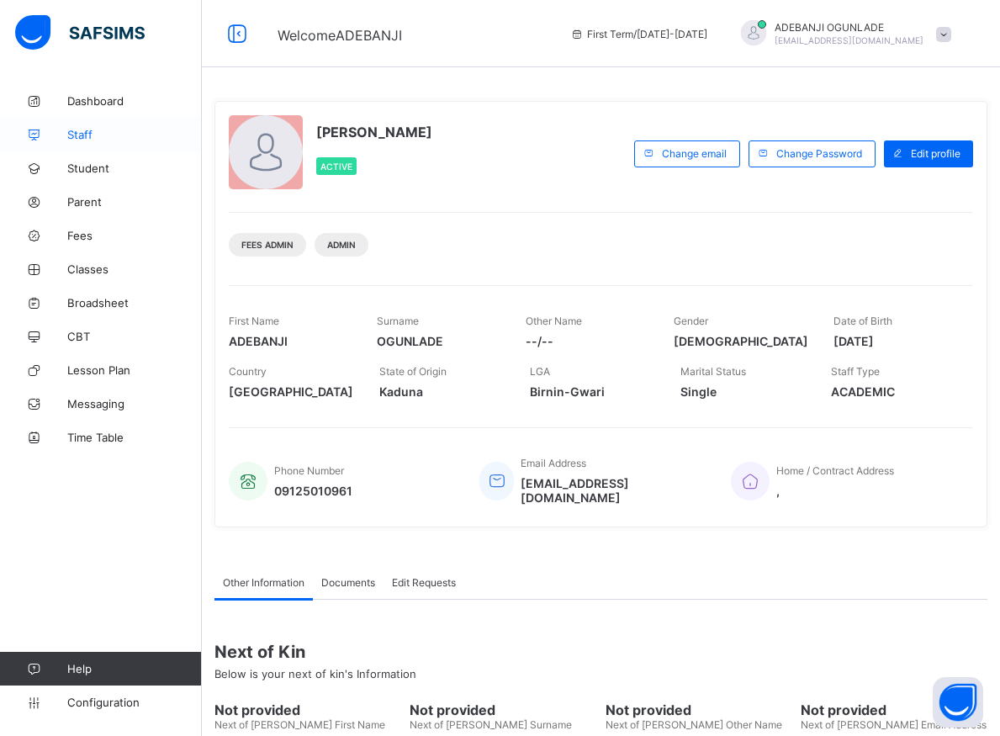
drag, startPoint x: 87, startPoint y: 165, endPoint x: 94, endPoint y: 127, distance: 38.4
click at [91, 158] on link "Student" at bounding box center [101, 168] width 202 height 34
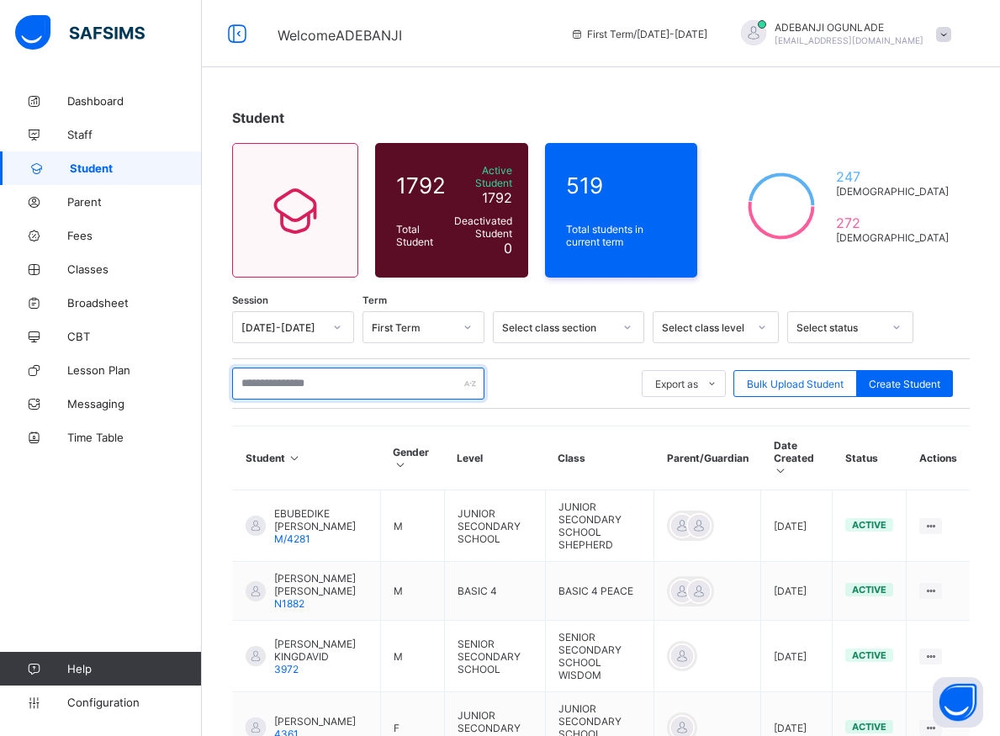
click at [263, 370] on input "text" at bounding box center [358, 384] width 252 height 32
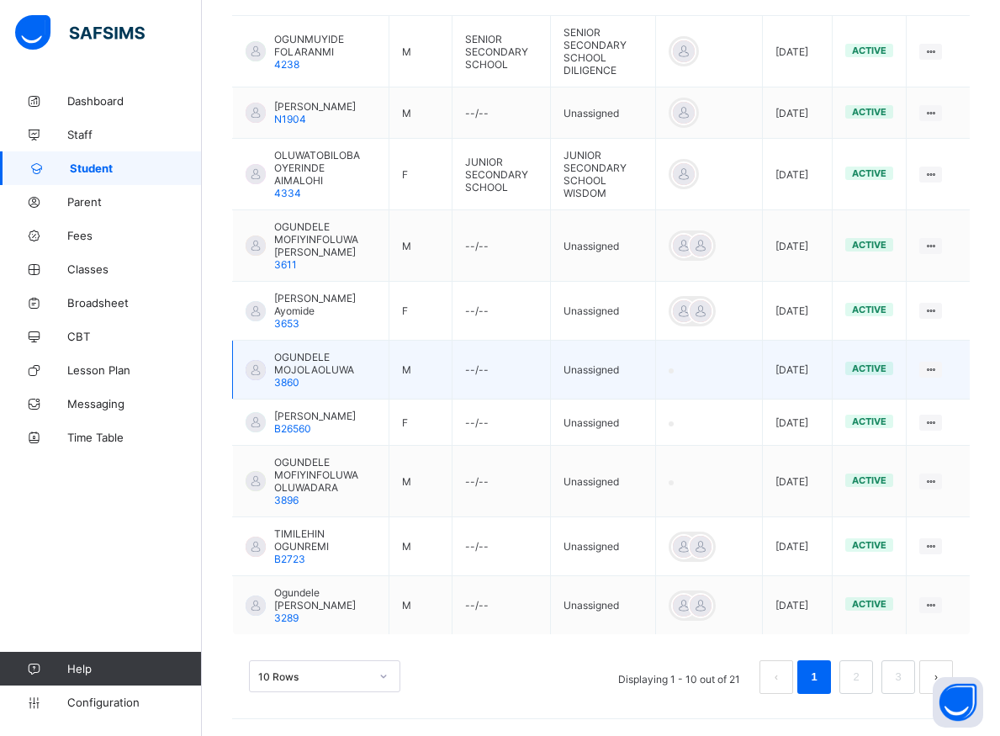
scroll to position [486, 0]
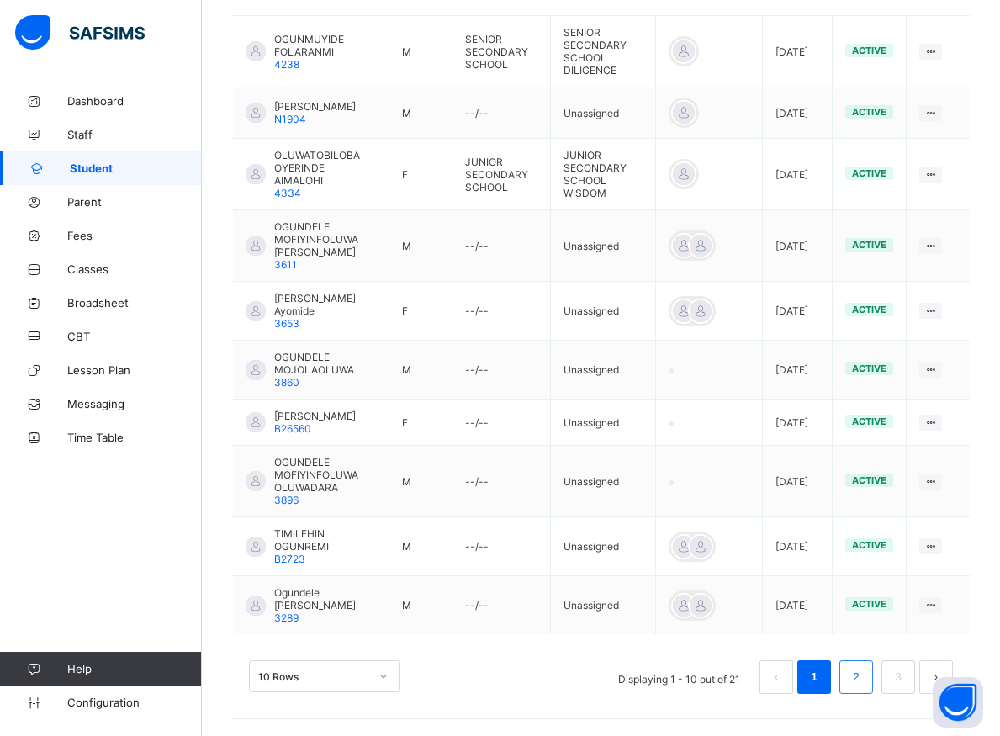
click at [857, 676] on li "2" at bounding box center [857, 677] width 34 height 34
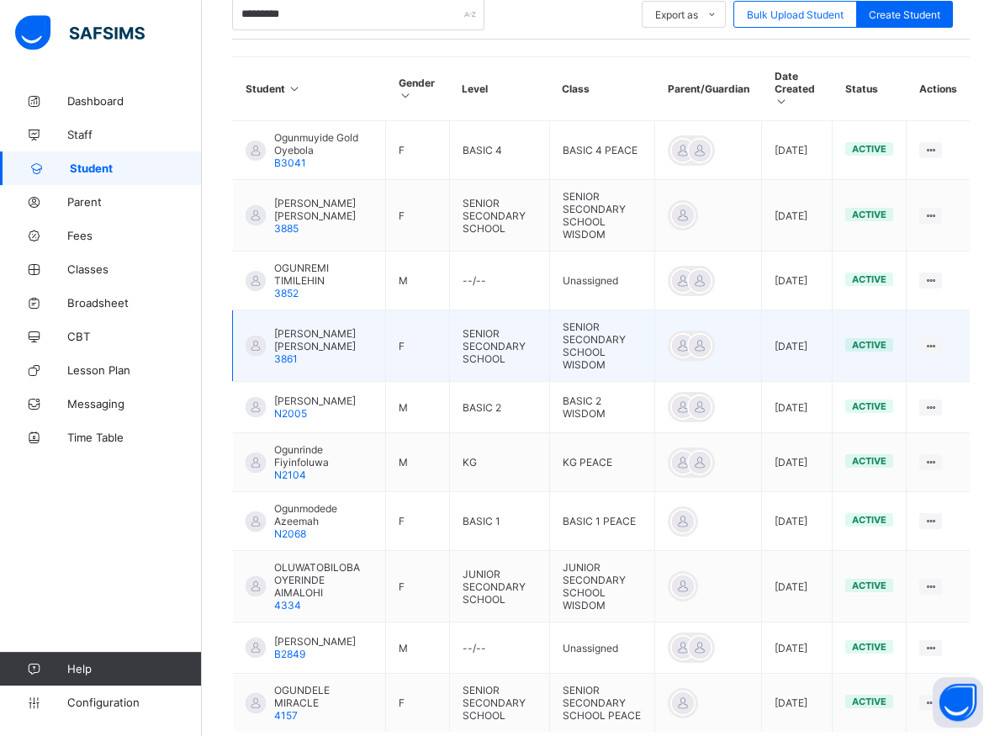
scroll to position [438, 0]
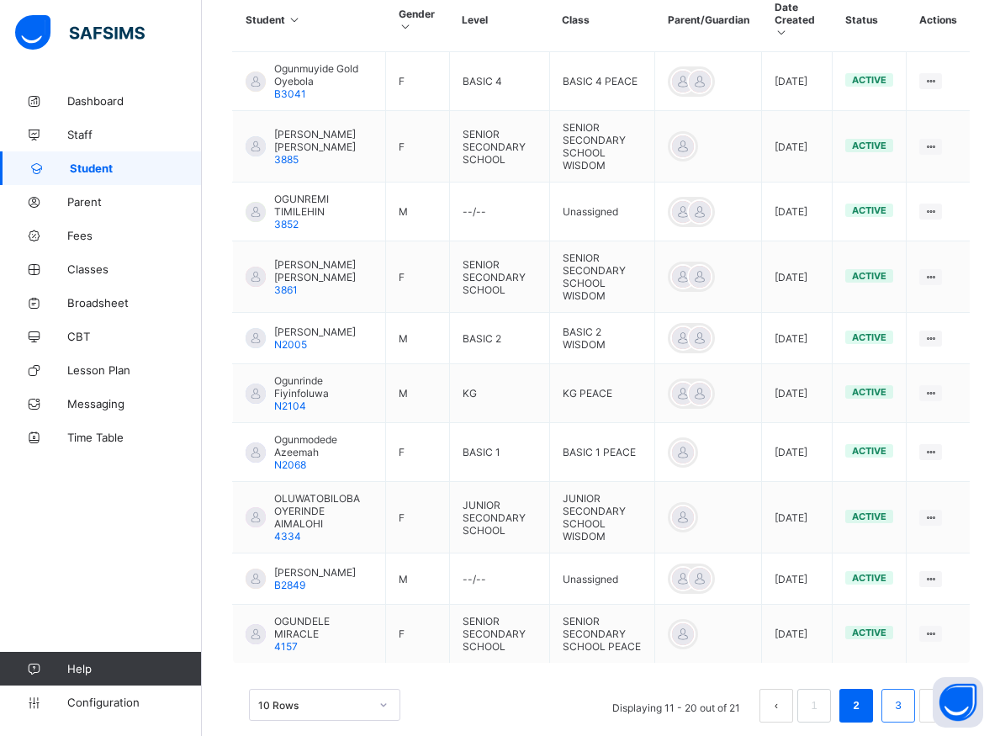
click at [906, 706] on link "3" at bounding box center [898, 706] width 16 height 22
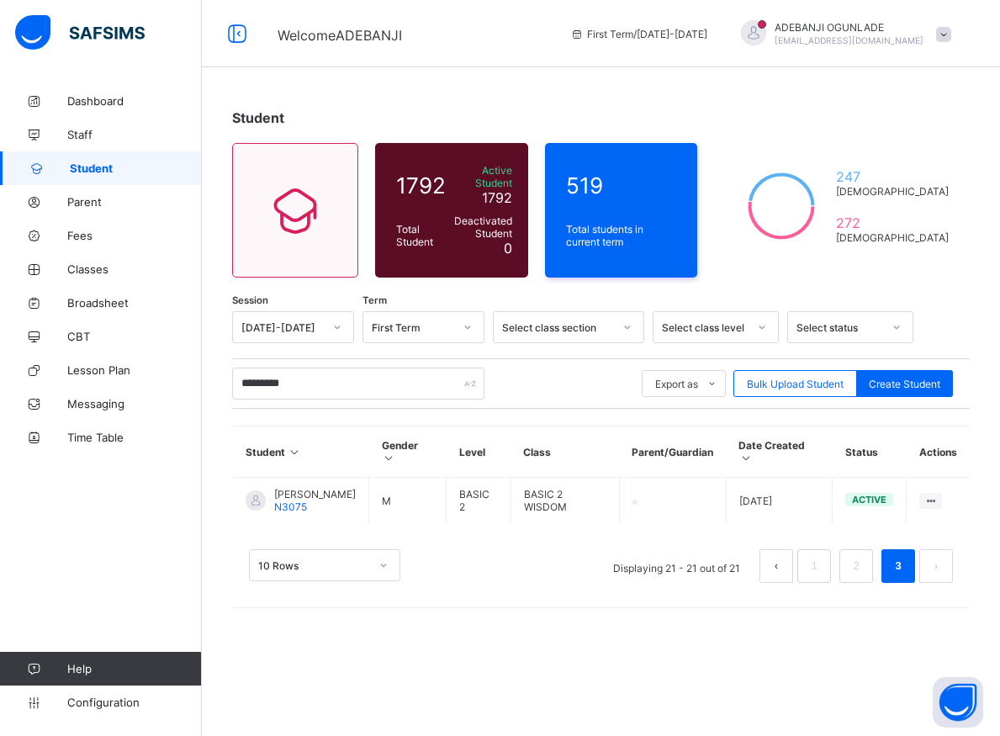
scroll to position [0, 0]
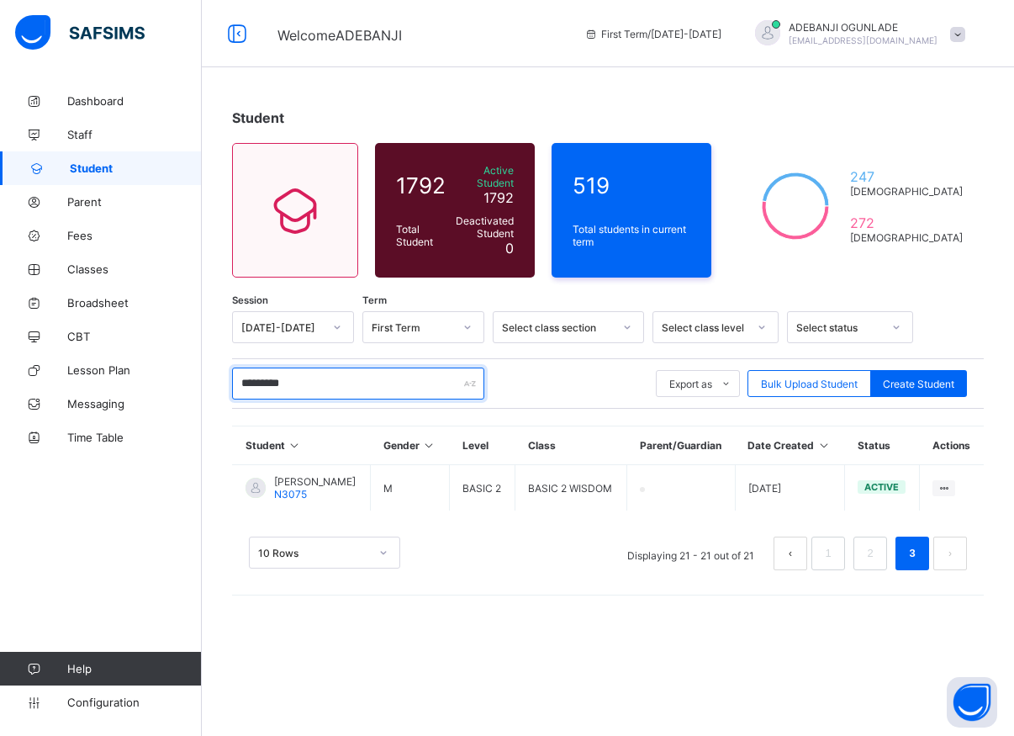
click at [311, 381] on input "*********" at bounding box center [358, 384] width 252 height 32
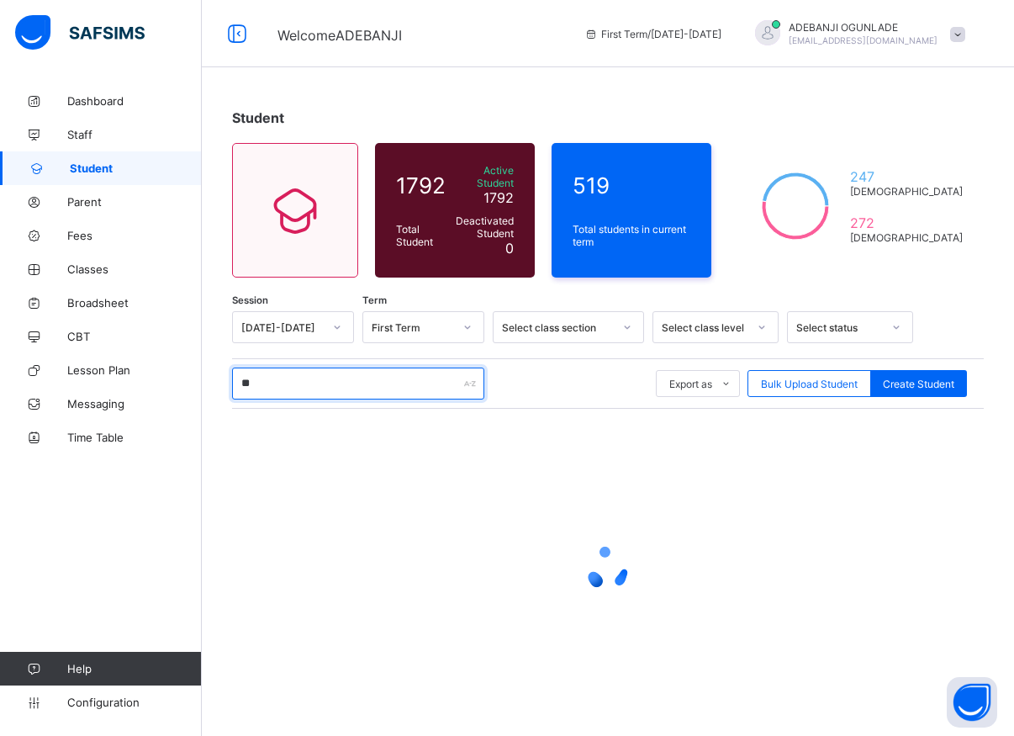
type input "*"
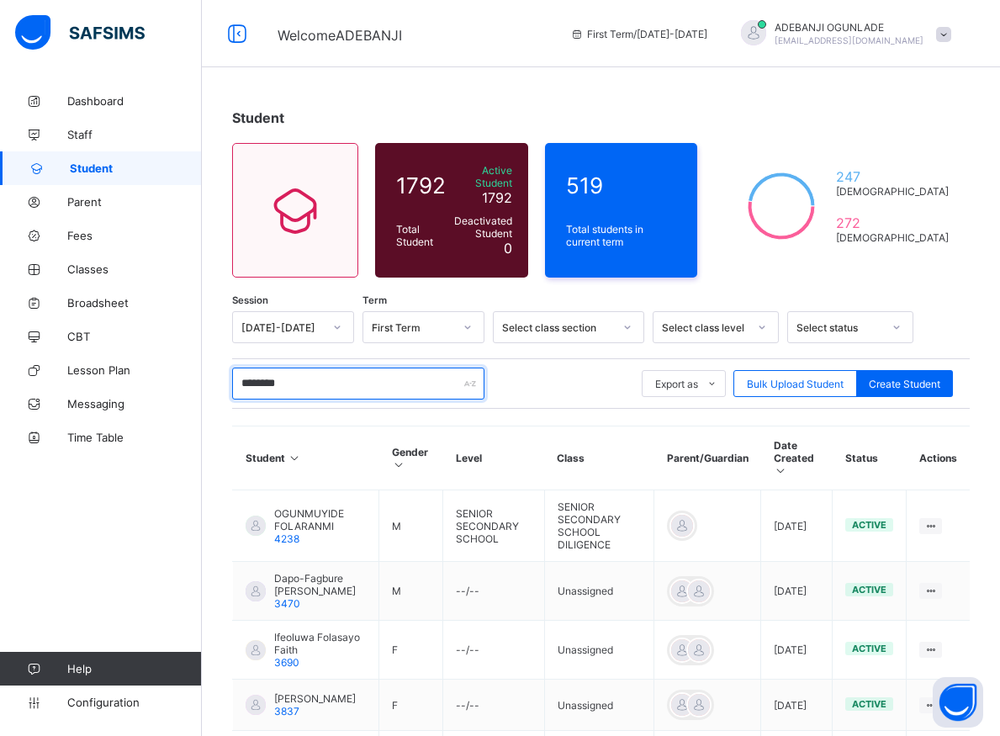
type input "*********"
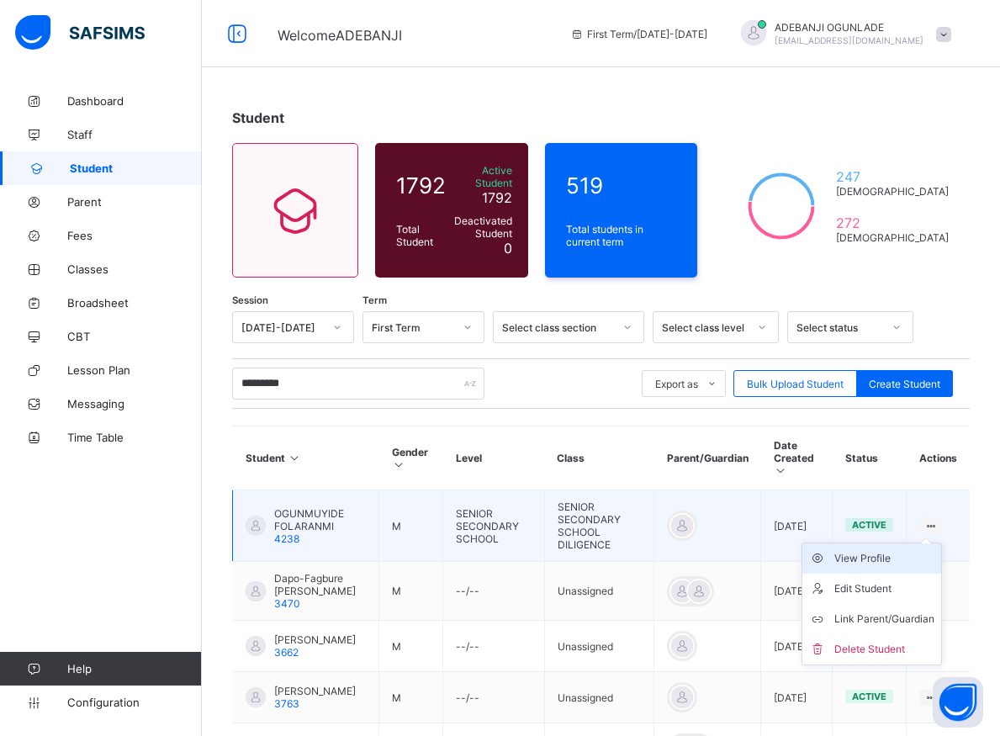
click at [876, 550] on div "View Profile" at bounding box center [884, 558] width 100 height 17
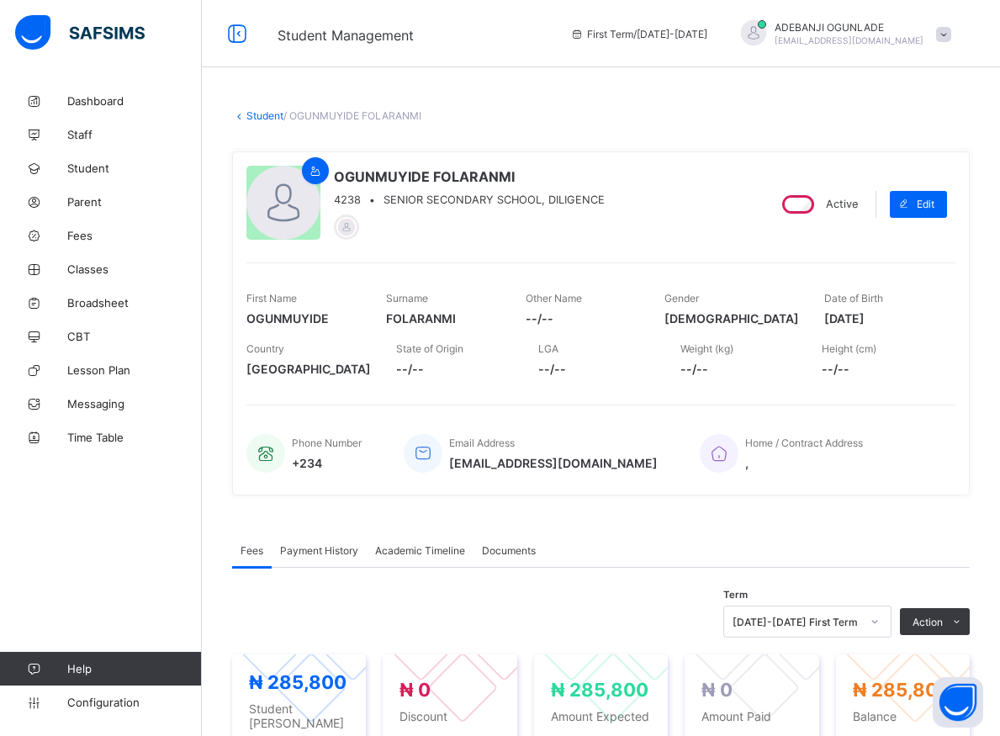
scroll to position [257, 0]
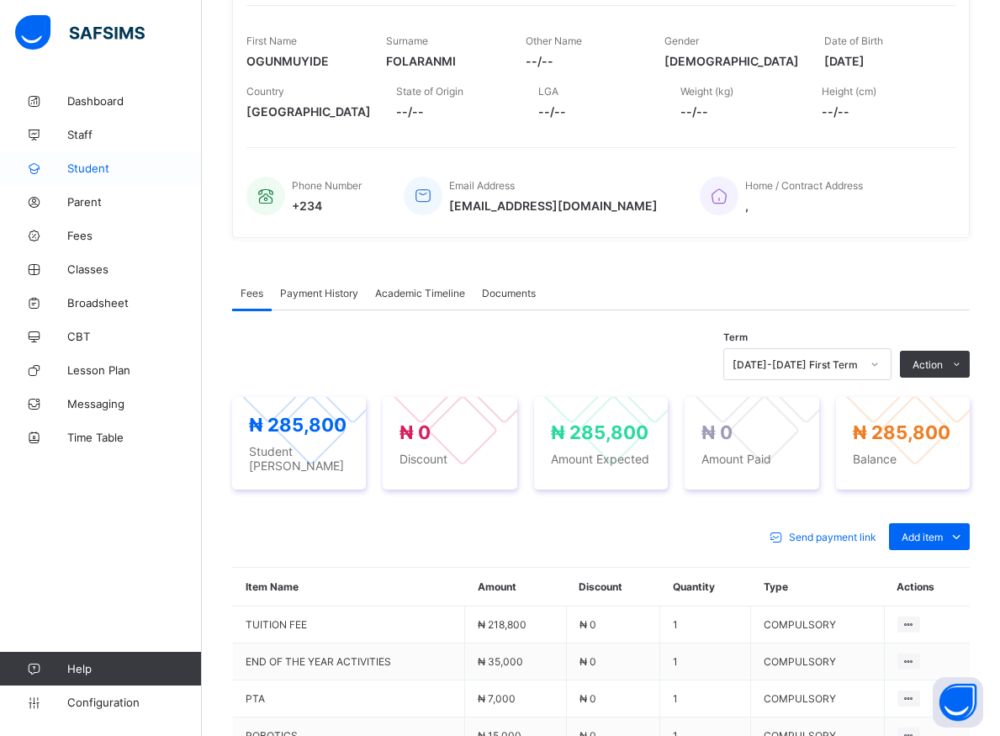
click at [80, 167] on span "Student" at bounding box center [134, 168] width 135 height 13
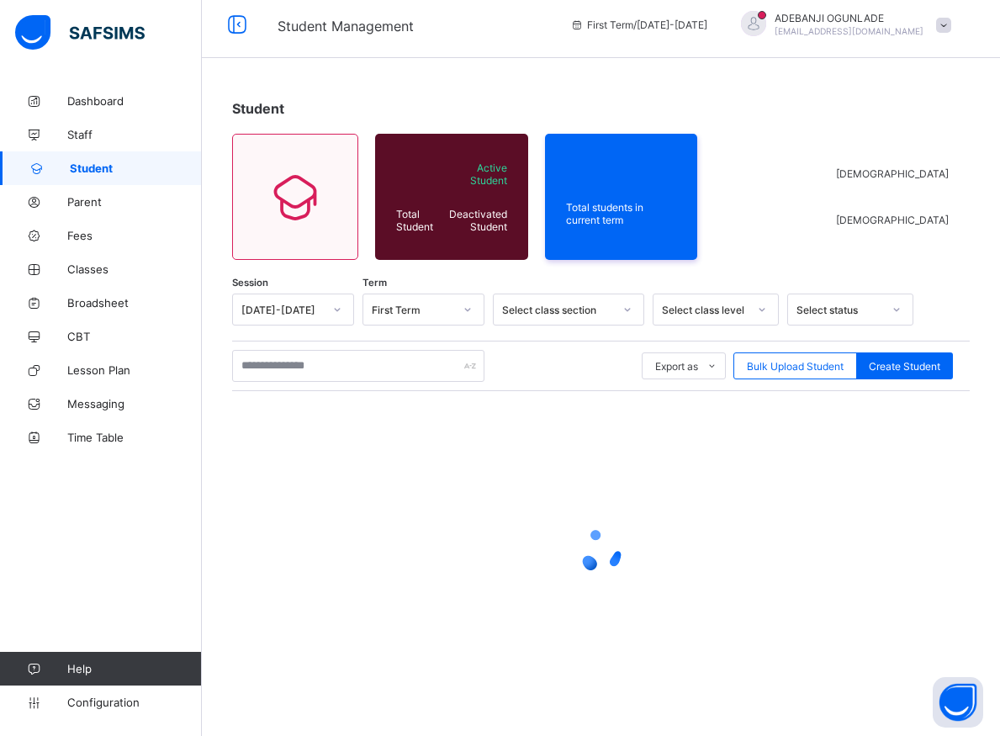
scroll to position [9, 0]
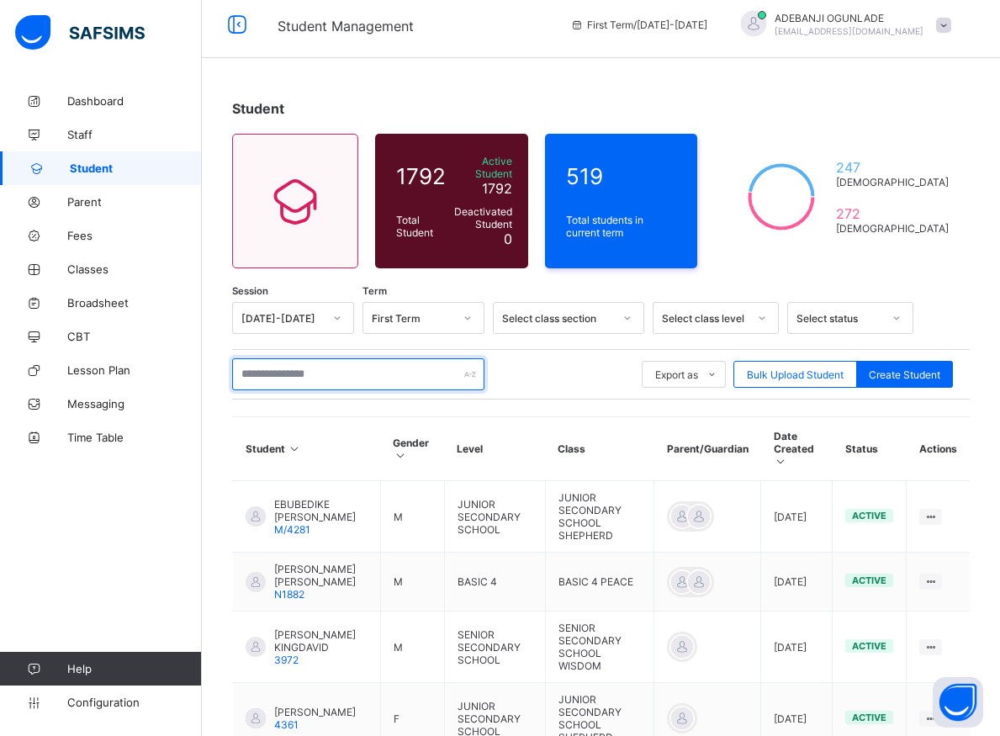
click at [289, 368] on input "text" at bounding box center [358, 374] width 252 height 32
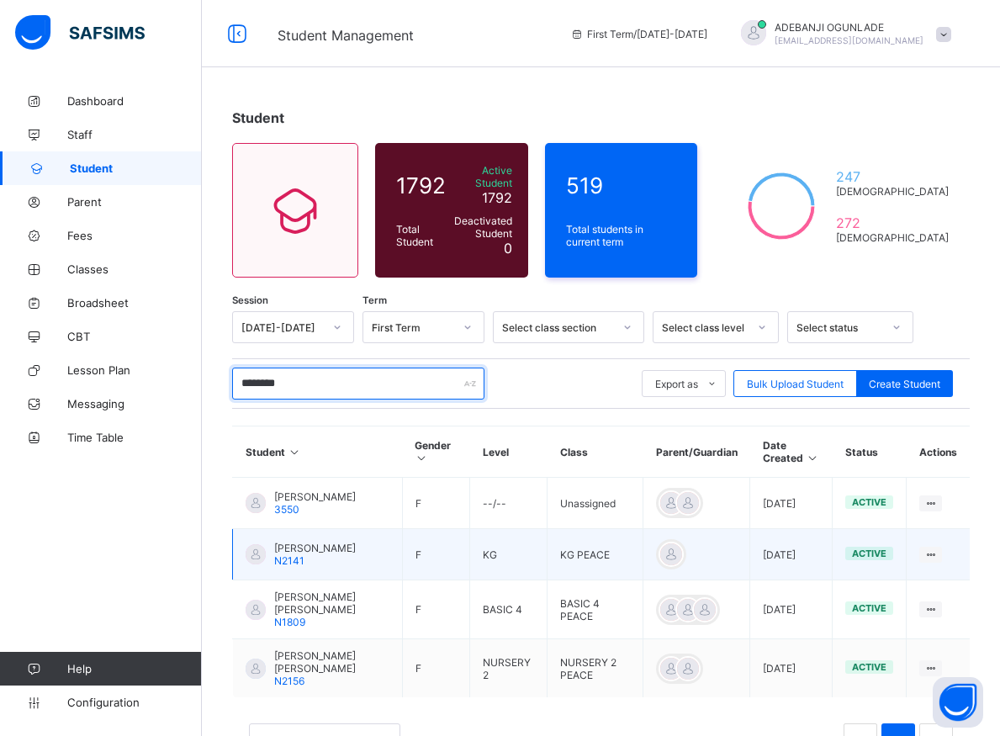
scroll to position [70, 0]
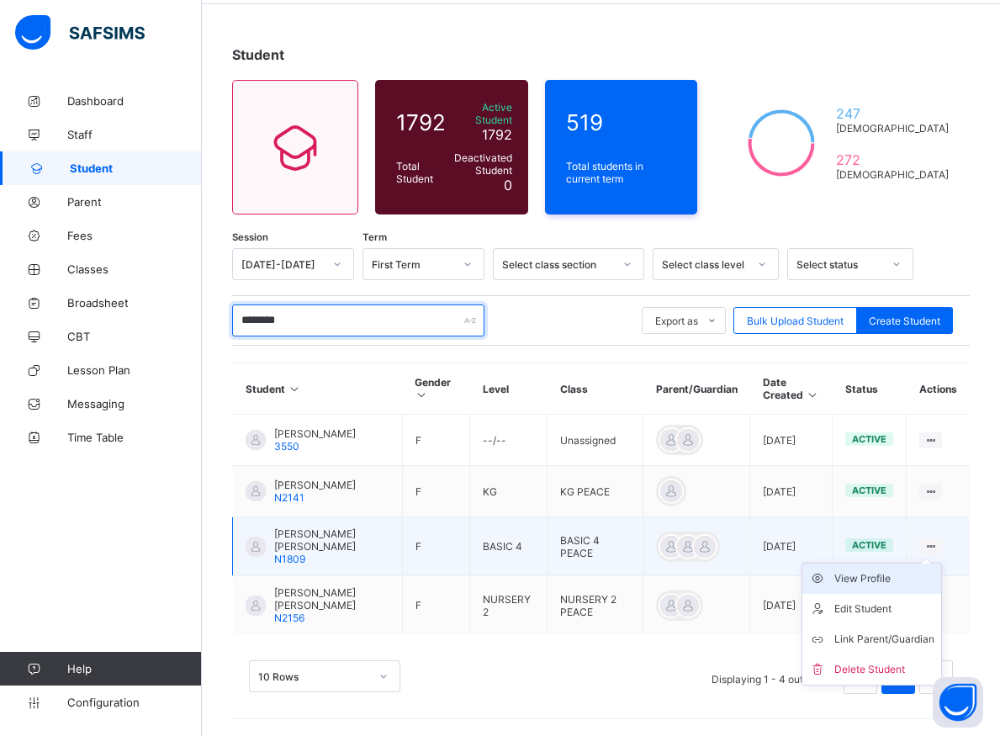
type input "********"
click at [898, 588] on li "View Profile" at bounding box center [871, 579] width 139 height 30
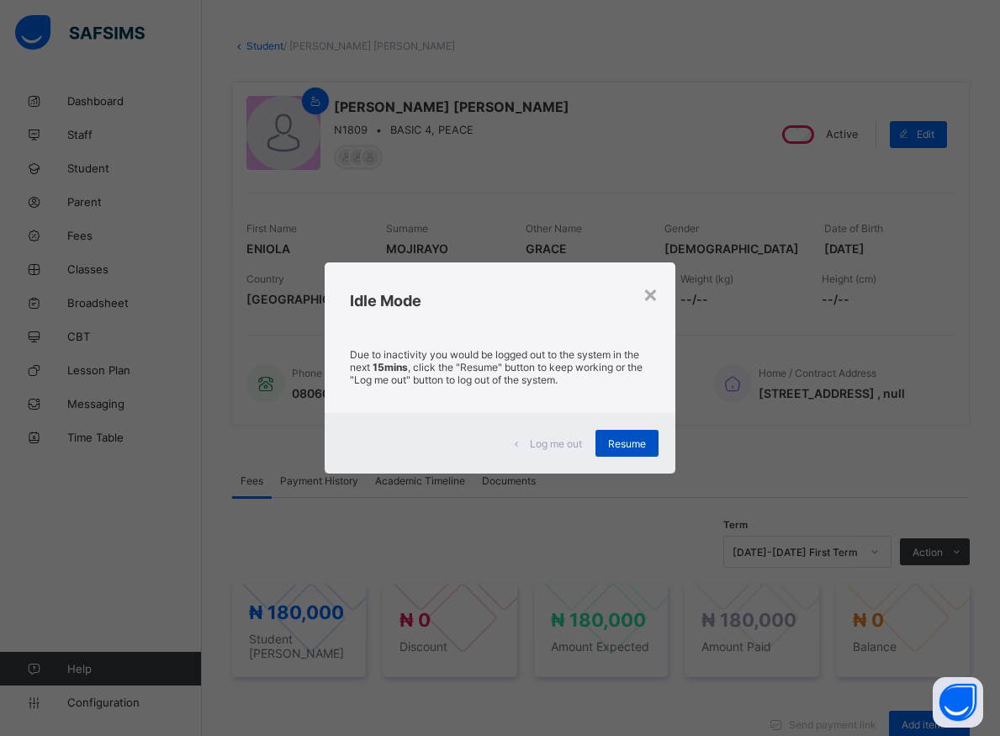
click at [622, 443] on span "Resume" at bounding box center [627, 443] width 38 height 13
